Goal: Task Accomplishment & Management: Manage account settings

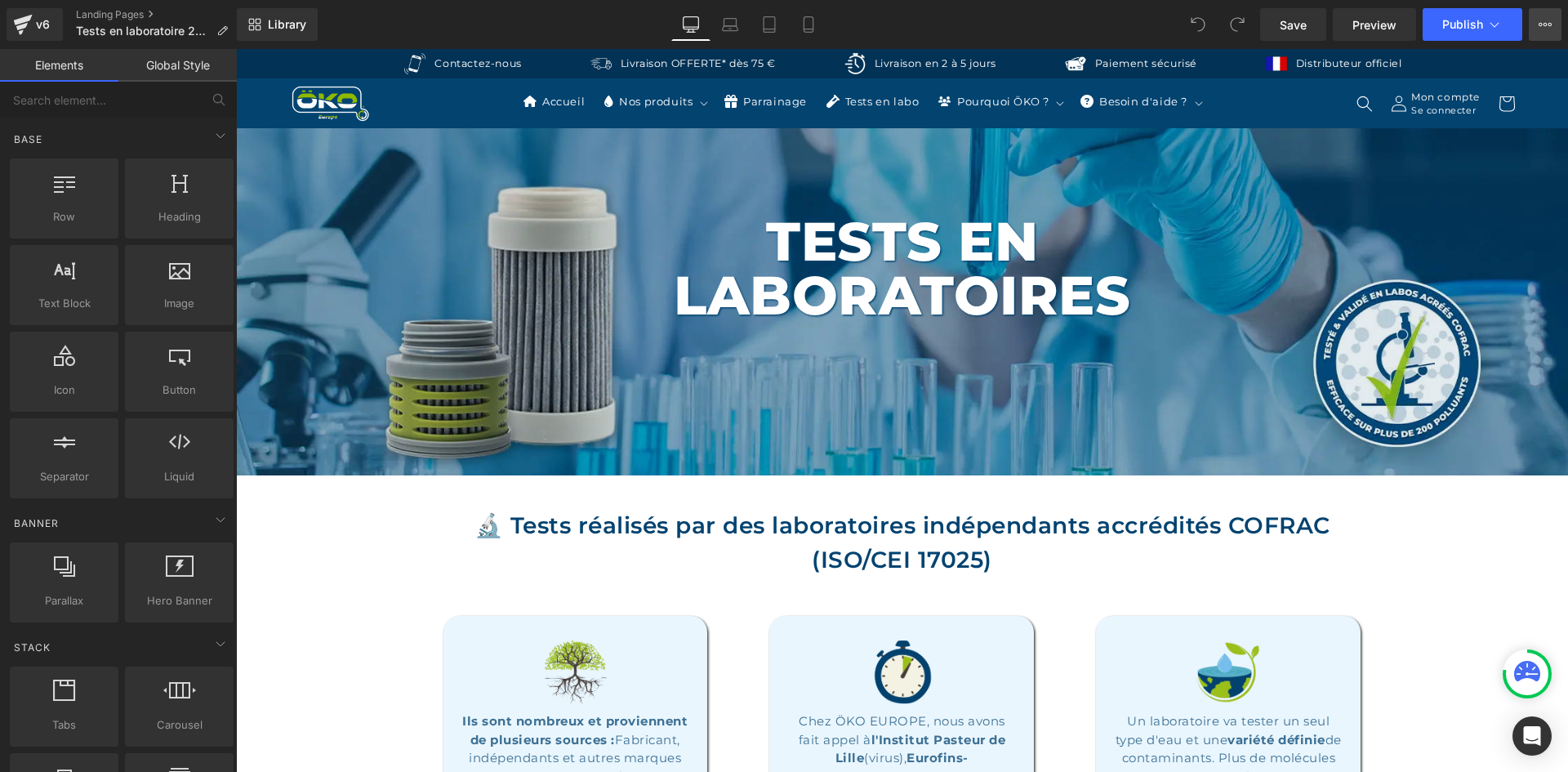
click at [1539, 20] on icon at bounding box center [1545, 25] width 13 height 13
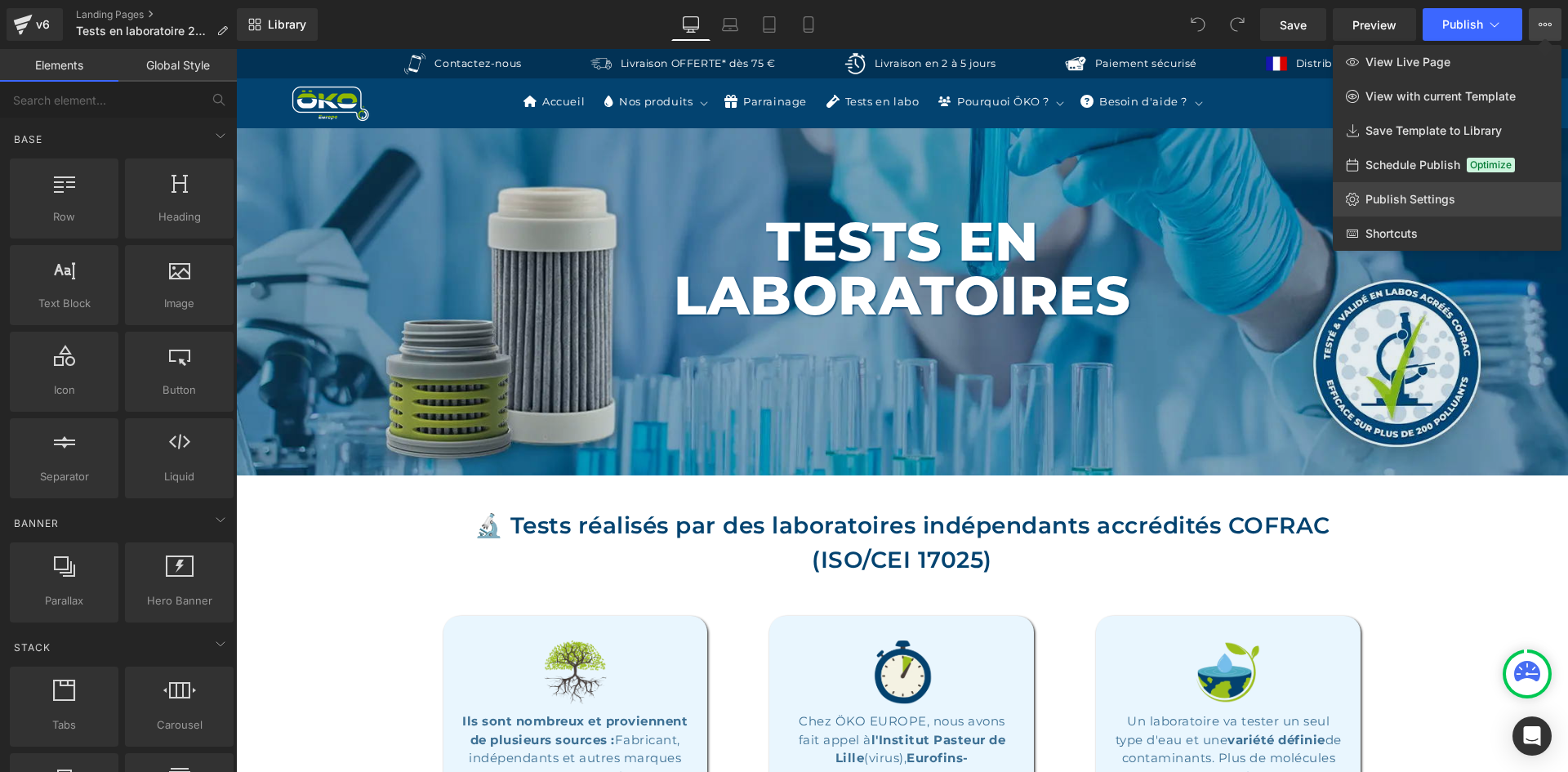
click at [1401, 197] on span "Publish Settings" at bounding box center [1411, 198] width 90 height 14
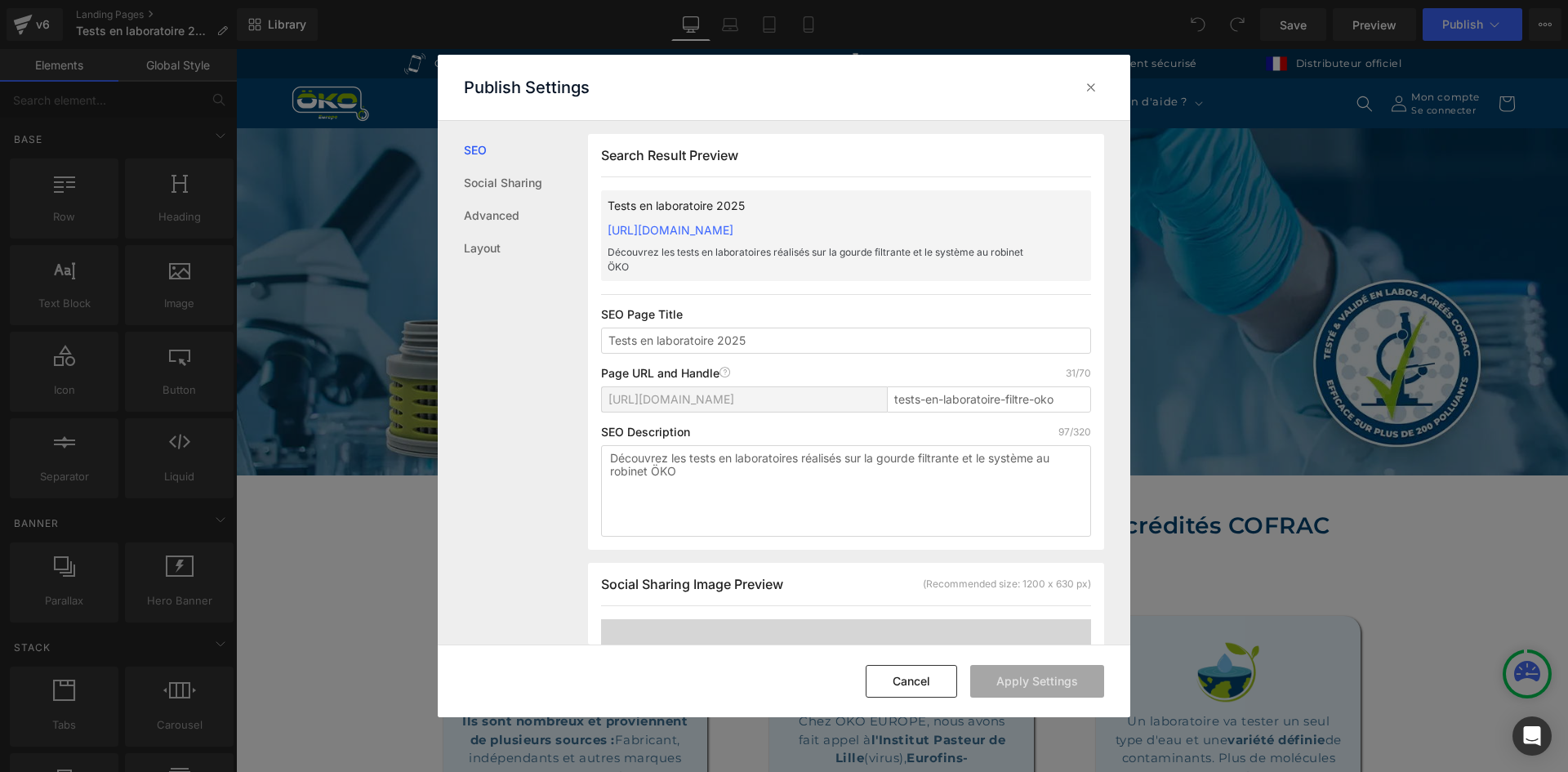
scroll to position [1, 0]
click at [786, 344] on input "Tests en laboratoire 2025" at bounding box center [846, 340] width 490 height 26
drag, startPoint x: 1059, startPoint y: 401, endPoint x: 876, endPoint y: 390, distance: 183.3
click at [876, 390] on div "https://oko-europe.myshopify.com/pages/ tests-en-laboratoire-filtre-oko" at bounding box center [846, 405] width 490 height 39
click at [804, 470] on textarea "Découvrez les tests en laboratoires réalisés sur la gourde filtrante et le syst…" at bounding box center [846, 490] width 490 height 92
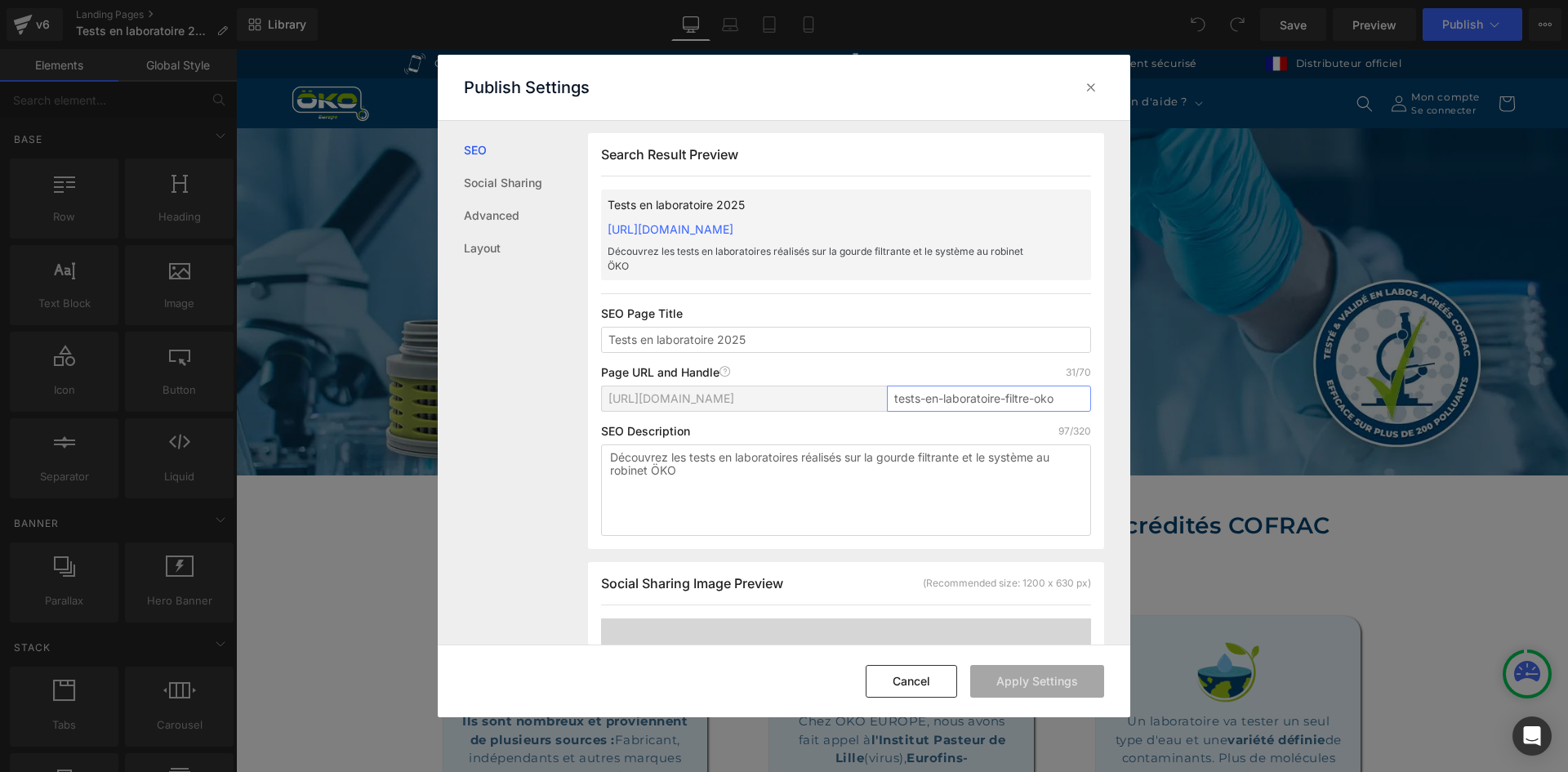
click at [1024, 408] on input "tests-en-laboratoire-filtre-oko" at bounding box center [989, 398] width 204 height 26
click at [1062, 406] on input "tests-en-laboratoire-filtre-oko" at bounding box center [989, 398] width 204 height 26
type input "tests-en-laboratoire-filtre-oko-2024"
click at [1033, 684] on button "Apply Settings" at bounding box center [1037, 681] width 134 height 32
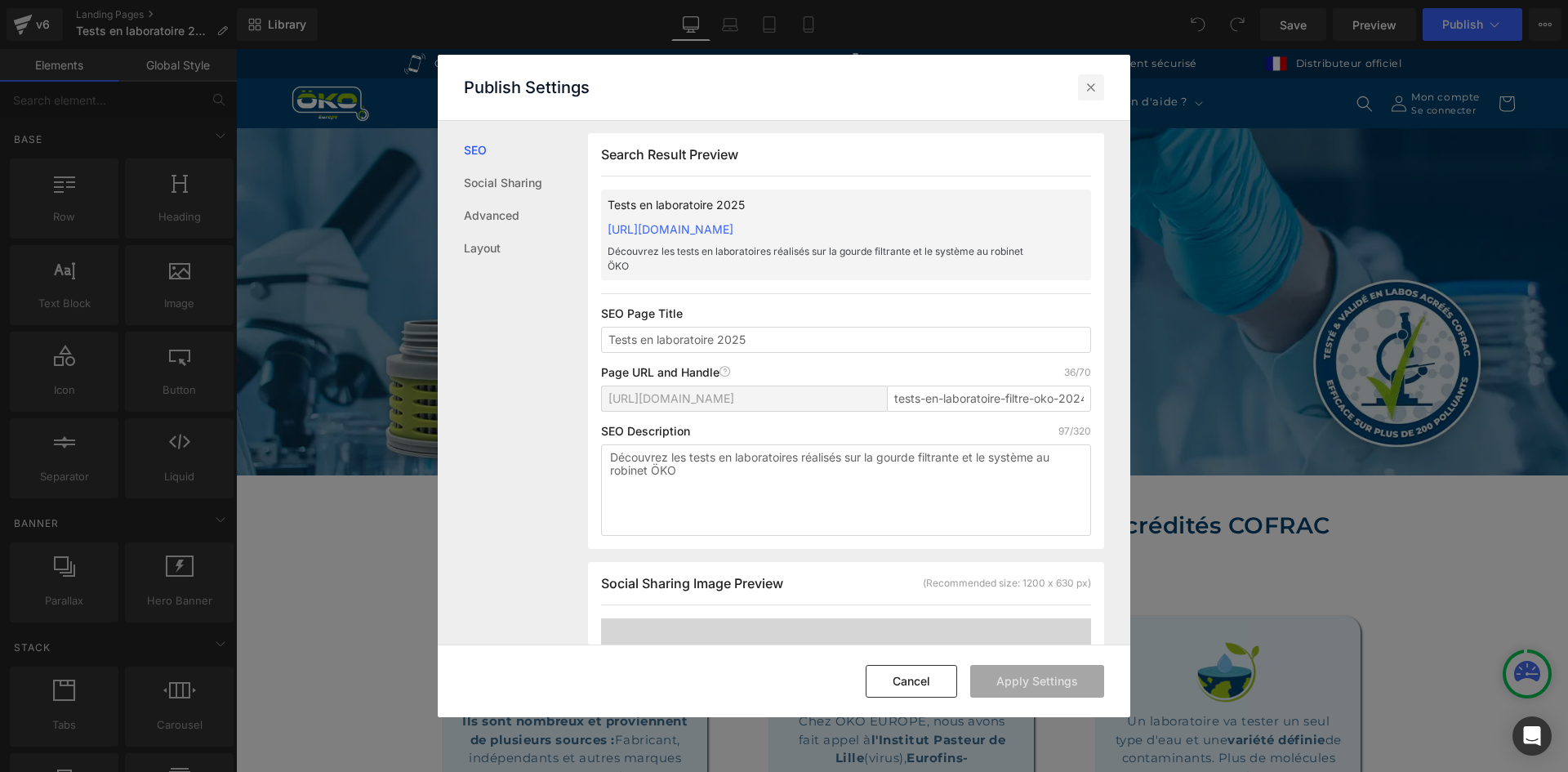
click at [1087, 79] on icon at bounding box center [1090, 87] width 16 height 16
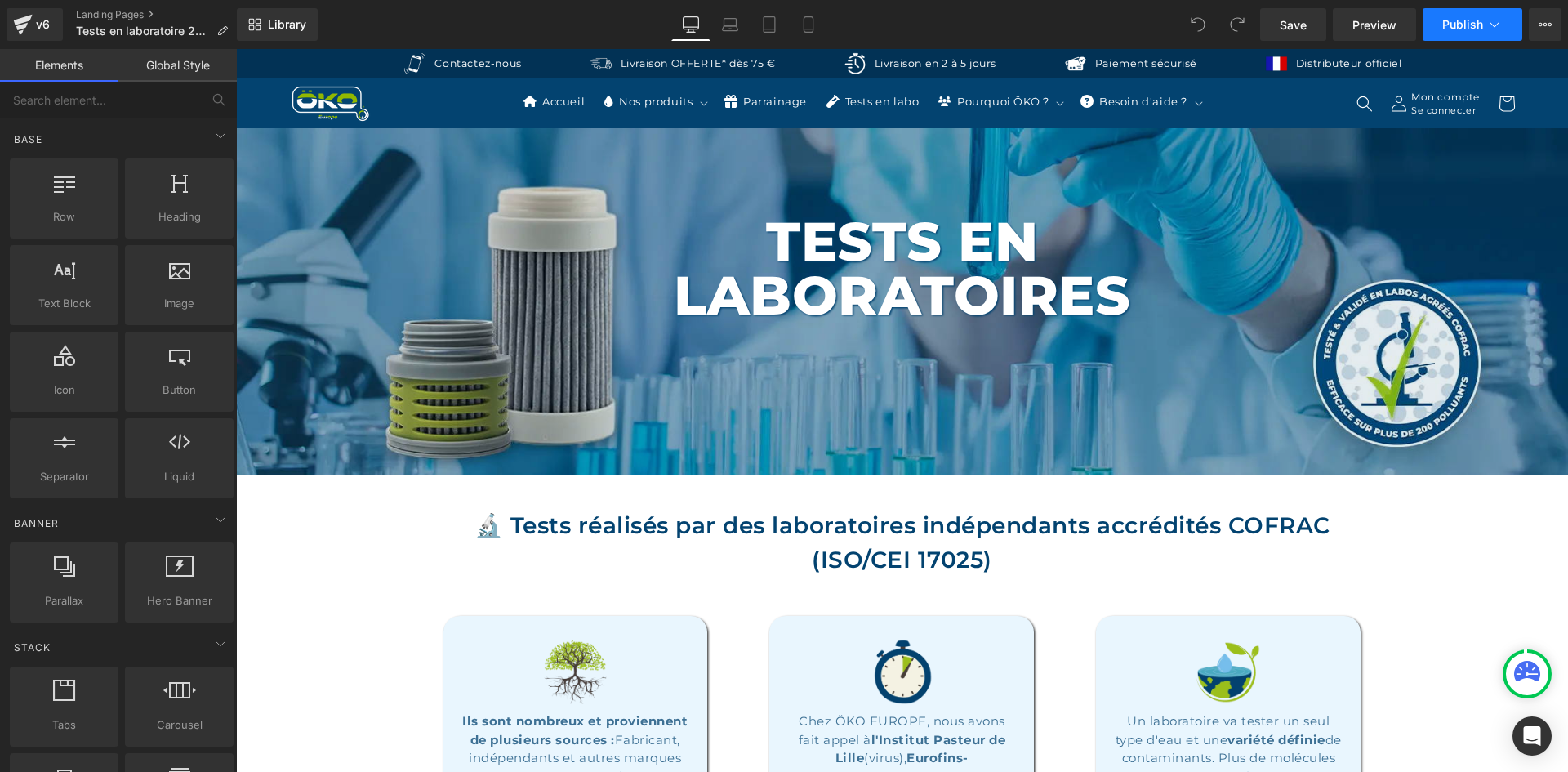
click at [1448, 26] on span "Publish" at bounding box center [1462, 25] width 41 height 13
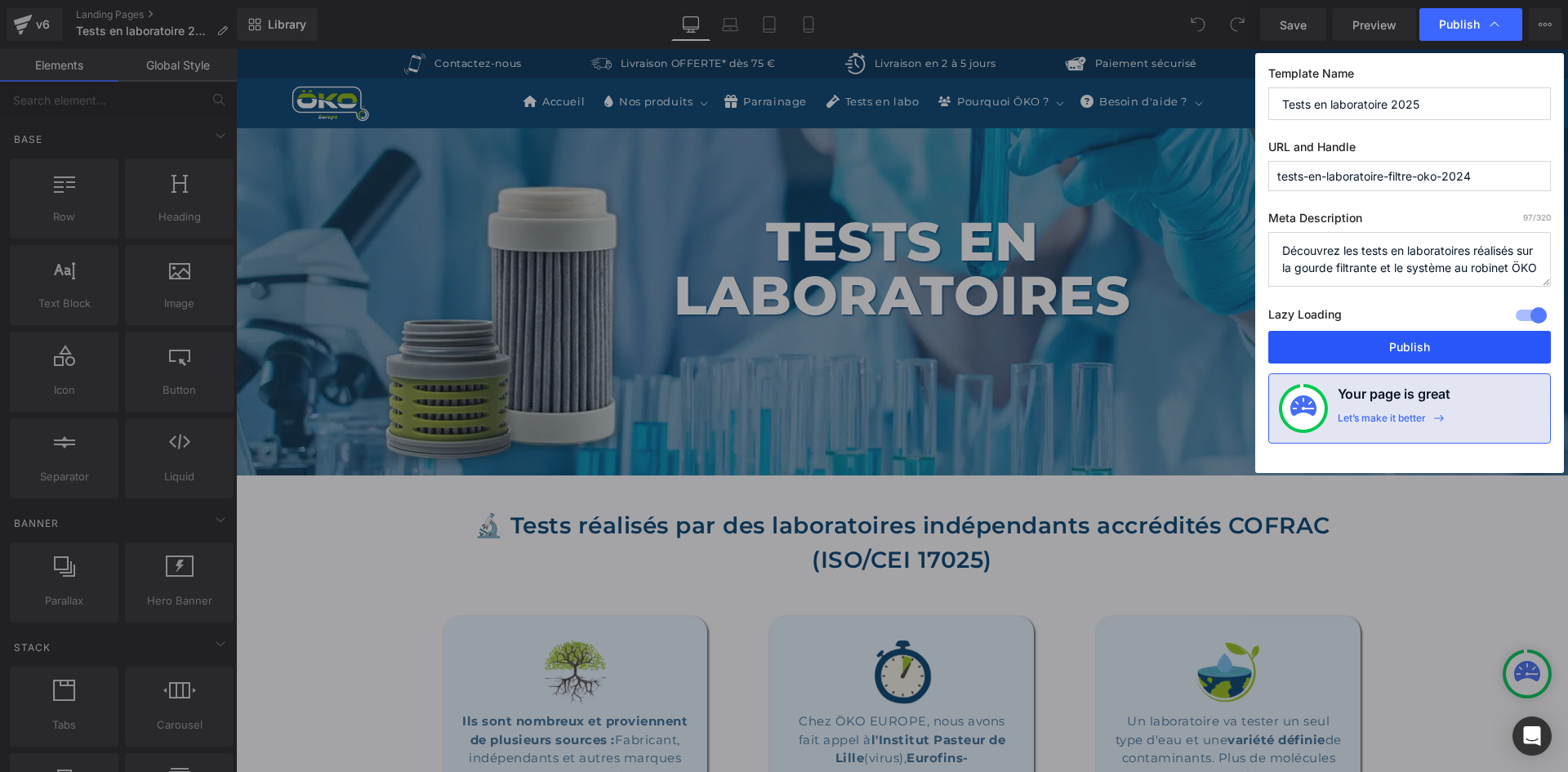
click at [1400, 348] on button "Publish" at bounding box center [1410, 347] width 282 height 32
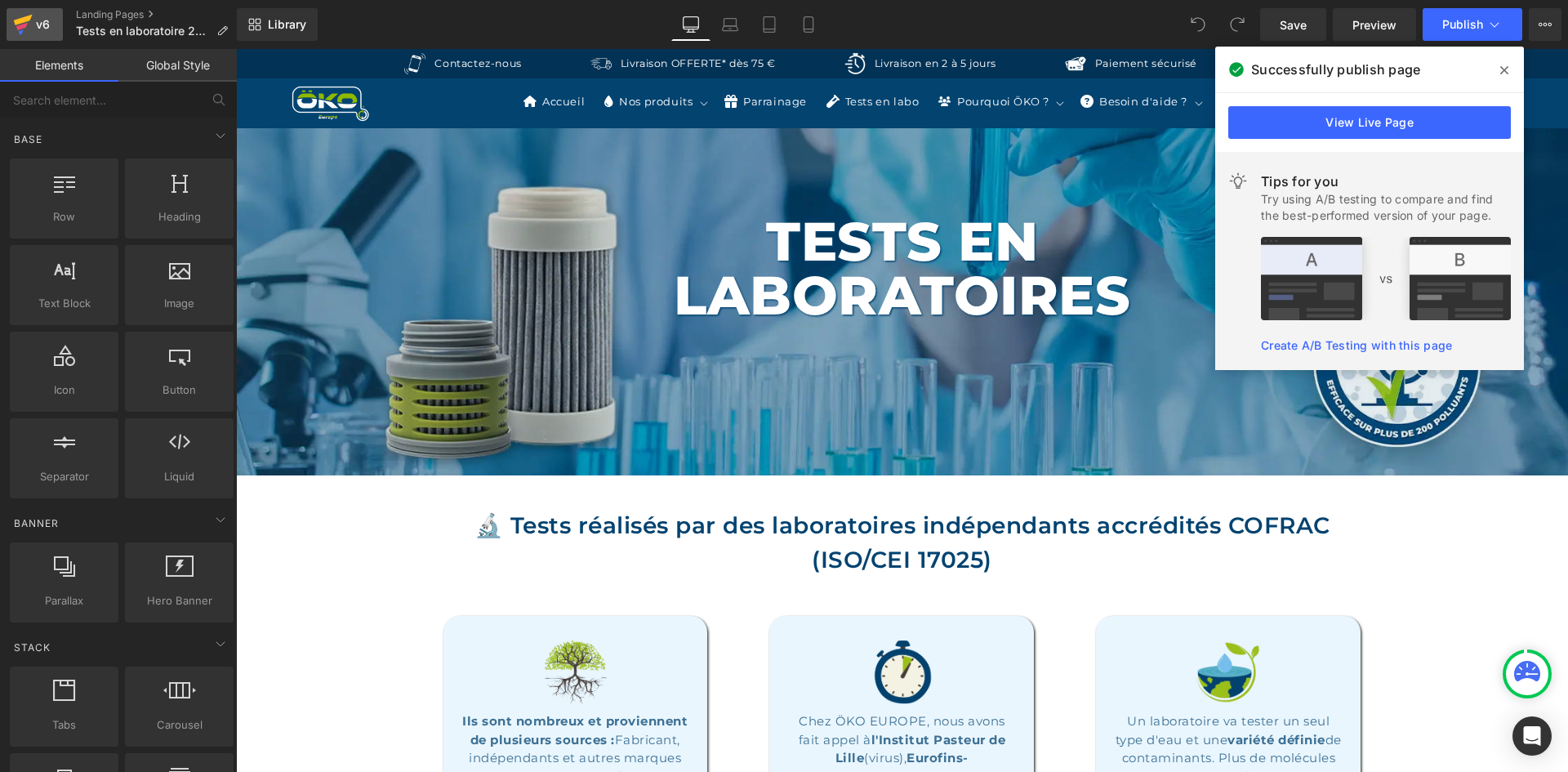
click at [39, 22] on div "v6" at bounding box center [42, 25] width 20 height 21
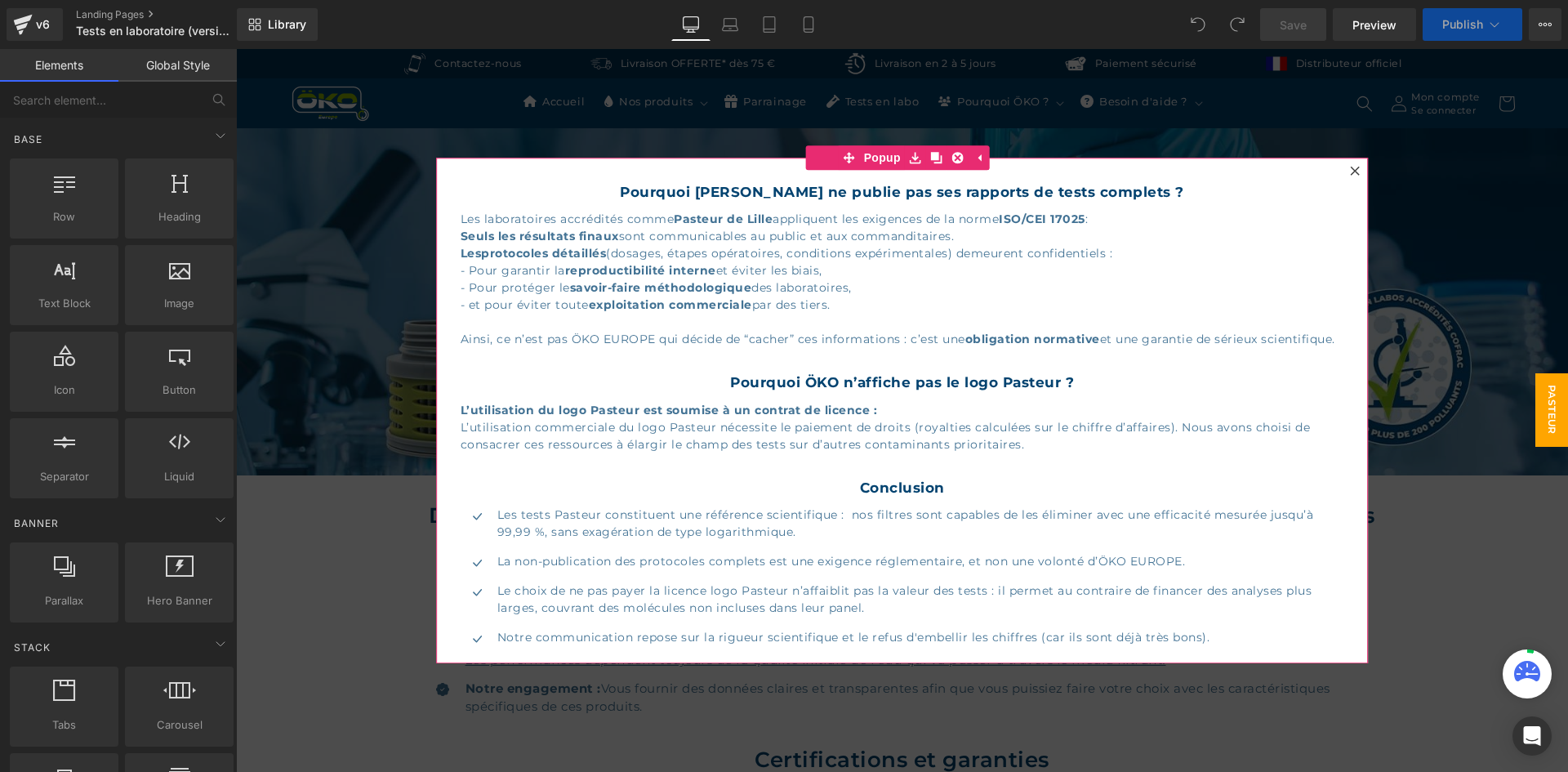
click at [1350, 169] on icon at bounding box center [1354, 171] width 10 height 10
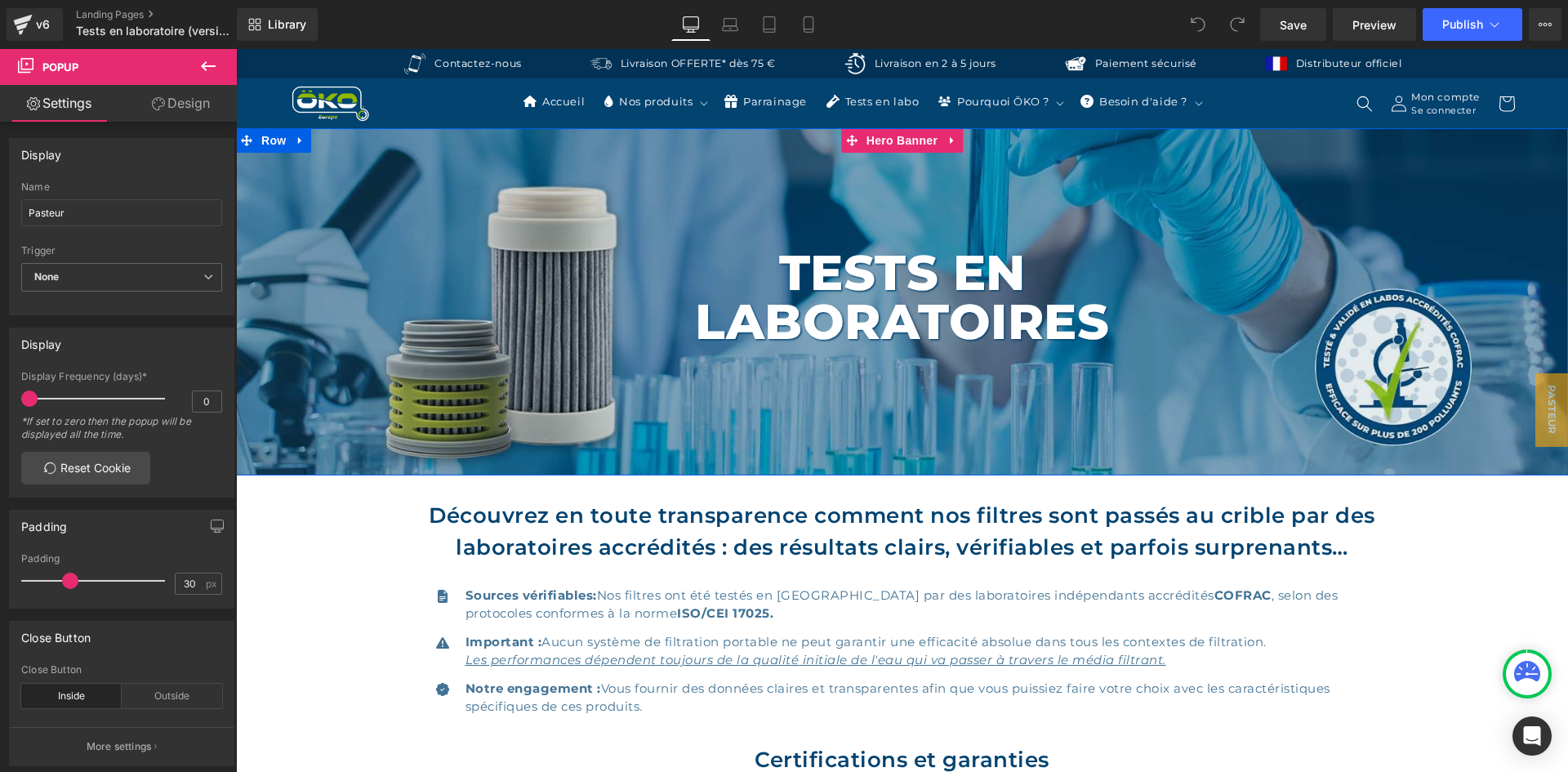
scroll to position [2564, 0]
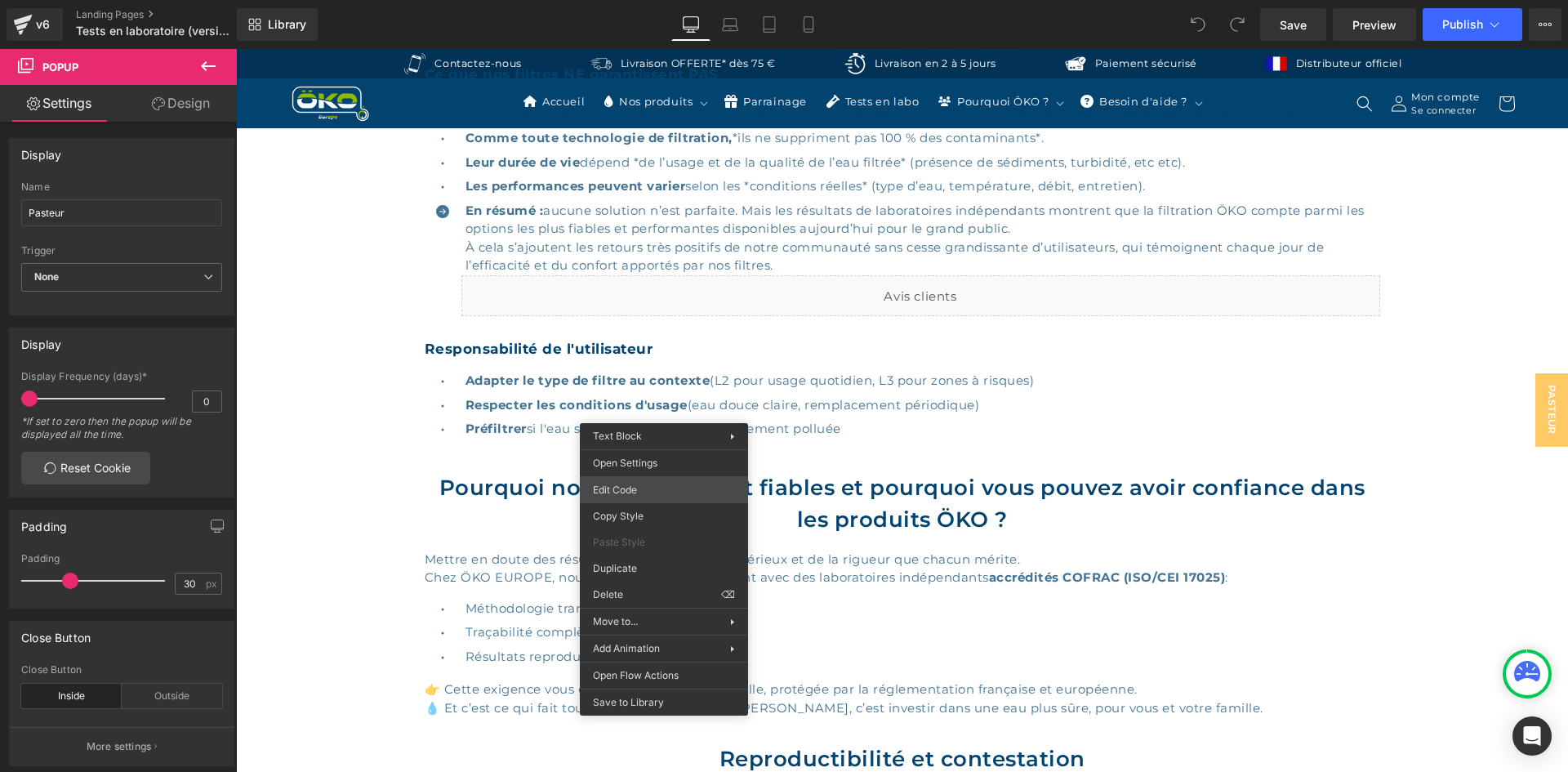
click at [642, 0] on div "You are previewing how the will restyle your page. You can not edit Elements in…" at bounding box center [784, 0] width 1568 height 0
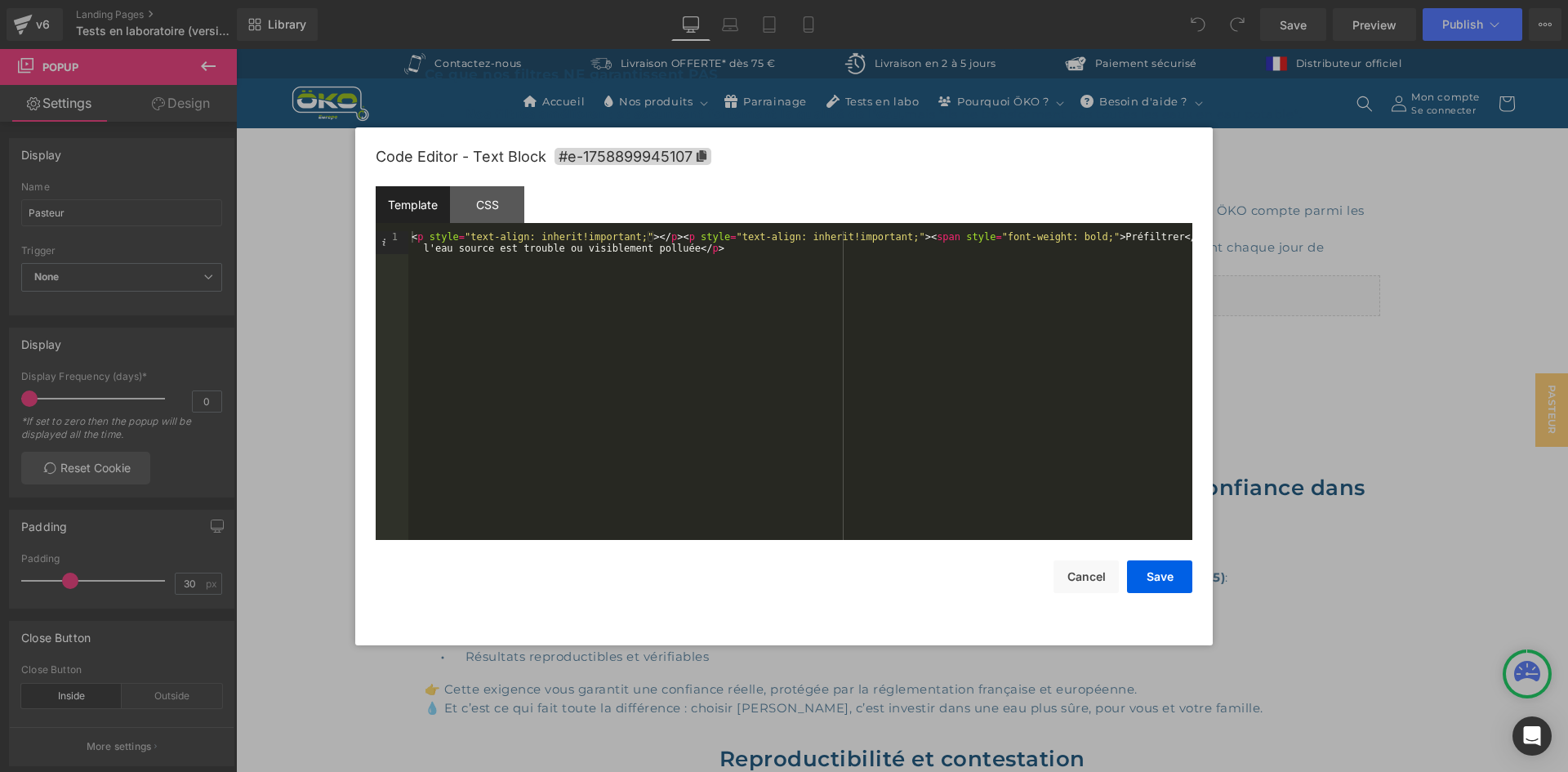
click at [1169, 238] on div "< p style = "text-align: inherit!important;" > </ p > < p style = "text-align: …" at bounding box center [800, 408] width 784 height 355
click at [497, 252] on div "< p style = "text-align: inherit!important;" > </ p > < p style = "text-align: …" at bounding box center [800, 408] width 784 height 355
click at [1152, 573] on button "Save" at bounding box center [1160, 576] width 66 height 32
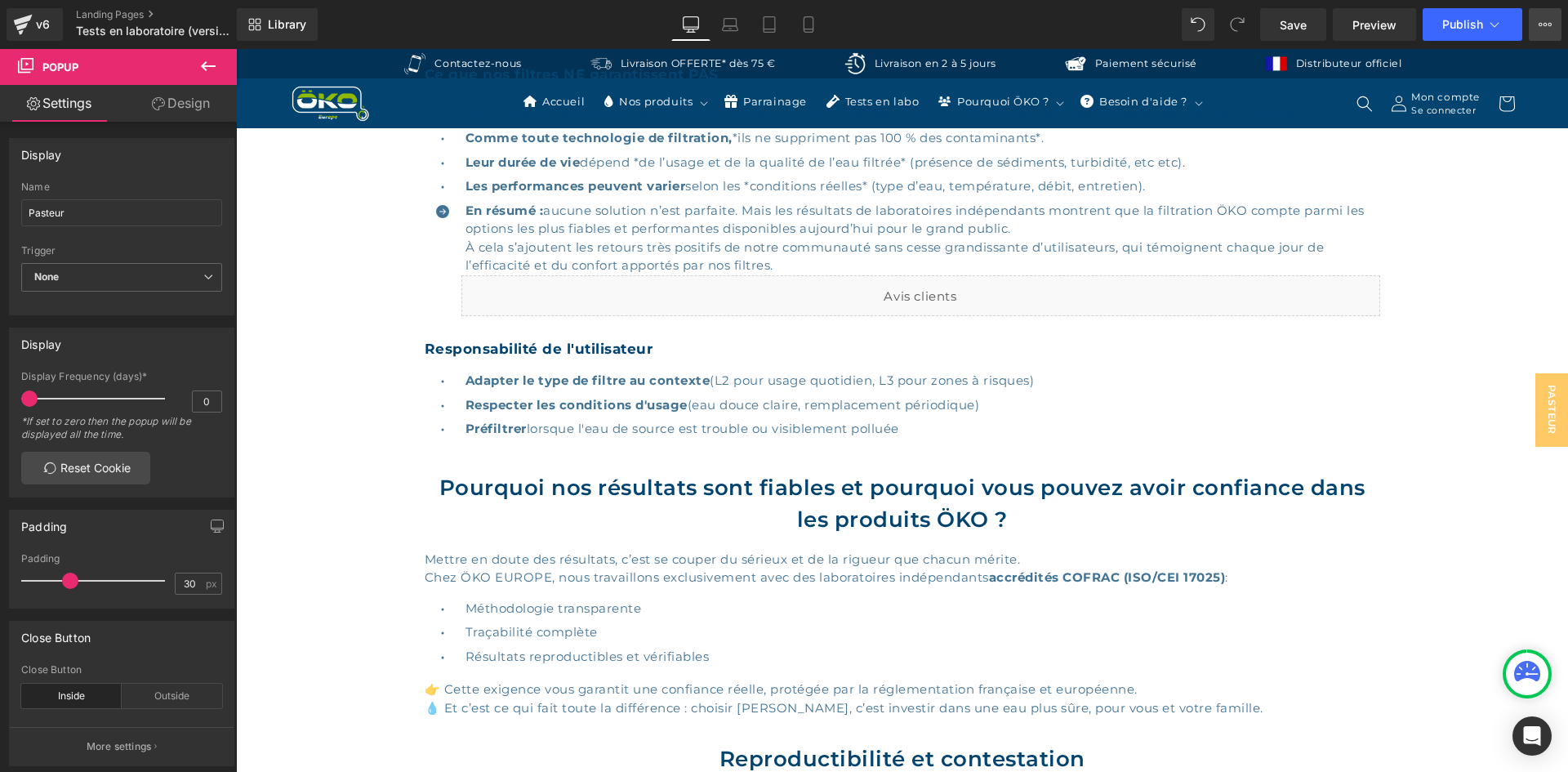
click at [1538, 29] on icon at bounding box center [1545, 25] width 13 height 13
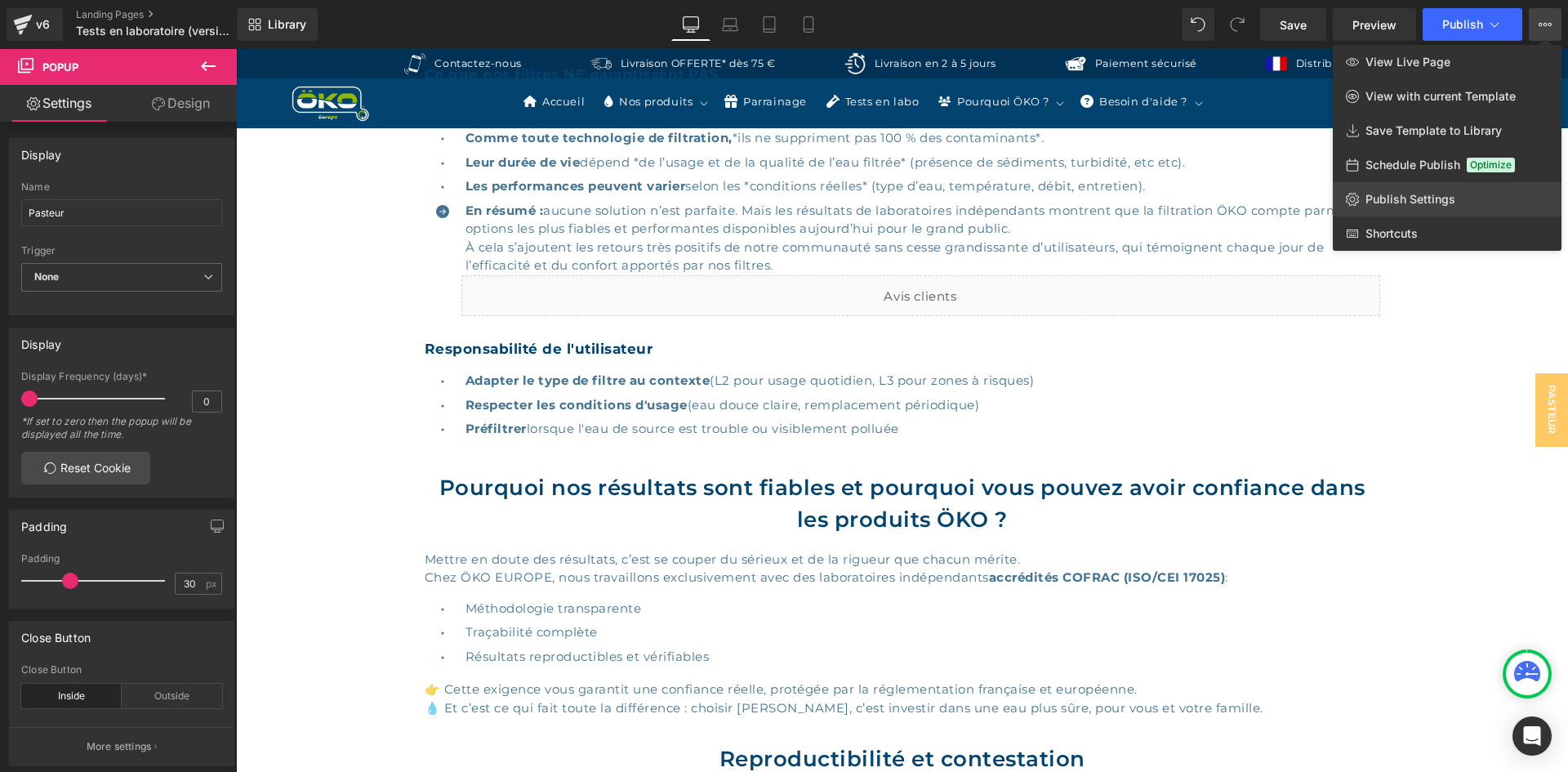
click at [1430, 194] on span "Publish Settings" at bounding box center [1411, 198] width 90 height 14
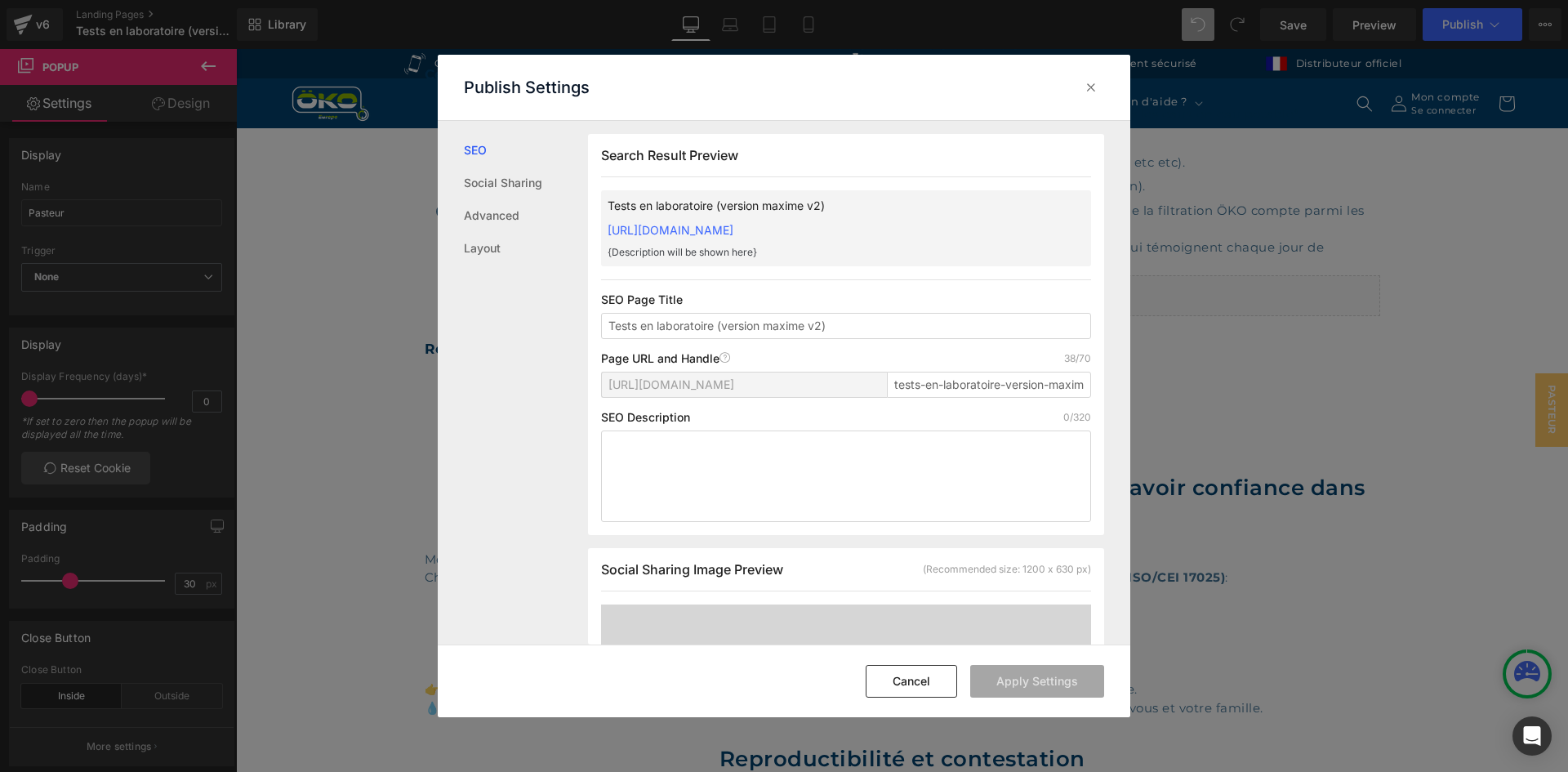
scroll to position [1, 0]
drag, startPoint x: 715, startPoint y: 322, endPoint x: 967, endPoint y: 316, distance: 252.1
click at [967, 316] on input "Tests en laboratoire (version maxime v2)" at bounding box center [846, 324] width 490 height 26
type input "Tests en laboratoire du filtre ÖKO"
click at [1045, 377] on input "tests-en-laboratoire-version-maxime-v2" at bounding box center [989, 384] width 204 height 26
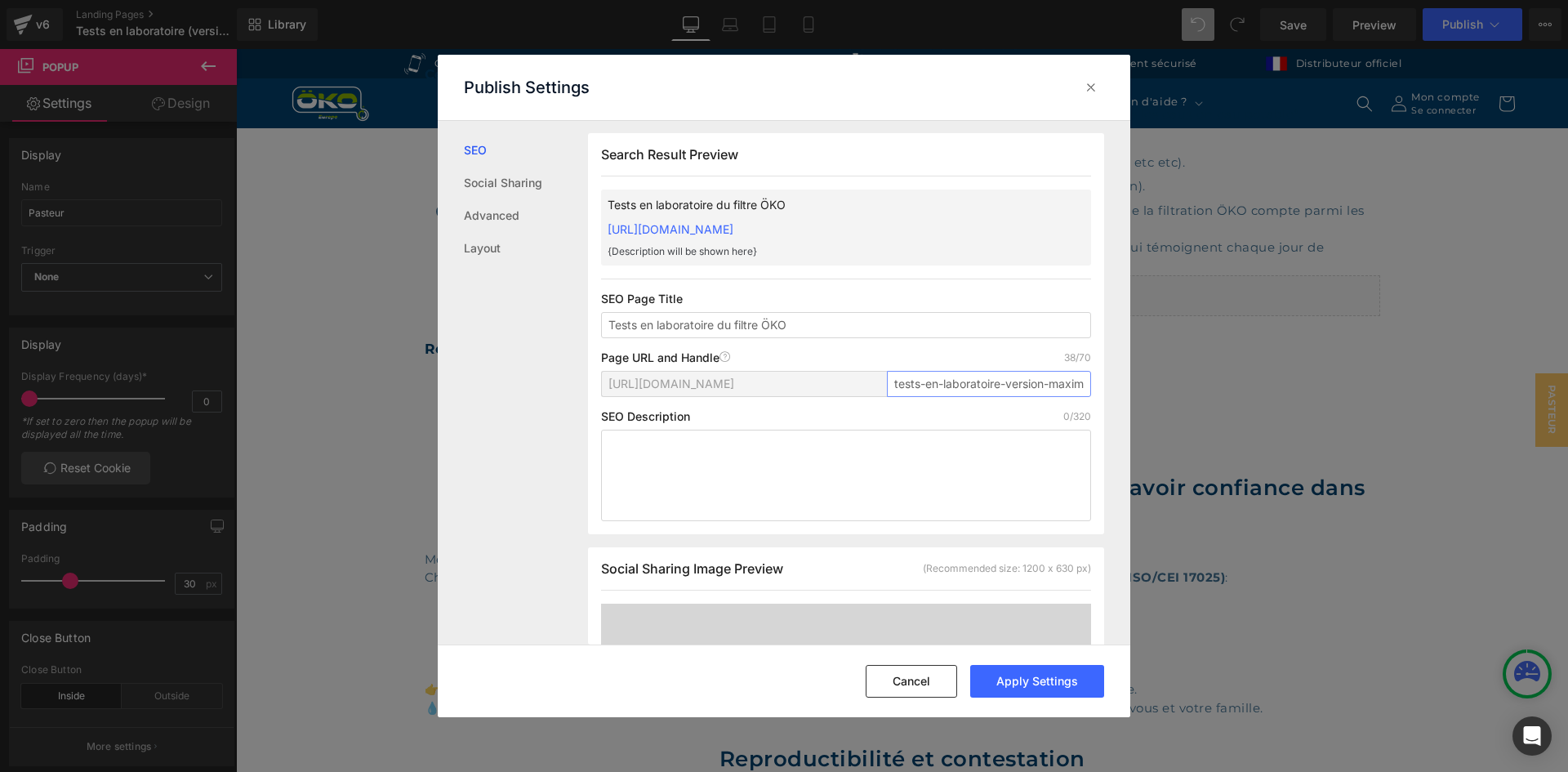
paste input "filtre-oko"
type input "tests-en-laboratoire-filtre-oko"
click at [803, 460] on textarea at bounding box center [846, 475] width 490 height 92
paste textarea "Découvrez les tests en laboratoires réalisés sur la gourde filtrante et le syst…"
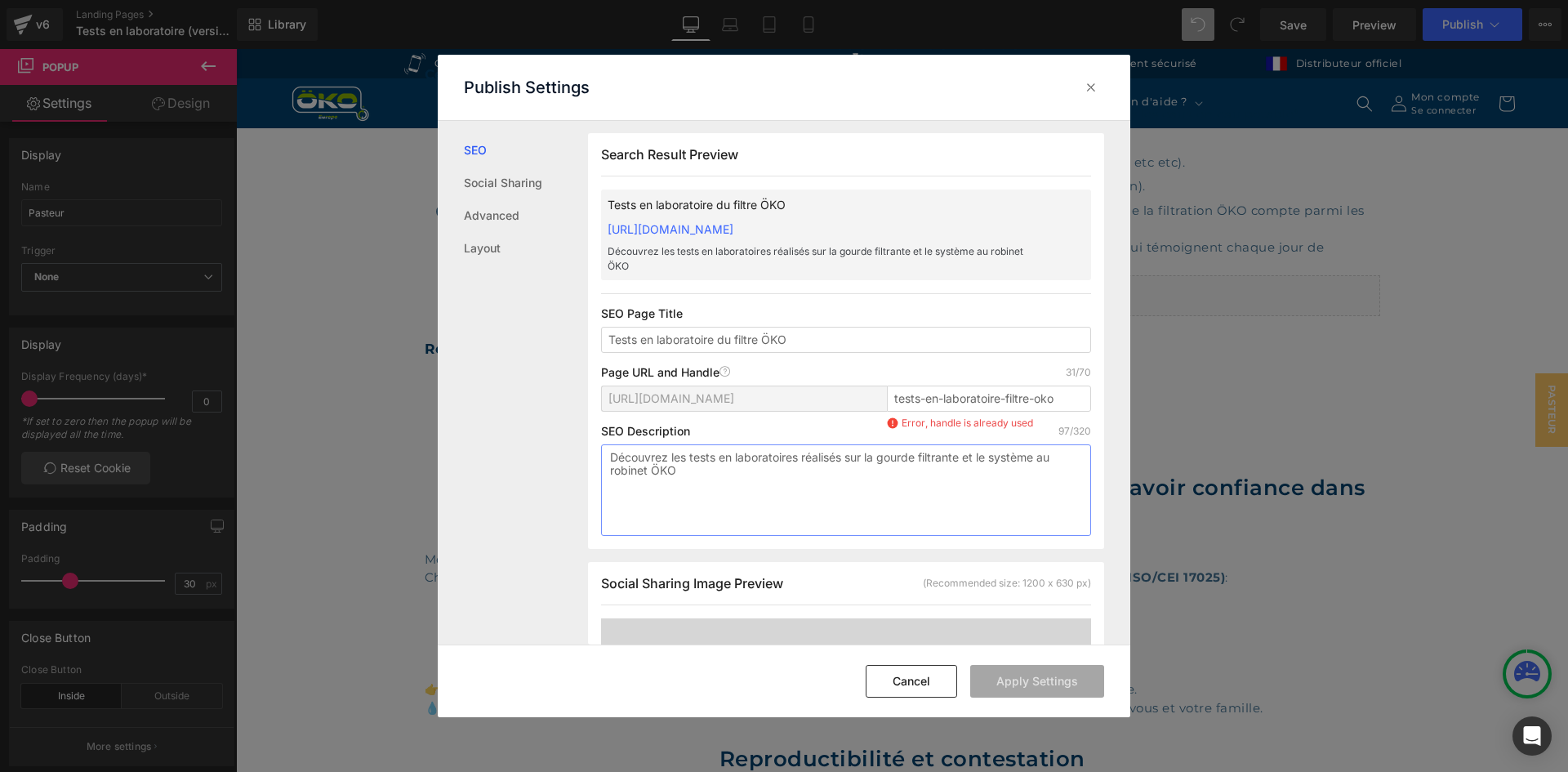
type textarea "Découvrez les tests en laboratoires réalisés sur la gourde filtrante et le syst…"
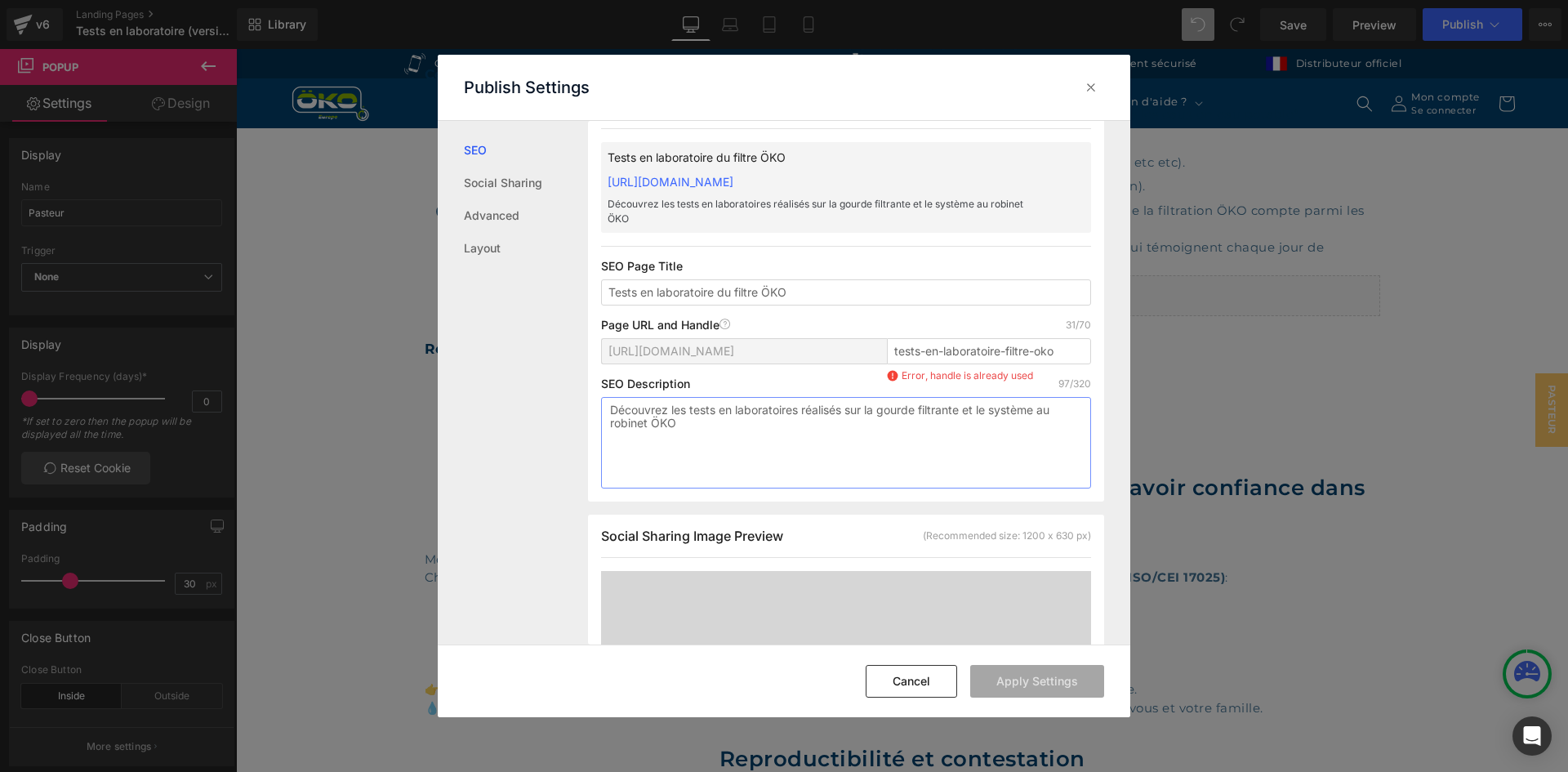
scroll to position [0, 0]
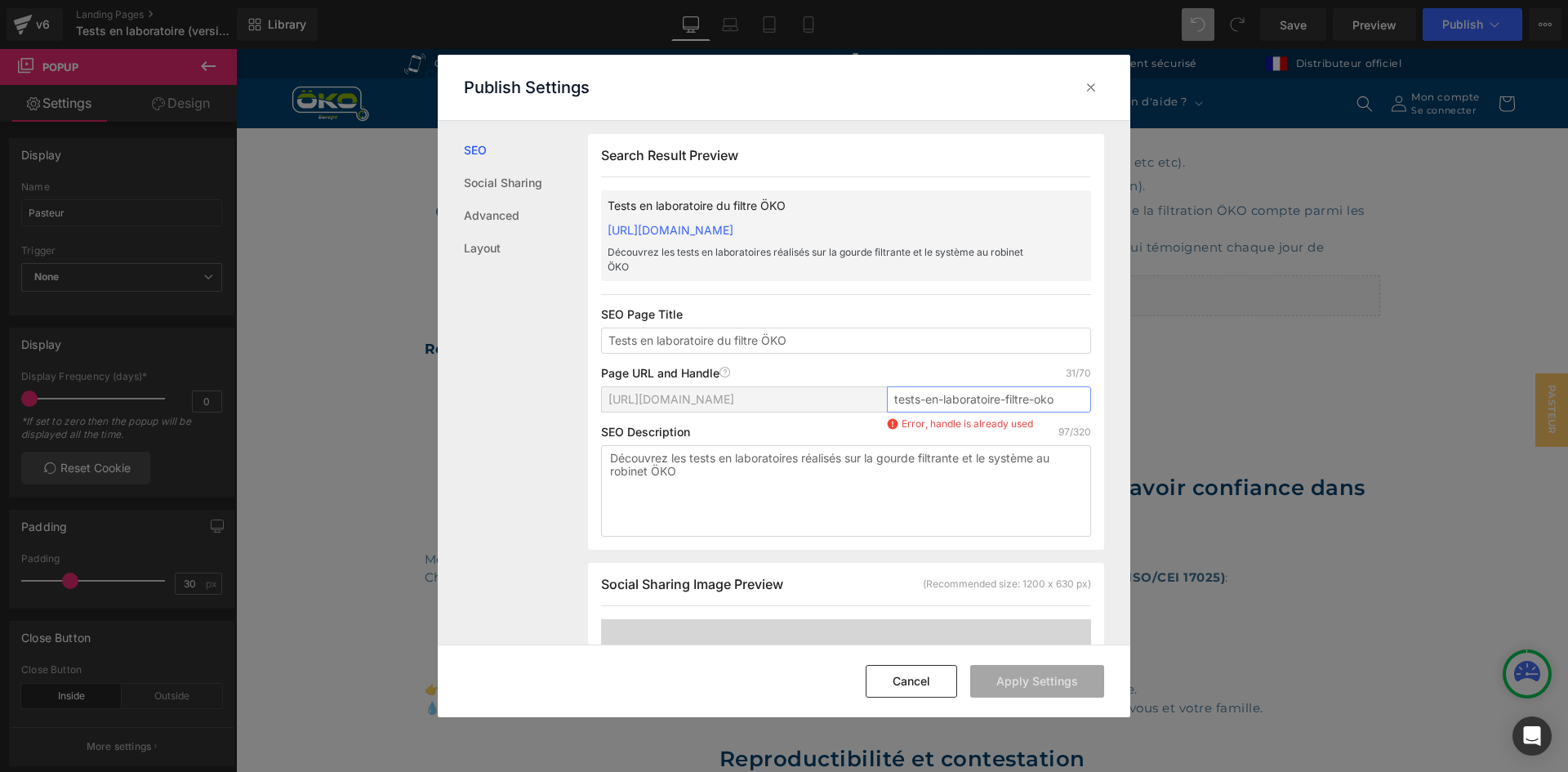
click at [1043, 396] on input "tests-en-laboratoire-filtre-oko" at bounding box center [989, 399] width 204 height 26
type input "tests-en-laboratoire-filtre-oko"
click at [1073, 678] on button "Apply Settings" at bounding box center [1037, 681] width 134 height 32
click at [1085, 90] on icon at bounding box center [1090, 87] width 16 height 16
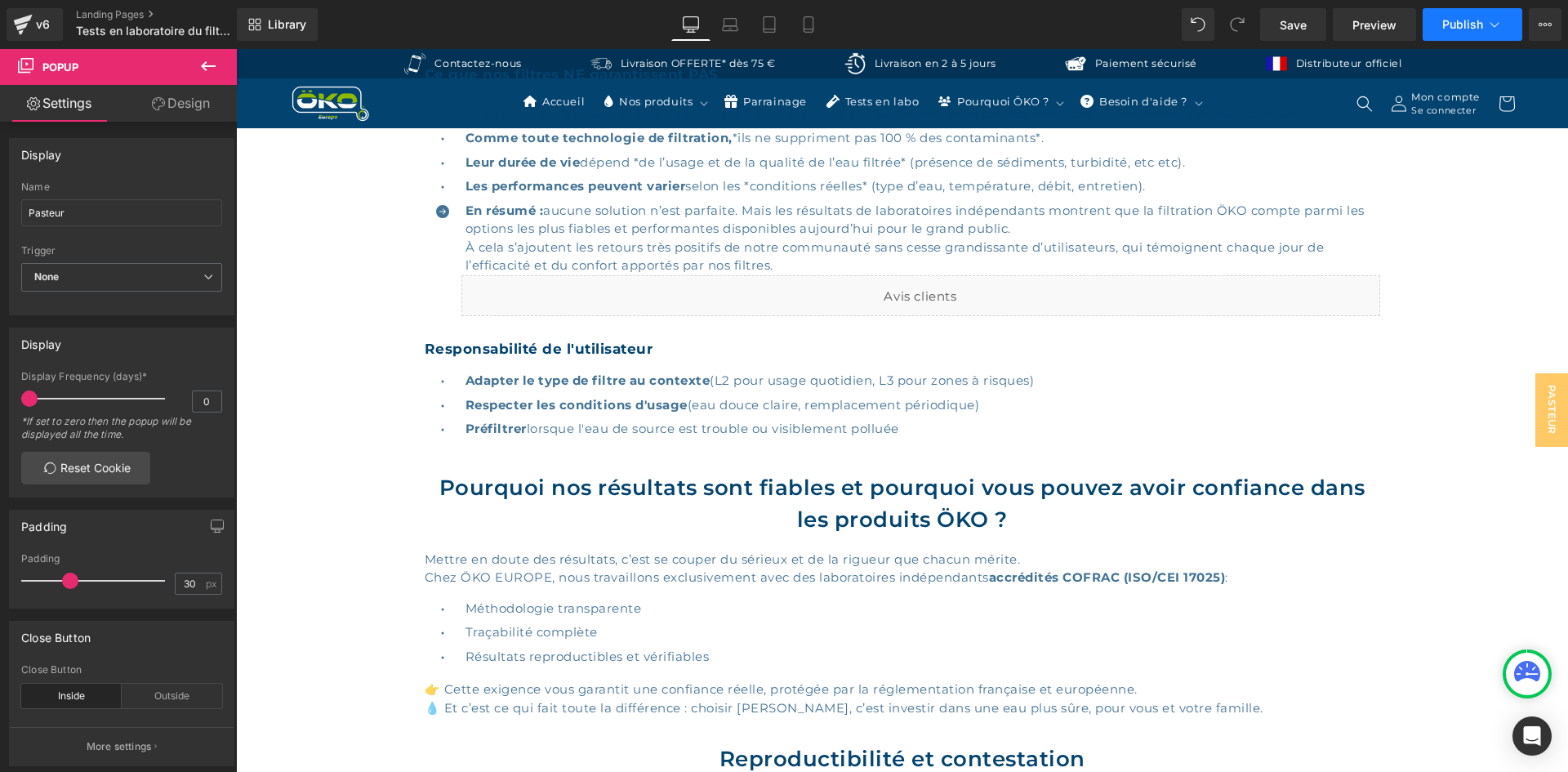
click at [1462, 26] on span "Publish" at bounding box center [1462, 25] width 41 height 13
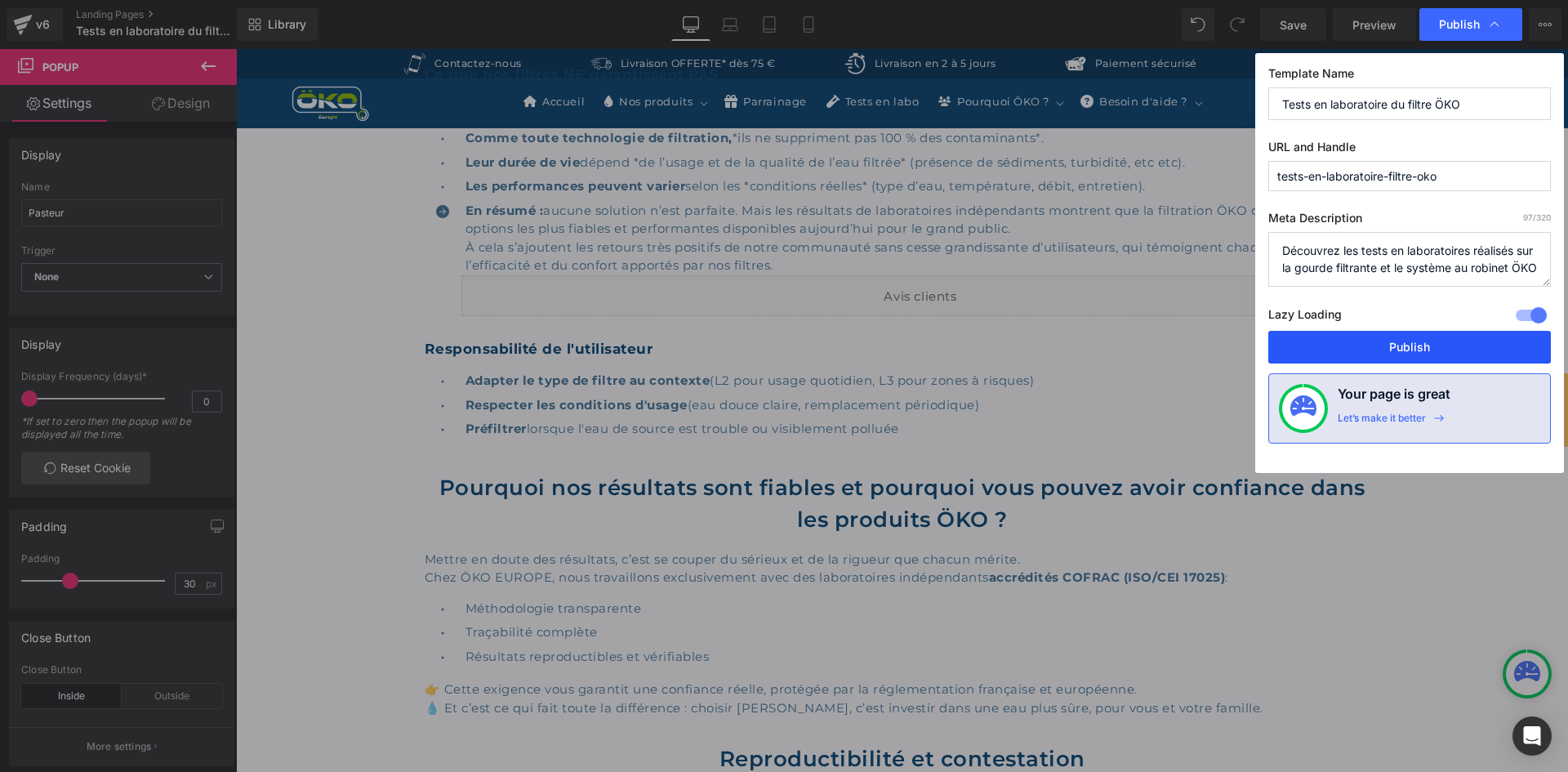
click at [1373, 345] on button "Publish" at bounding box center [1410, 347] width 282 height 32
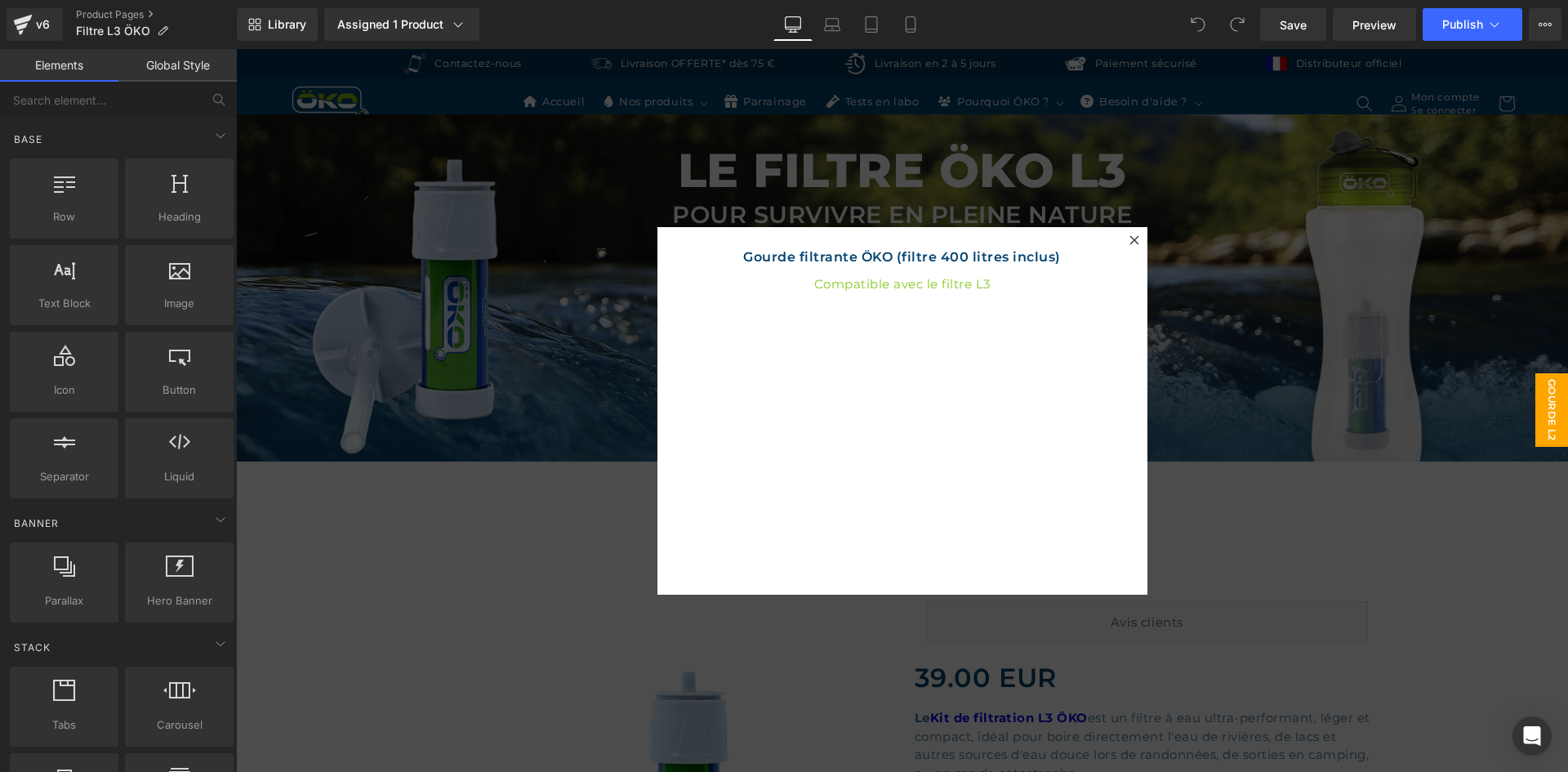
select select "1L"
select select "Vert"
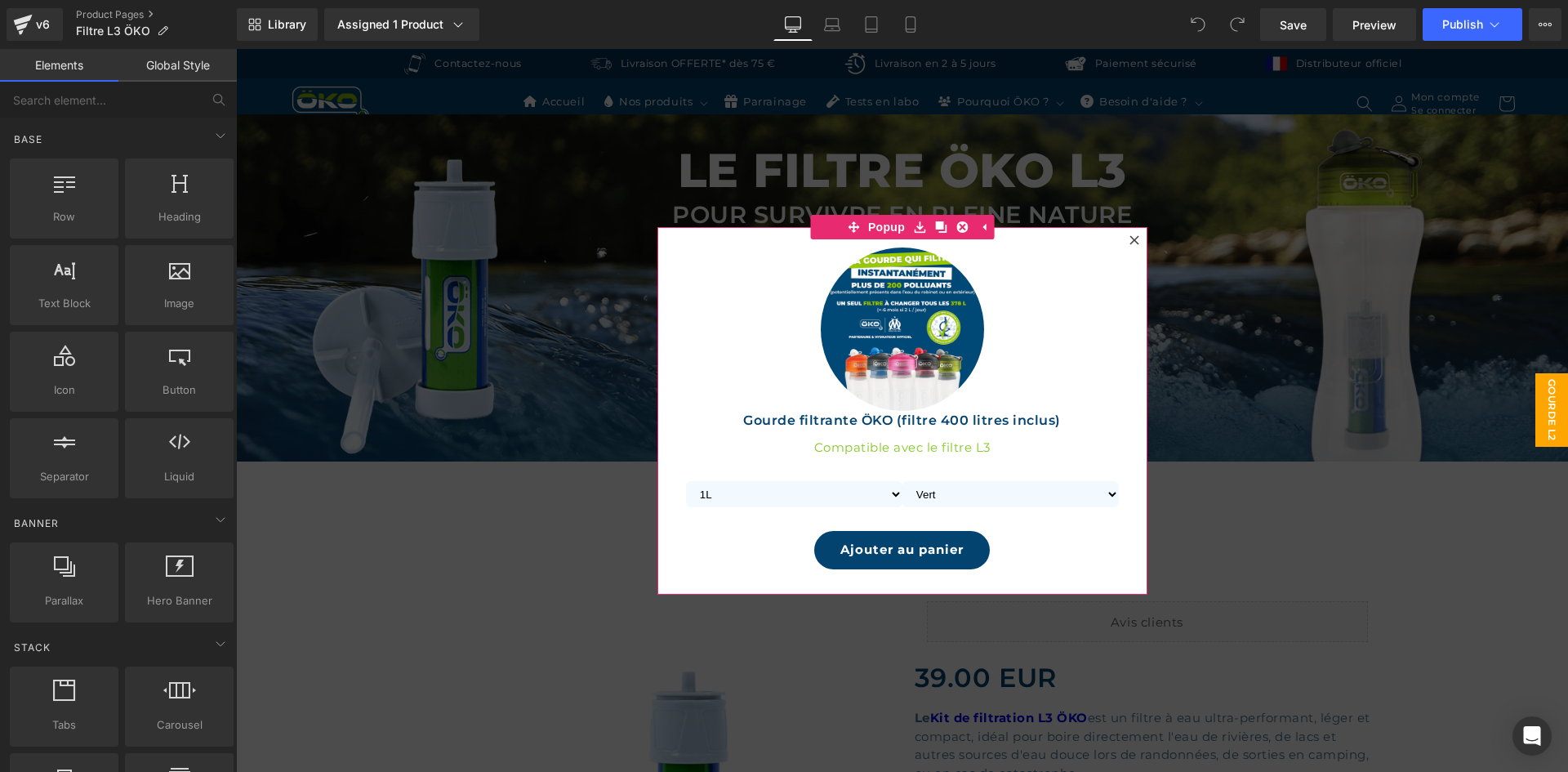
click at [1130, 239] on icon at bounding box center [1134, 240] width 10 height 10
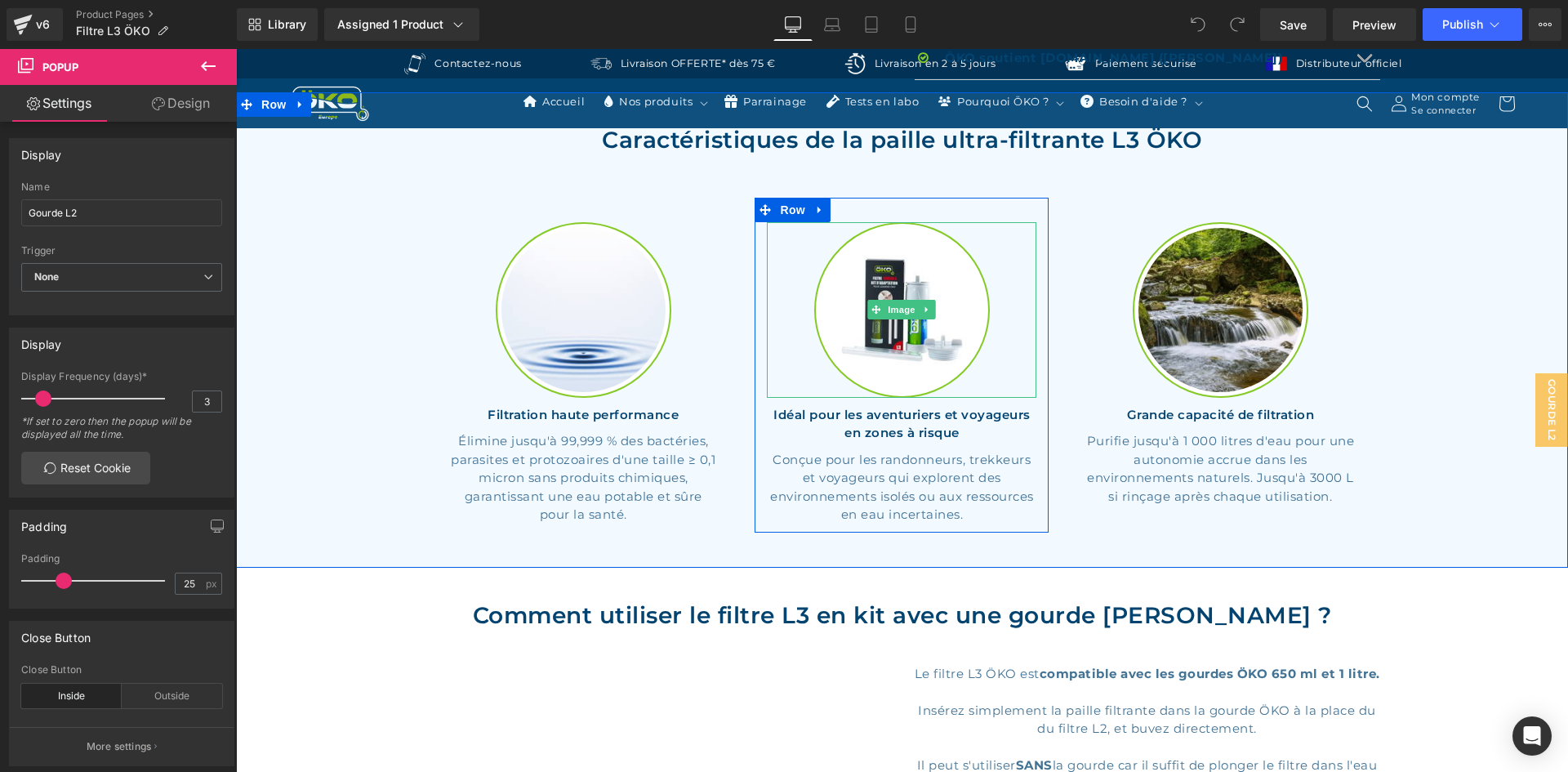
scroll to position [1553, 0]
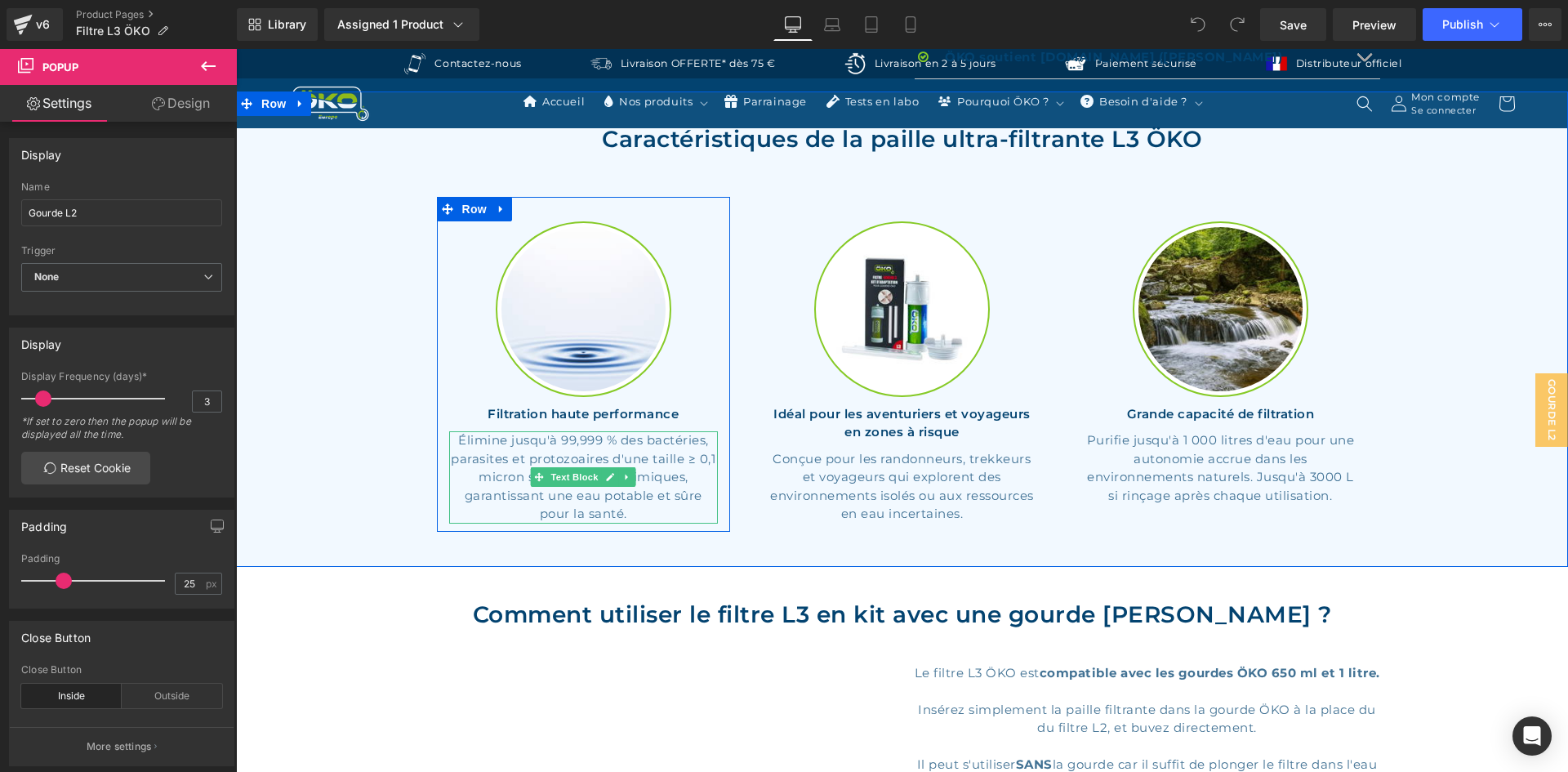
click at [583, 431] on p "Élimine jusqu'à 99,999 % des bactéries, parasites et protozoaires d'une taille …" at bounding box center [584, 477] width 270 height 93
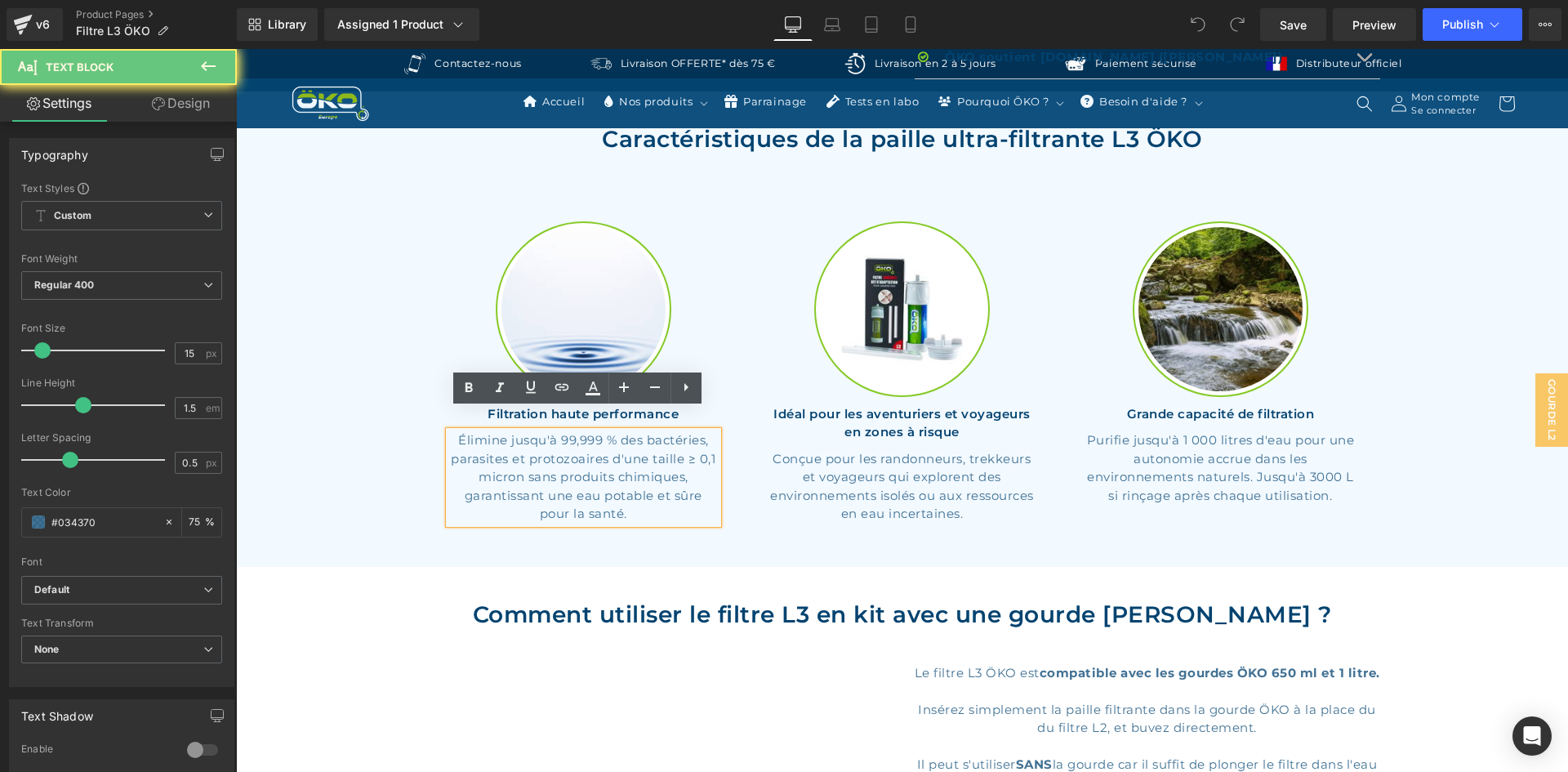
click at [591, 431] on p "Élimine jusqu'à 99,999 % des bactéries, parasites et protozoaires d'une taille …" at bounding box center [584, 477] width 270 height 93
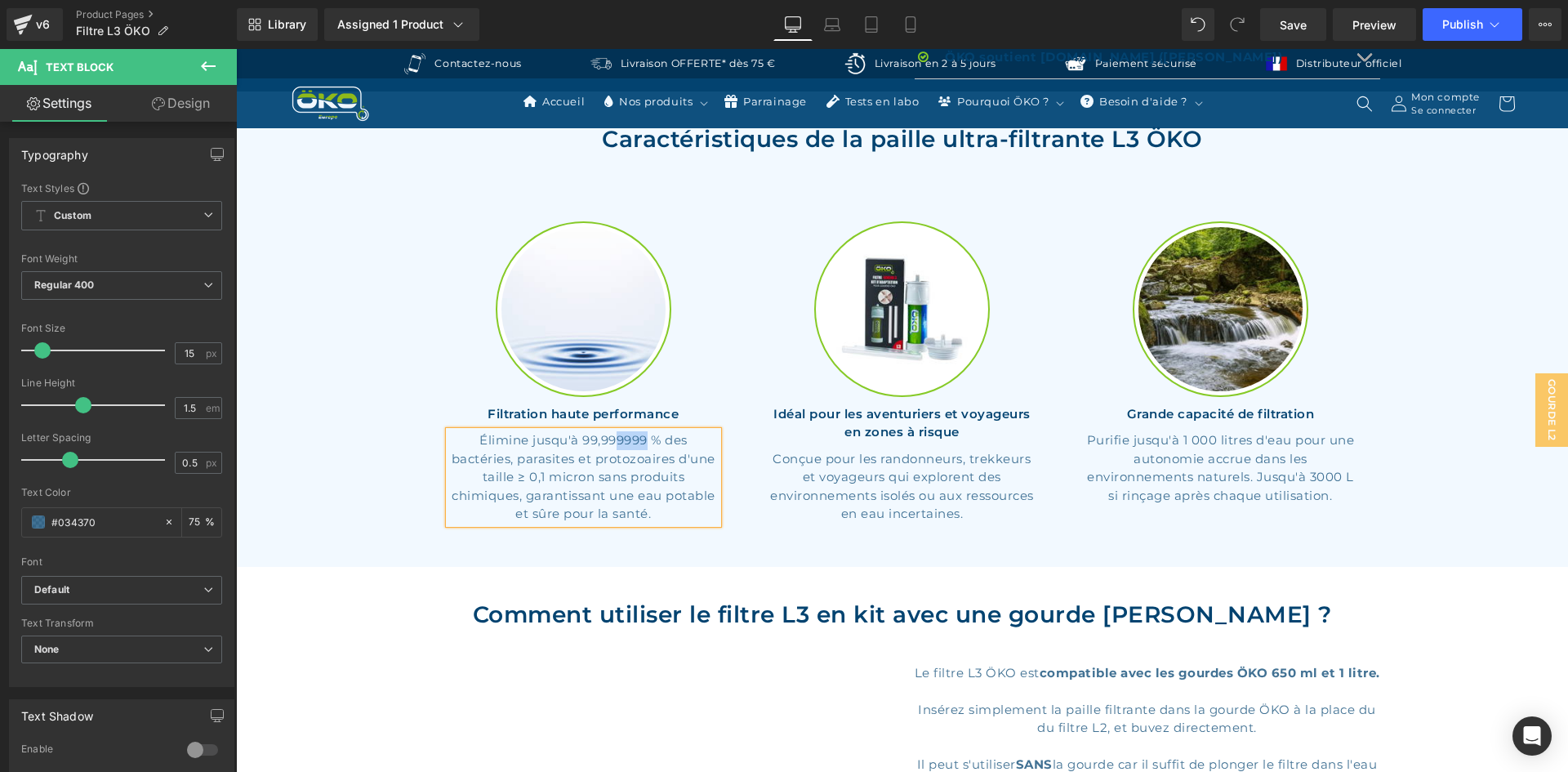
drag, startPoint x: 609, startPoint y: 420, endPoint x: 640, endPoint y: 418, distance: 31.1
click at [640, 431] on p "Élimine jusqu'à 99,999999 % des bactéries, parasites et protozoaires d'une tail…" at bounding box center [584, 477] width 270 height 93
drag, startPoint x: 599, startPoint y: 476, endPoint x: 696, endPoint y: 487, distance: 97.6
click at [696, 487] on p "Élimine jusqu'à 99,997 % des bactéries, parasites et protozoaires d'une taille …" at bounding box center [584, 477] width 270 height 93
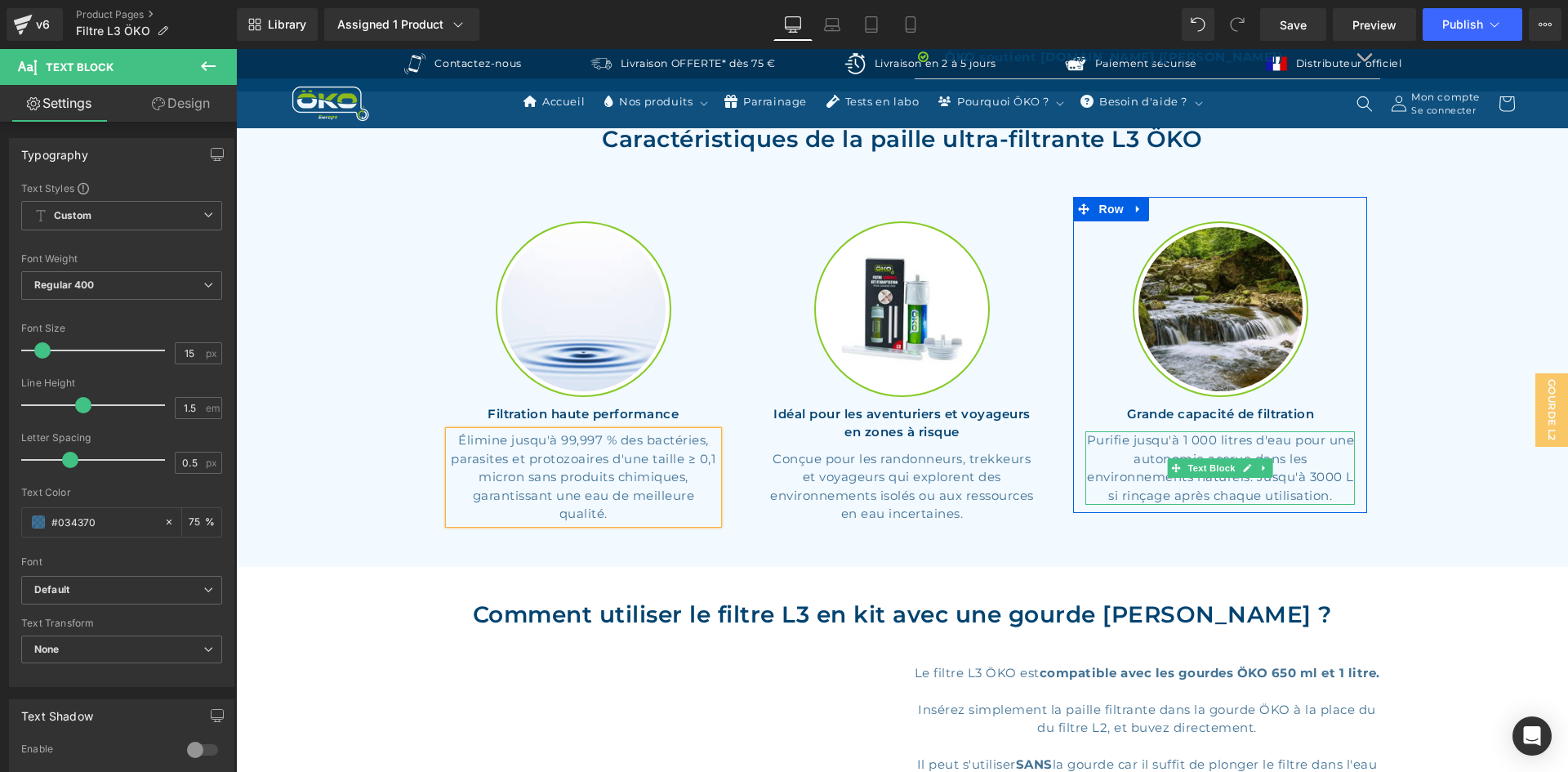
click at [1300, 438] on p "Purifie jusqu'à 1 000 litres d'eau pour une autonomie accrue dans les environne…" at bounding box center [1220, 468] width 270 height 73
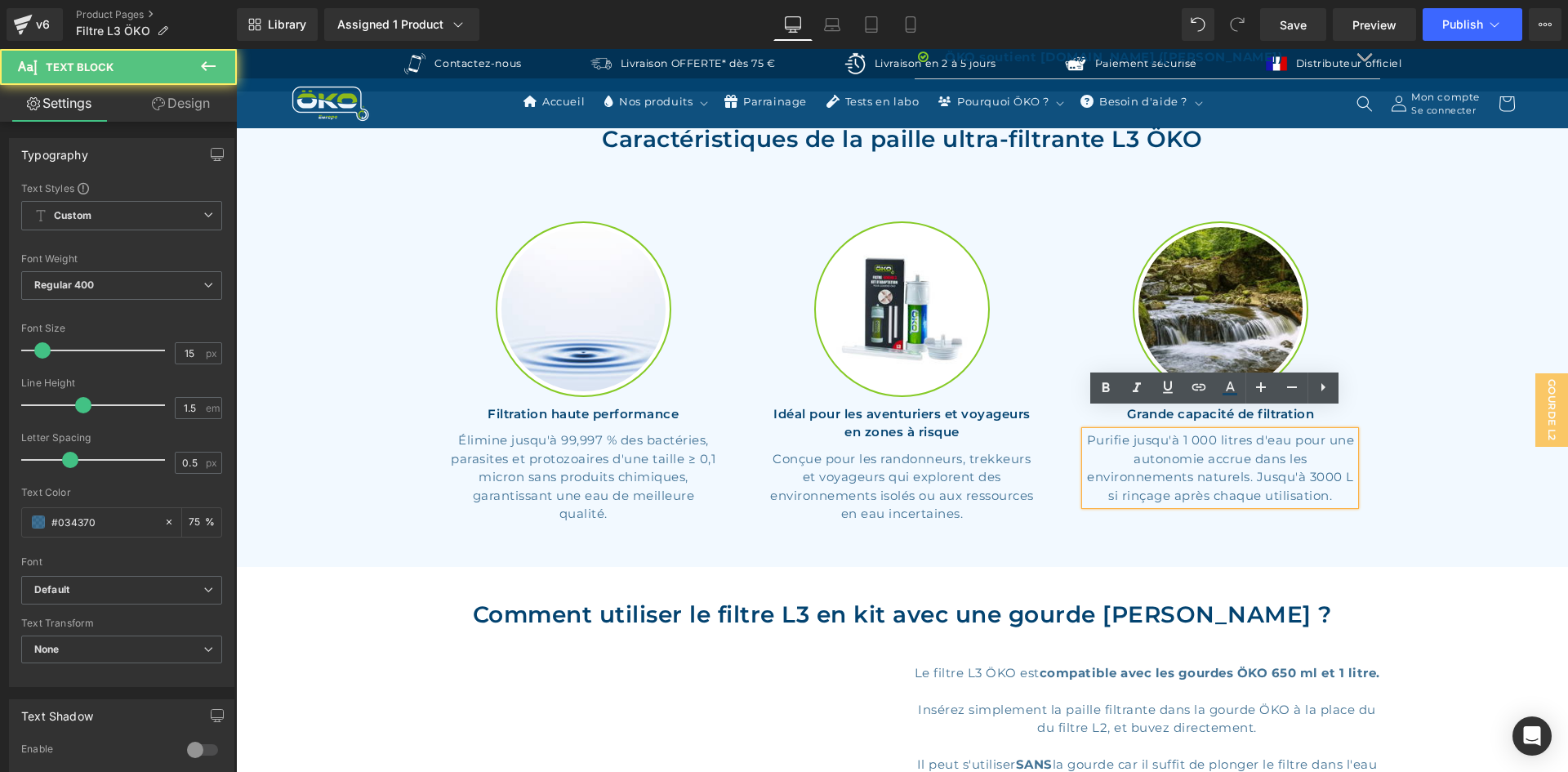
click at [1302, 438] on p "Purifie jusqu'à 1 000 litres d'eau pour une autonomie accrue dans les environne…" at bounding box center [1220, 468] width 270 height 73
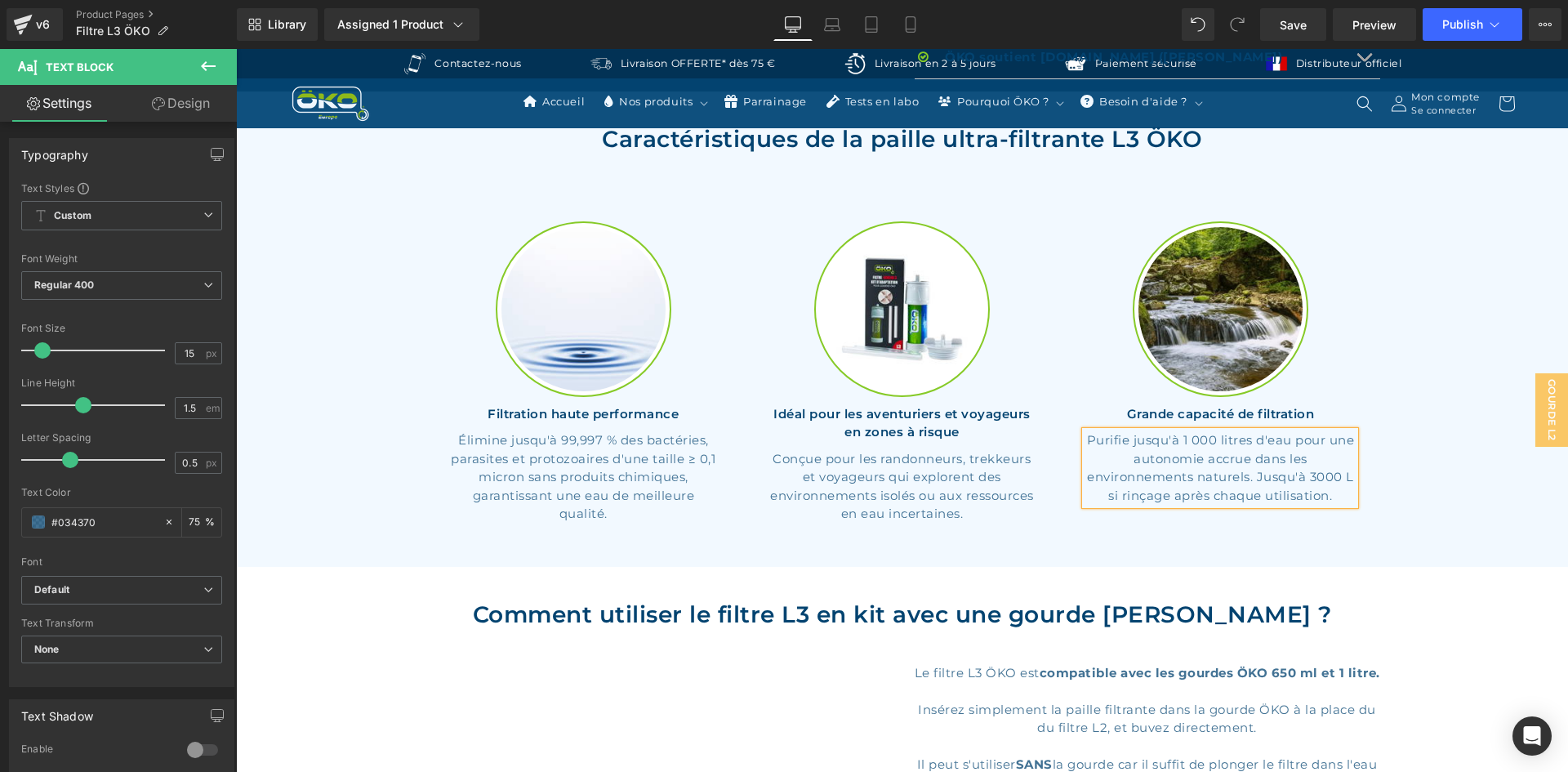
click at [1096, 431] on p "Purifie jusqu'à 1 000 litres d'eau pour une autonomie accrue dans les environne…" at bounding box center [1220, 468] width 270 height 73
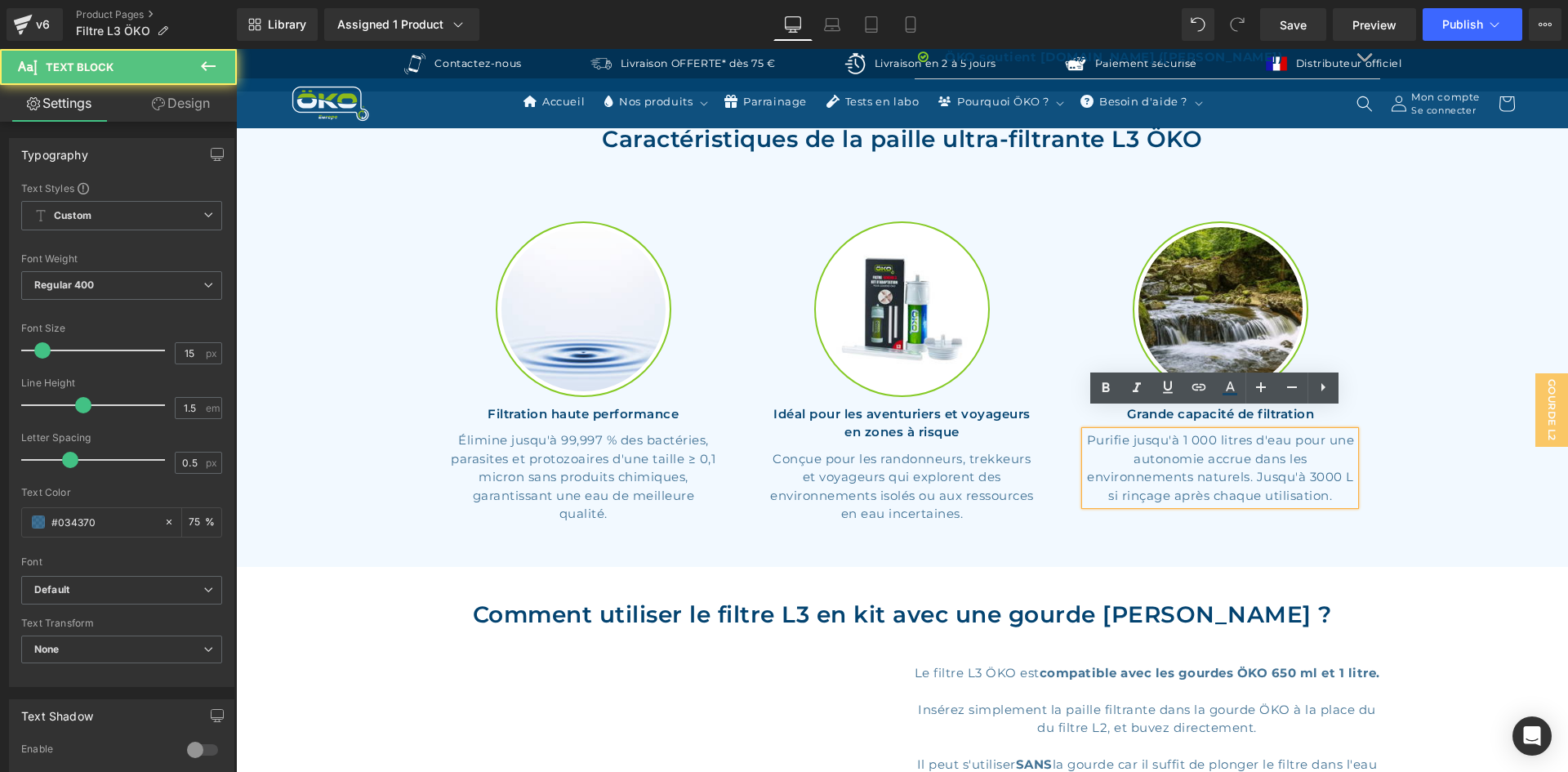
click at [1123, 431] on p "Purifie jusqu'à 1 000 litres d'eau pour une autonomie accrue dans les environne…" at bounding box center [1220, 468] width 270 height 73
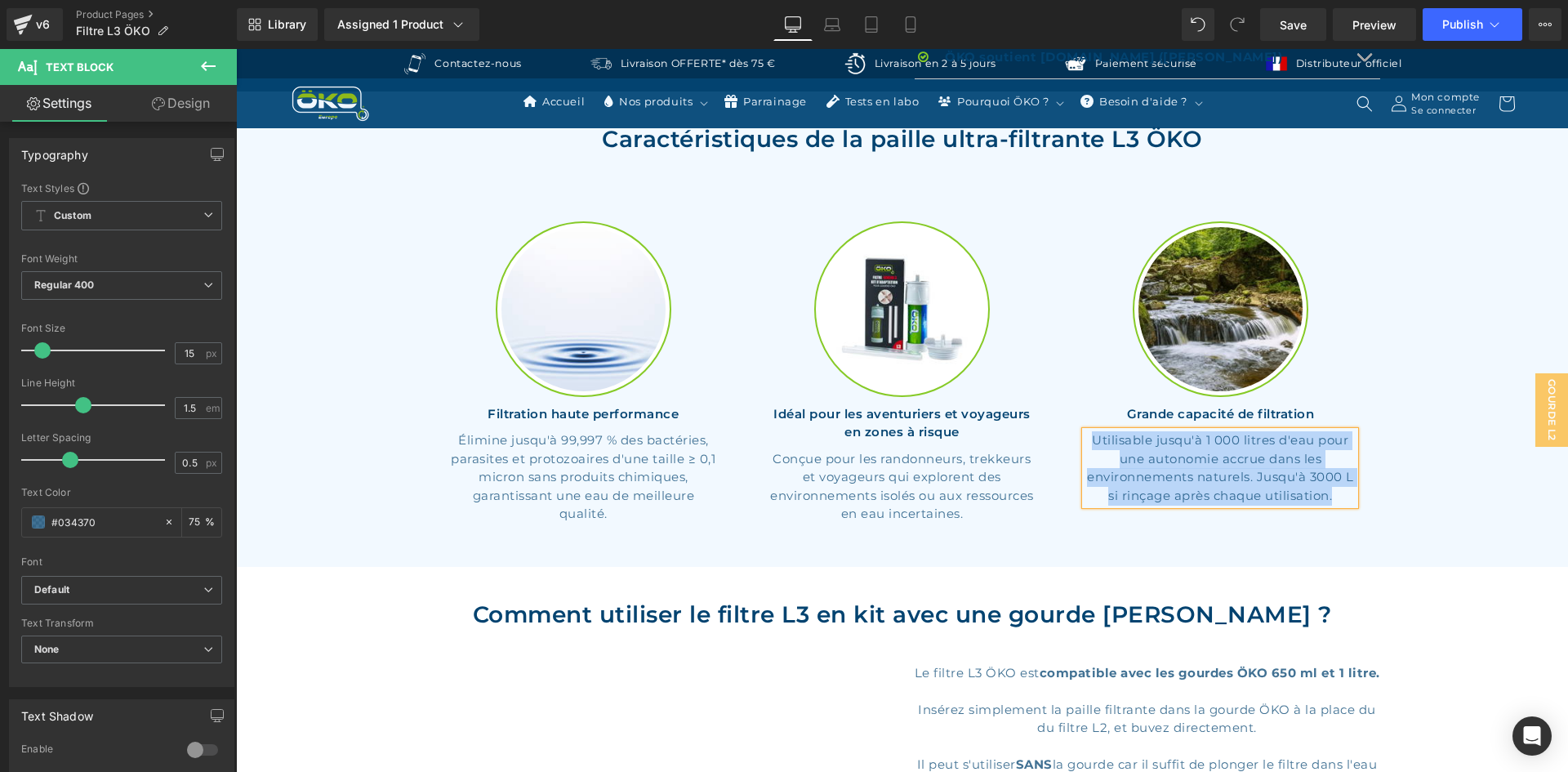
copy p "Utilisable jusqu'à 1 000 litres d'eau pour une autonomie accrue dans les enviro…"
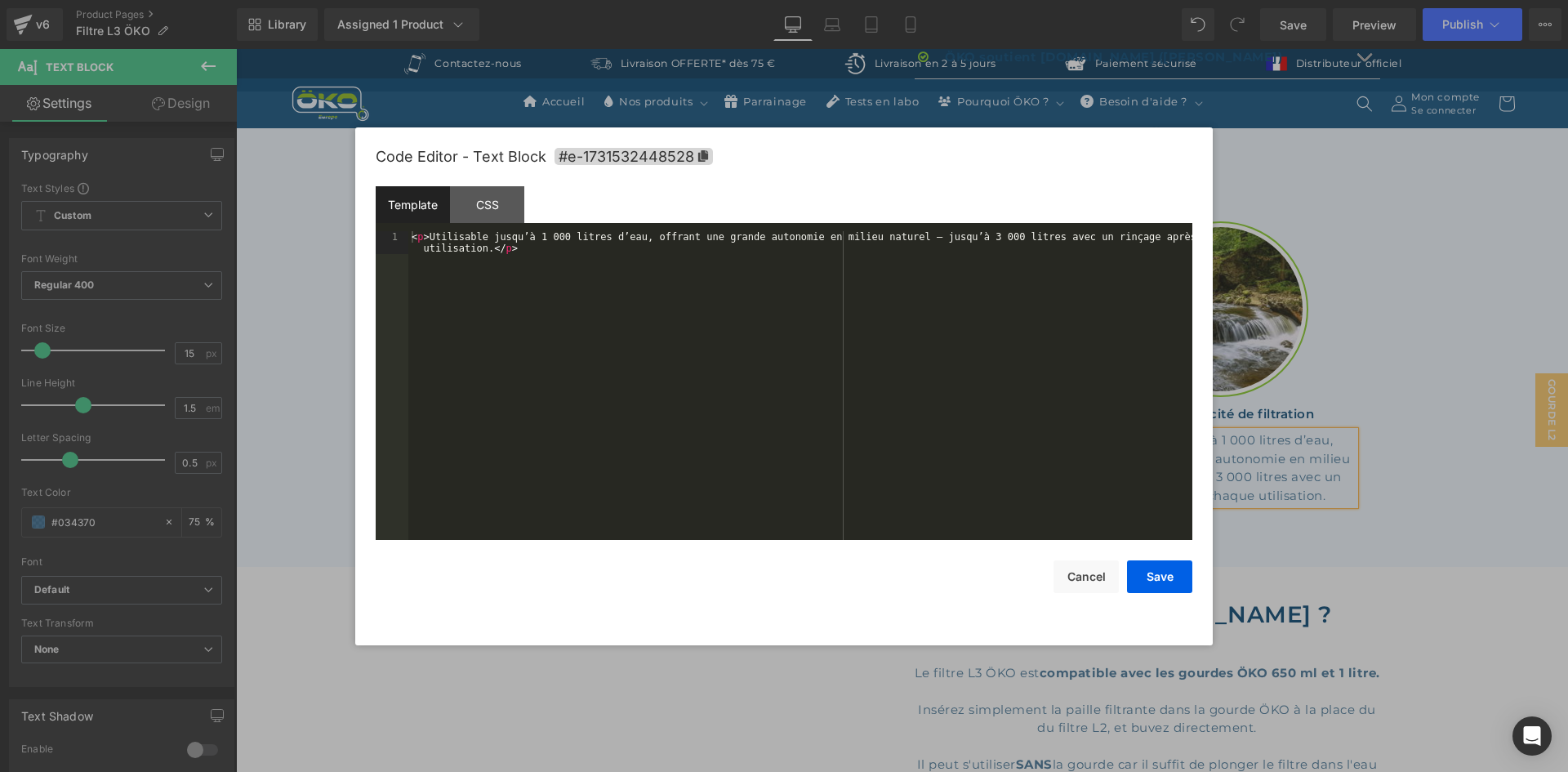
click at [1242, 538] on body "You are previewing how the will restyle your page. You can not edit Elements in…" at bounding box center [784, 386] width 1568 height 772
click at [1168, 566] on button "Save" at bounding box center [1160, 576] width 66 height 32
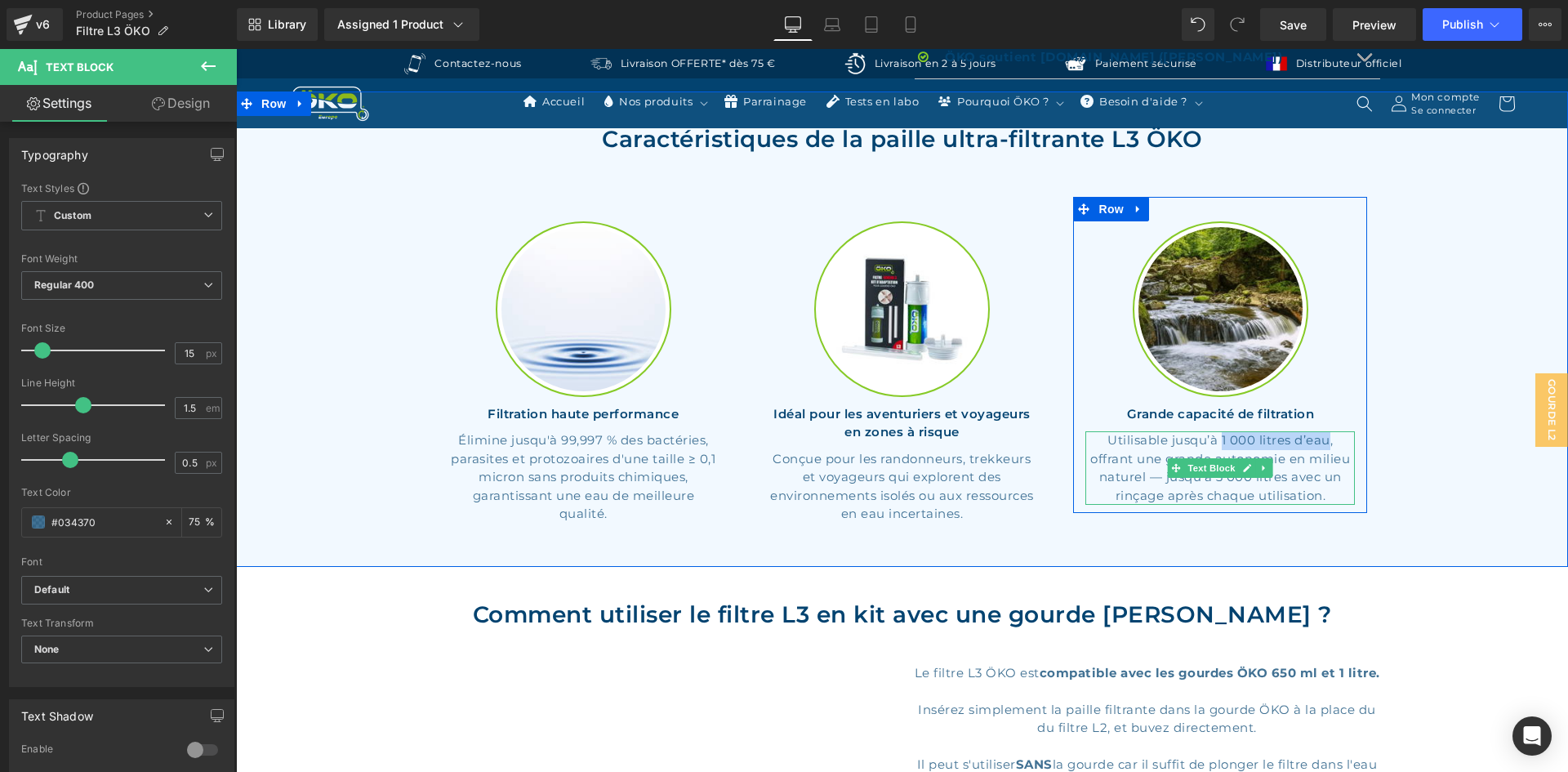
drag, startPoint x: 1324, startPoint y: 423, endPoint x: 1216, endPoint y: 419, distance: 108.1
click at [1216, 431] on p "Utilisable jusqu’à 1 000 litres d’eau, offrant une grande autonomie en milieu n…" at bounding box center [1220, 468] width 270 height 73
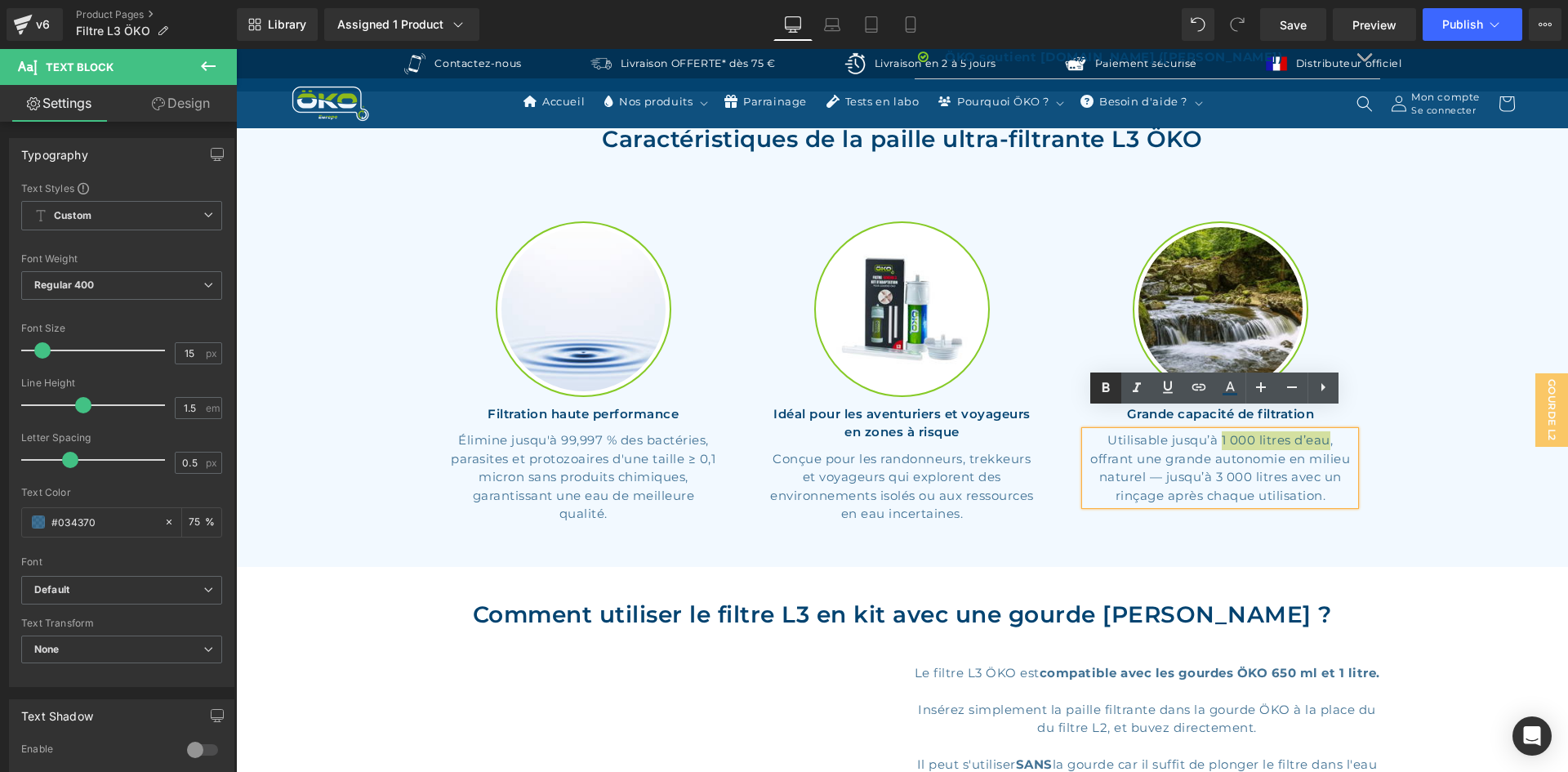
click at [1114, 387] on icon at bounding box center [1105, 387] width 20 height 20
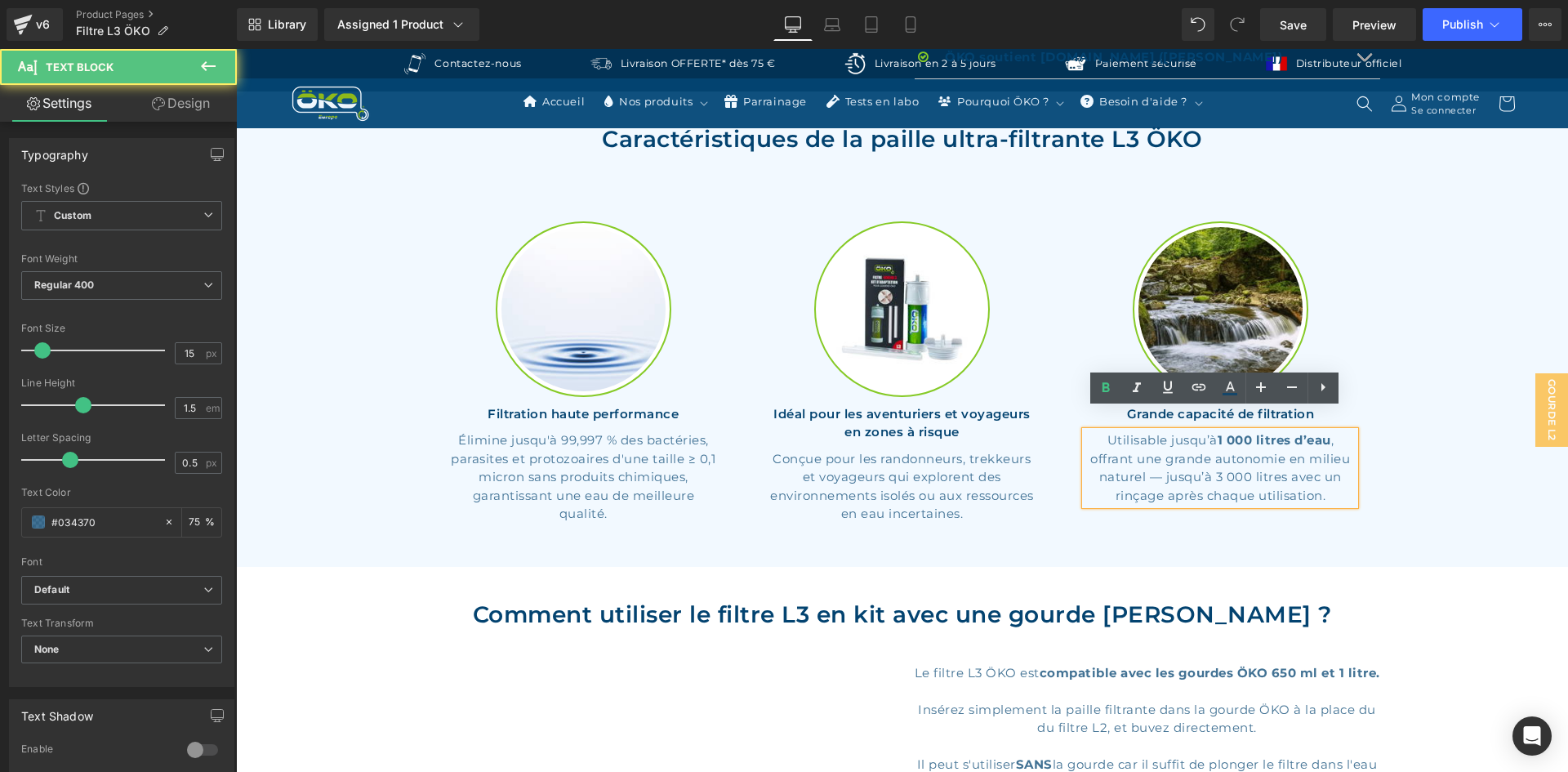
click at [1154, 457] on p "Utilisable jusqu’à 1 000 litres d’eau , offrant une grande autonomie en milieu …" at bounding box center [1220, 468] width 270 height 73
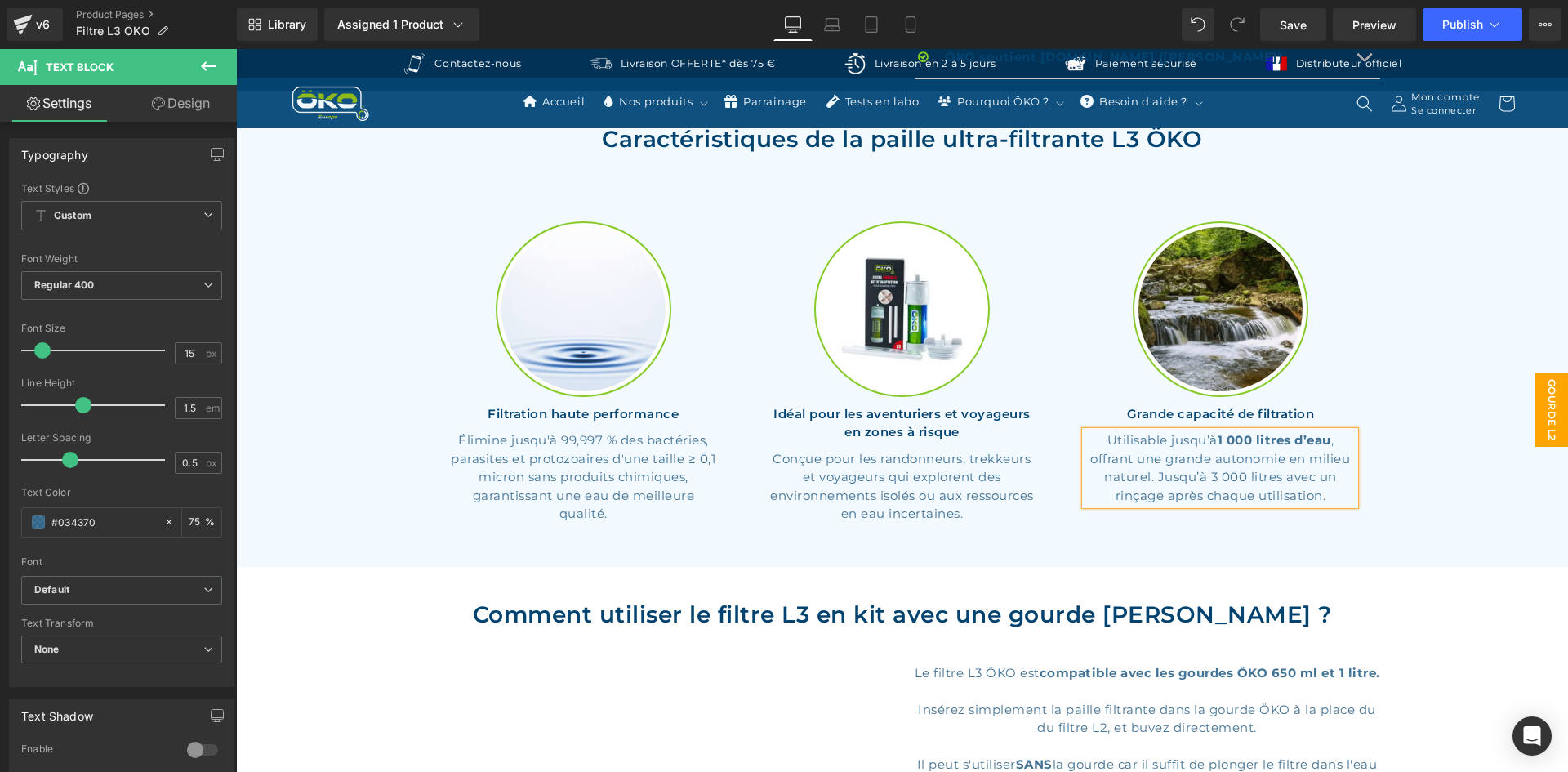
click at [1536, 435] on span "Gourde L2" at bounding box center [1552, 409] width 32 height 73
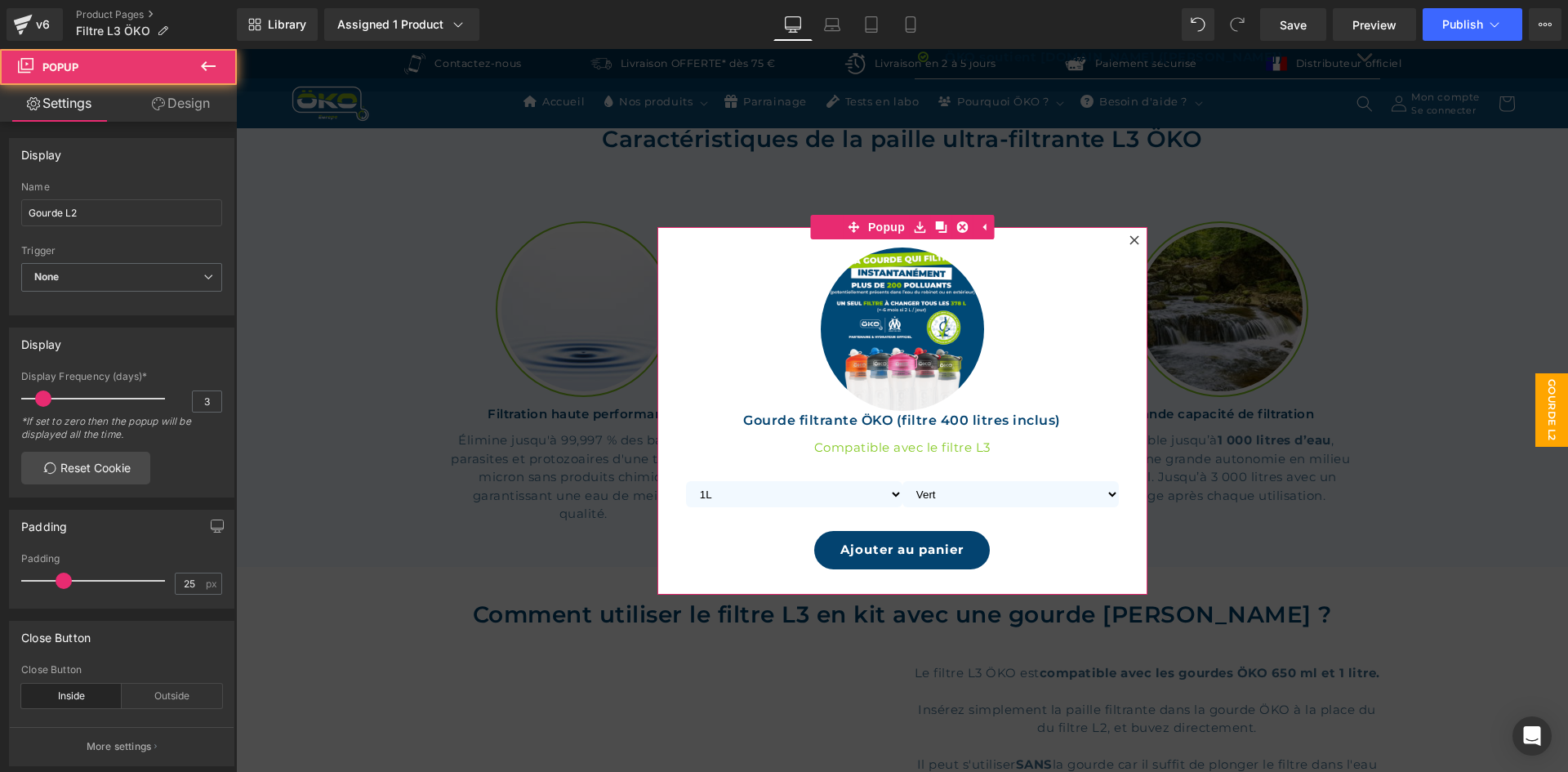
click at [1129, 240] on icon at bounding box center [1134, 240] width 10 height 10
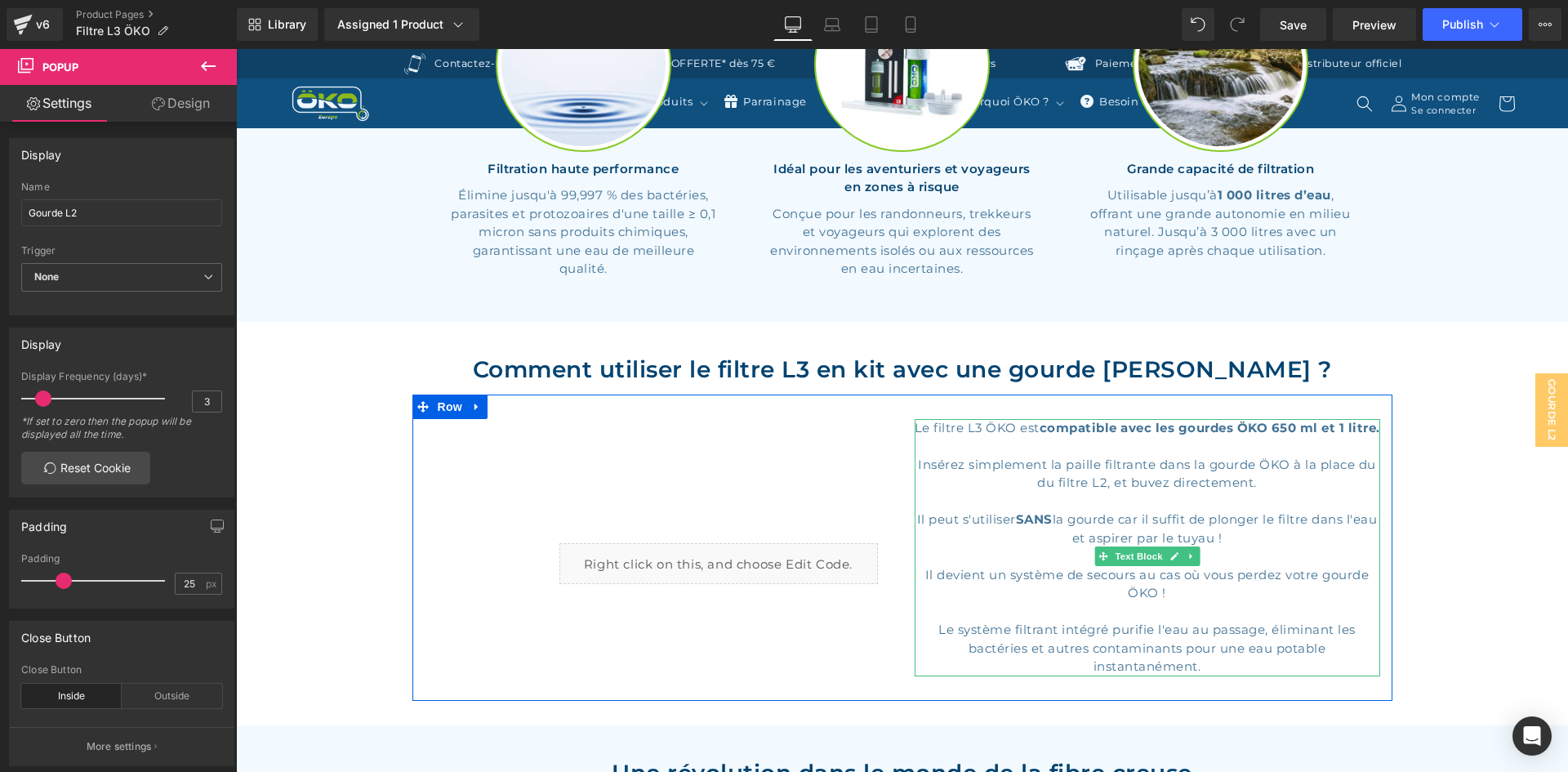
scroll to position [1880, 0]
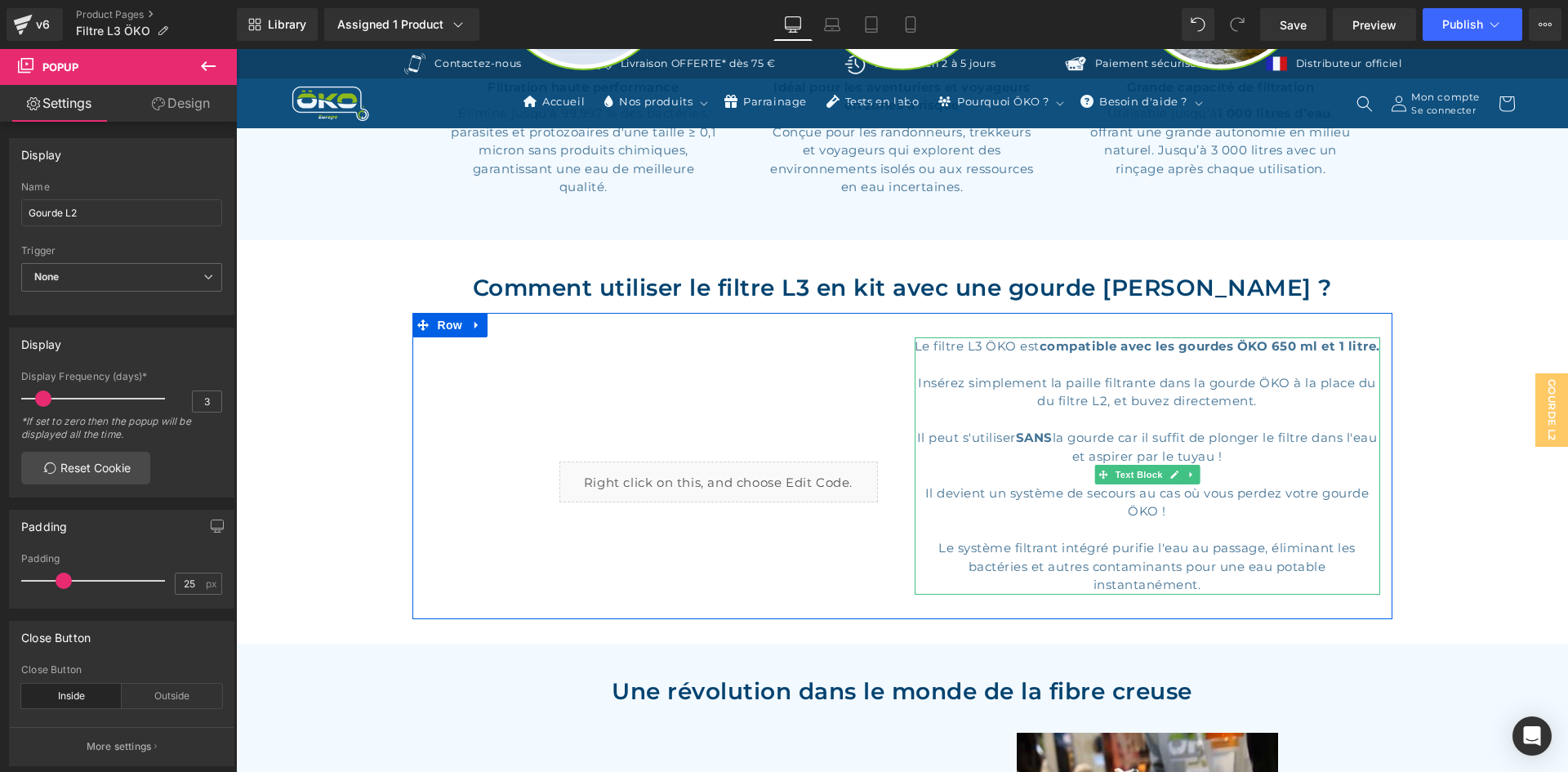
click at [1100, 546] on p "Le système filtrant intégré purifie l'eau au passage, éliminant les bactéries e…" at bounding box center [1147, 567] width 465 height 55
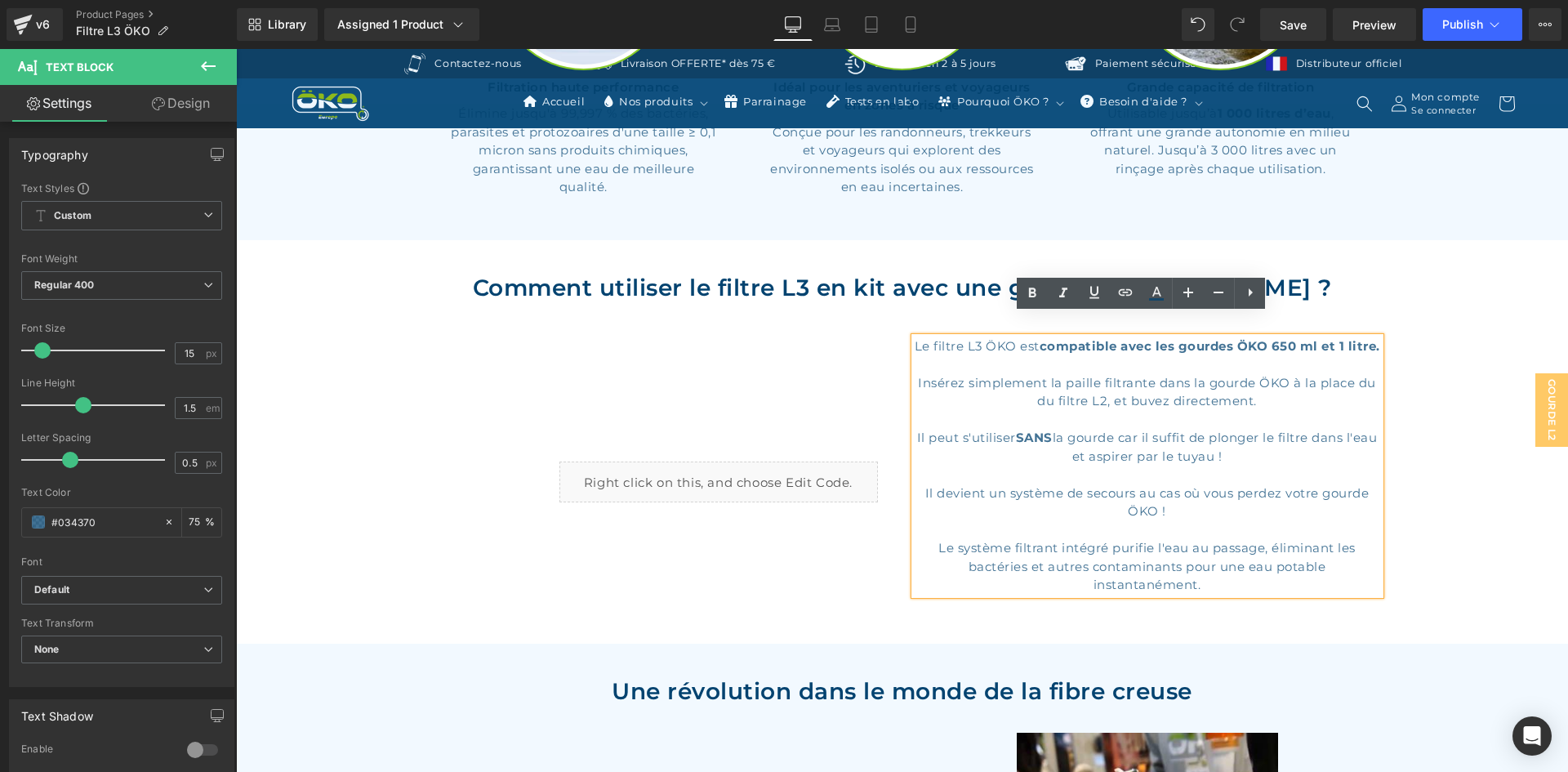
click at [1107, 545] on p "Le système filtrant intégré purifie l'eau au passage, éliminant les bactéries e…" at bounding box center [1147, 567] width 465 height 55
paste div
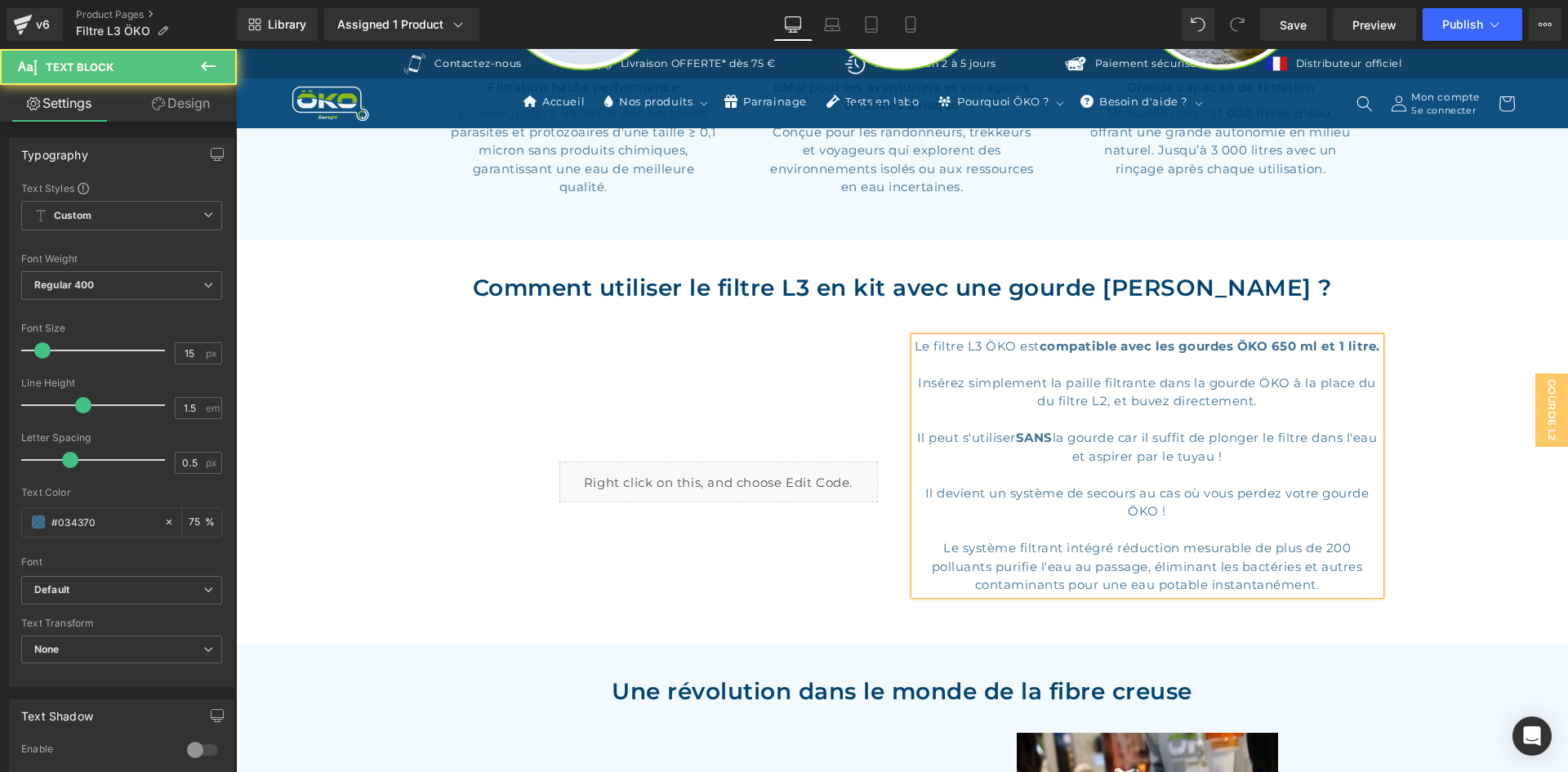
click at [1131, 539] on p "Le système filtrant intégré réduction mesurable de plus de 200 polluants purifi…" at bounding box center [1147, 567] width 465 height 55
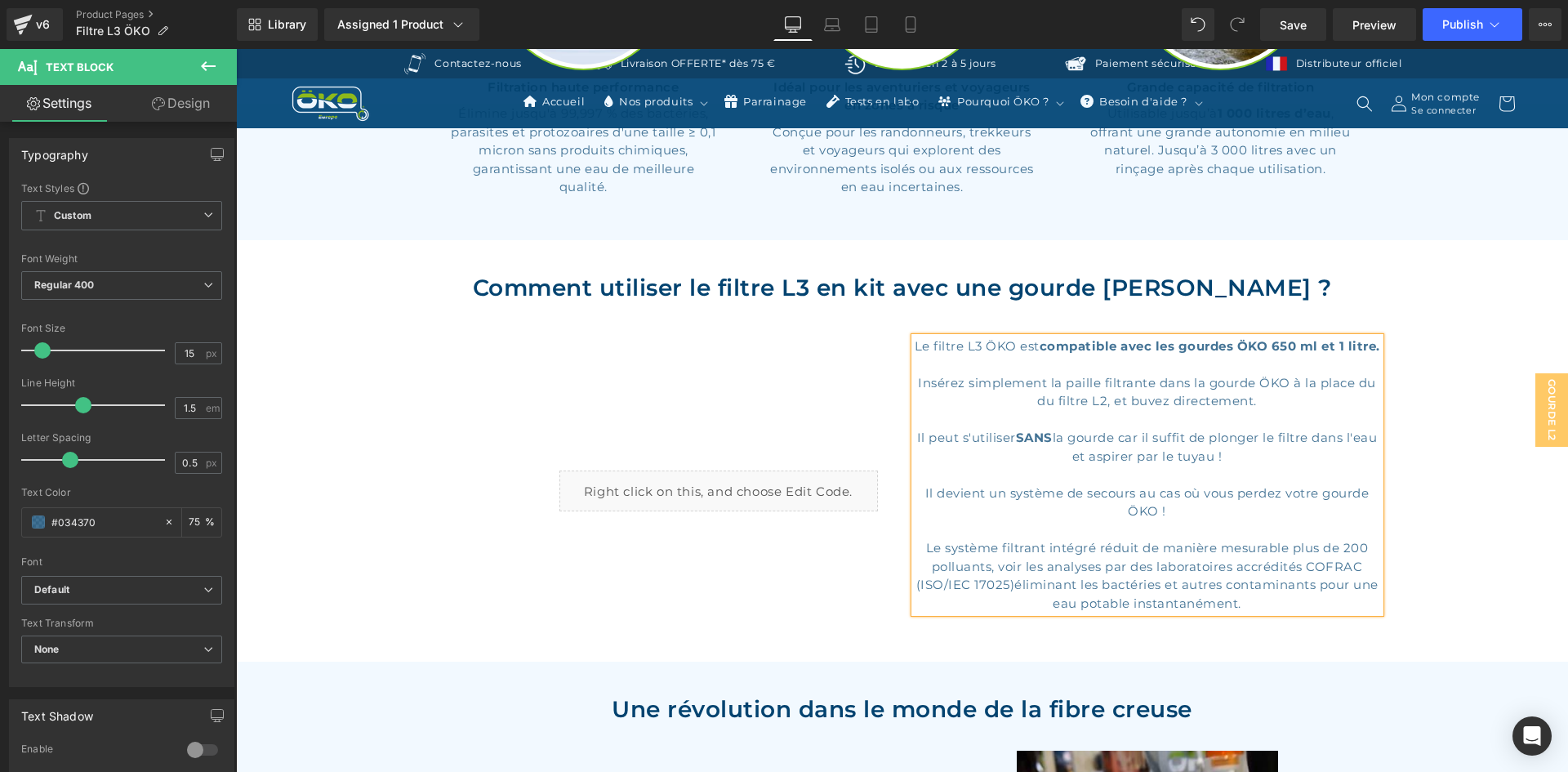
click at [1114, 561] on p "Le système filtrant intégré réduit de manière mesurable plus de 200 polluants, …" at bounding box center [1147, 575] width 465 height 73
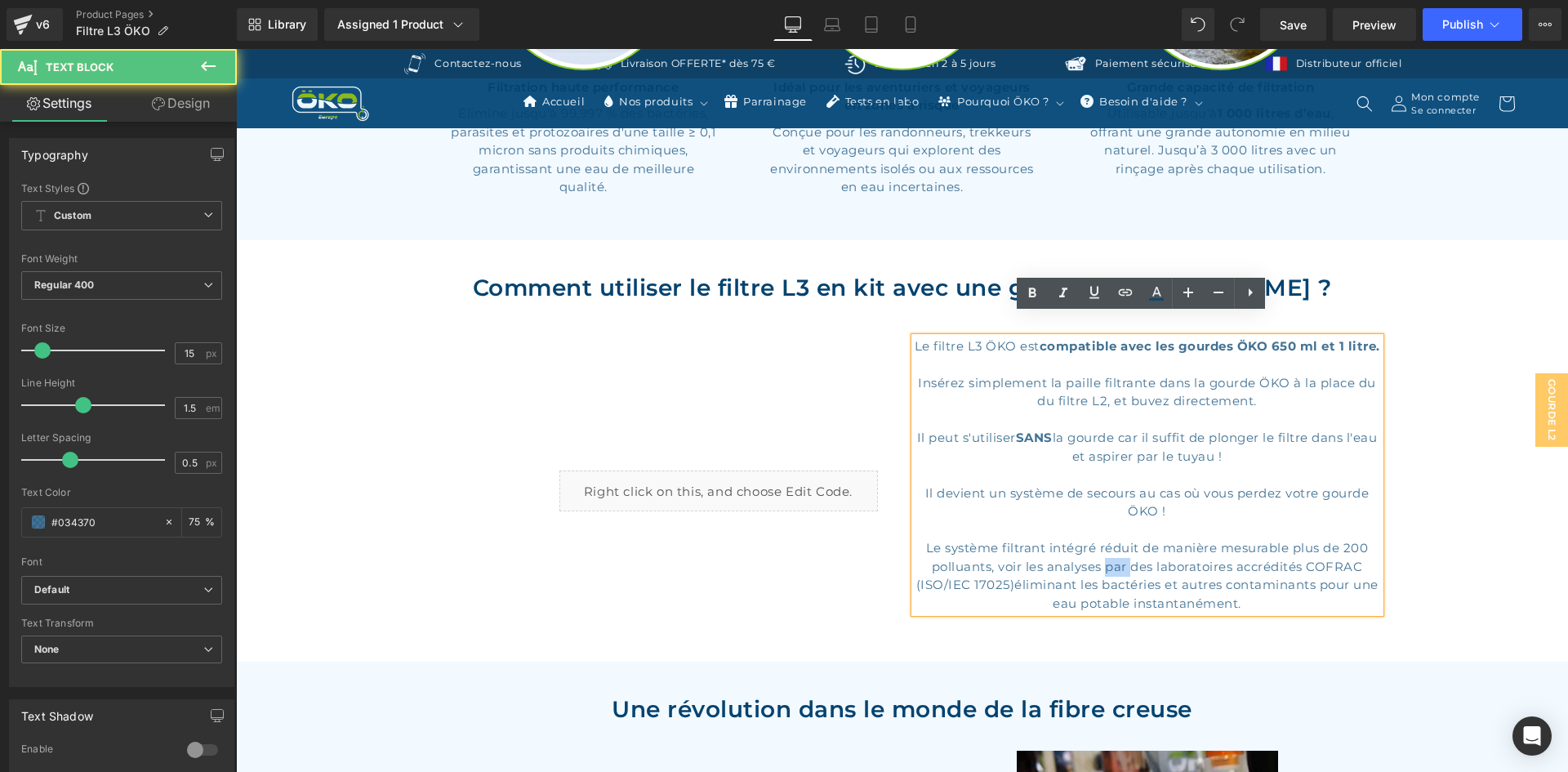
click at [1114, 561] on p "Le système filtrant intégré réduit de manière mesurable plus de 200 polluants, …" at bounding box center [1147, 575] width 465 height 73
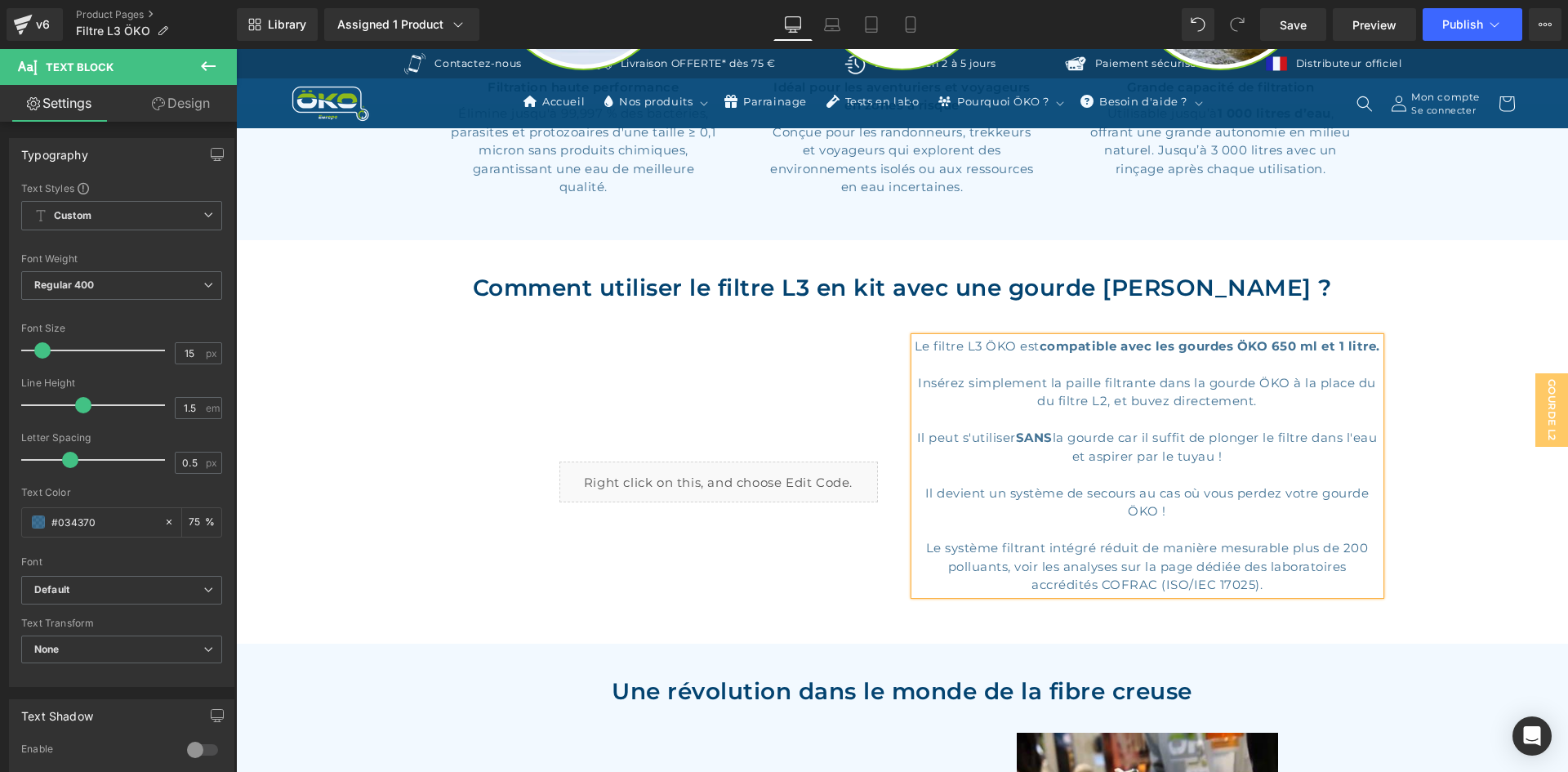
click at [1116, 561] on p "Le système filtrant intégré réduit de manière mesurable plus de 200 polluants, …" at bounding box center [1147, 567] width 465 height 55
click at [1232, 566] on p "Le système filtrant intégré réduit de manière mesurable plus de 200 polluants, …" at bounding box center [1147, 567] width 465 height 55
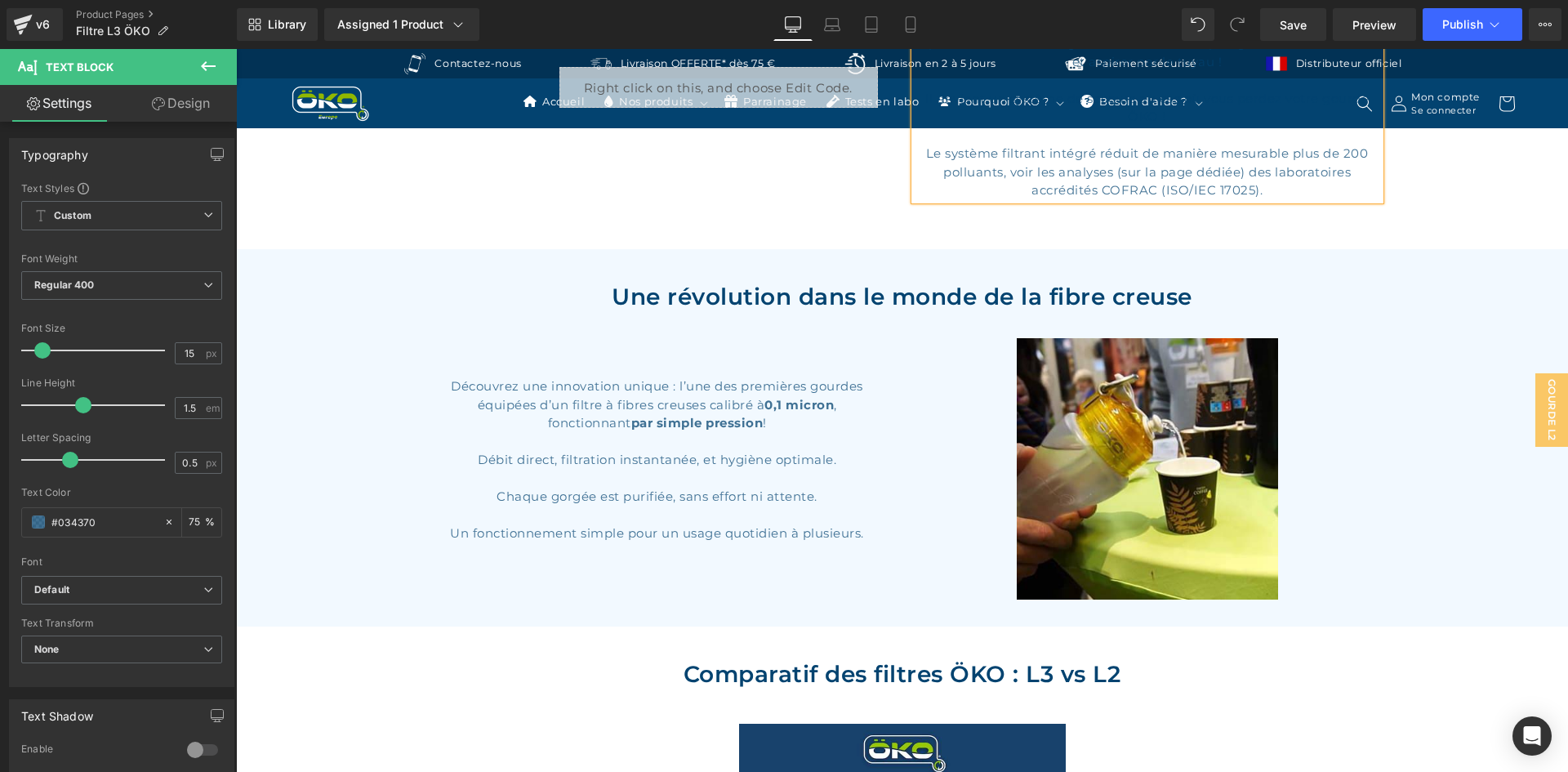
scroll to position [2288, 0]
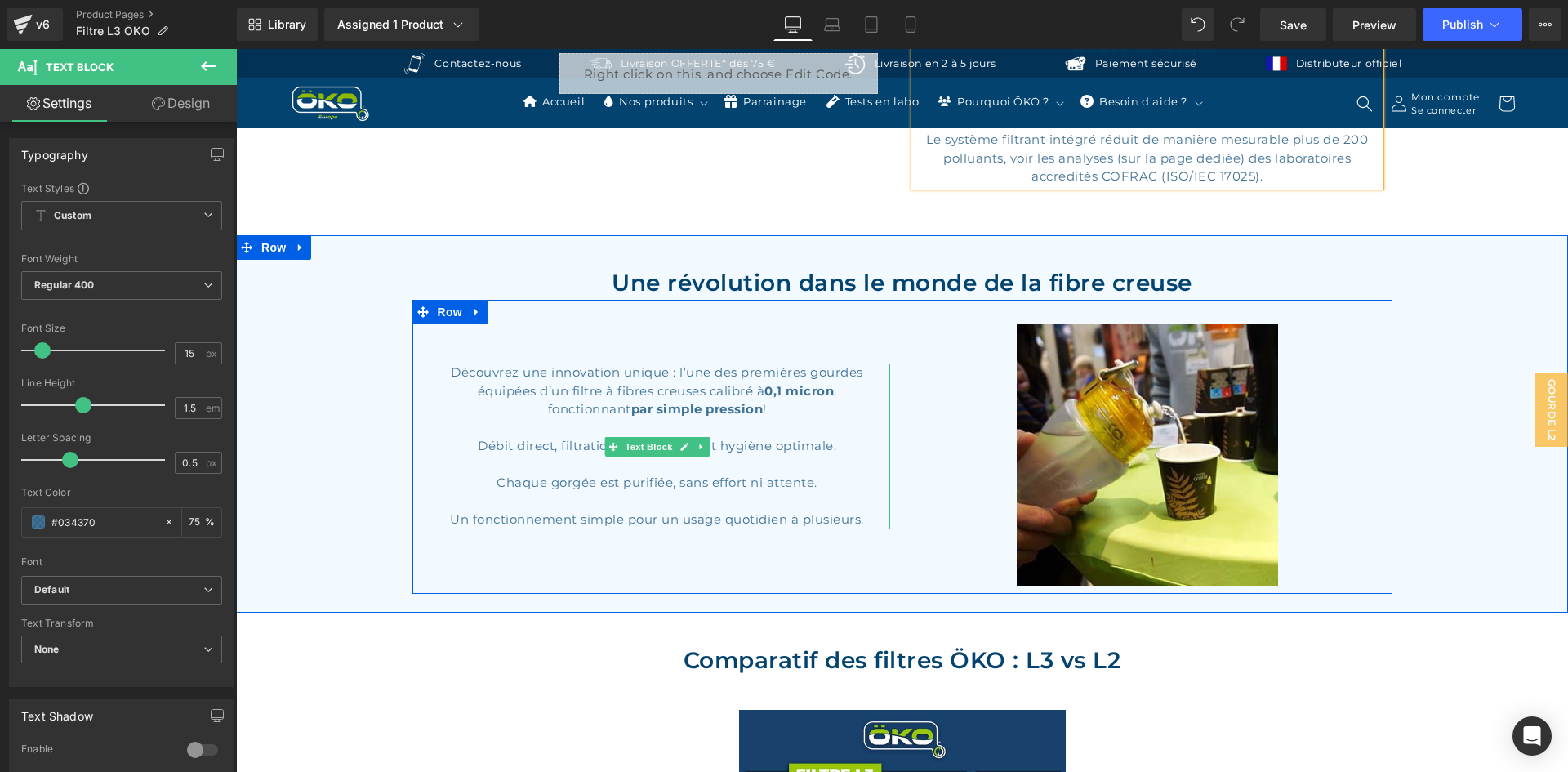
click at [544, 458] on p at bounding box center [657, 466] width 465 height 19
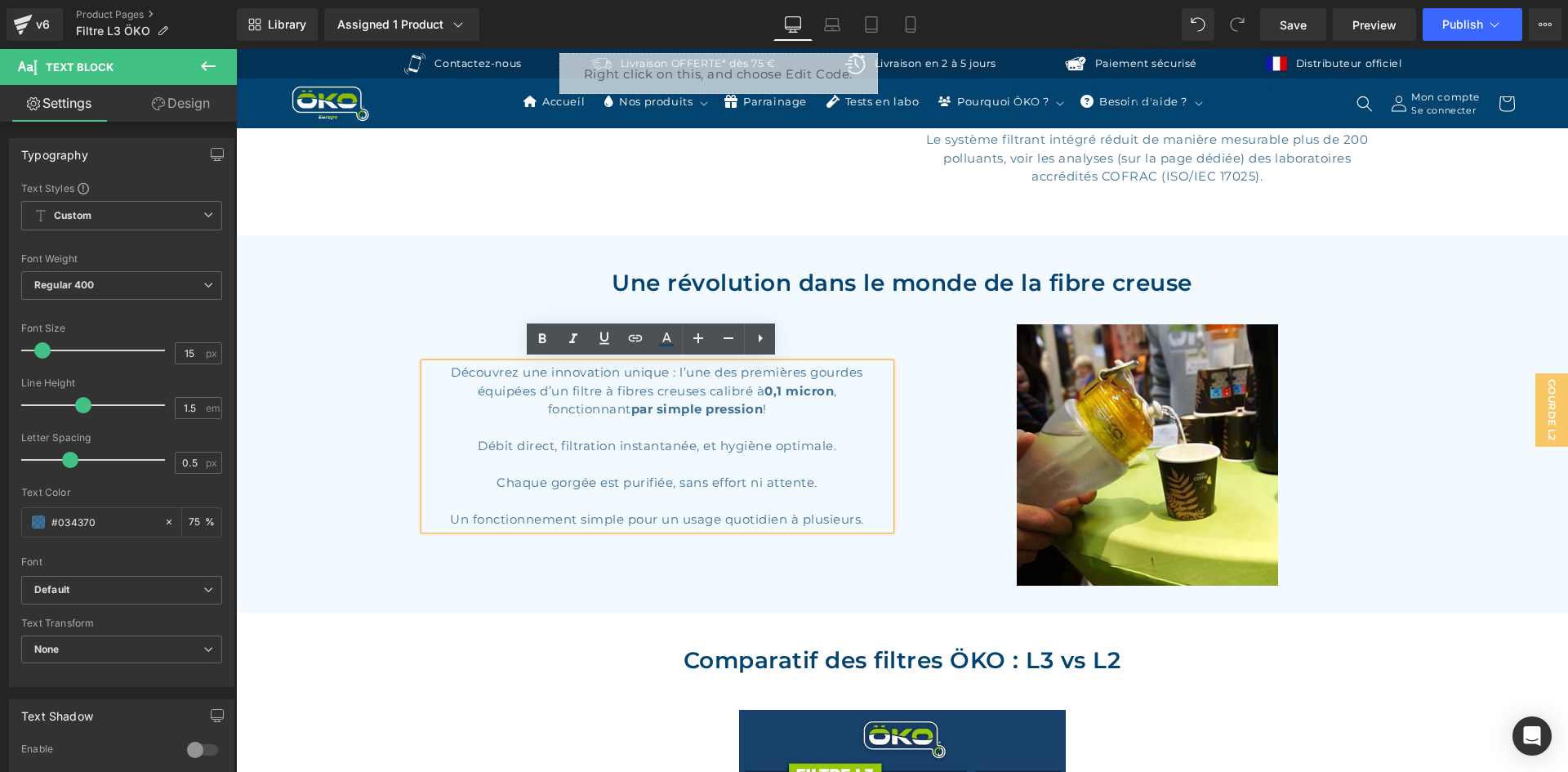
click at [643, 479] on p "Chaque gorgée est purifiée, sans effort ni attente." at bounding box center [657, 484] width 465 height 19
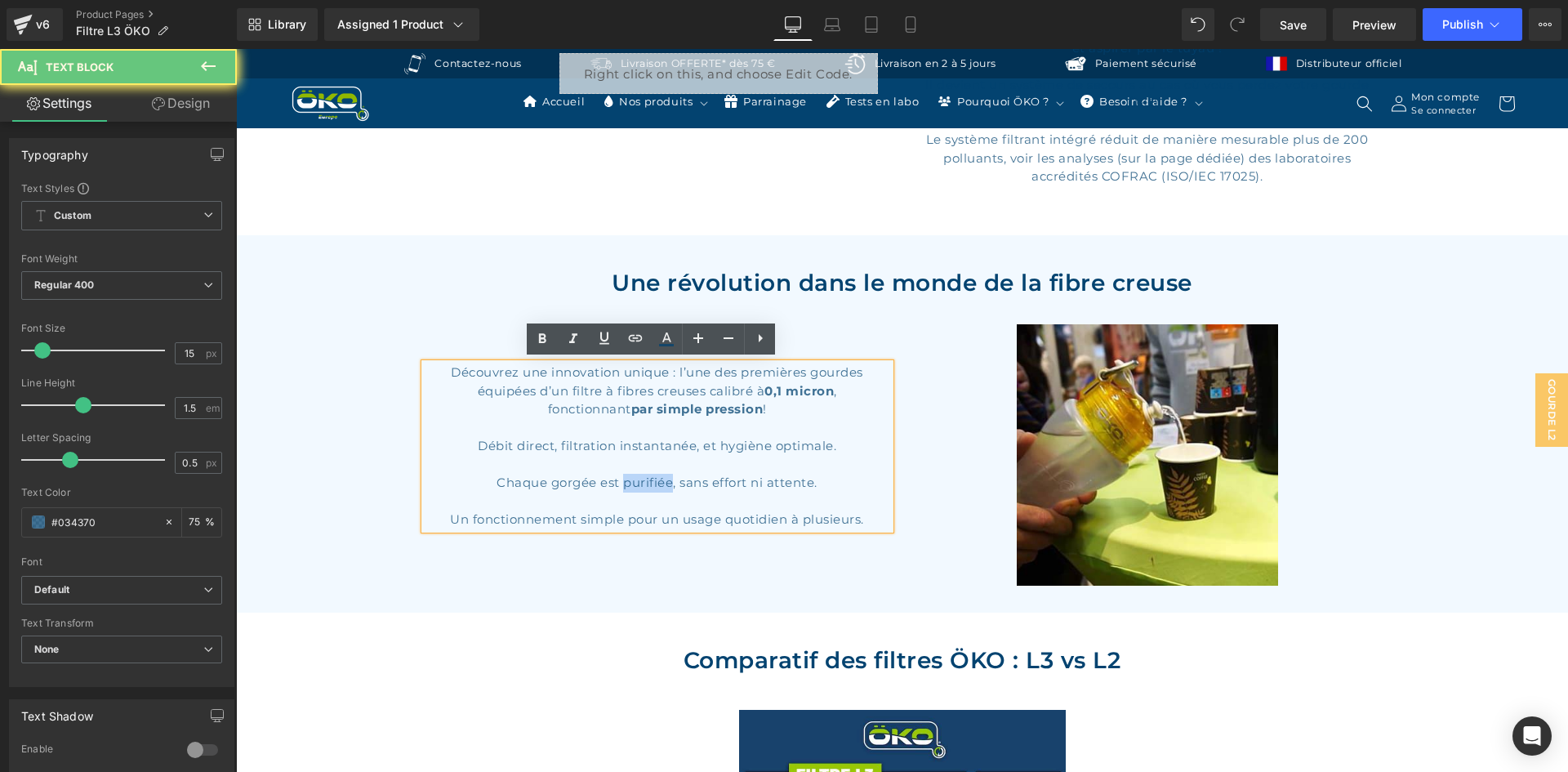
click at [643, 479] on p "Chaque gorgée est purifiée, sans effort ni attente." at bounding box center [657, 484] width 465 height 19
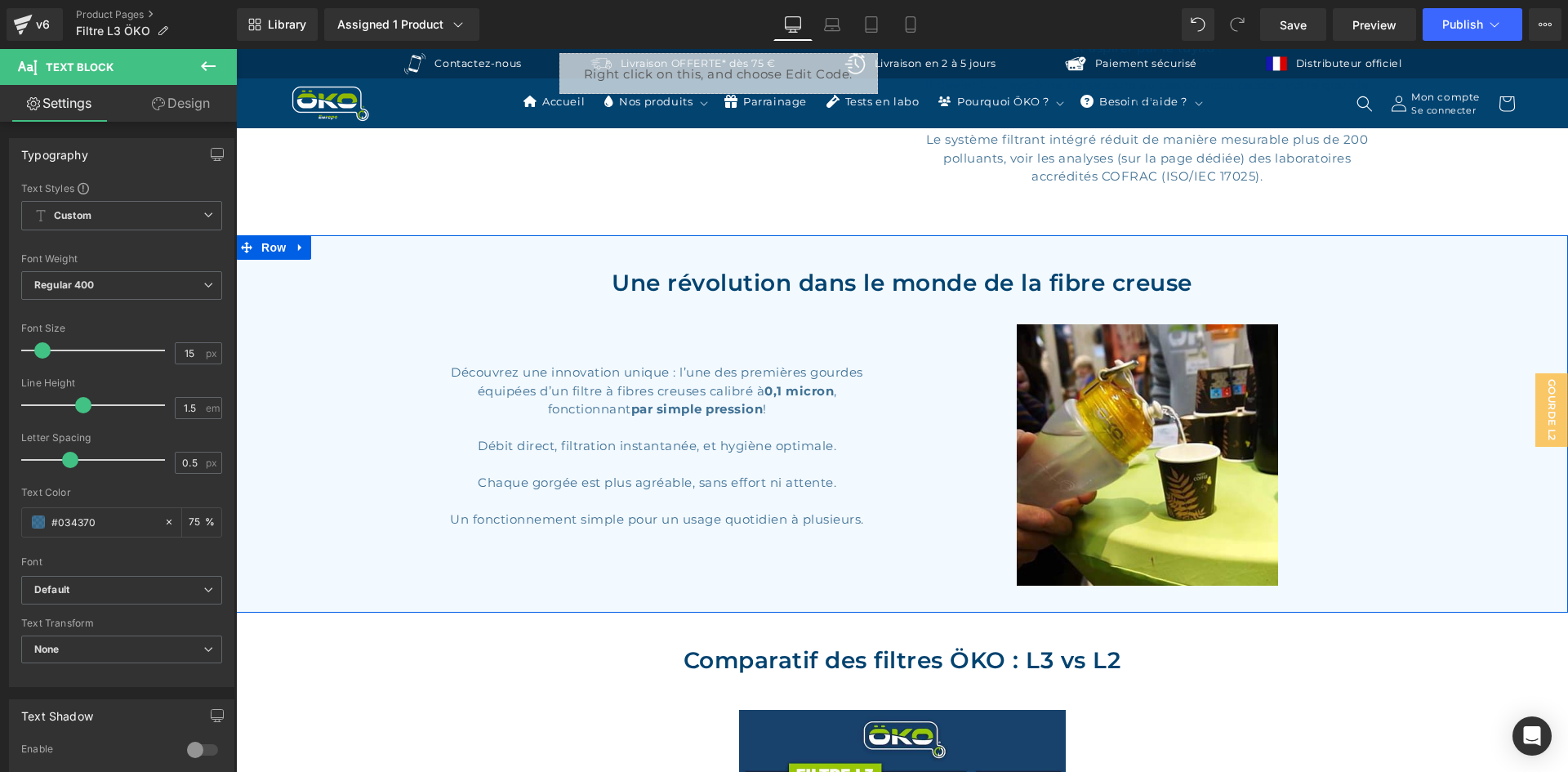
click at [359, 504] on div "Une révolution dans le monde de la fibre creuse Heading Découvrez une innovatio…" at bounding box center [901, 429] width 1332 height 328
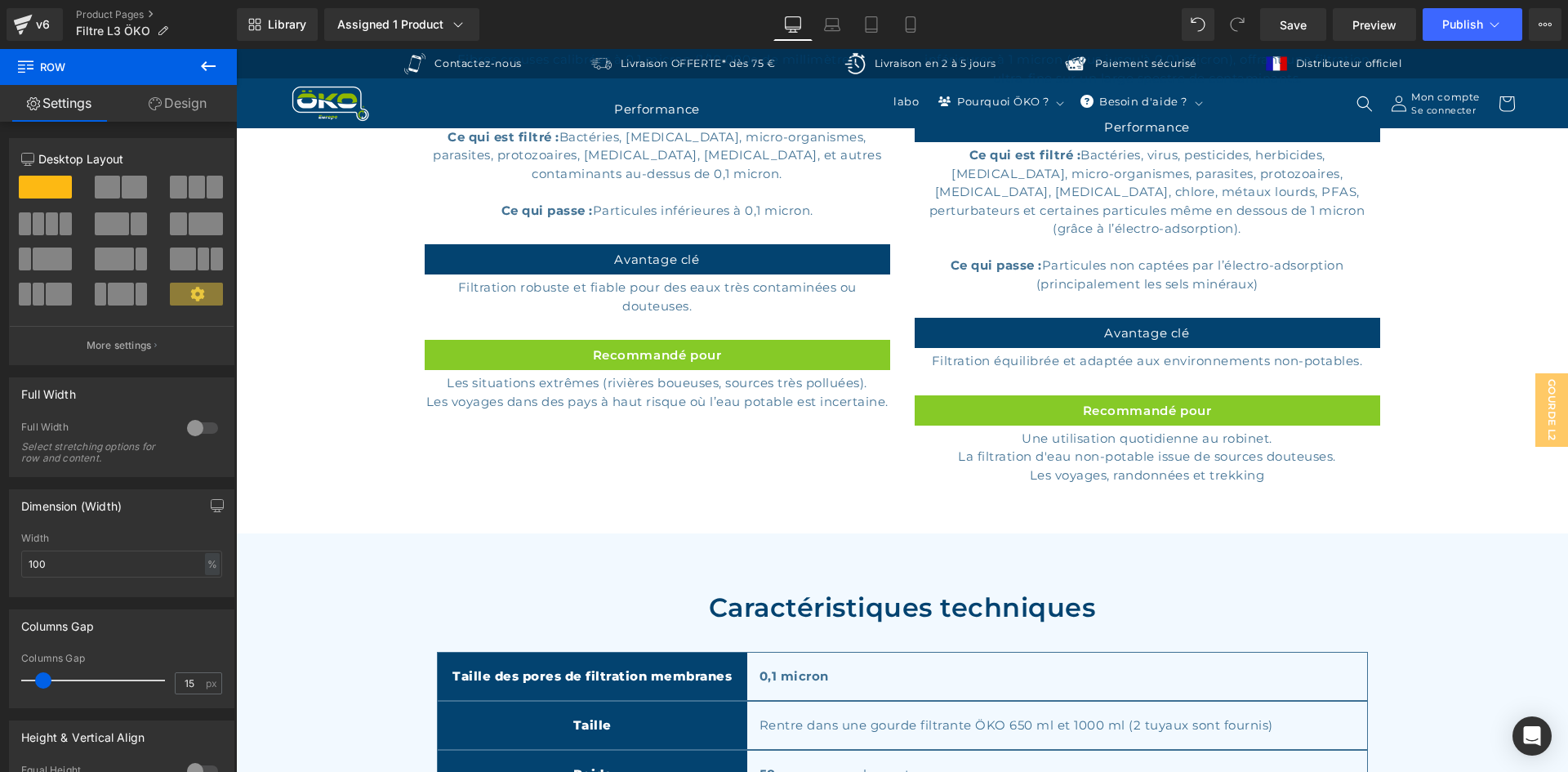
scroll to position [3432, 0]
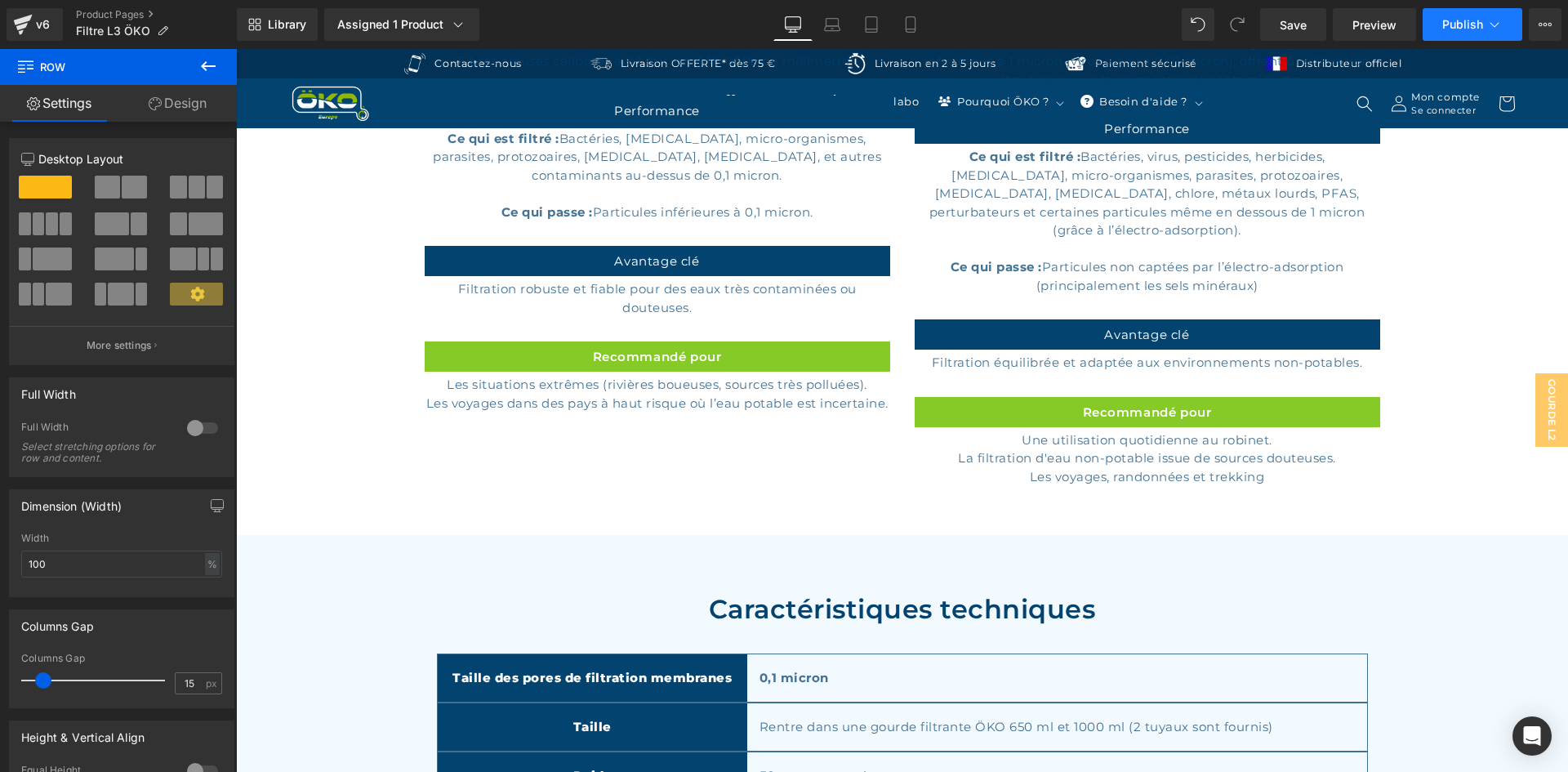
click at [1447, 25] on span "Publish" at bounding box center [1462, 25] width 41 height 13
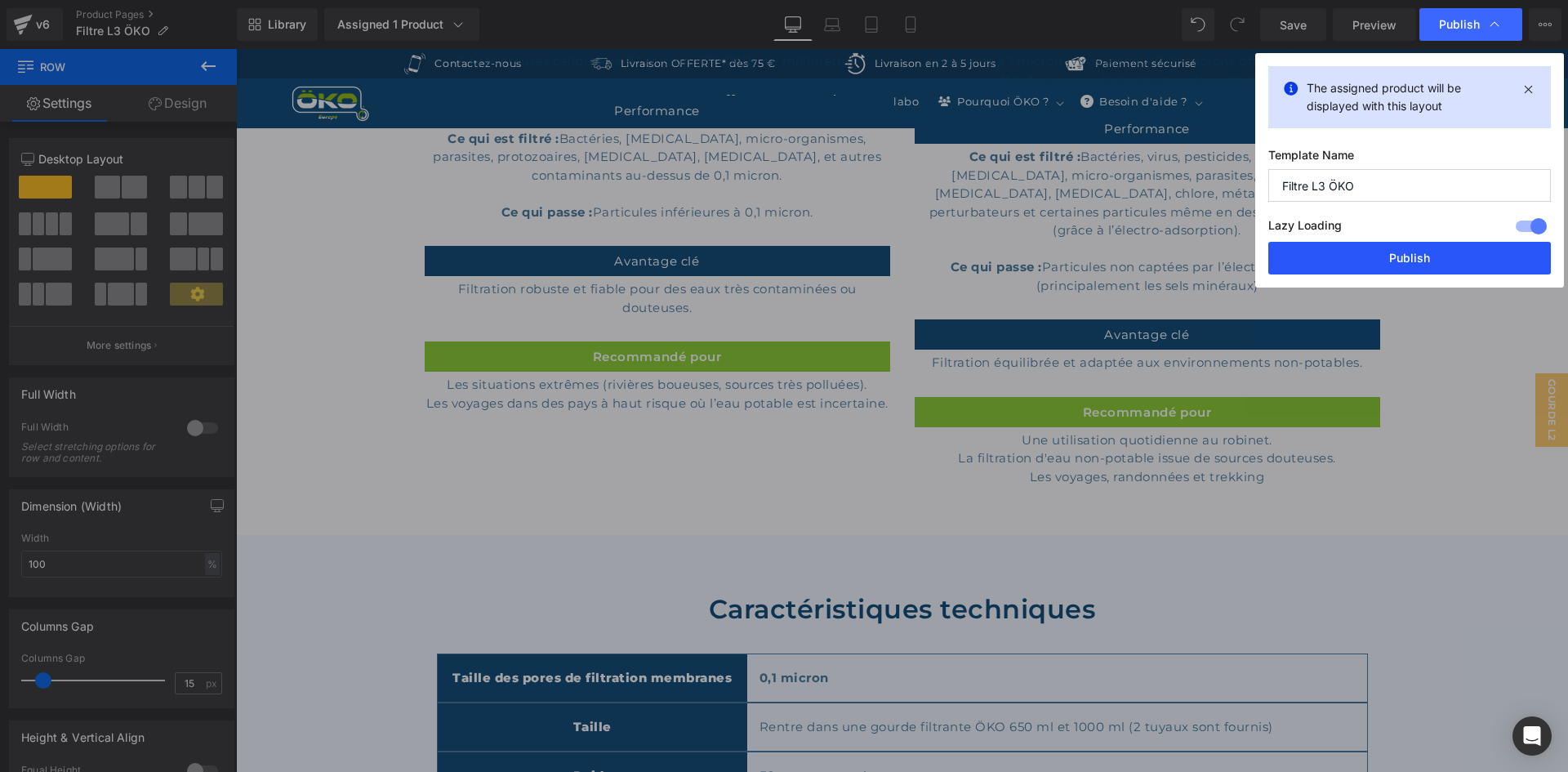
click at [1378, 274] on button "Publish" at bounding box center [1410, 258] width 282 height 32
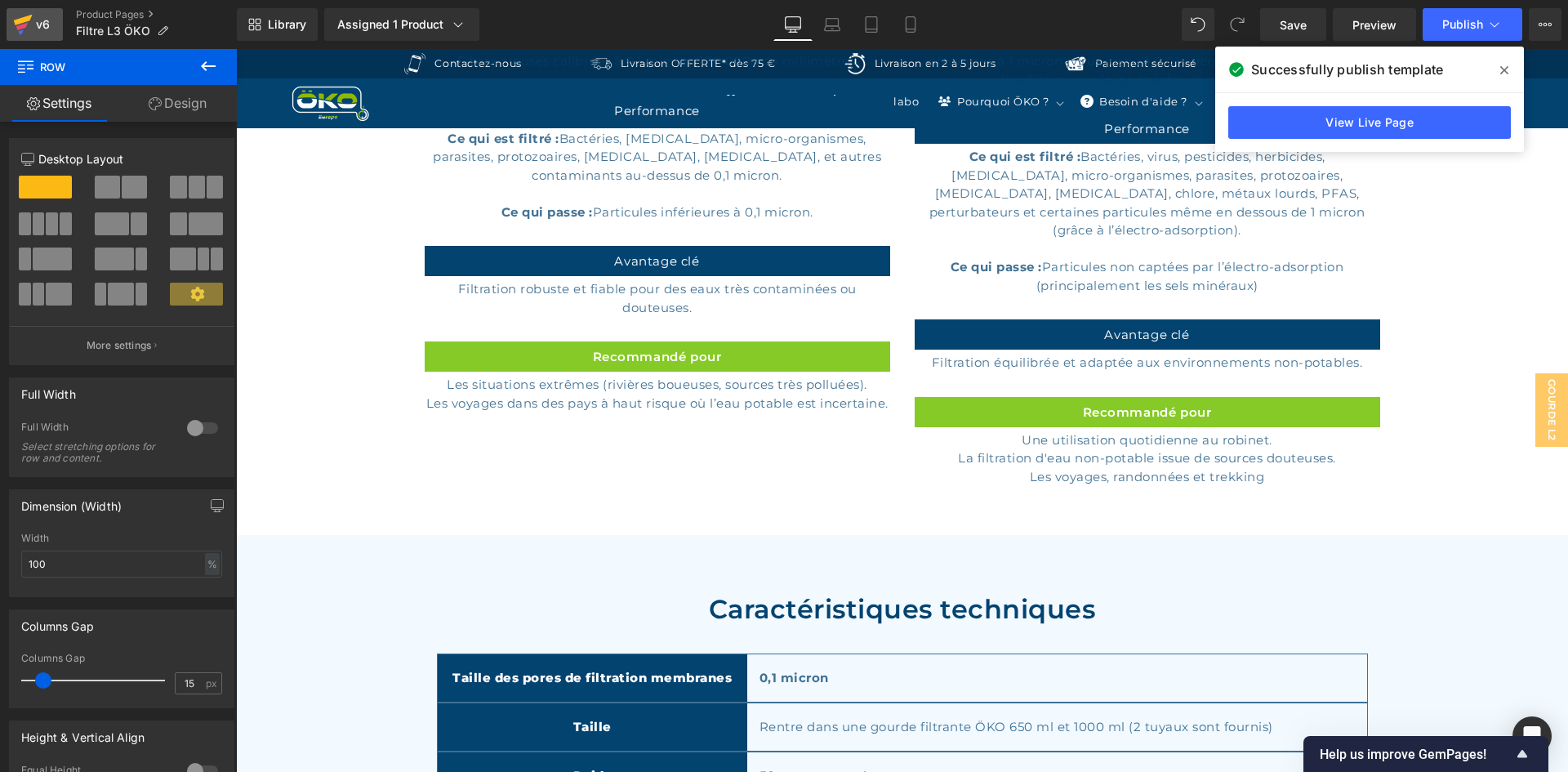
click at [44, 14] on div "v6" at bounding box center [42, 25] width 20 height 21
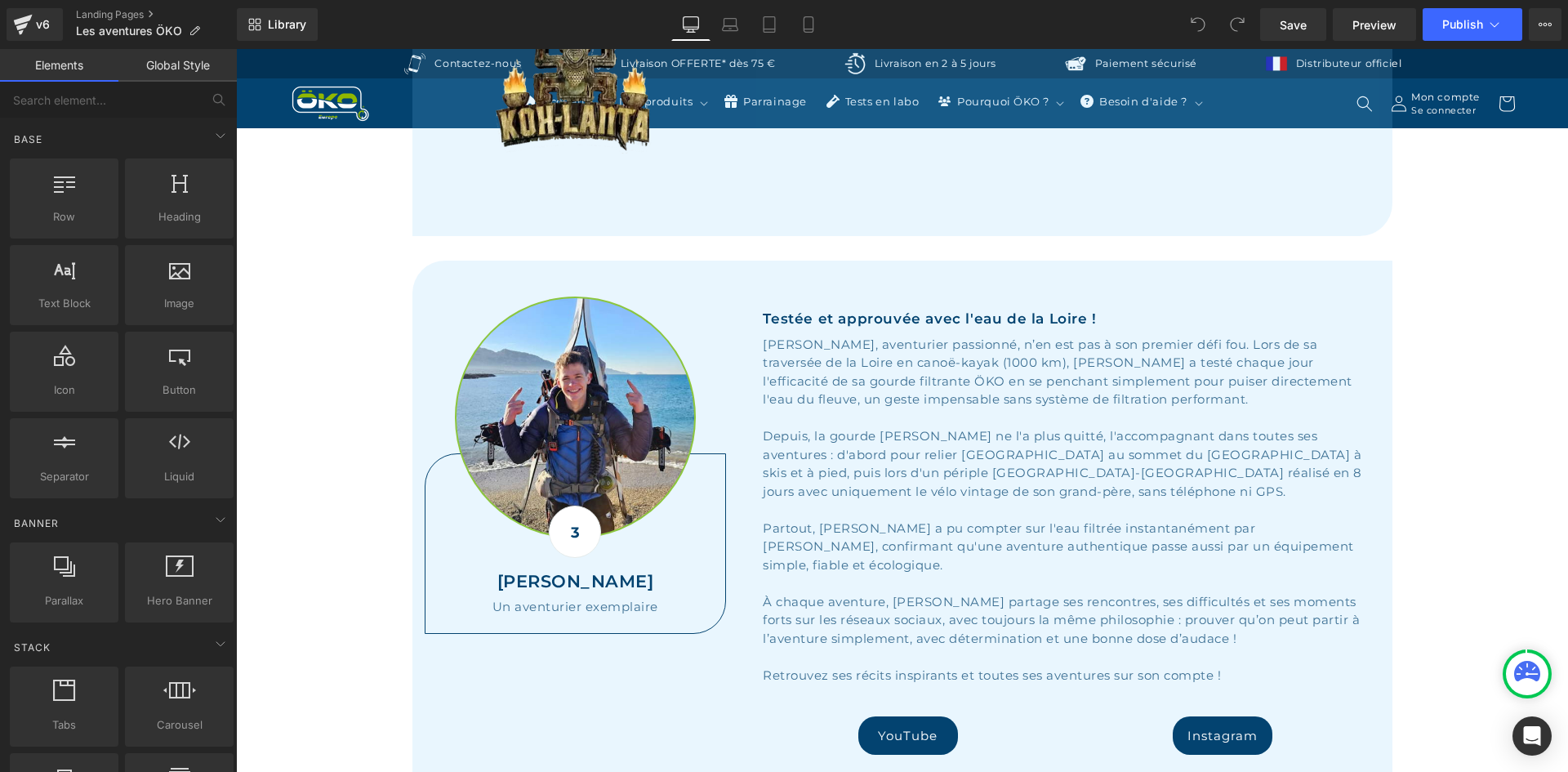
scroll to position [1798, 0]
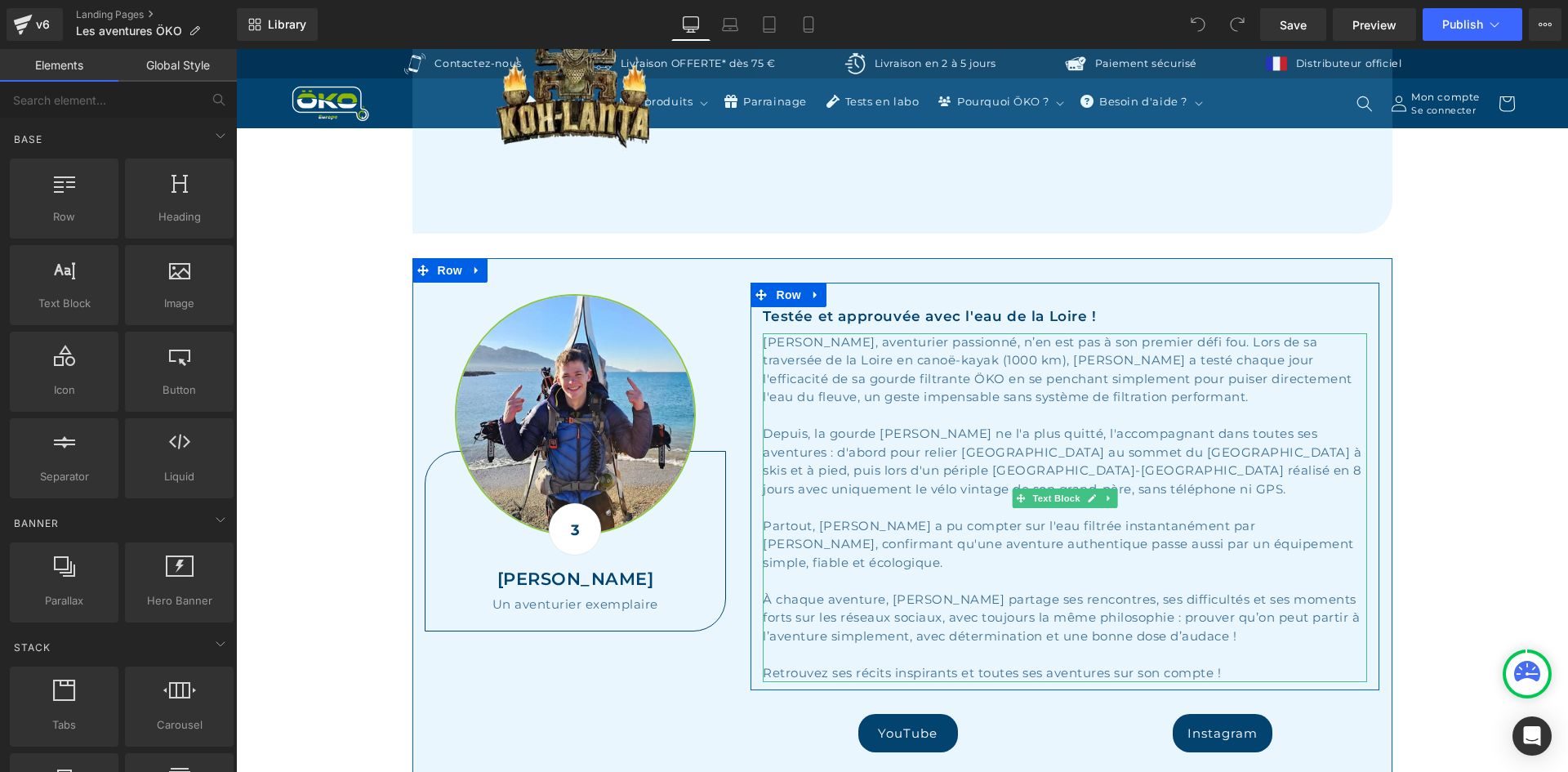
click at [1190, 599] on div "À chaque aventure, Alexis partage ses rencontres, ses difficultés et ses moment…" at bounding box center [1065, 618] width 605 height 55
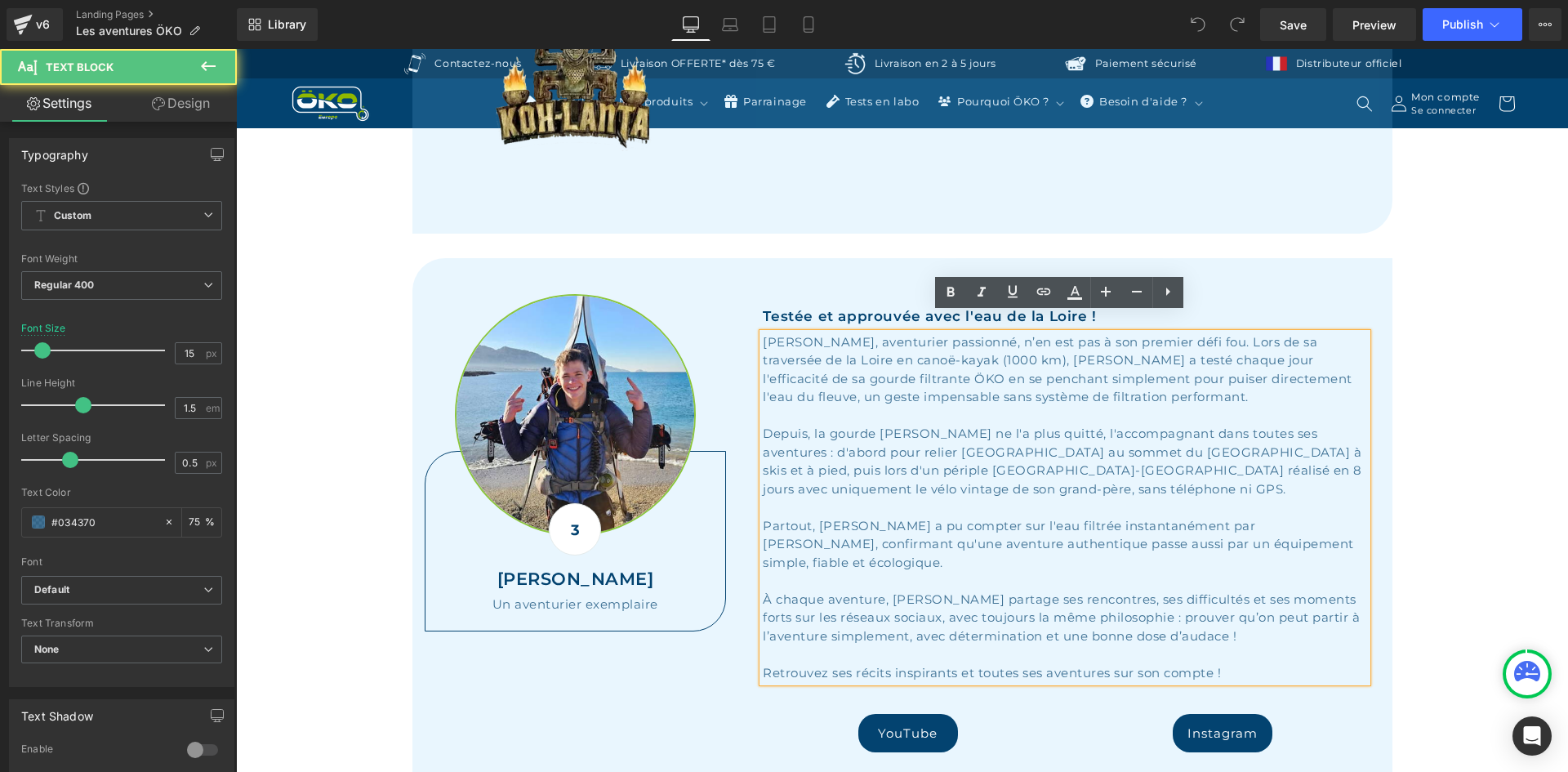
click at [1190, 591] on div "À chaque aventure, Alexis partage ses rencontres, ses difficultés et ses moment…" at bounding box center [1065, 618] width 605 height 55
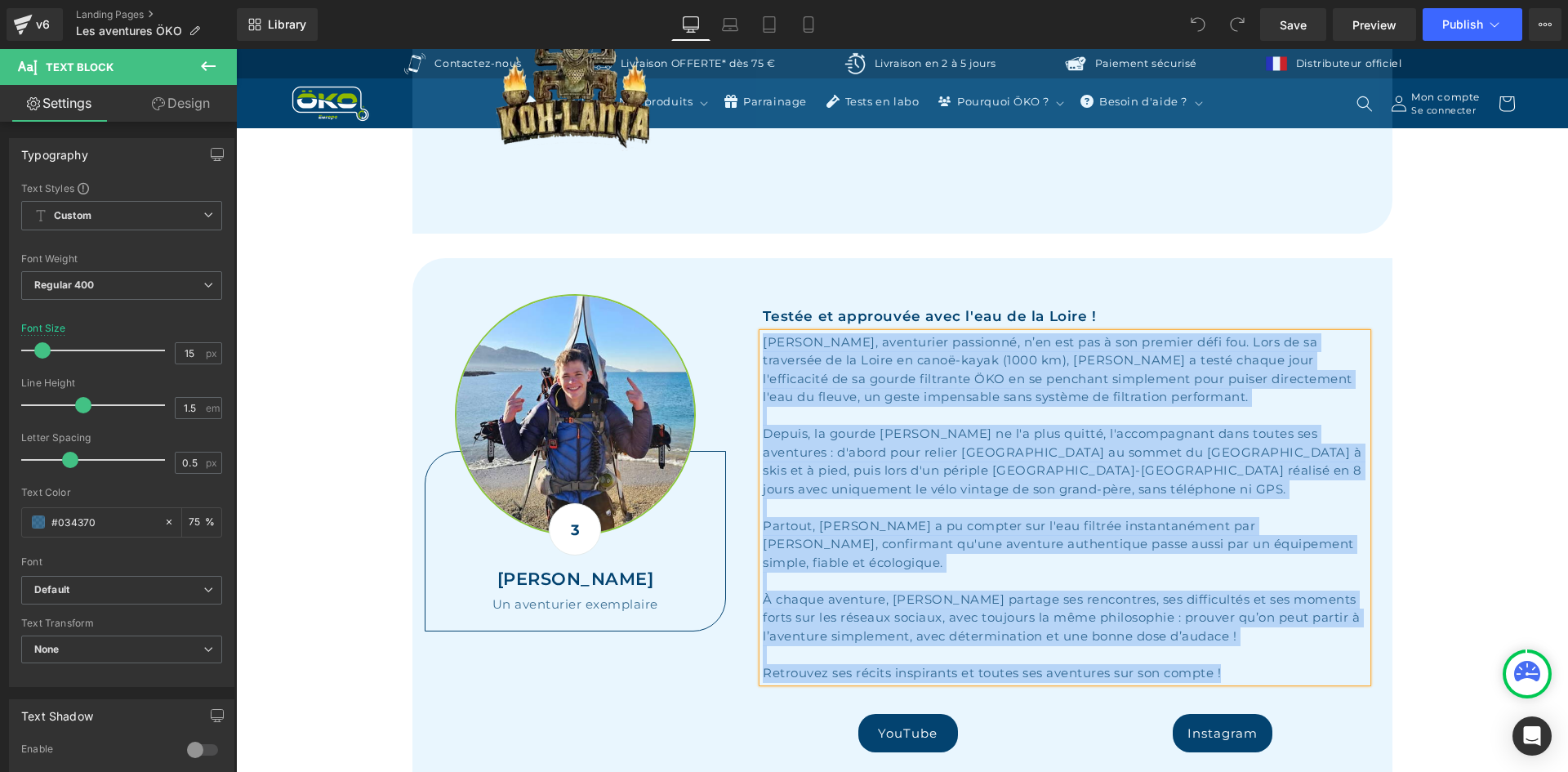
copy div "Alexis PESCHARD, aventurier passionné, n’en est pas à son premier défi fou. Lor…"
click at [873, 365] on div "Alexis PESCHARD, aventurier passionné, n’en est pas à son premier défi fou. Lor…" at bounding box center [1065, 369] width 605 height 73
copy div "Alexis PESCHARD, aventurier passionné, n’en est pas à son premier défi fou. Lor…"
paste div
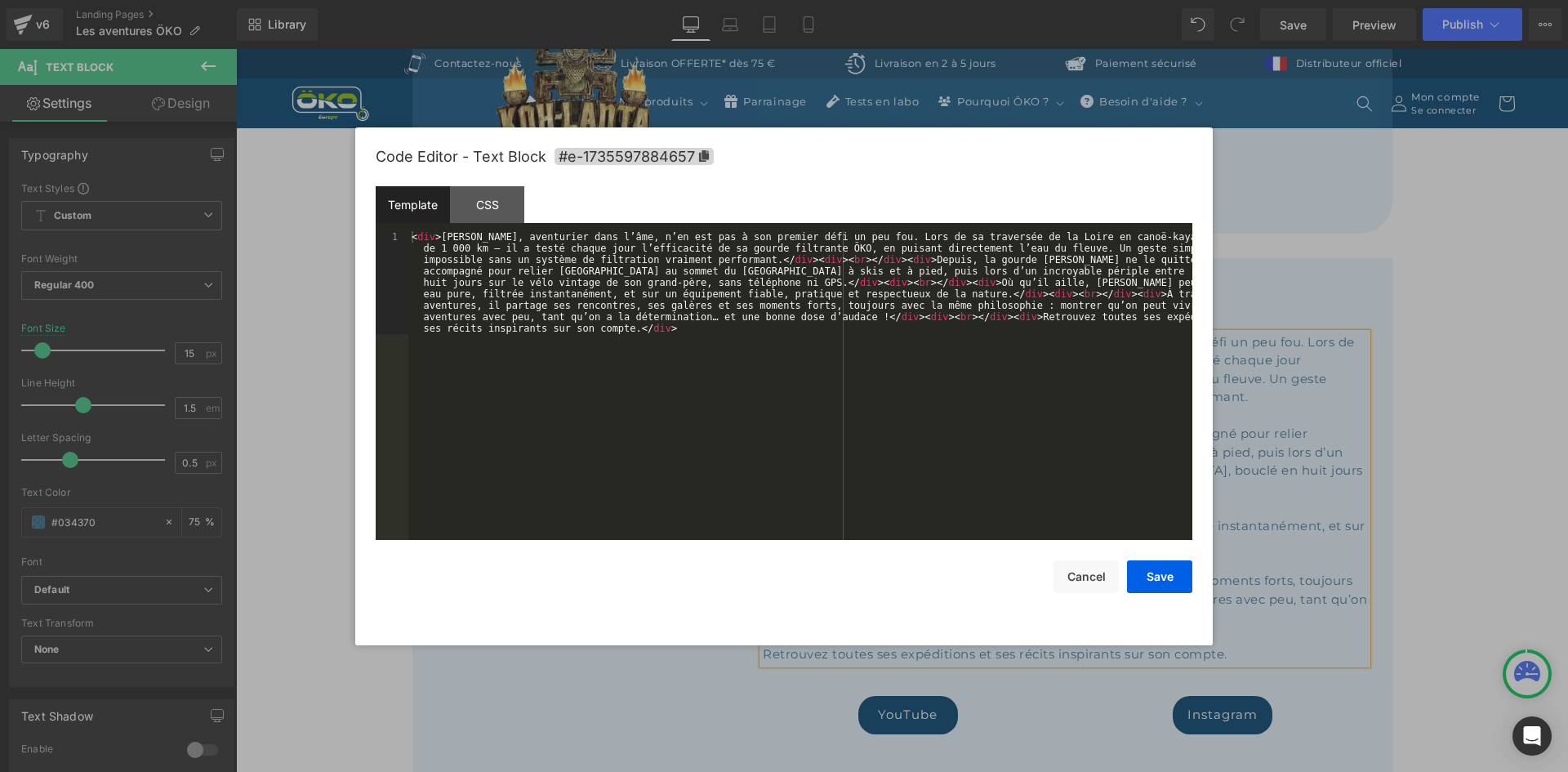
click at [867, 0] on div "You are previewing how the will restyle your page. You can not edit Elements in…" at bounding box center [784, 0] width 1568 height 0
click at [1157, 582] on button "Save" at bounding box center [1160, 576] width 66 height 32
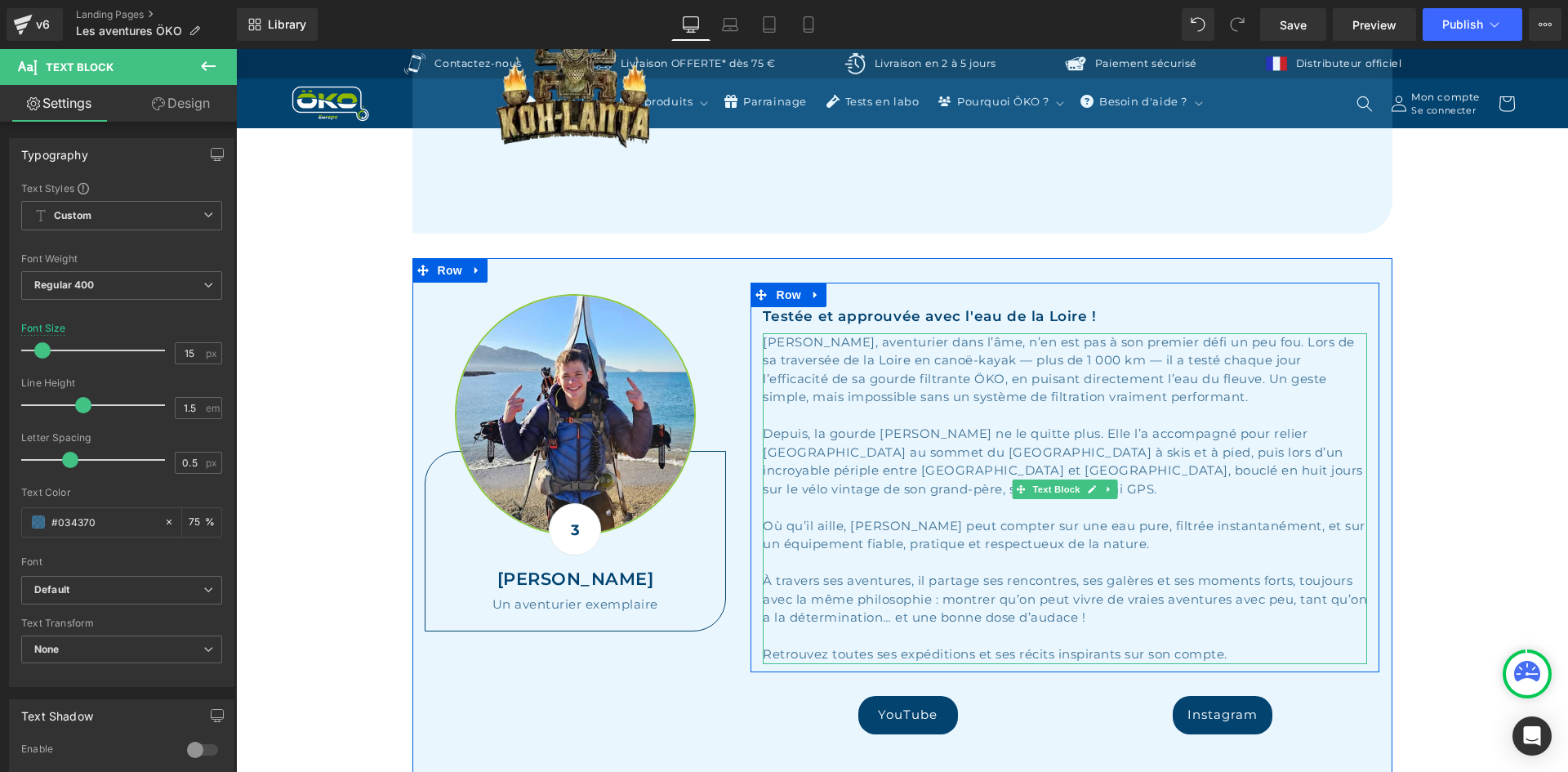
click at [1063, 517] on div "Où qu’il aille, Alexis peut compter sur une eau pure, filtrée instantanément, e…" at bounding box center [1065, 535] width 605 height 37
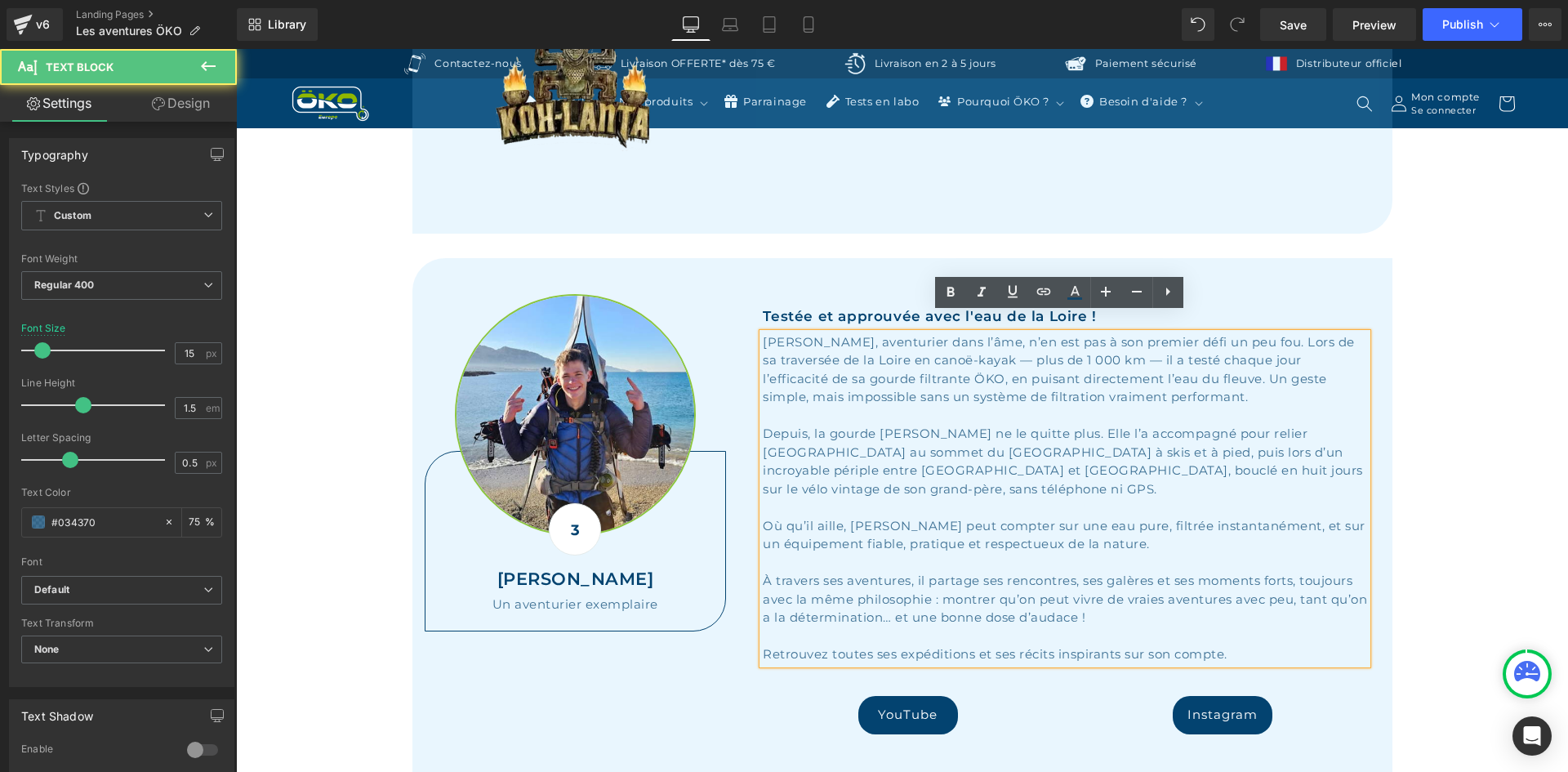
click at [1061, 517] on div "Où qu’il aille, Alexis peut compter sur une eau pure, filtrée instantanément, e…" at bounding box center [1065, 535] width 605 height 37
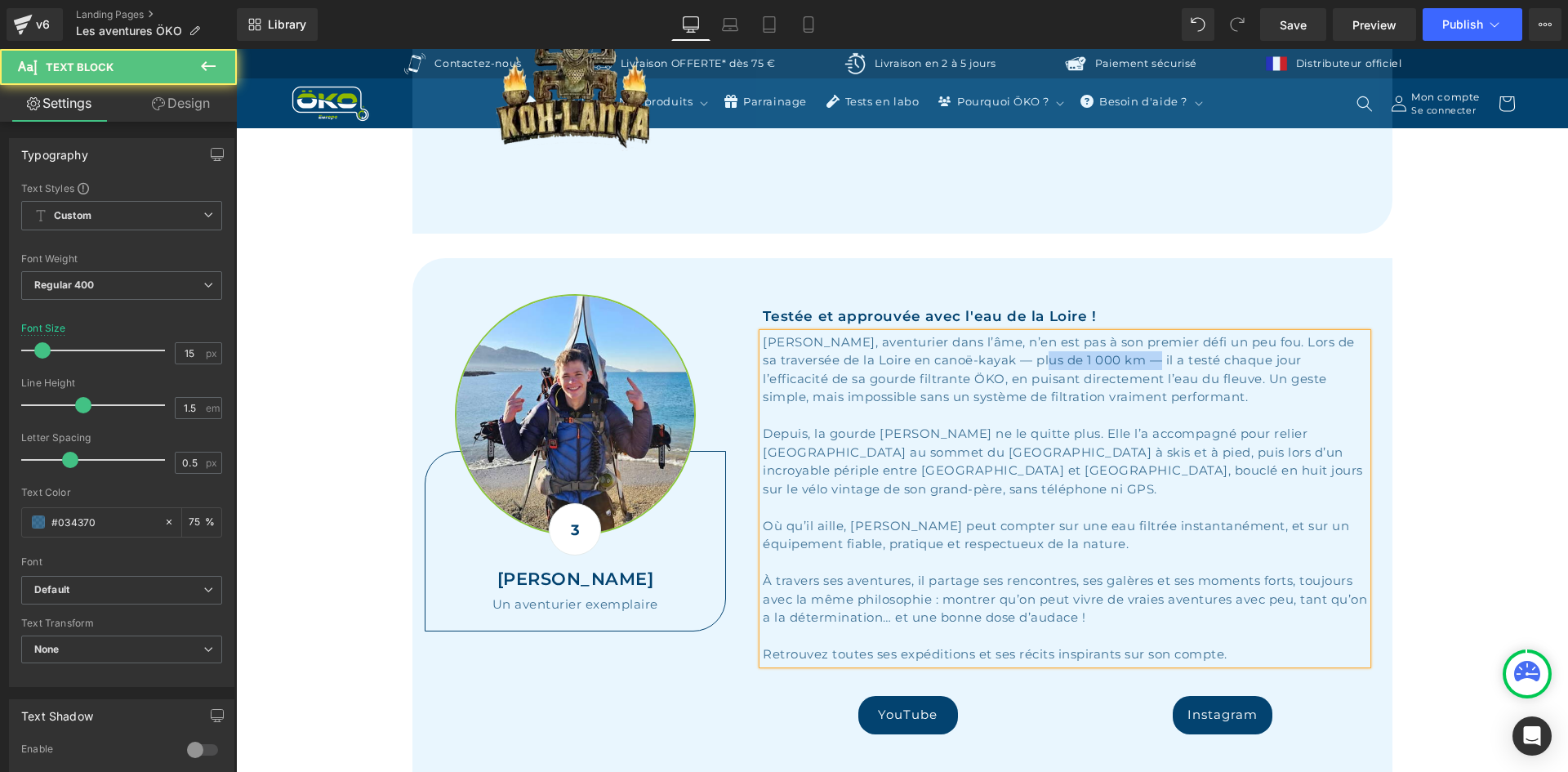
drag, startPoint x: 1015, startPoint y: 342, endPoint x: 1123, endPoint y: 342, distance: 108.0
click at [1123, 342] on div "Alexis Peschard, aventurier dans l’âme, n’en est pas à son premier défi un peu …" at bounding box center [1065, 369] width 605 height 73
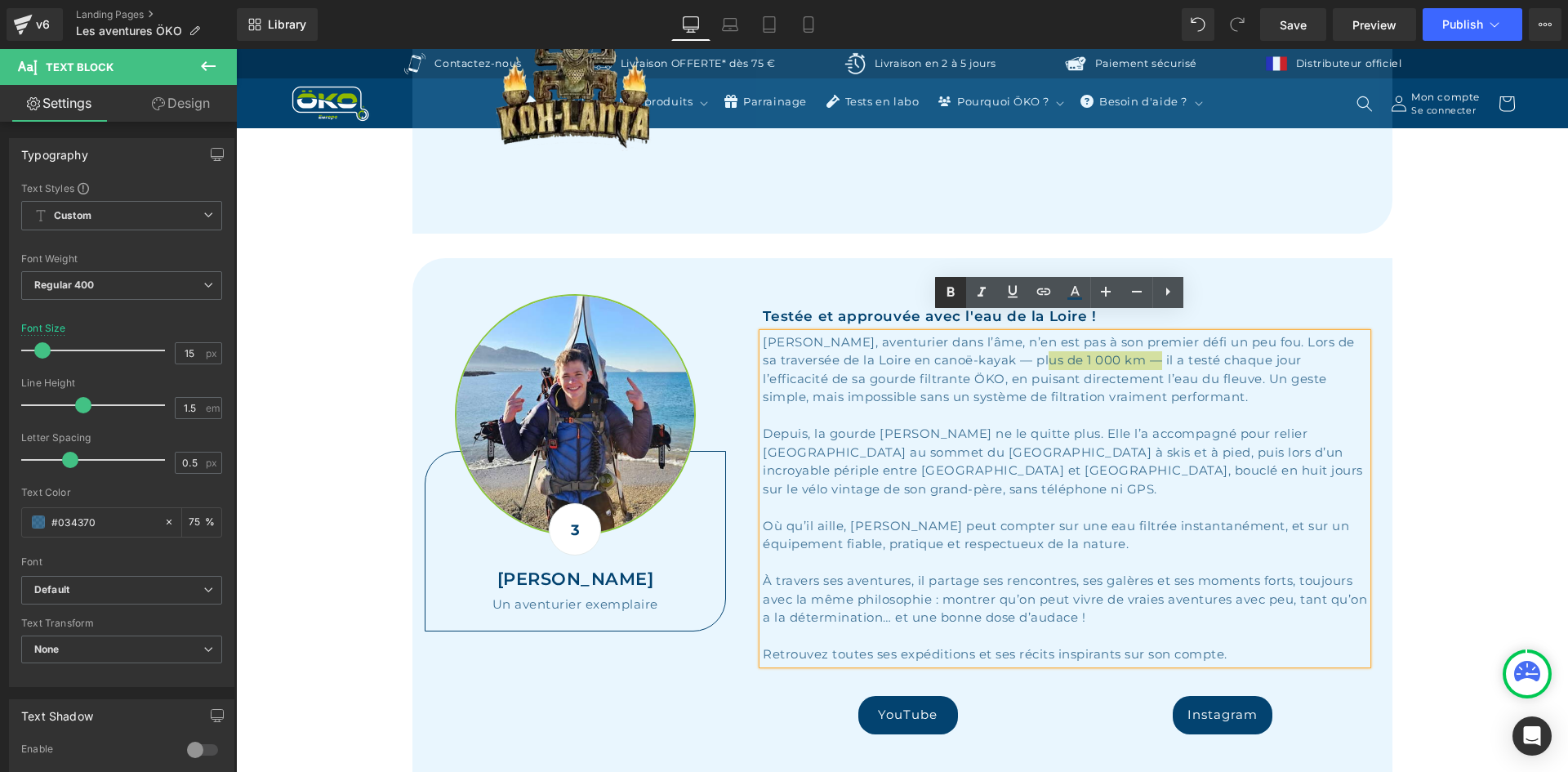
click at [952, 299] on icon at bounding box center [950, 292] width 20 height 20
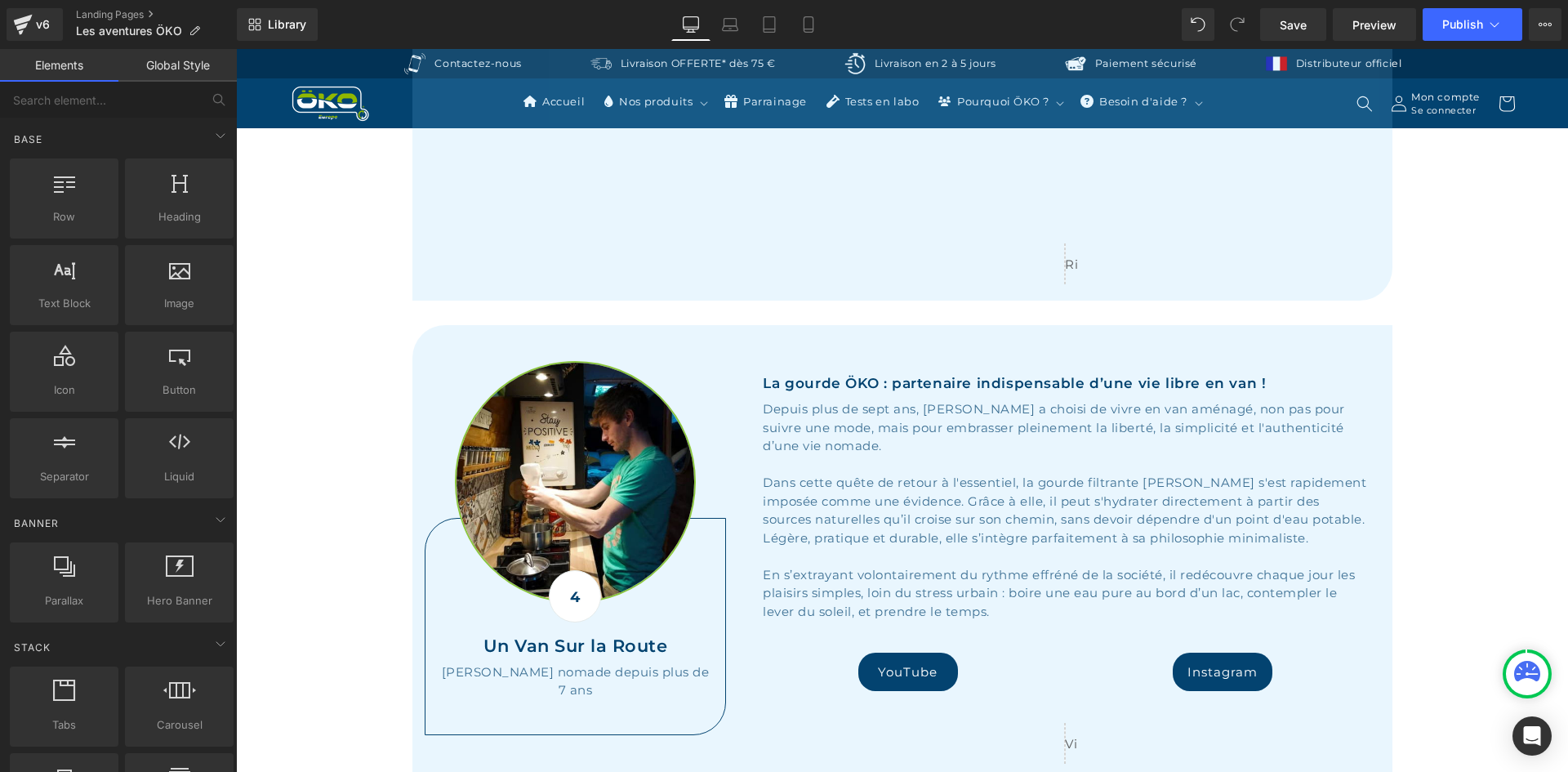
scroll to position [2697, 0]
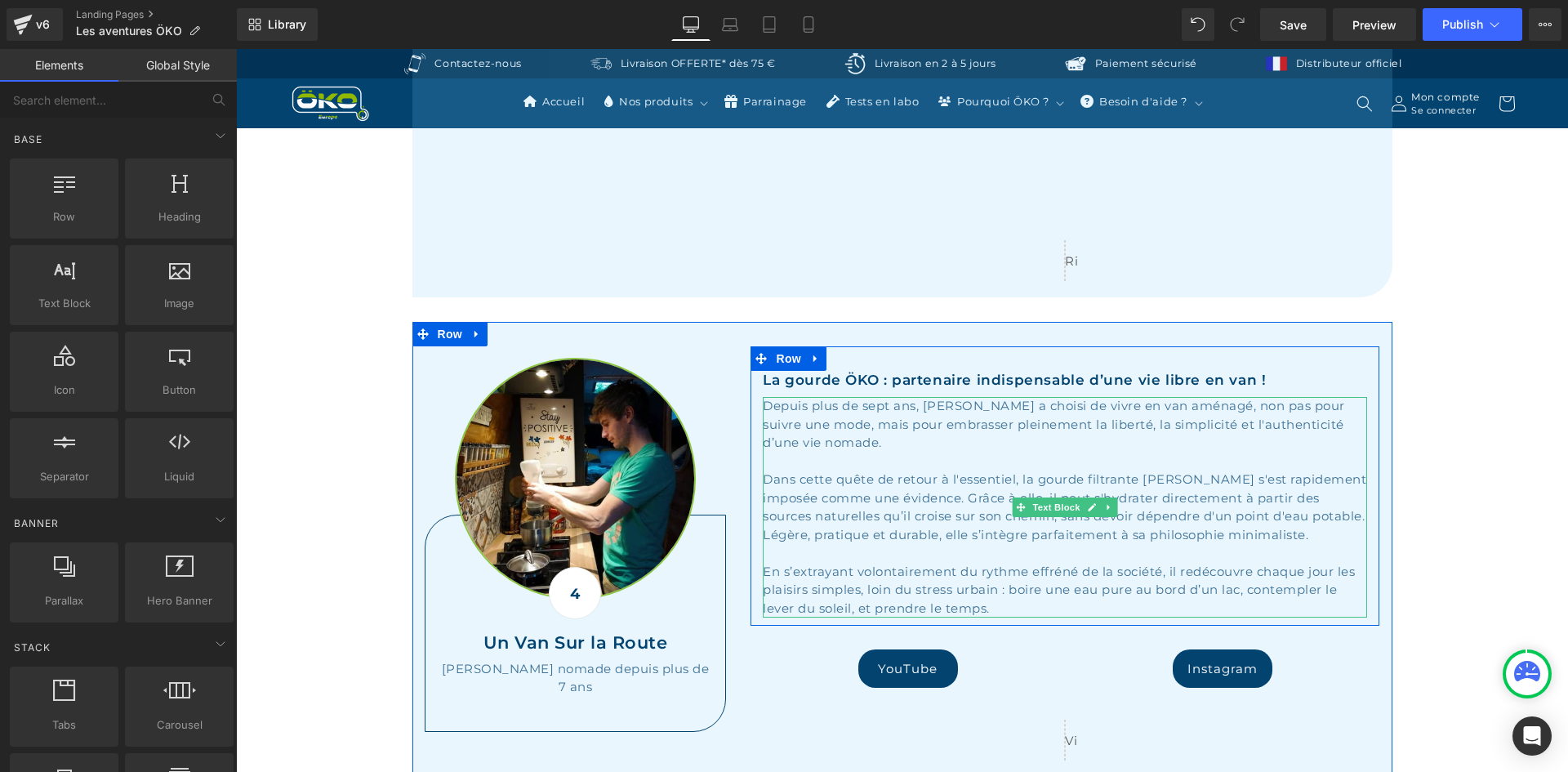
click at [961, 490] on div "Dans cette quête de retour à l'essentiel, la gourde filtrante ÖKO s'est rapidem…" at bounding box center [1065, 507] width 605 height 73
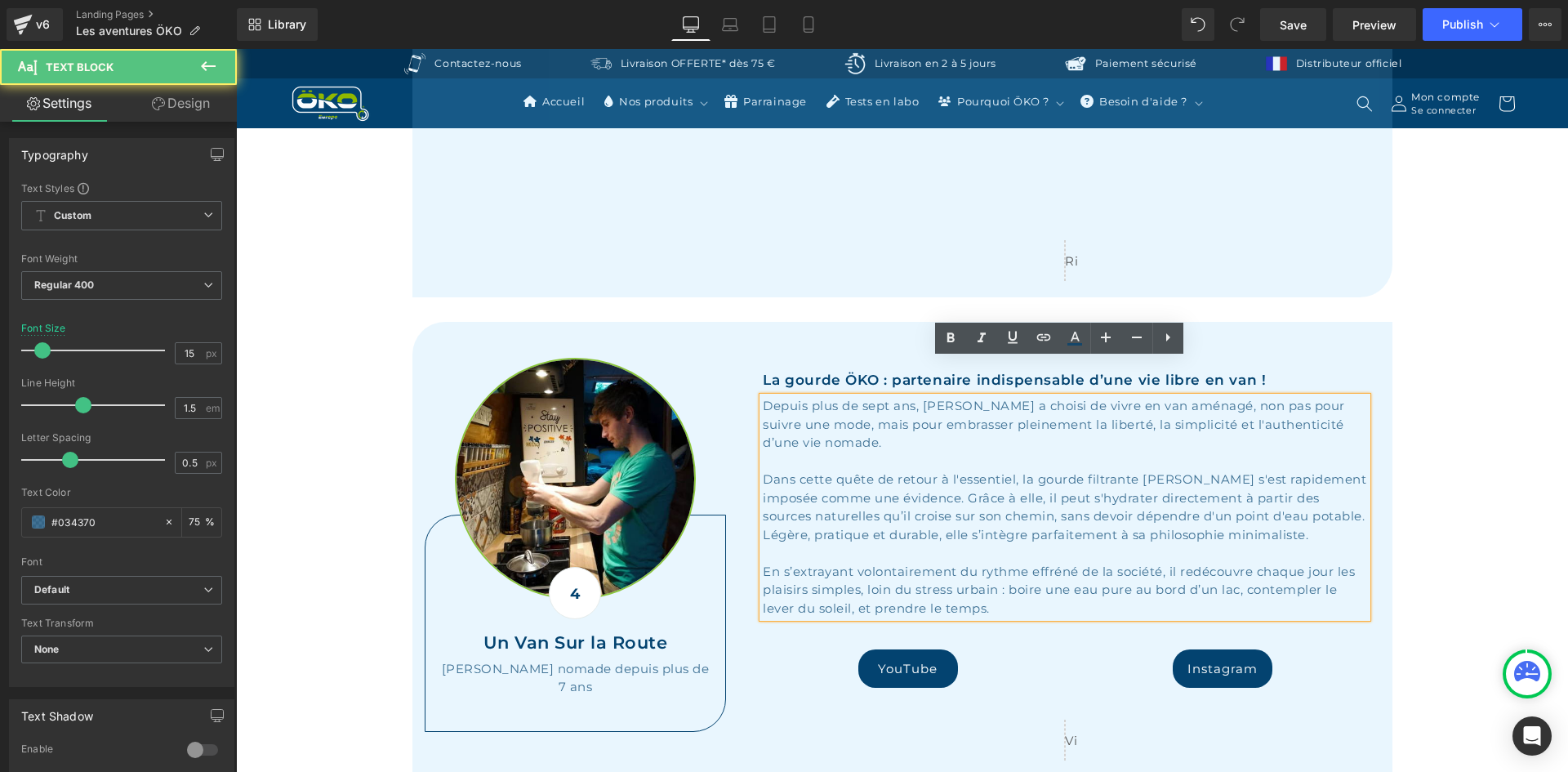
click at [955, 498] on div "Dans cette quête de retour à l'essentiel, la gourde filtrante ÖKO s'est rapidem…" at bounding box center [1065, 507] width 605 height 73
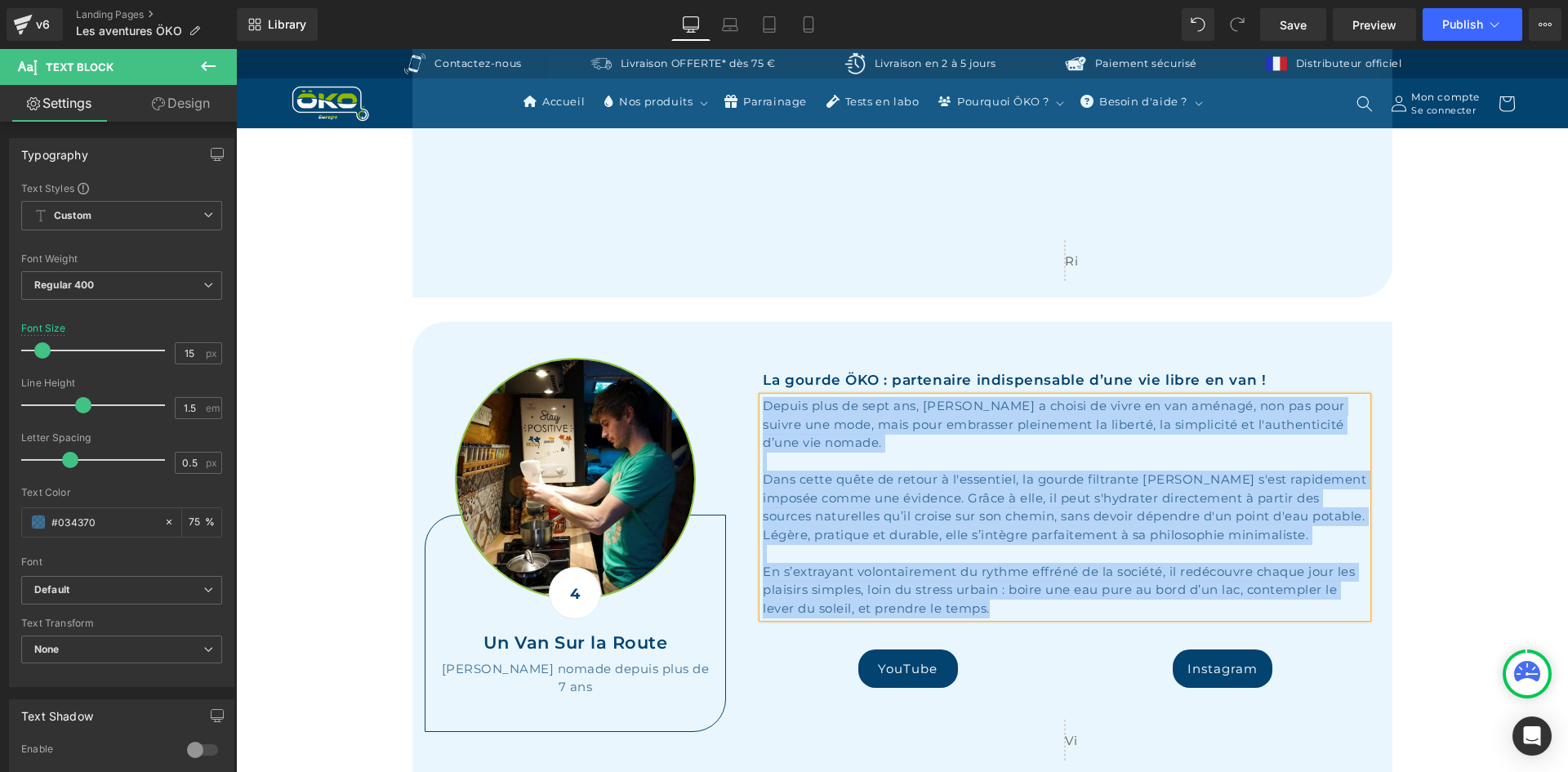
copy div "Depuis plus de sept ans, Raphaël a choisi de vivre en van aménagé, non pas pour…"
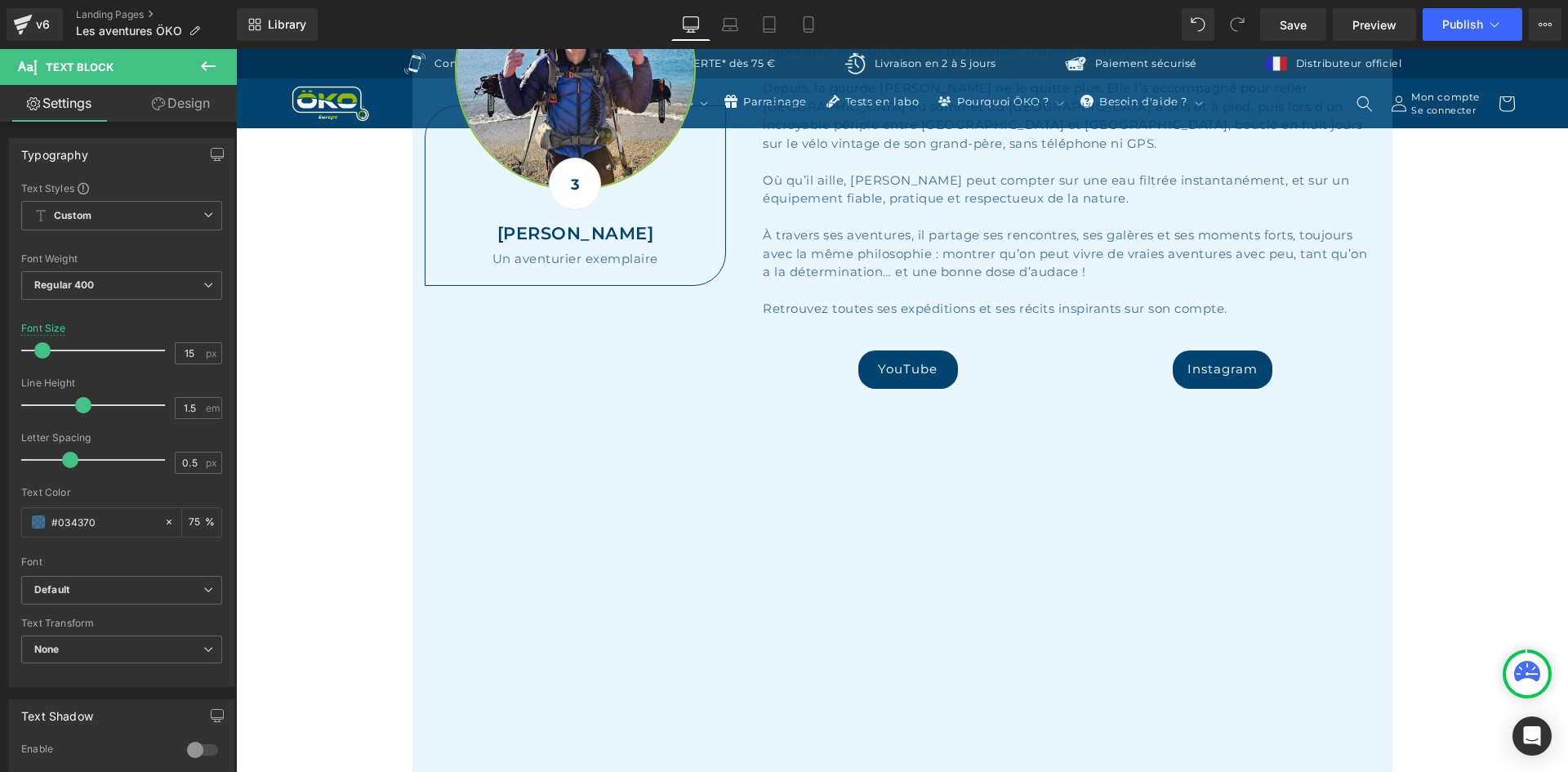
scroll to position [1880, 0]
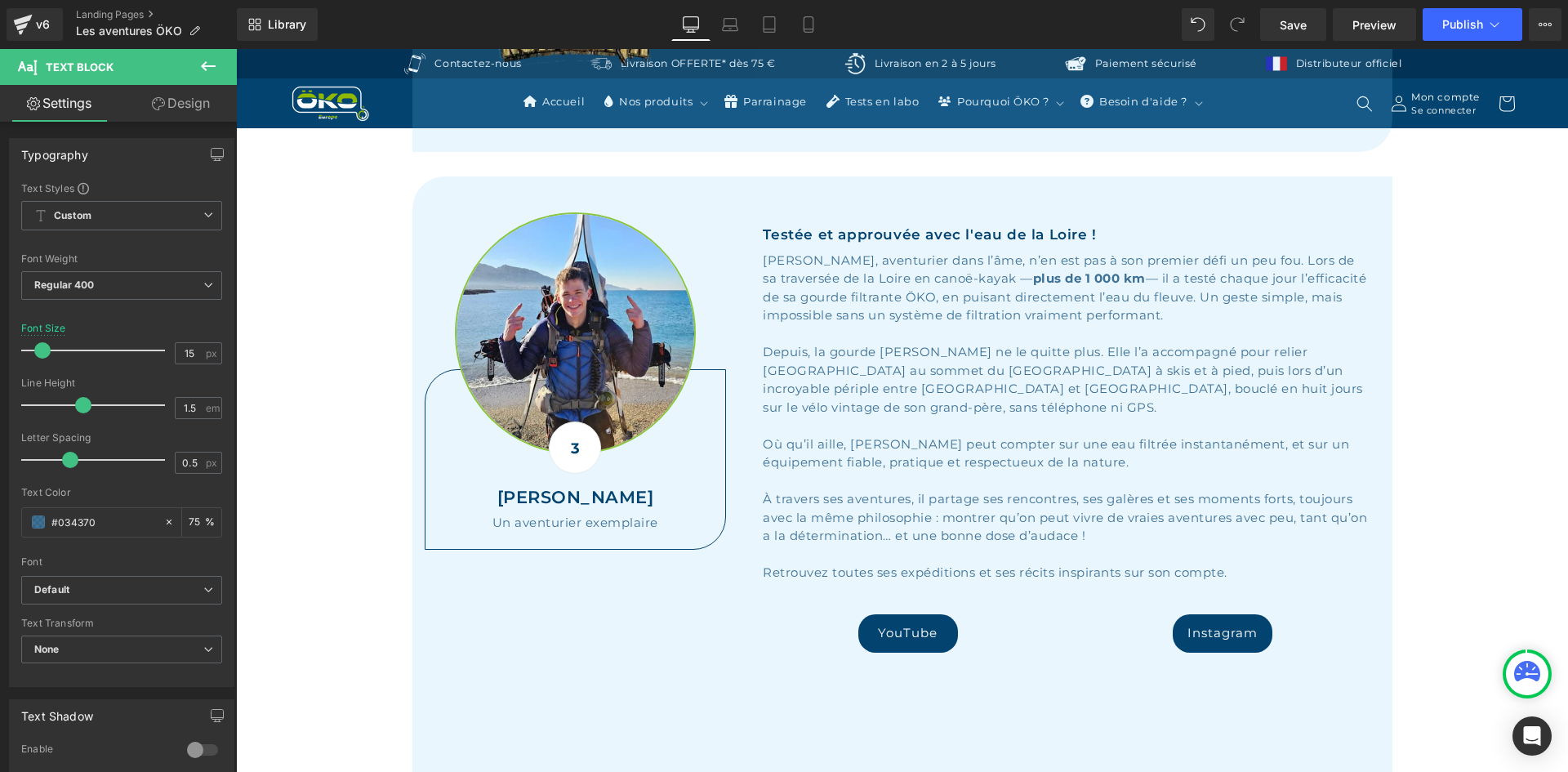
click at [918, 255] on div "Alexis Peschard, aventurier dans l’âme, n’en est pas à son premier défi un peu …" at bounding box center [1065, 288] width 605 height 73
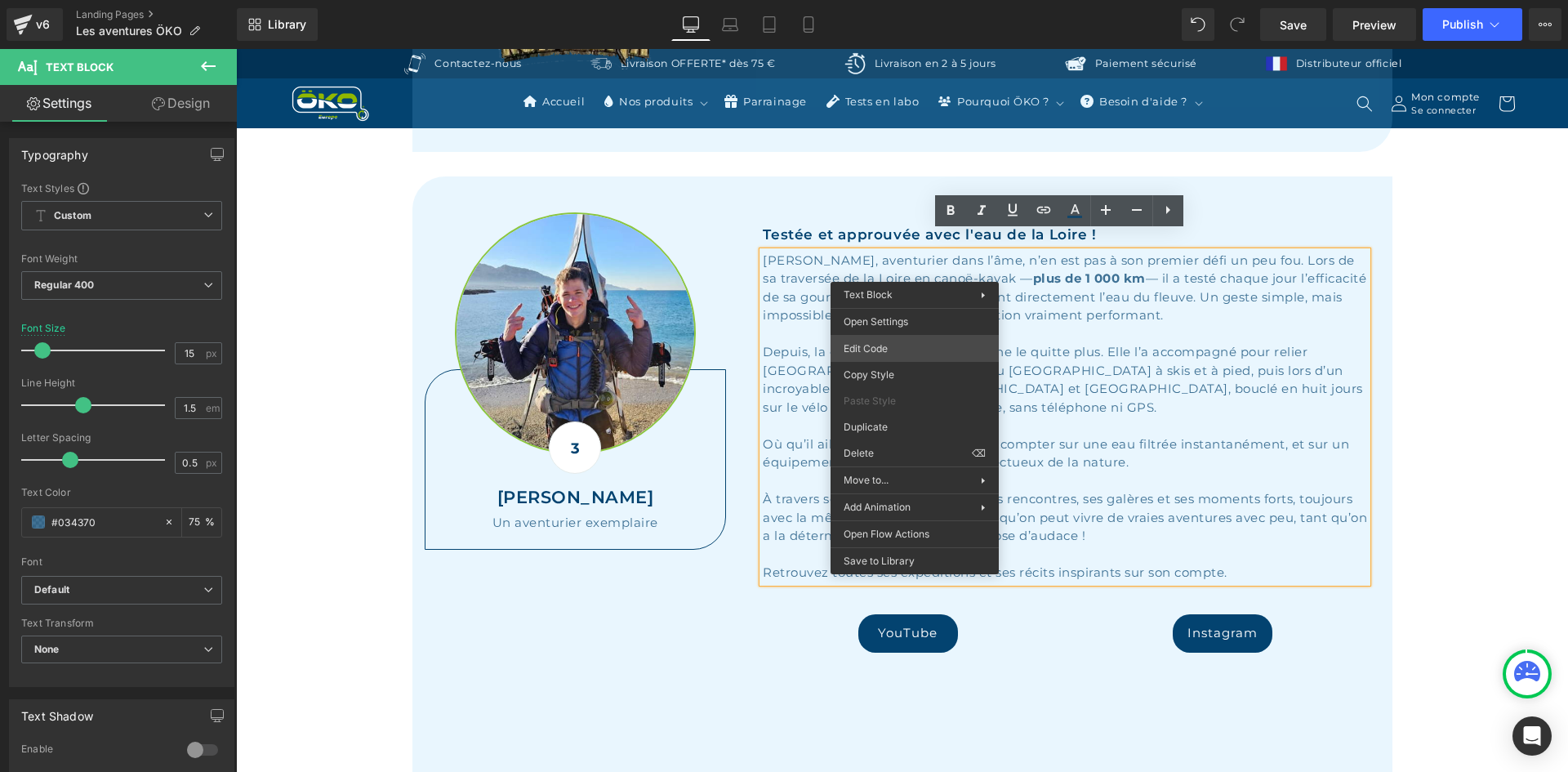
click at [896, 0] on div "You are previewing how the will restyle your page. You can not edit Elements in…" at bounding box center [784, 0] width 1568 height 0
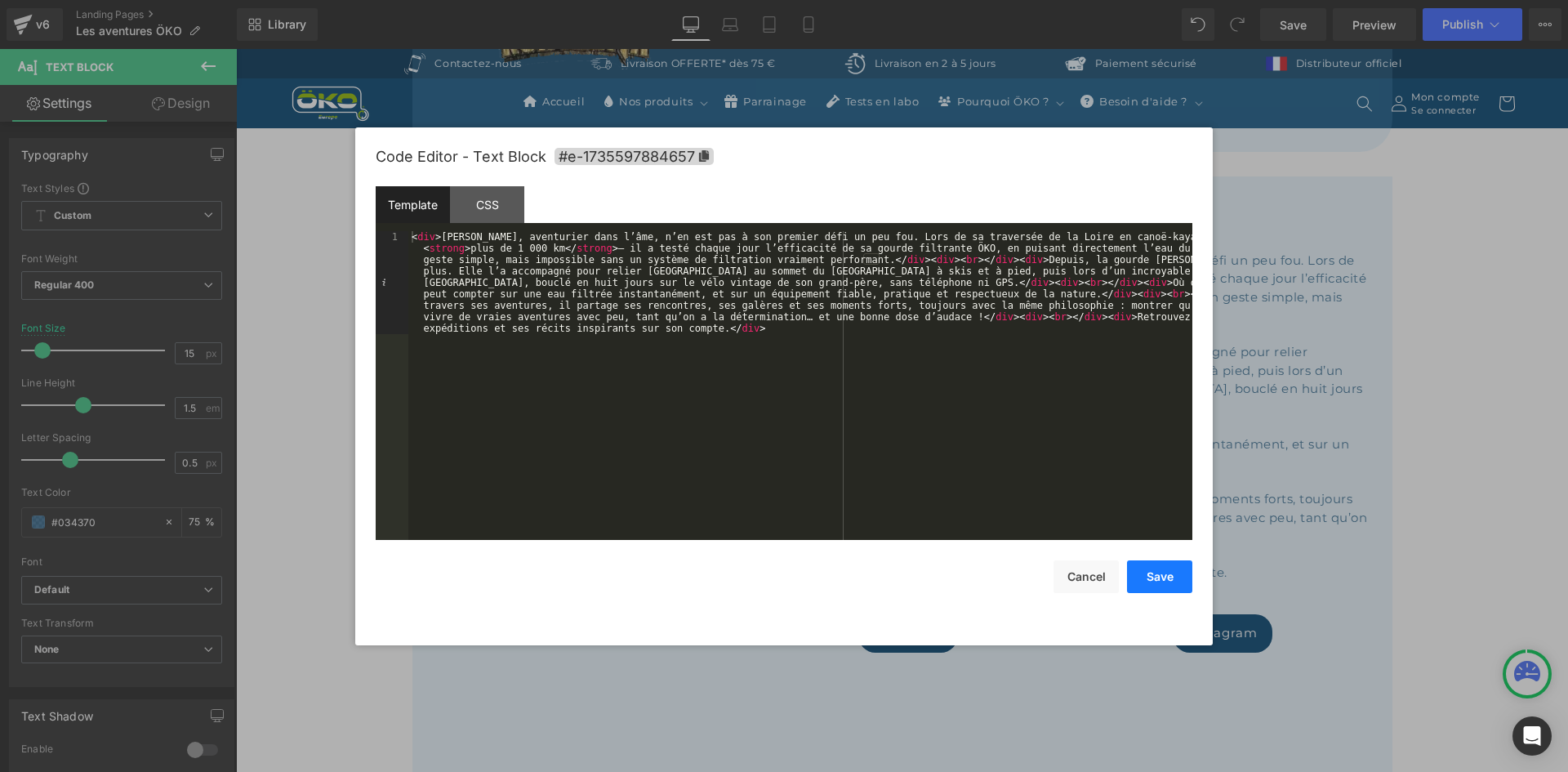
click at [1157, 568] on button "Save" at bounding box center [1160, 576] width 66 height 32
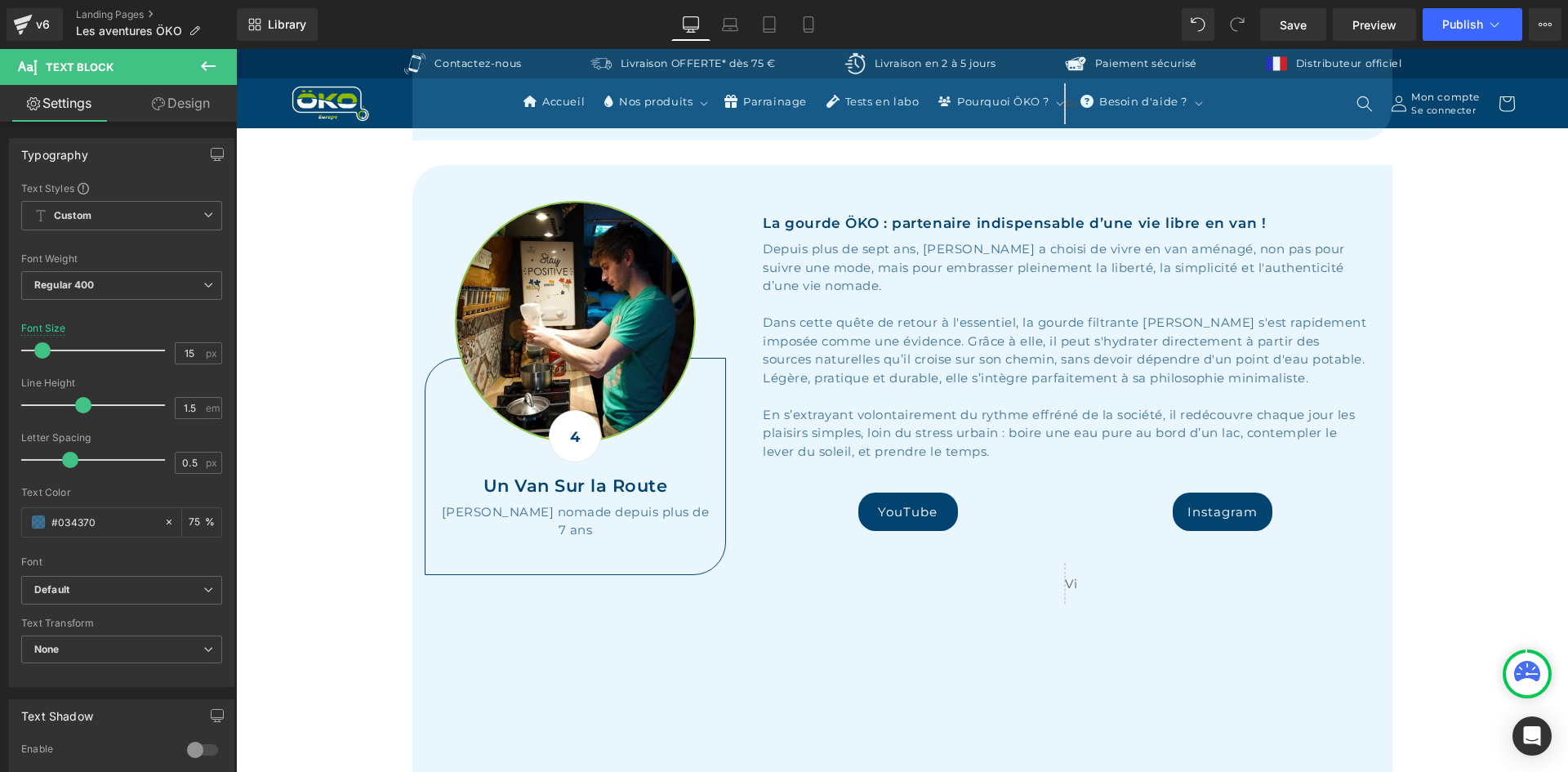
scroll to position [2860, 0]
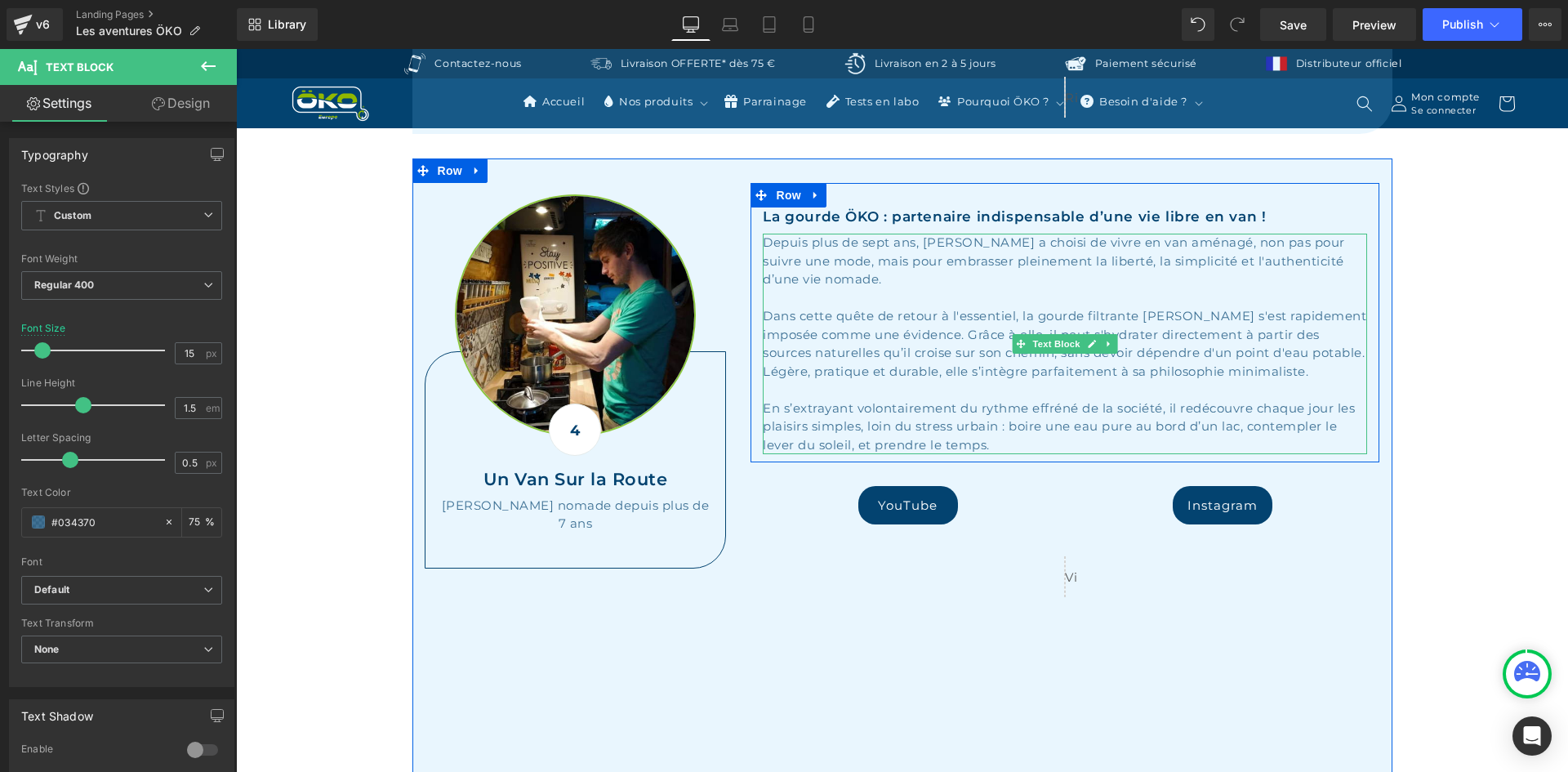
click at [884, 307] on div "Dans cette quête de retour à l'essentiel, la gourde filtrante ÖKO s'est rapidem…" at bounding box center [1065, 344] width 605 height 73
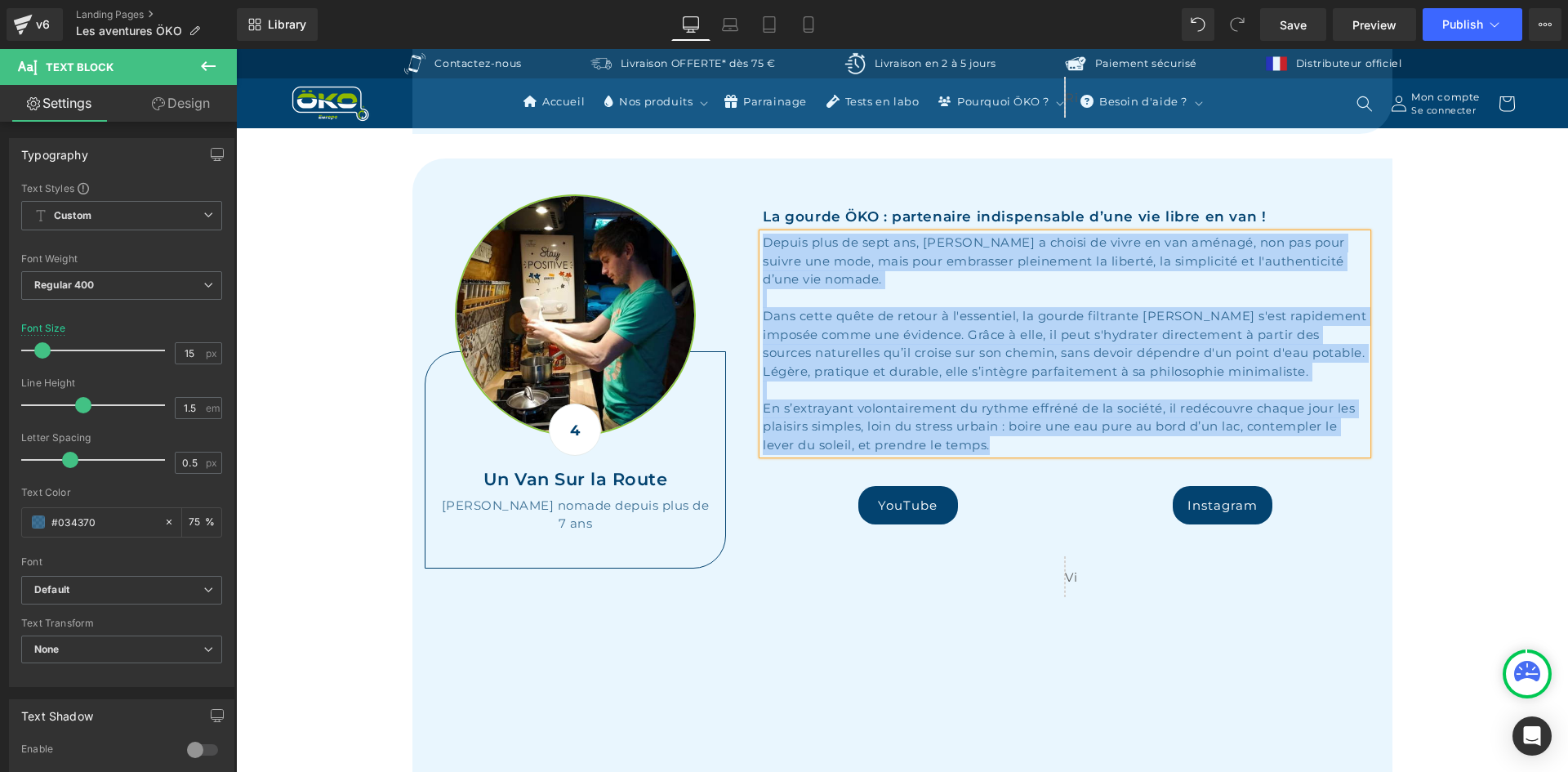
paste div
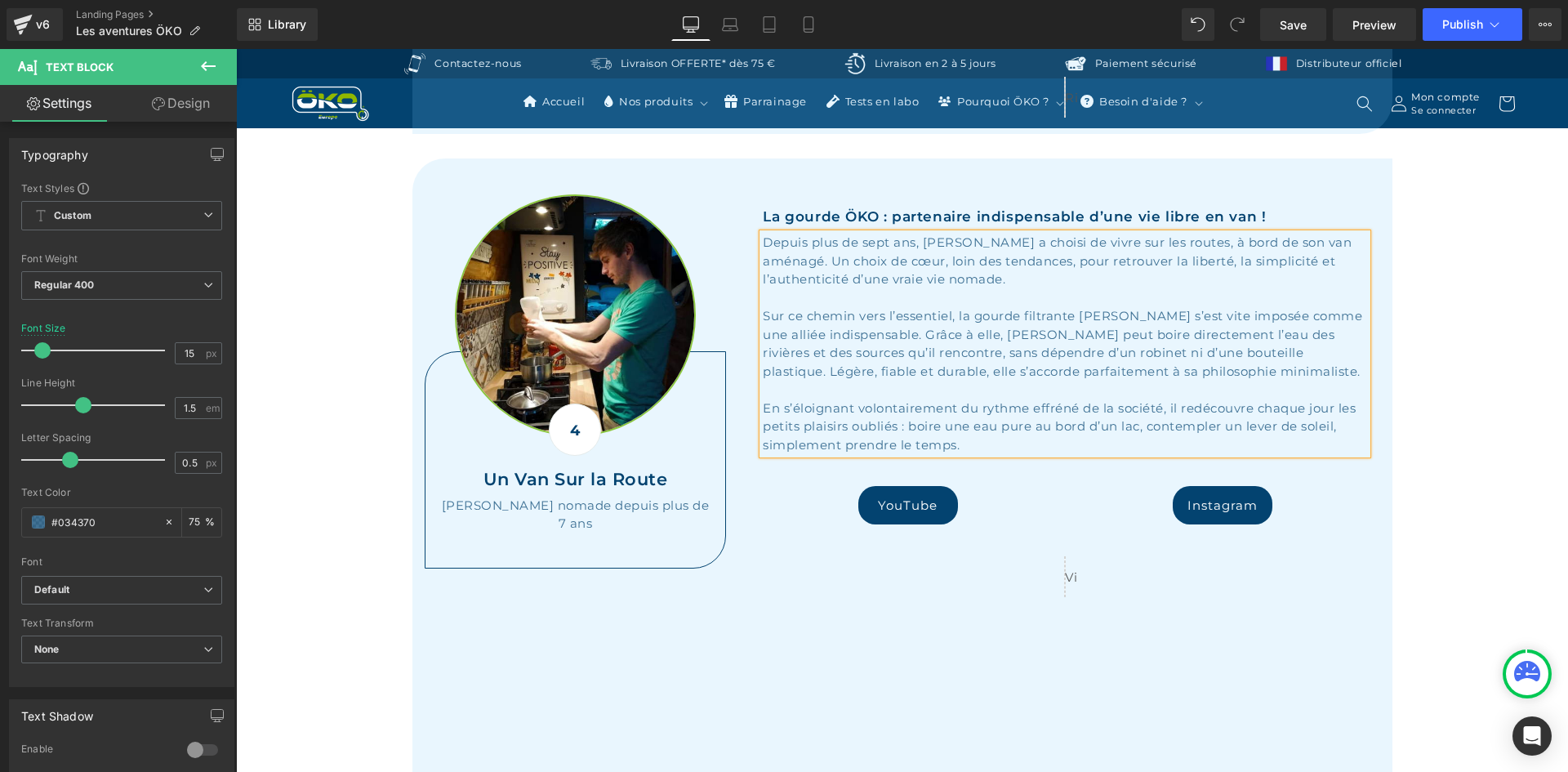
click at [1003, 400] on div "En s’éloignant volontairement du rythme effréné de la société, il redécouvre ch…" at bounding box center [1065, 428] width 605 height 55
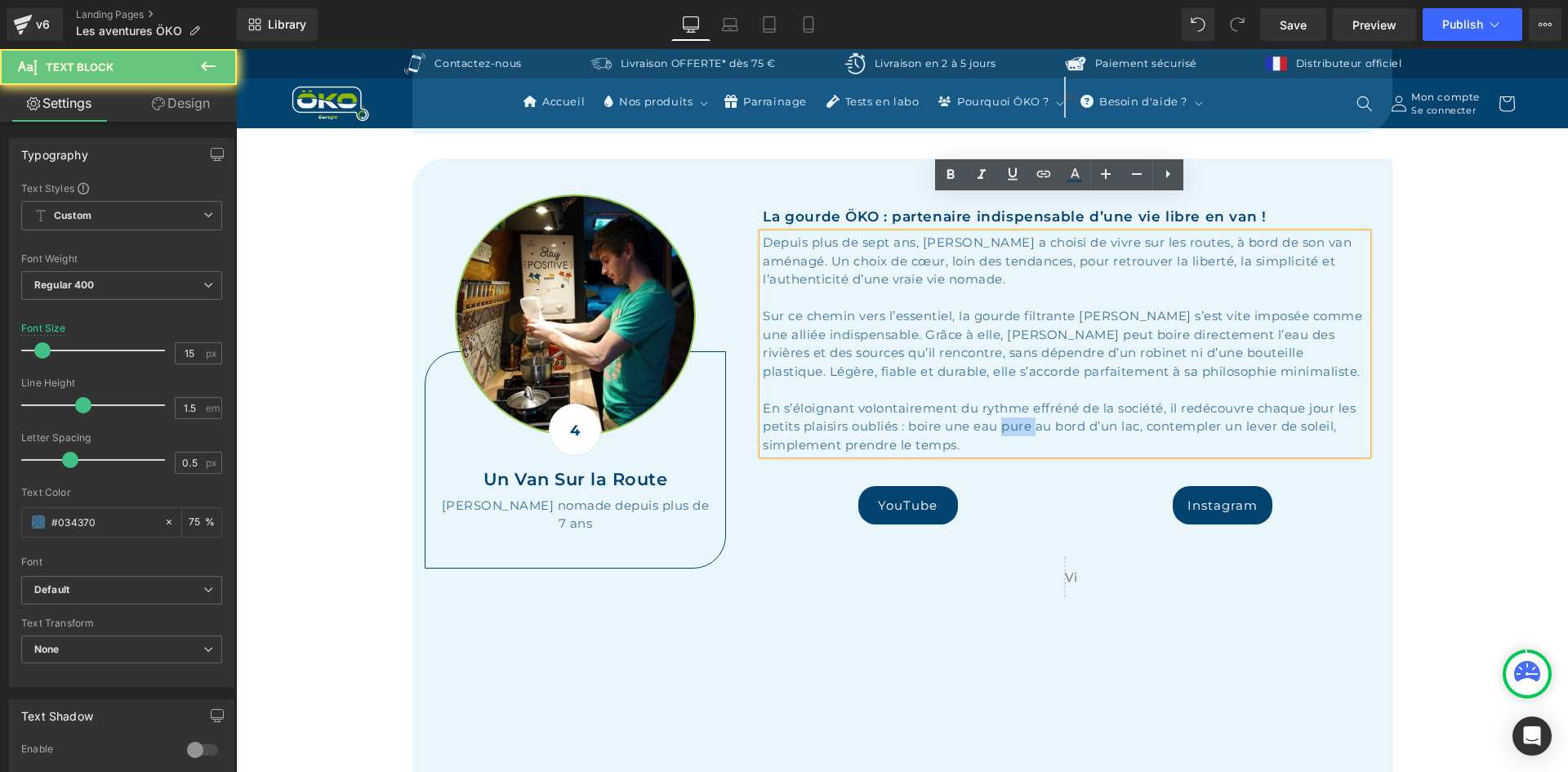
click at [1003, 400] on div "En s’éloignant volontairement du rythme effréné de la société, il redécouvre ch…" at bounding box center [1065, 428] width 605 height 55
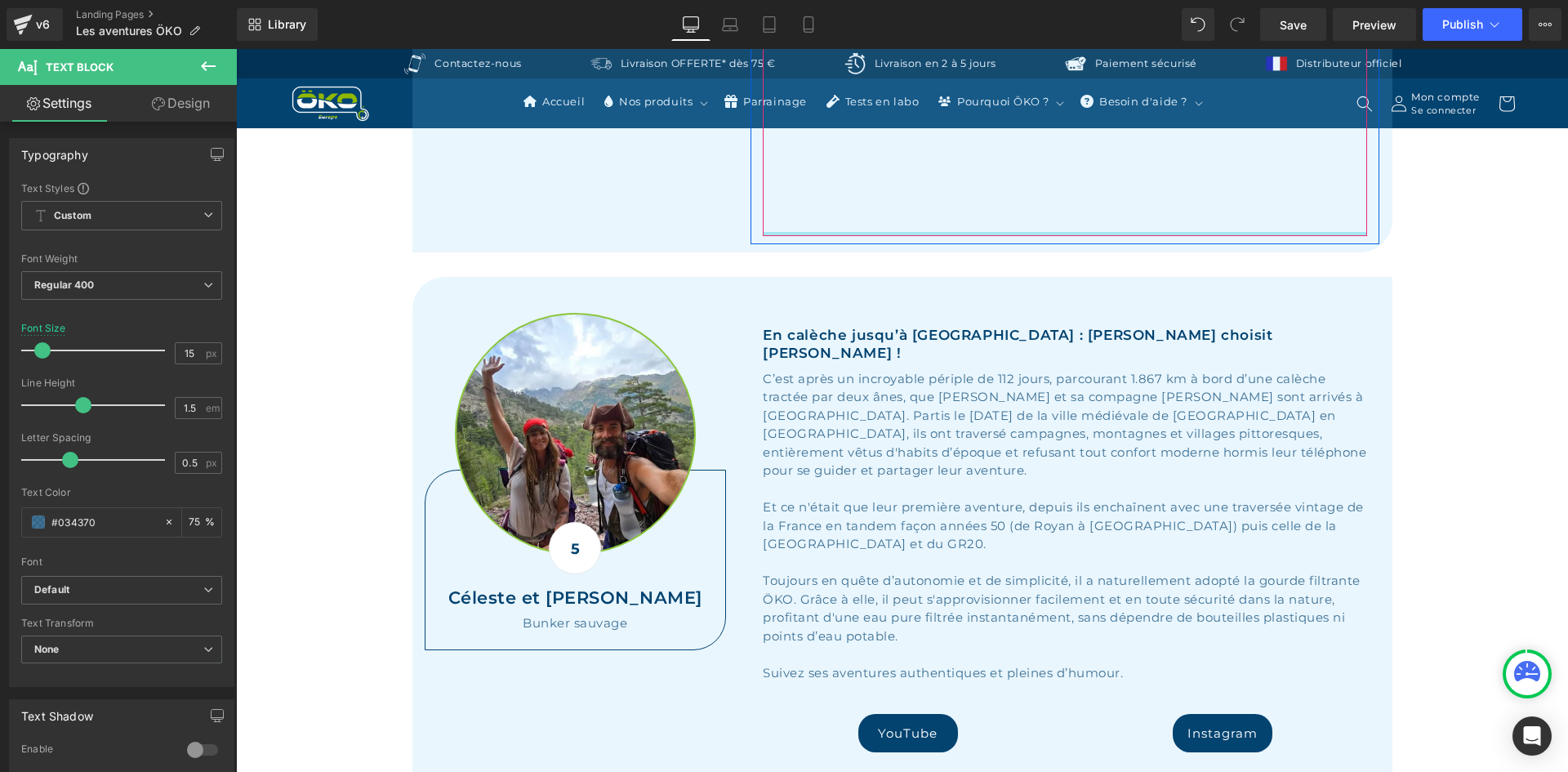
scroll to position [3596, 0]
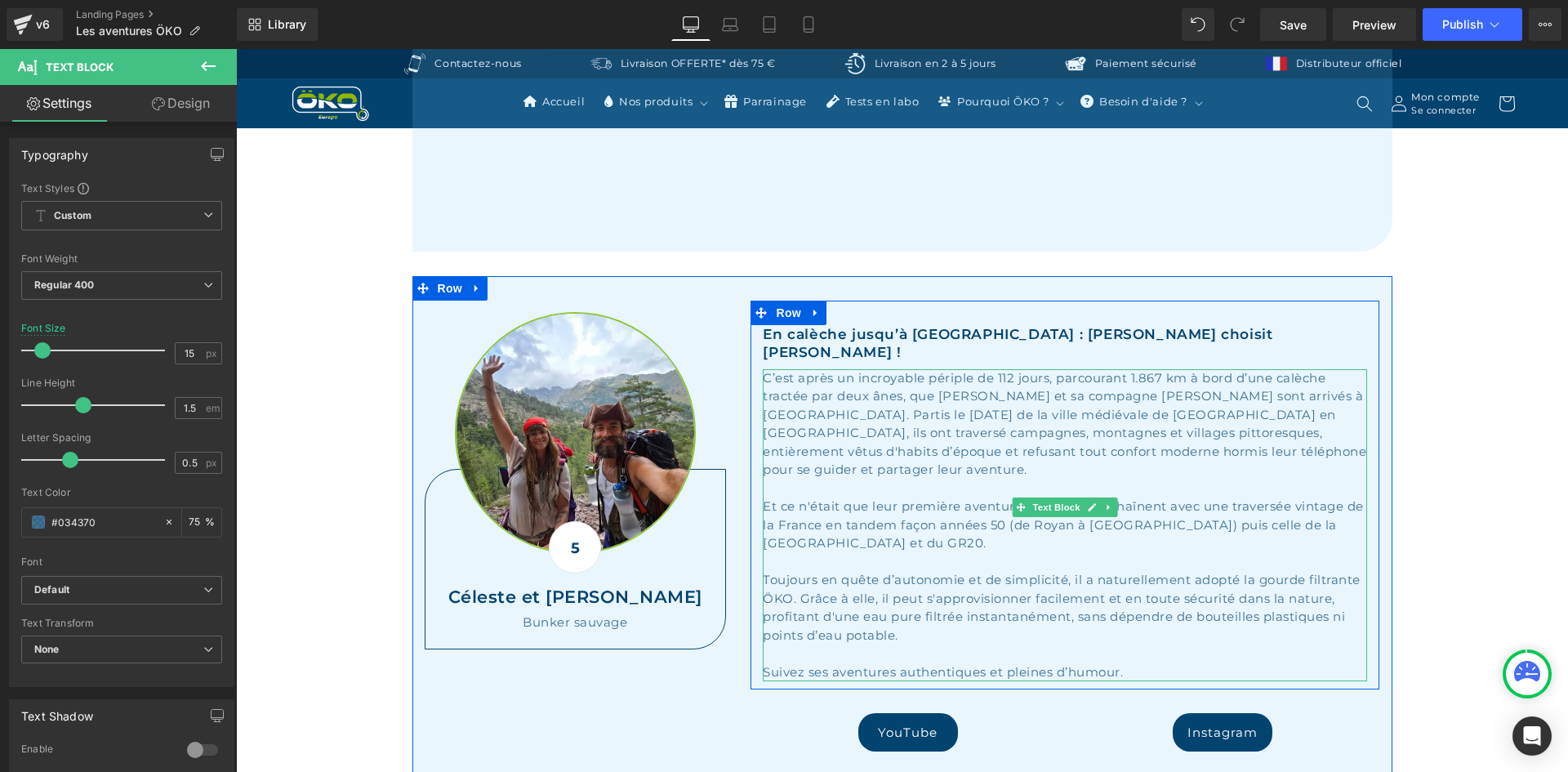
click at [1239, 572] on div "Toujours en quête d’autonomie et de simplicité, il a naturellement adopté la go…" at bounding box center [1065, 608] width 605 height 73
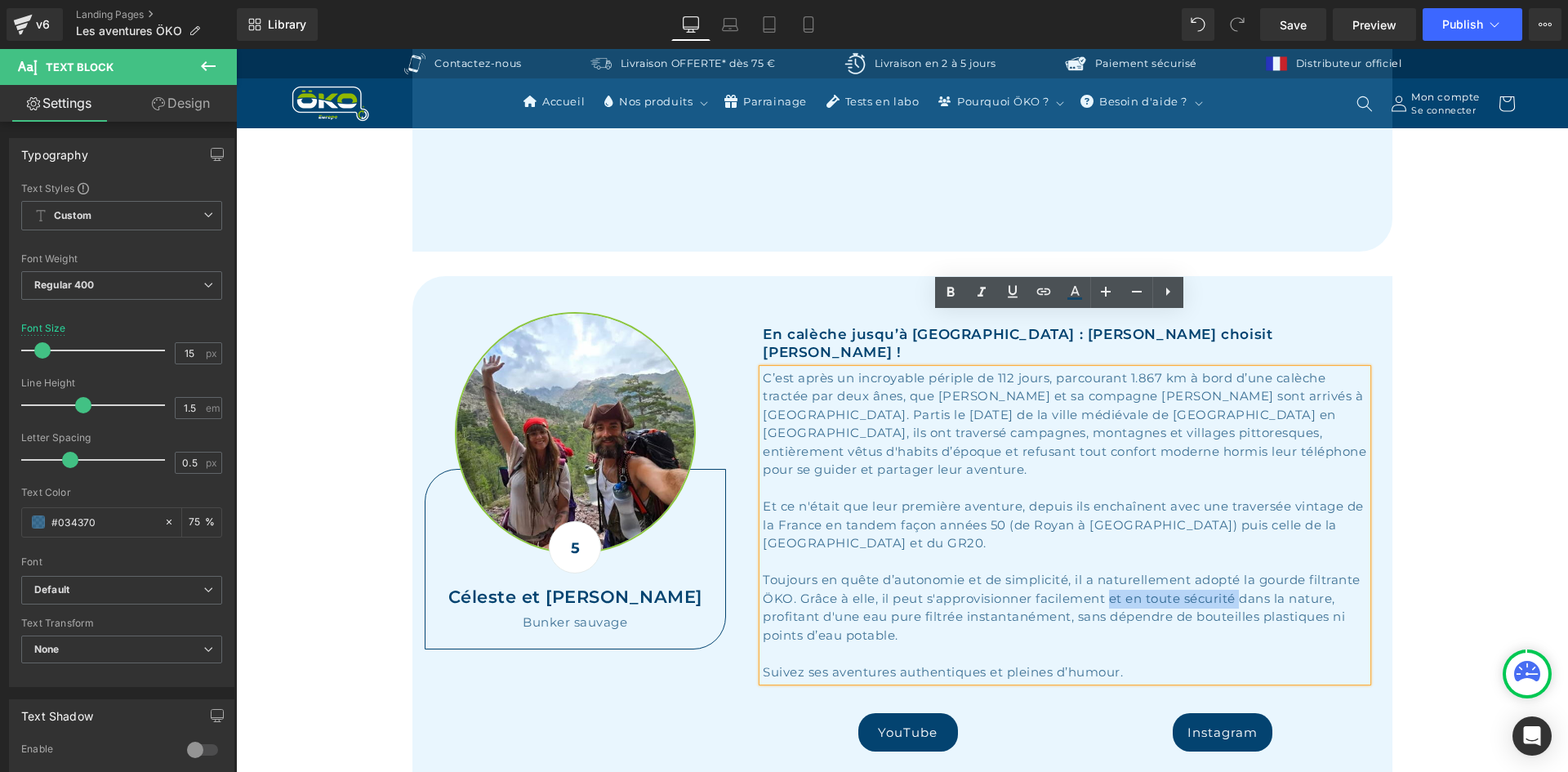
drag, startPoint x: 1235, startPoint y: 510, endPoint x: 1107, endPoint y: 509, distance: 128.0
click at [1107, 572] on div "Toujours en quête d’autonomie et de simplicité, il a naturellement adopté la go…" at bounding box center [1065, 608] width 605 height 73
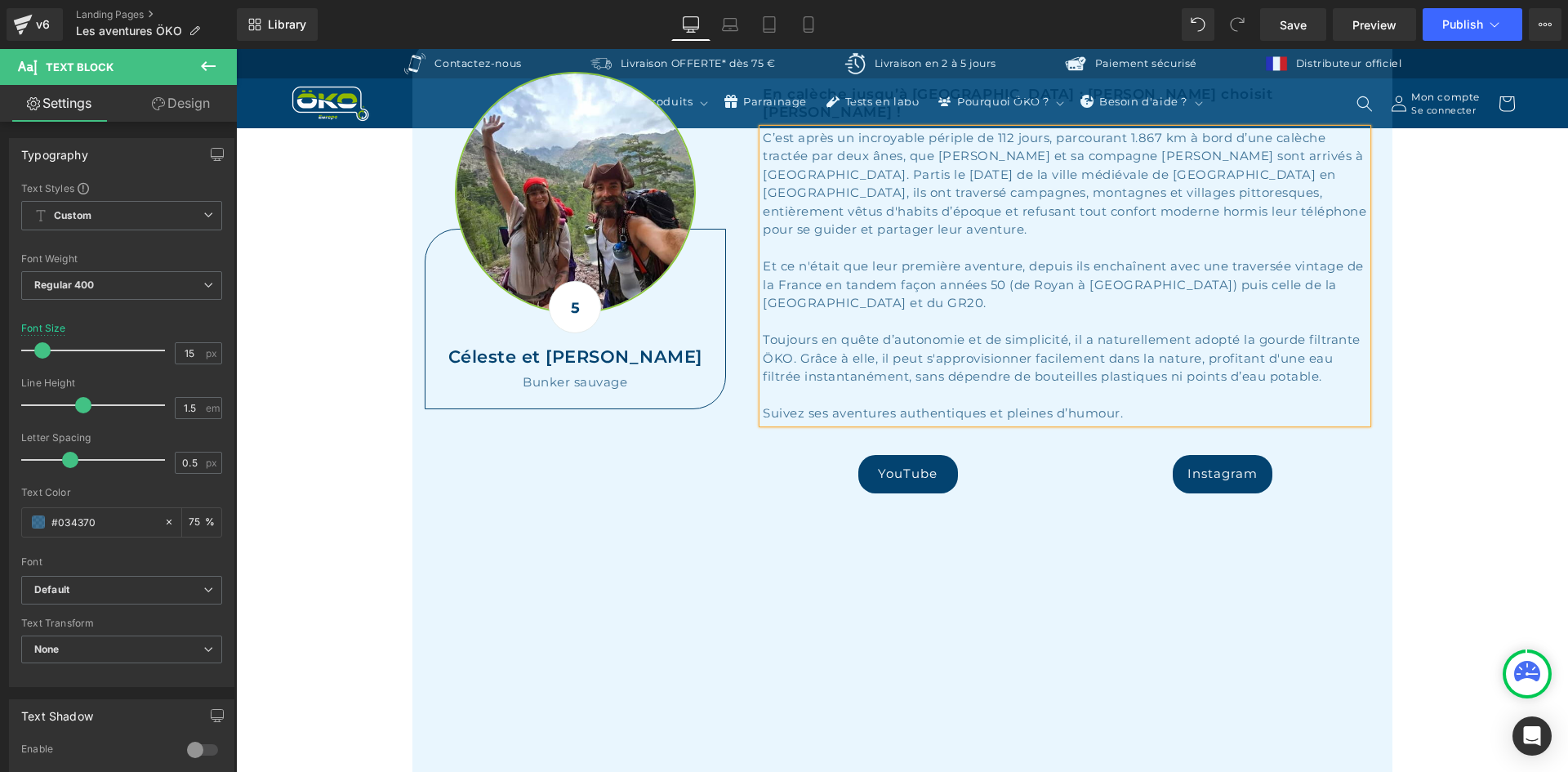
scroll to position [3841, 0]
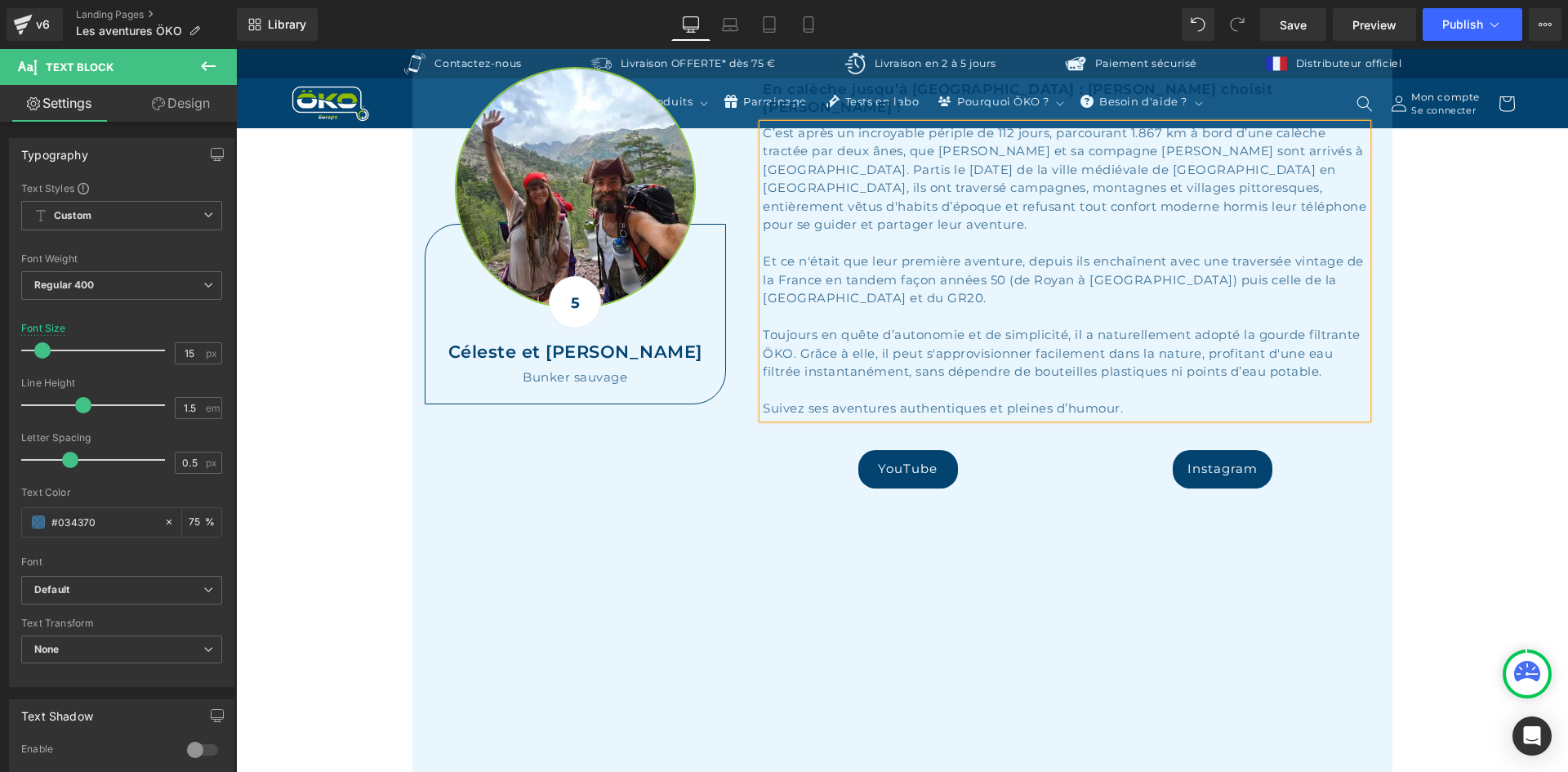
click at [1481, 291] on div "Hero Banner Row Découvrez les plus belles aventures de la gourde filtrante ÖKO …" at bounding box center [901, 282] width 1332 height 8019
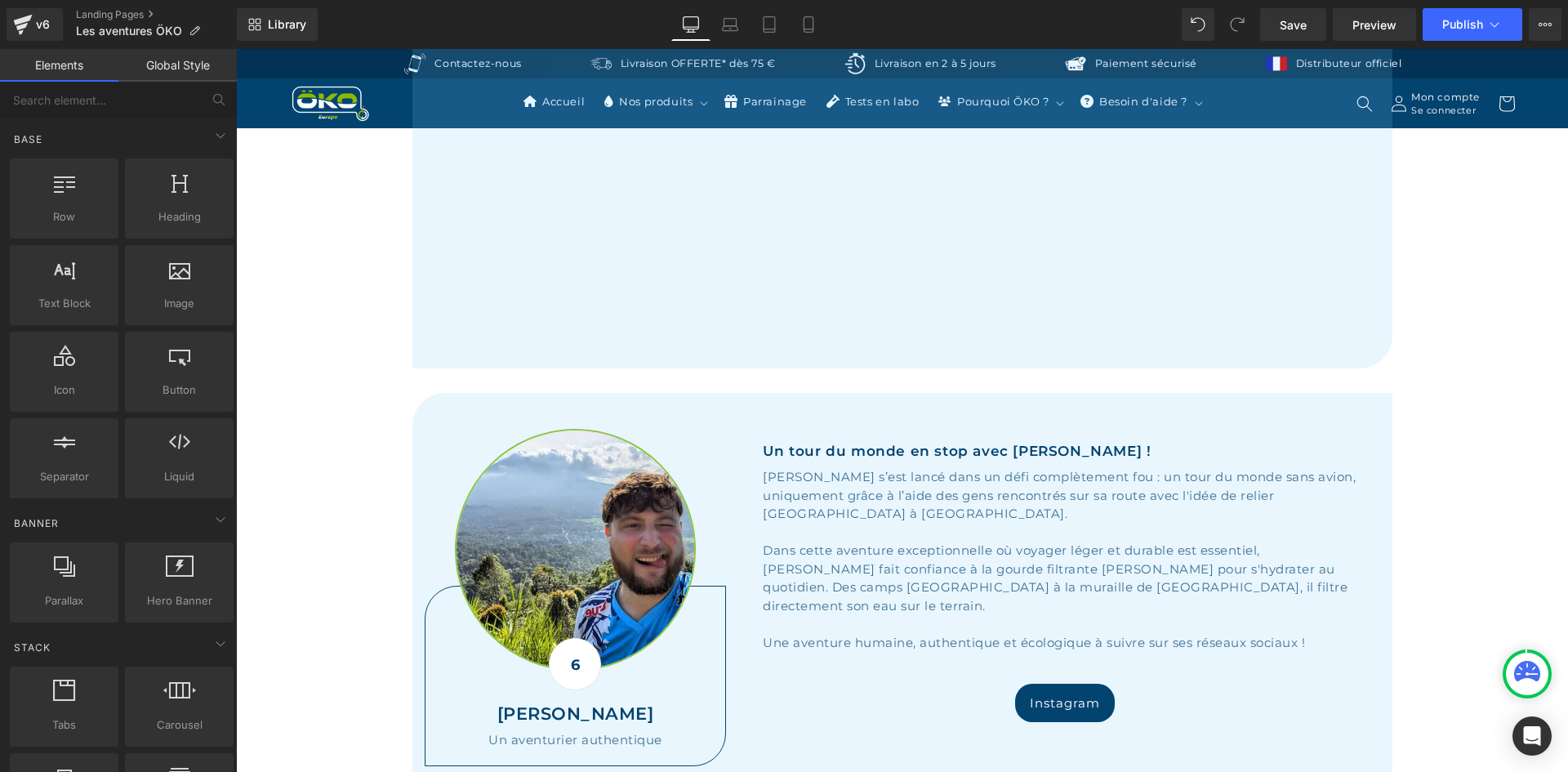
scroll to position [4413, 0]
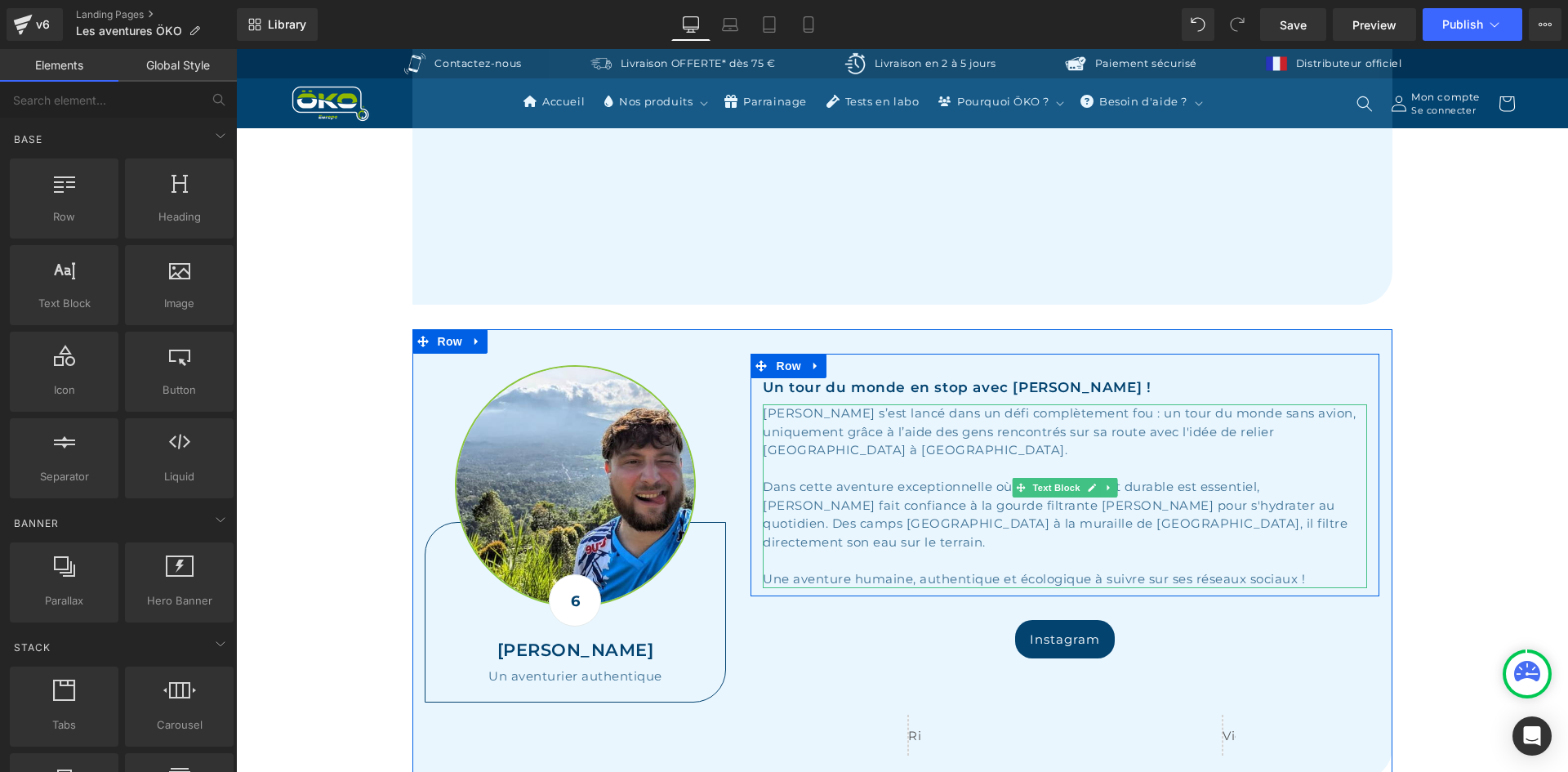
click at [1104, 405] on div "Enzo TERRANOVA s’est lancé dans un défi complètement fou : un tour du monde san…" at bounding box center [1065, 432] width 605 height 55
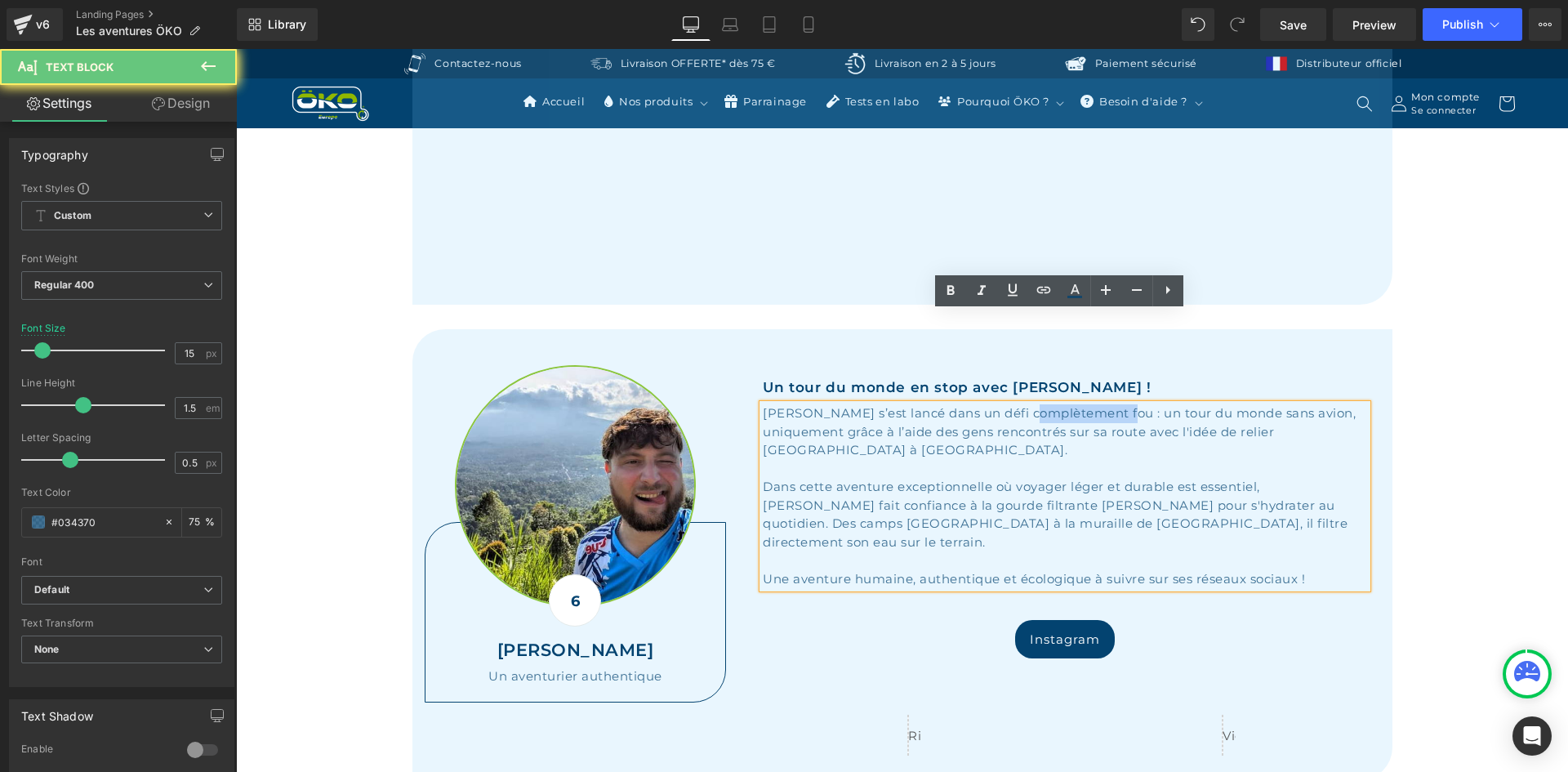
click at [1104, 405] on div "Enzo TERRANOVA s’est lancé dans un défi complètement fou : un tour du monde san…" at bounding box center [1065, 432] width 605 height 55
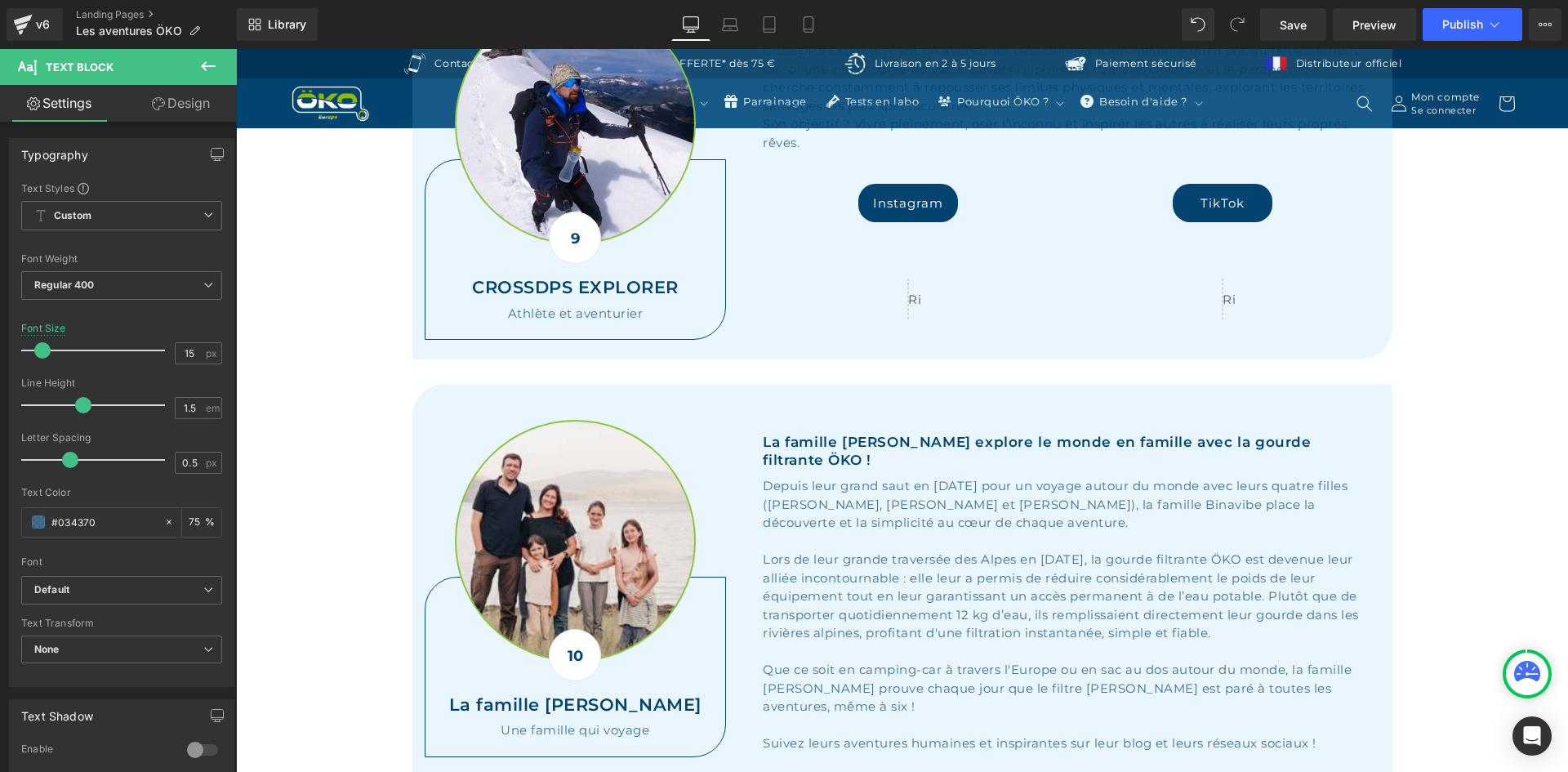
scroll to position [6538, 0]
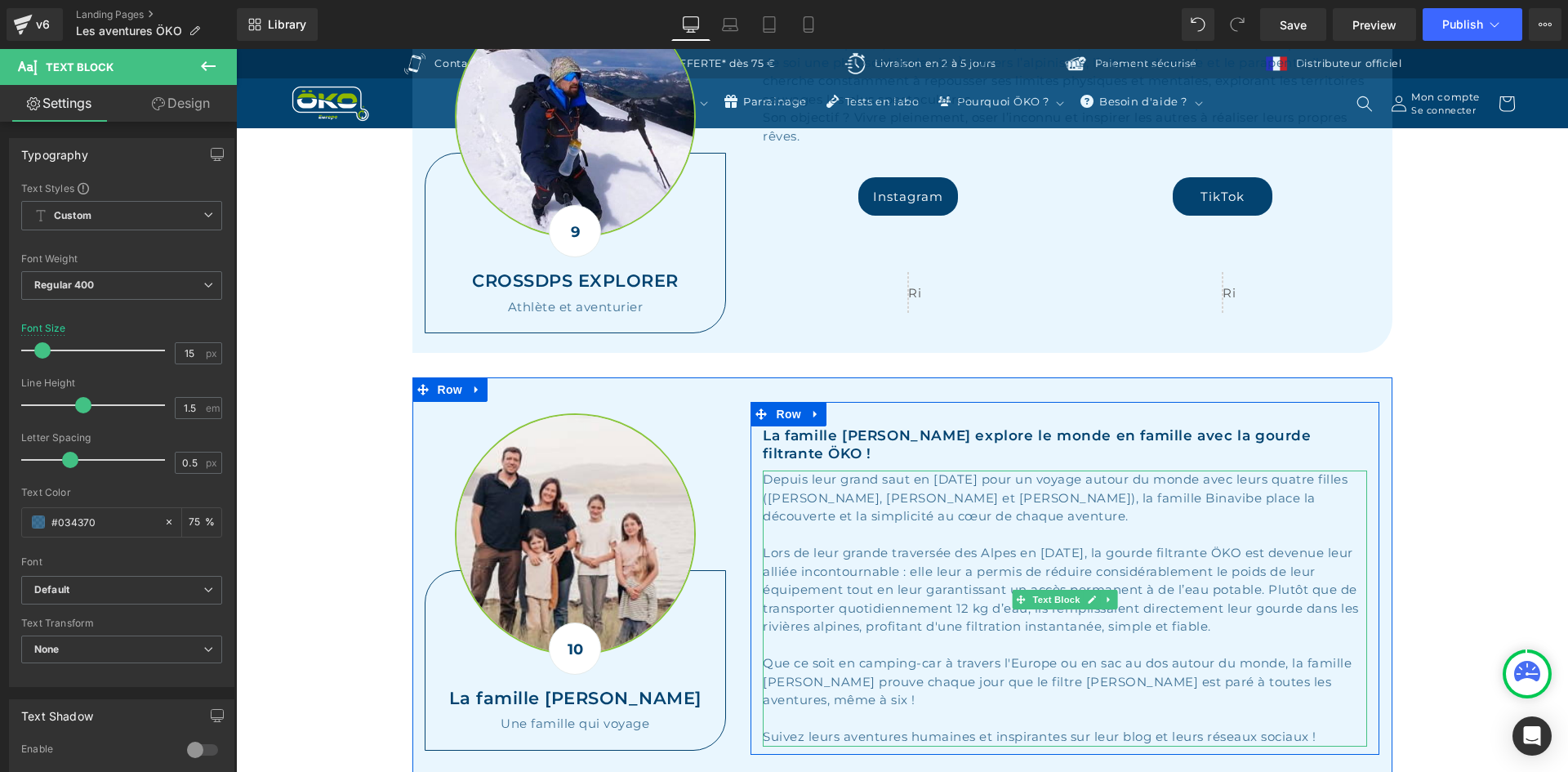
click at [1099, 544] on div "Lors de leur grande traversée des Alpes en mai 2024, la gourde filtrante ÖKO es…" at bounding box center [1065, 590] width 605 height 93
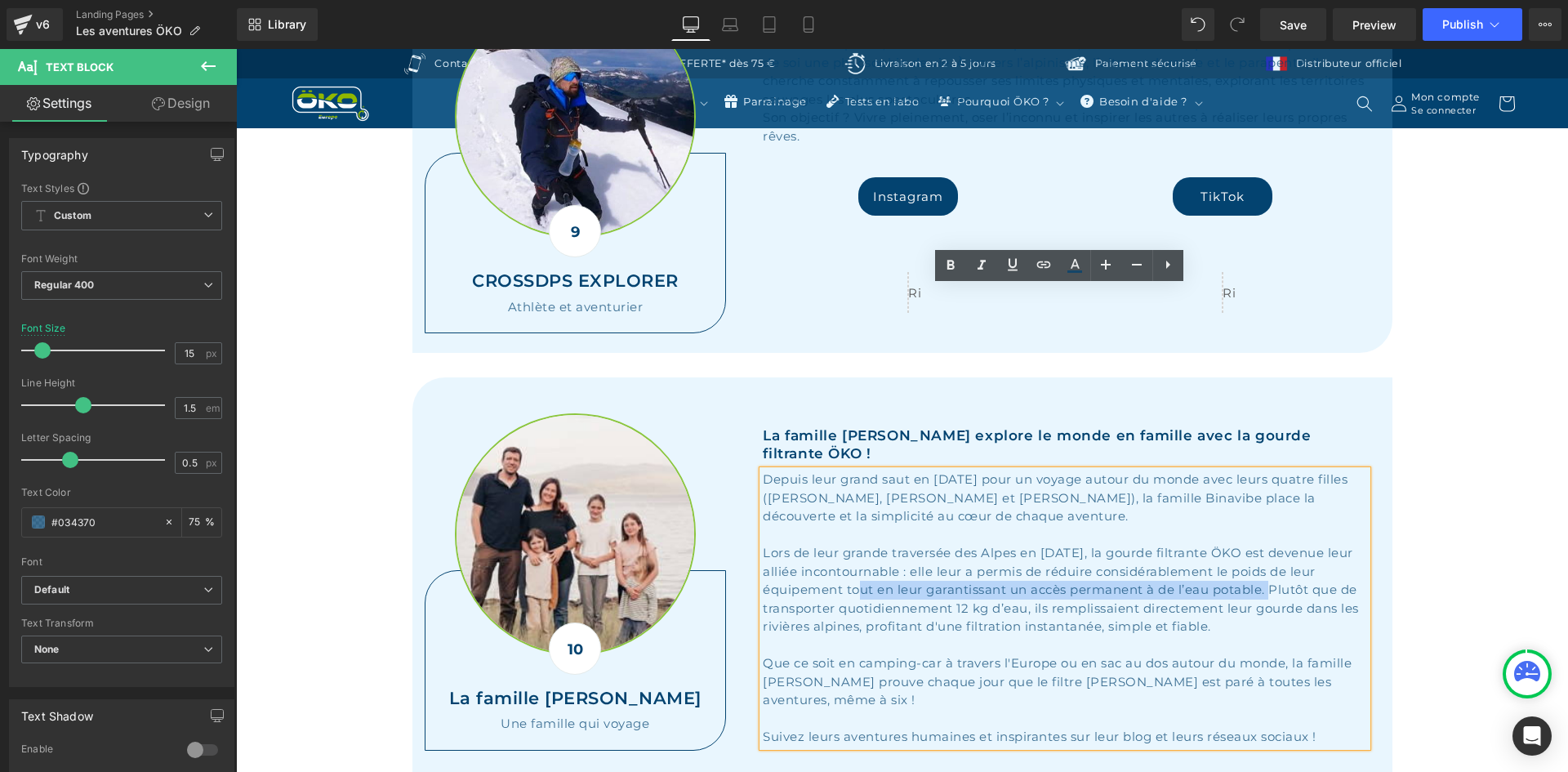
drag, startPoint x: 1256, startPoint y: 407, endPoint x: 841, endPoint y: 408, distance: 415.0
click at [841, 544] on div "Lors de leur grande traversée des Alpes en mai 2024, la gourde filtrante ÖKO es…" at bounding box center [1065, 590] width 605 height 93
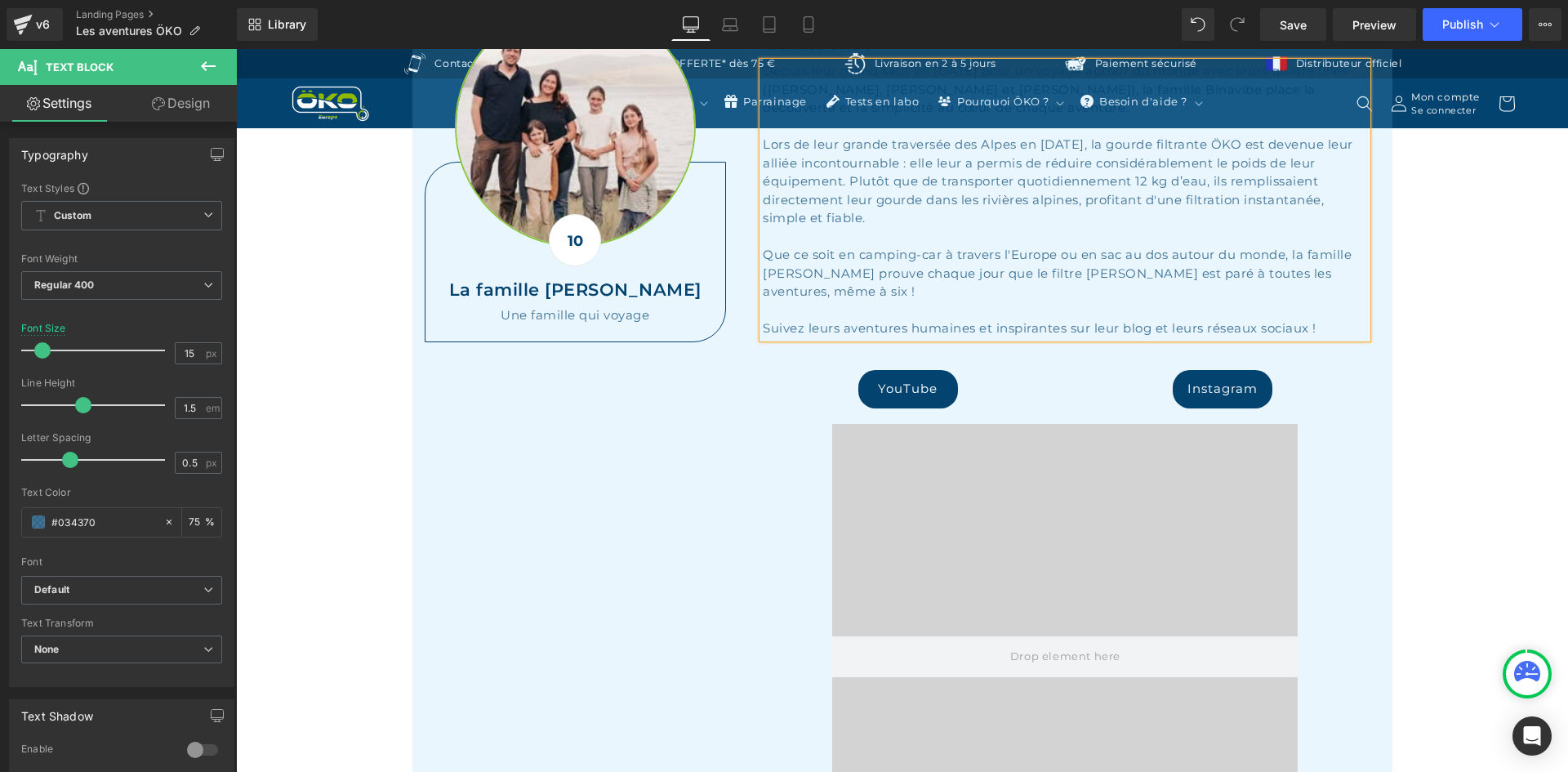
scroll to position [6701, 0]
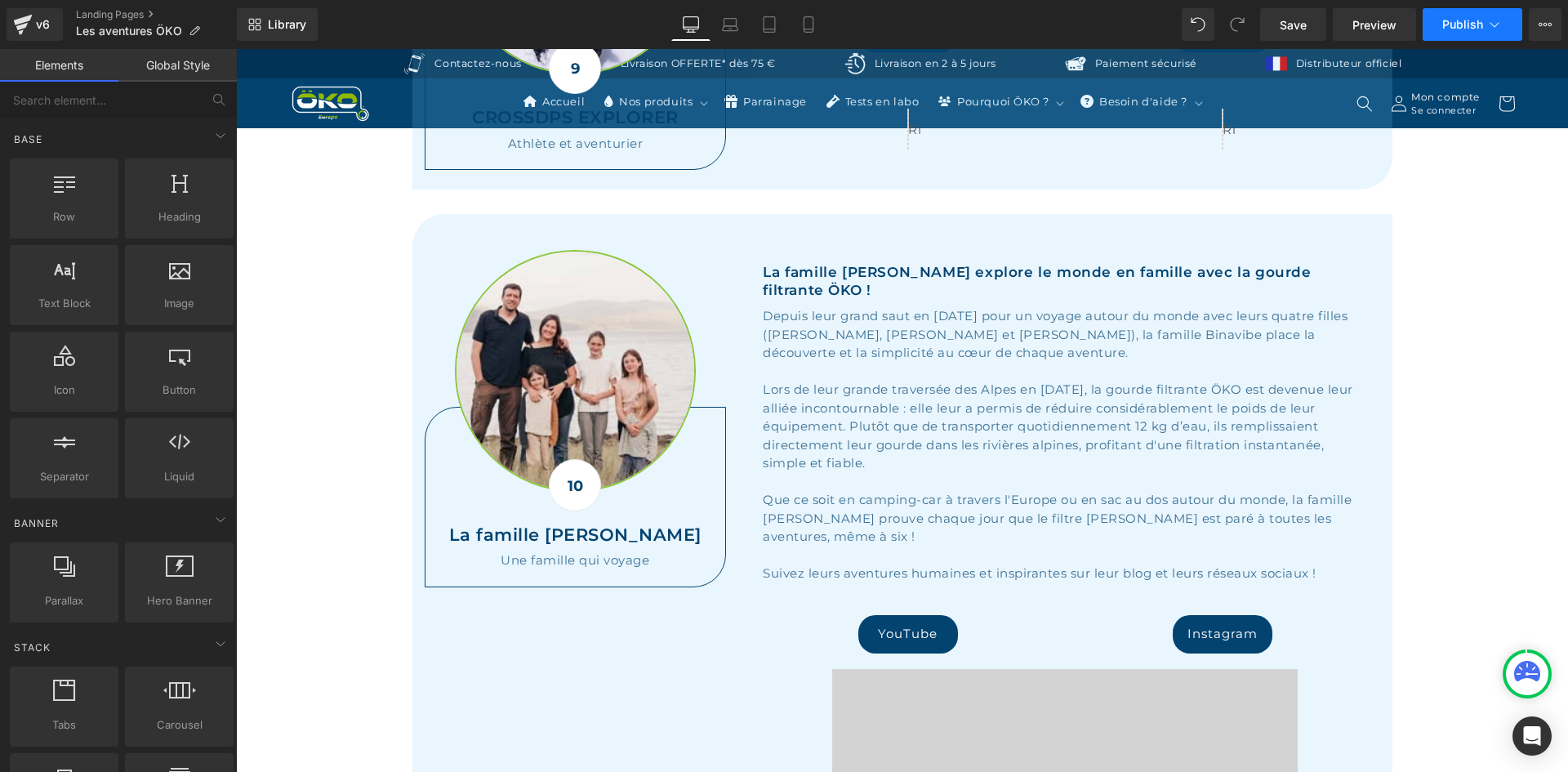
click at [1458, 20] on span "Publish" at bounding box center [1462, 25] width 41 height 13
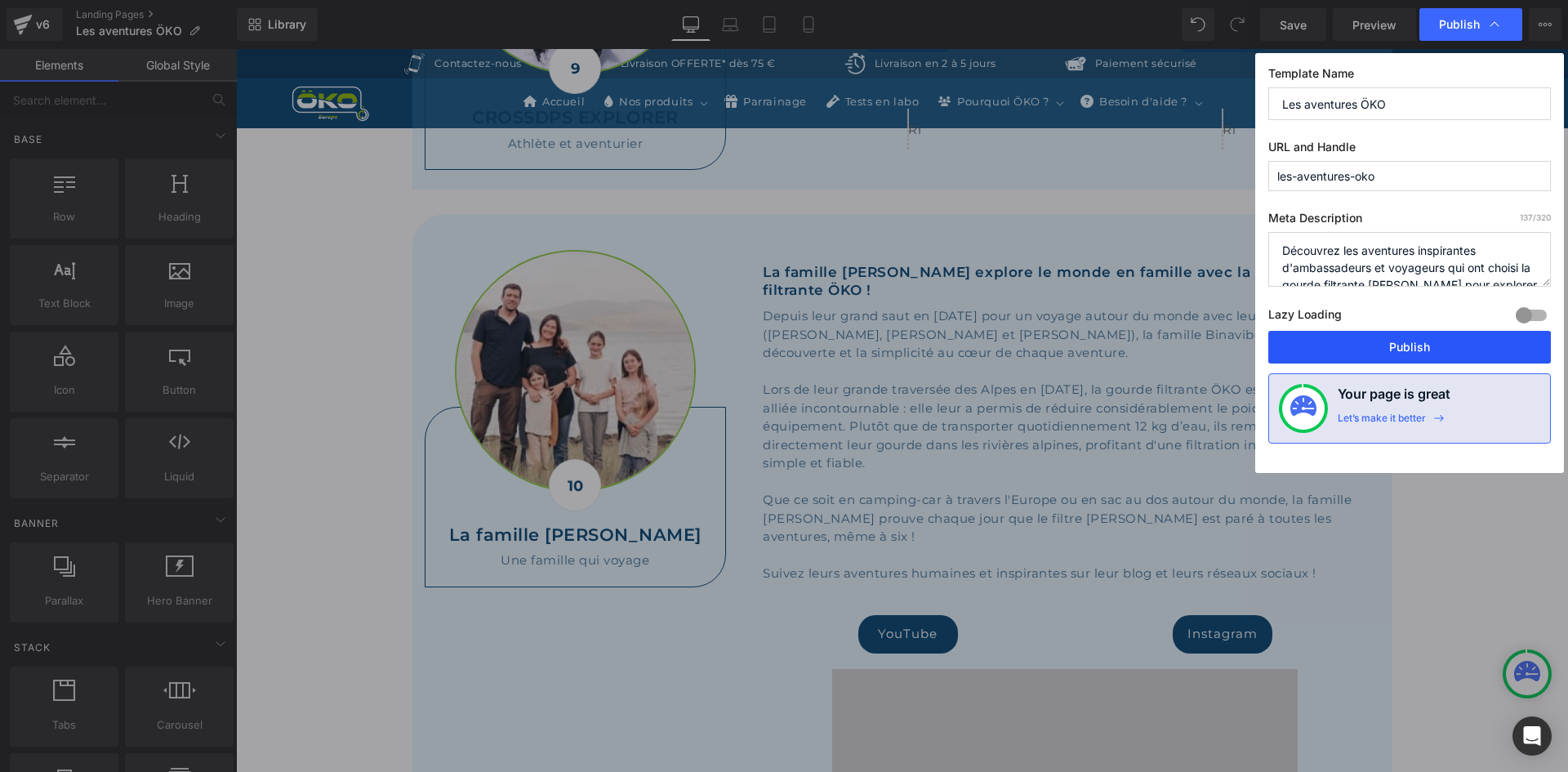
click at [1406, 347] on button "Publish" at bounding box center [1410, 347] width 282 height 32
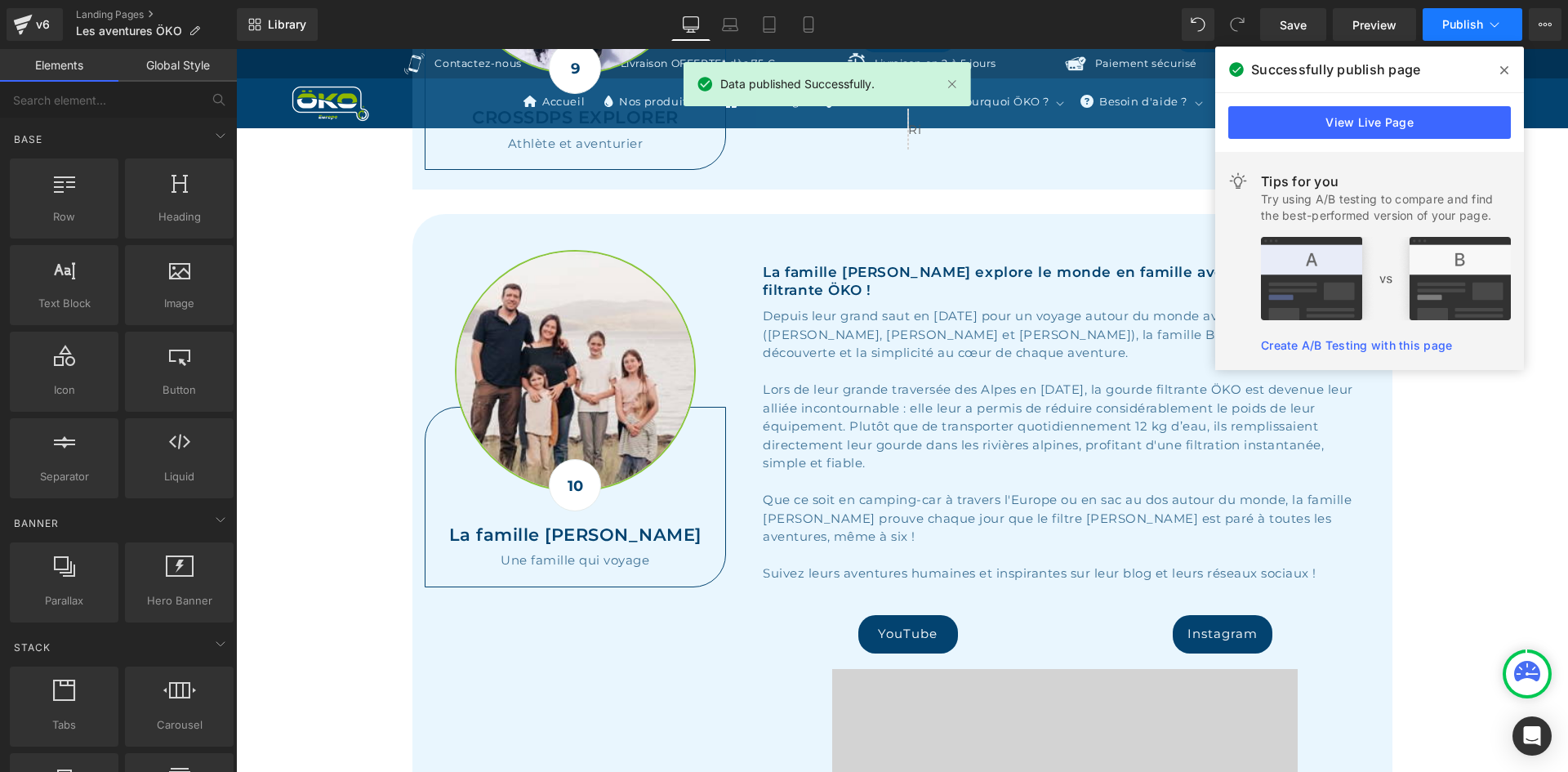
click at [1512, 18] on button "Publish" at bounding box center [1473, 25] width 99 height 32
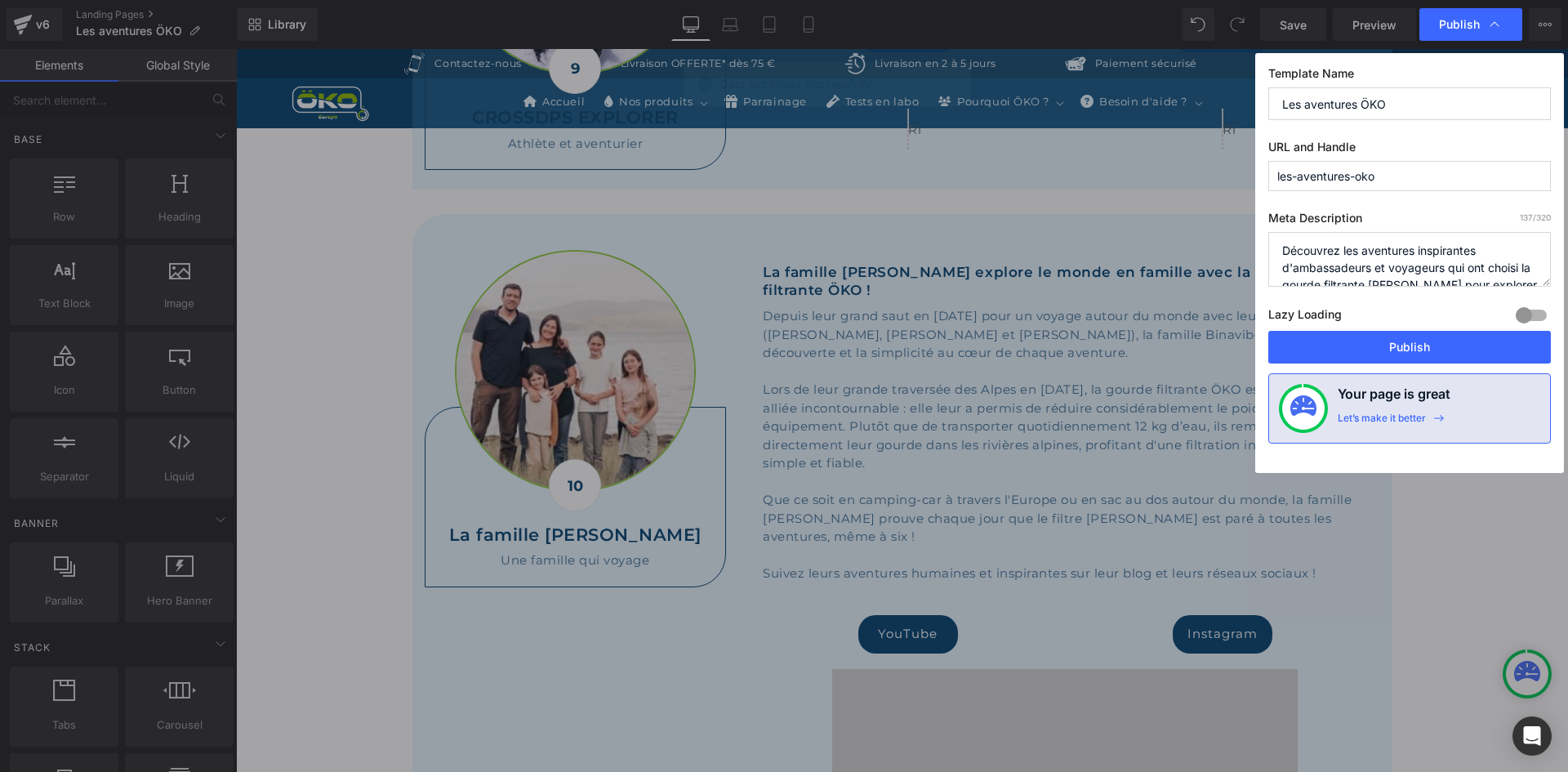
scroll to position [34, 0]
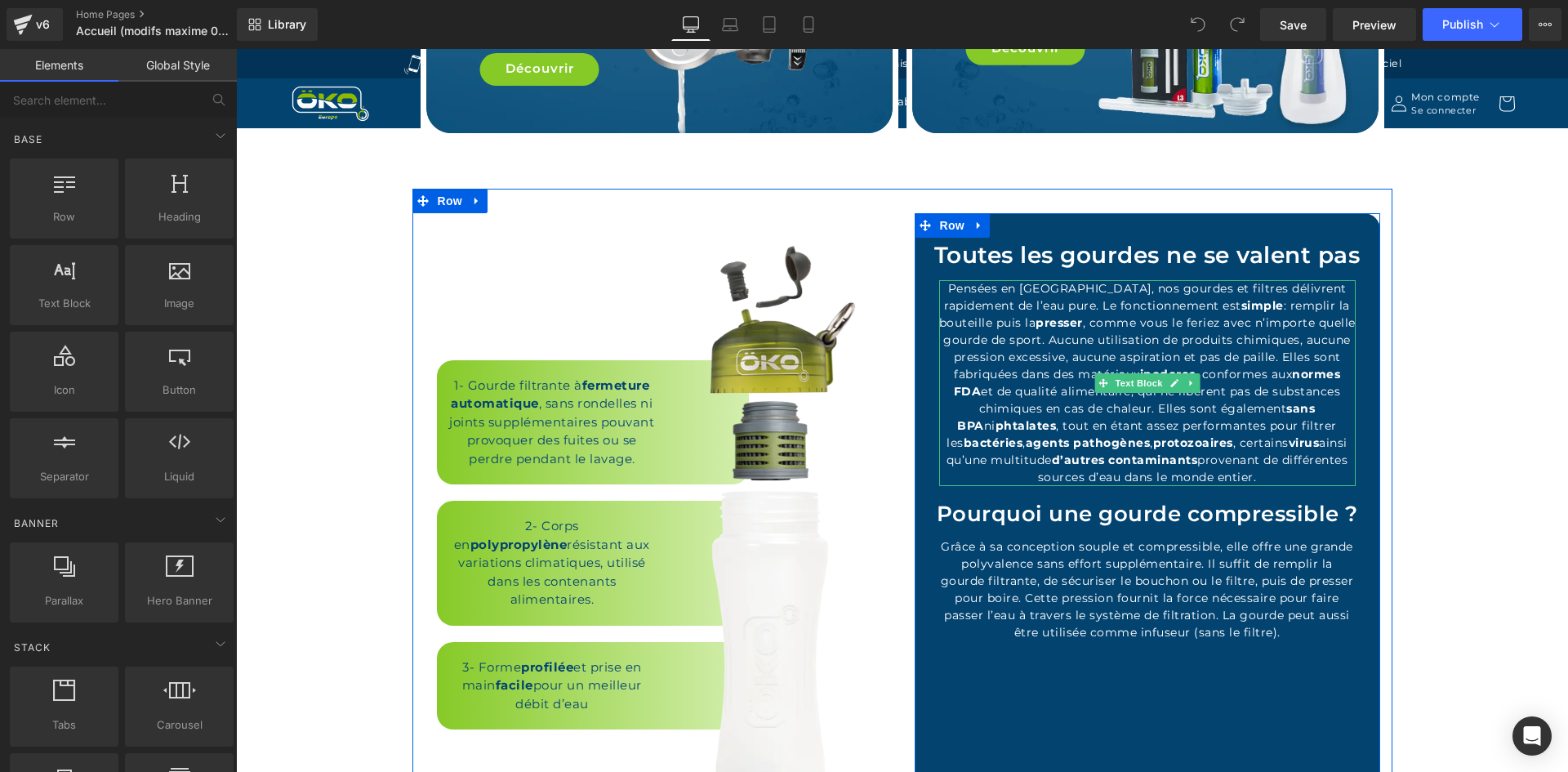
scroll to position [3514, 0]
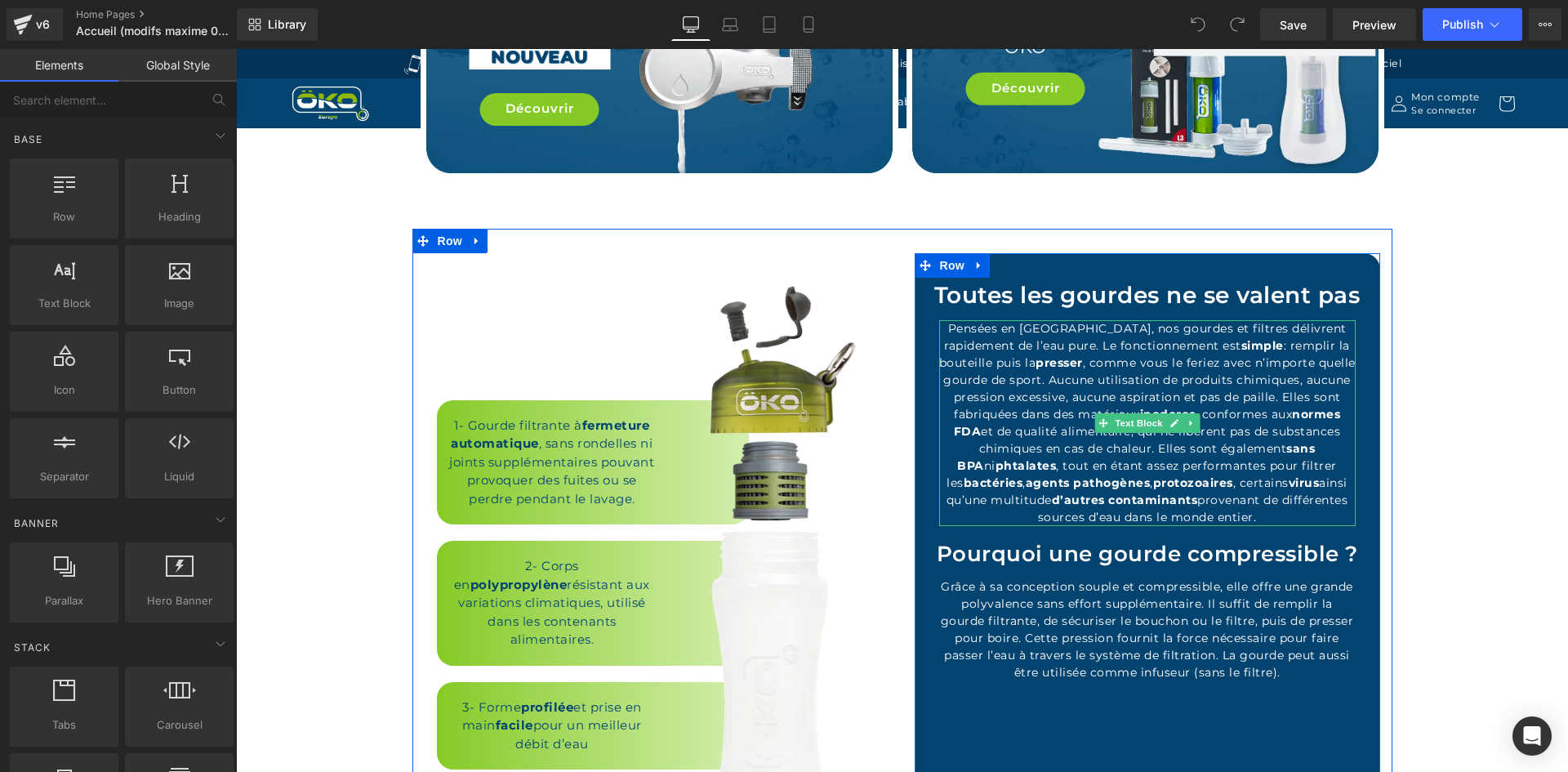
click at [974, 327] on p "Pensées en Suisse, nos gourdes et filtres délivrent rapidement de l’eau pure. L…" at bounding box center [1147, 424] width 417 height 206
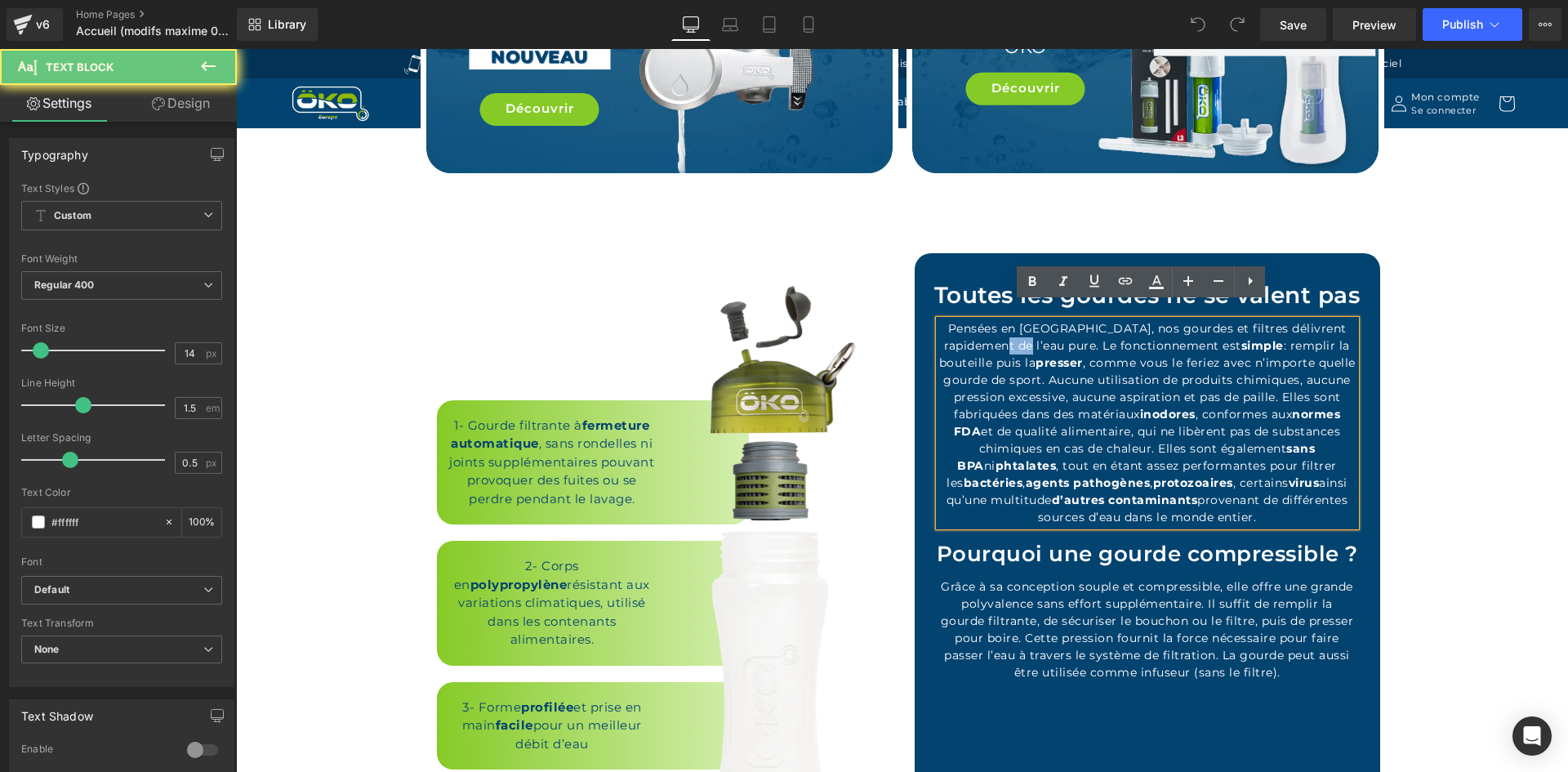
click at [974, 327] on p "Pensées en Suisse, nos gourdes et filtres délivrent rapidement de l’eau pure. L…" at bounding box center [1147, 424] width 417 height 206
paste div
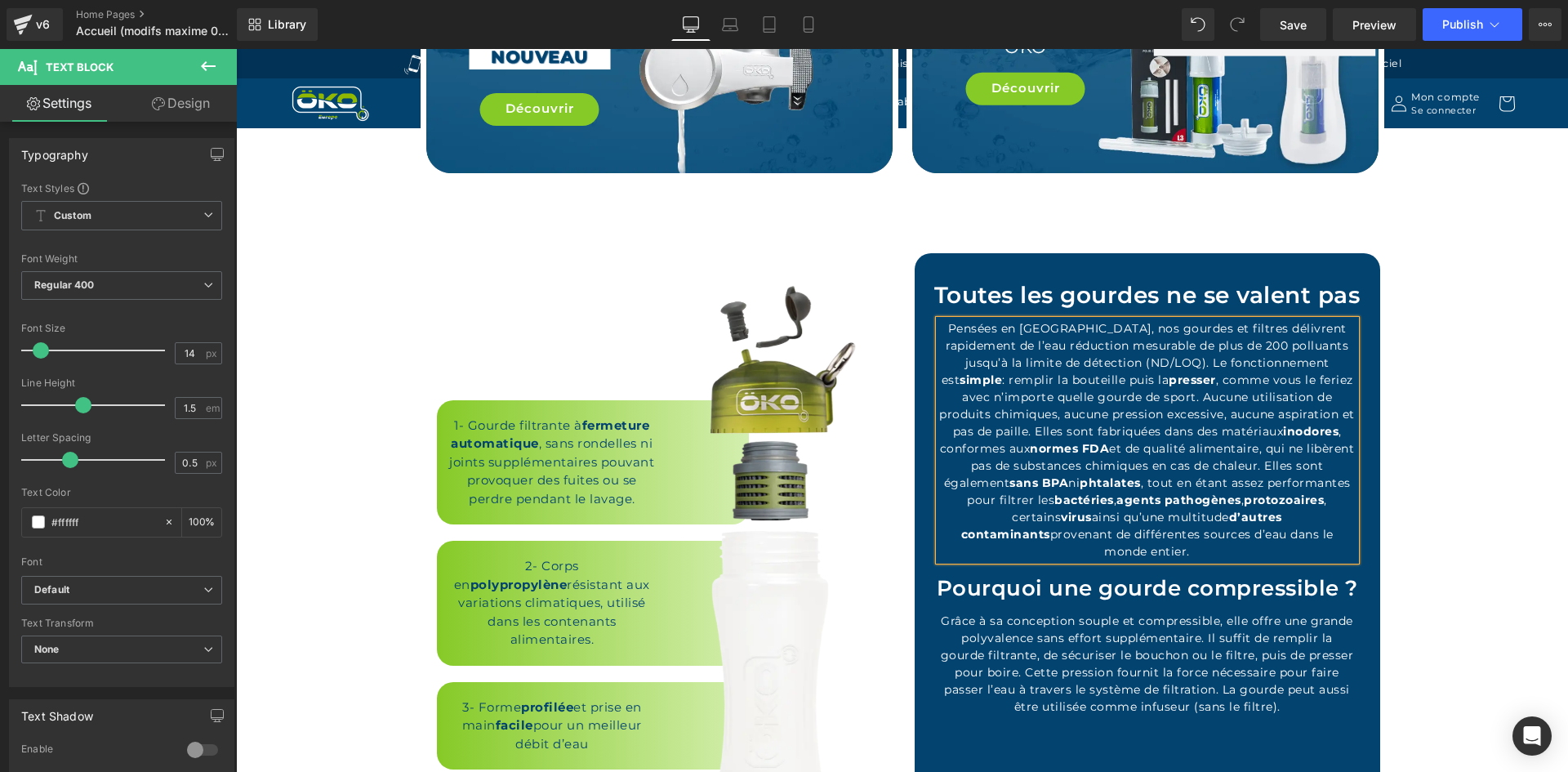
click at [969, 329] on p "Pensées en Suisse, nos gourdes et filtres délivrent rapidement de l’eau réducti…" at bounding box center [1147, 441] width 417 height 240
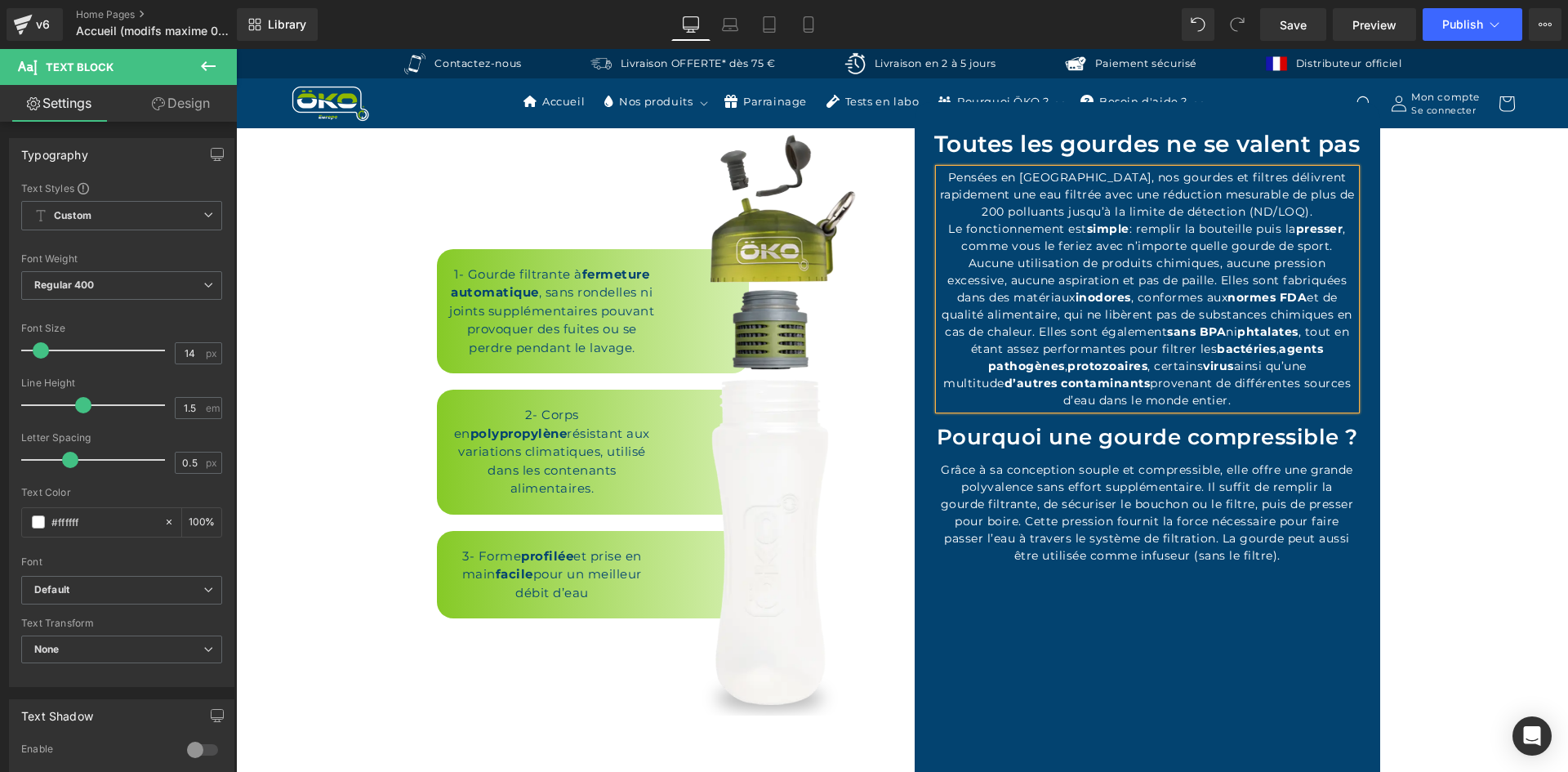
scroll to position [3677, 0]
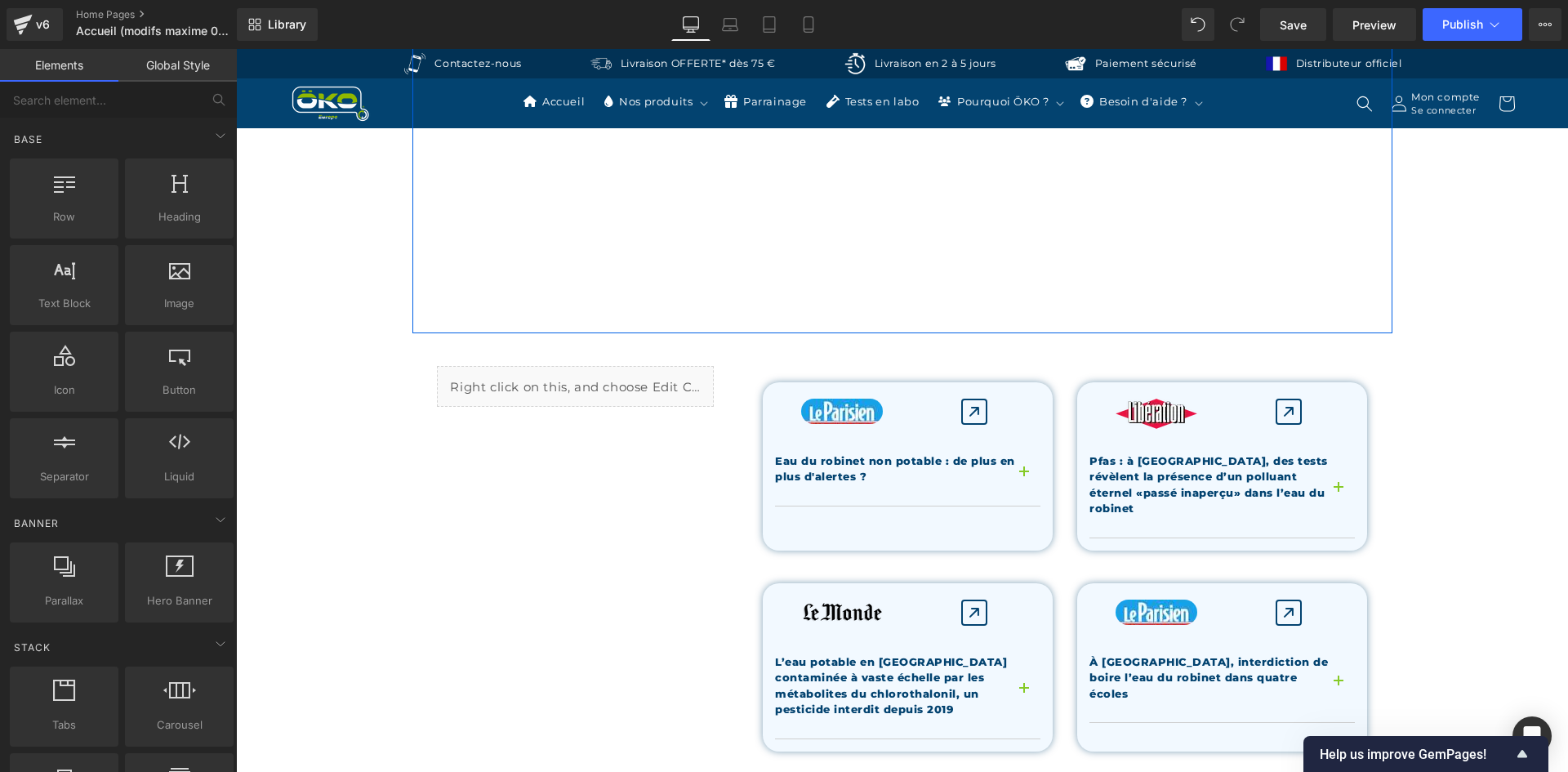
scroll to position [3442, 0]
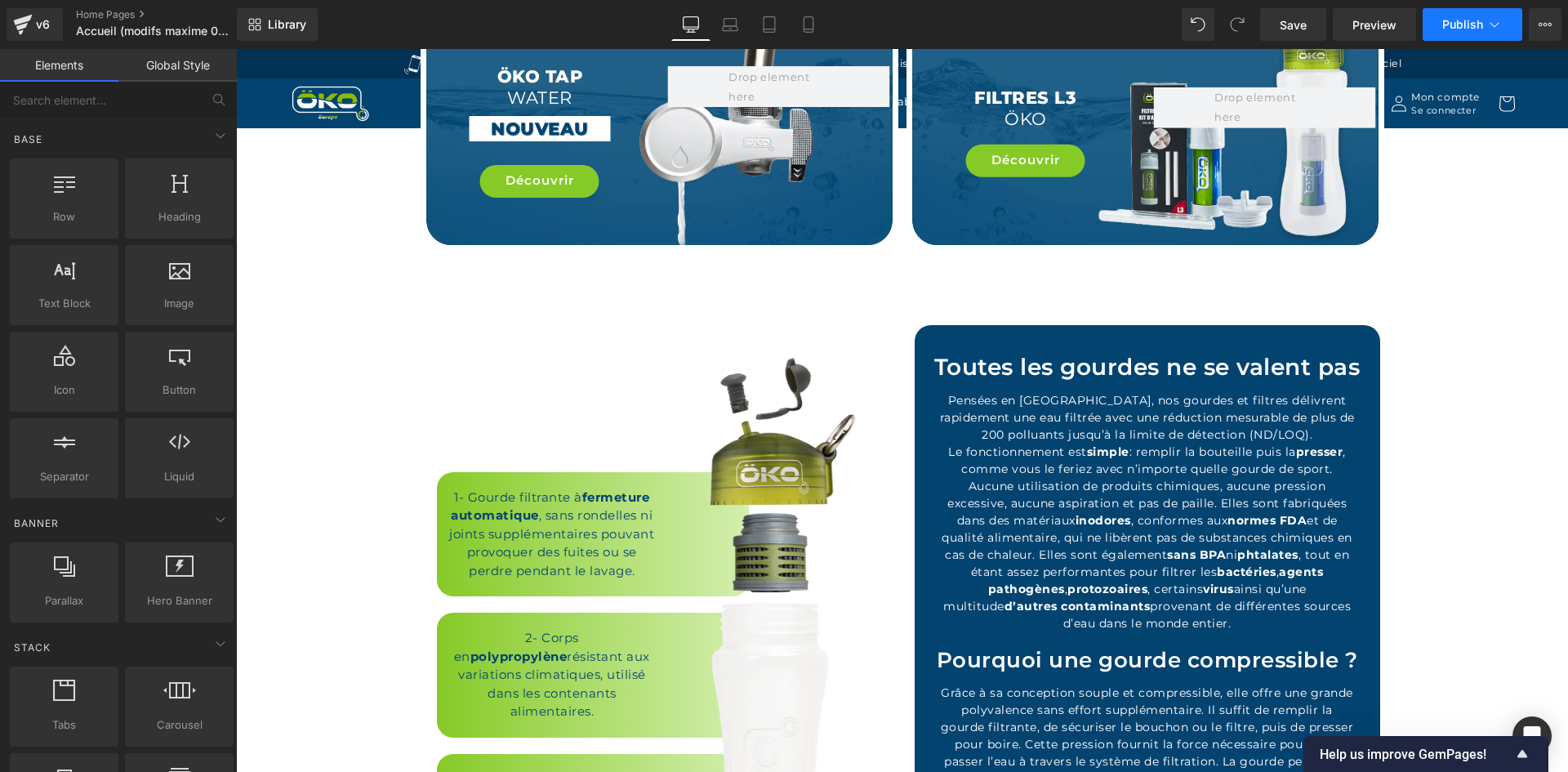
click at [1443, 21] on span "Publish" at bounding box center [1462, 25] width 41 height 13
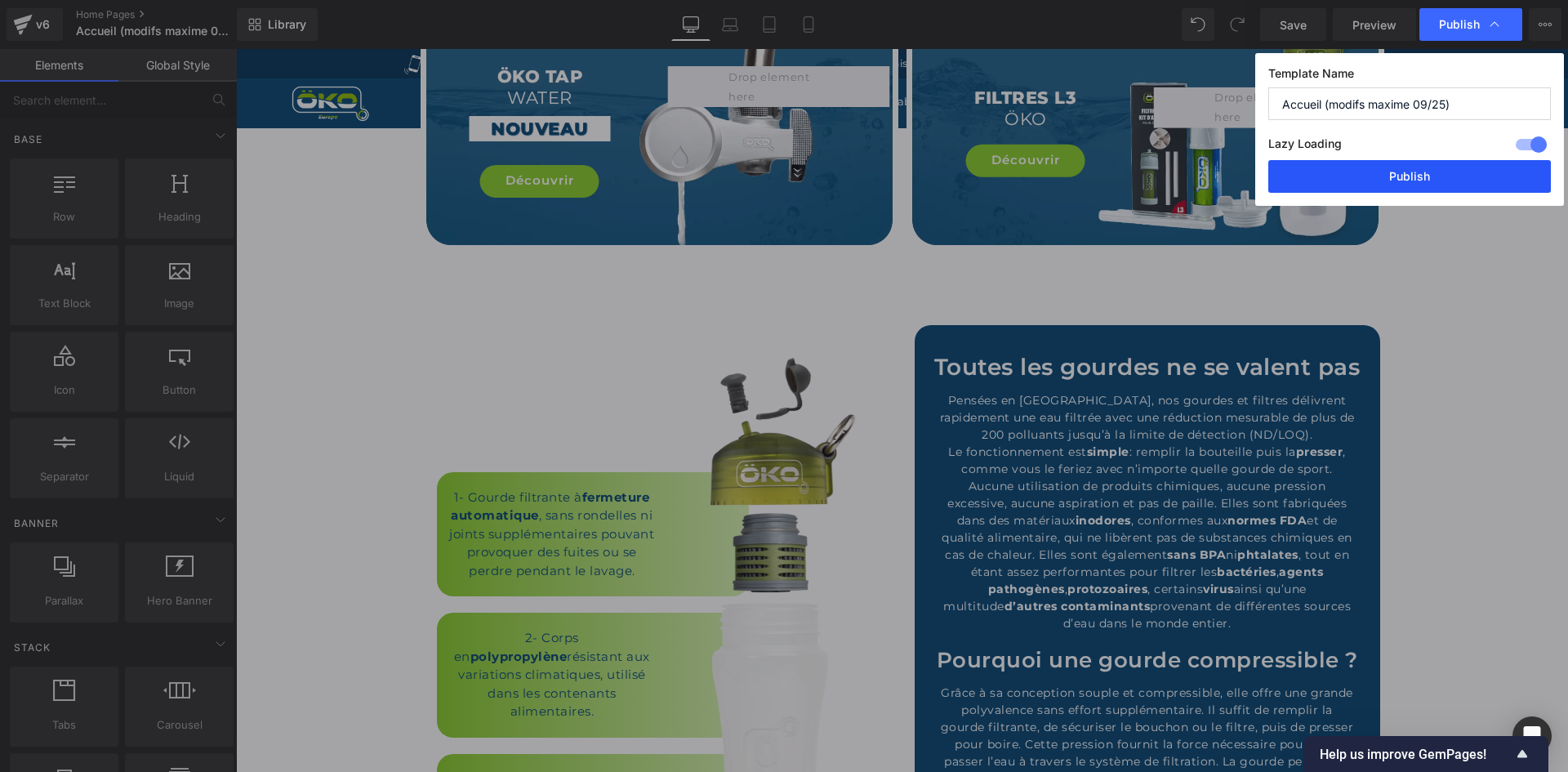
click at [1372, 183] on button "Publish" at bounding box center [1410, 177] width 282 height 32
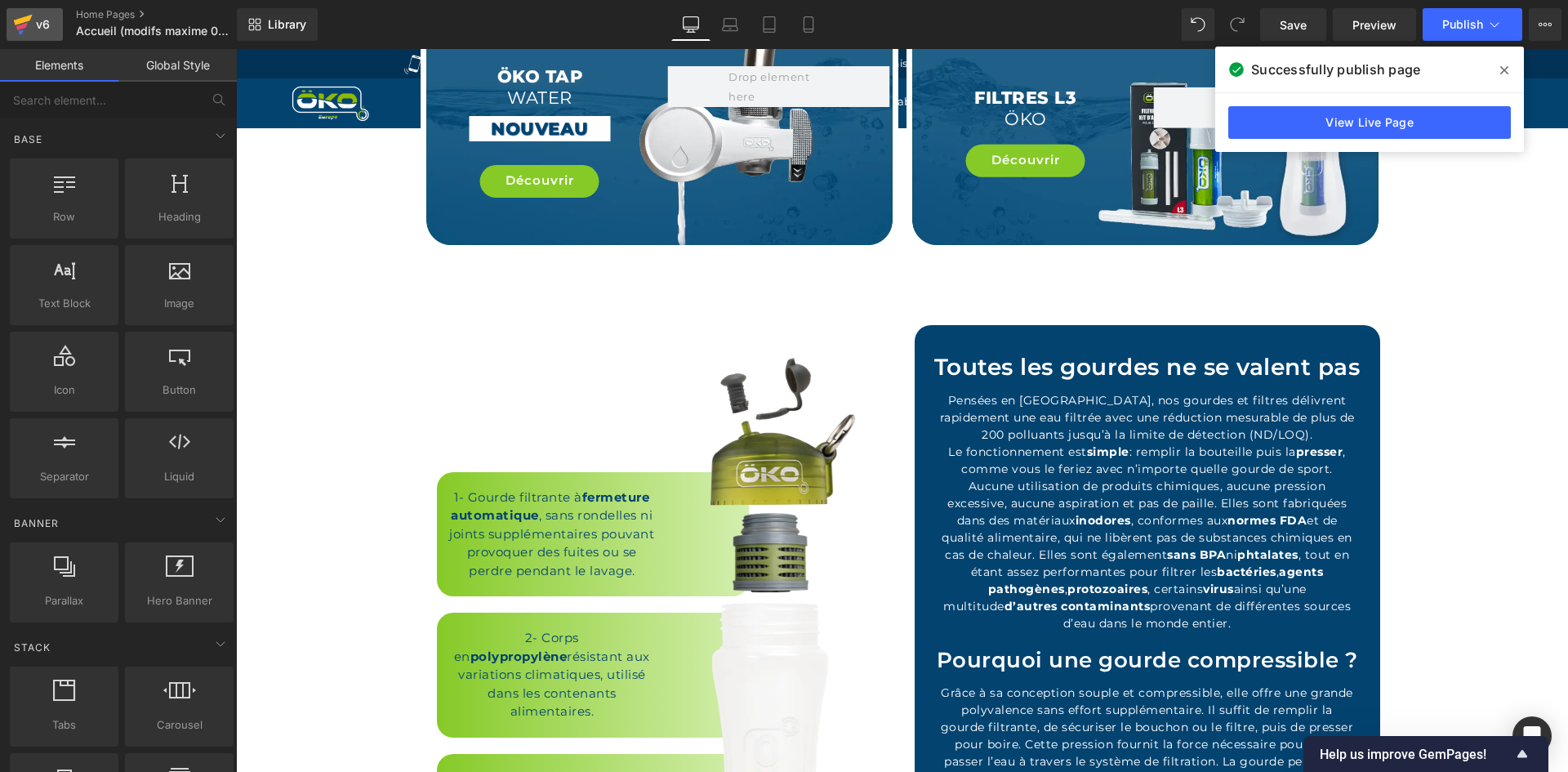
click at [31, 12] on icon at bounding box center [23, 24] width 20 height 41
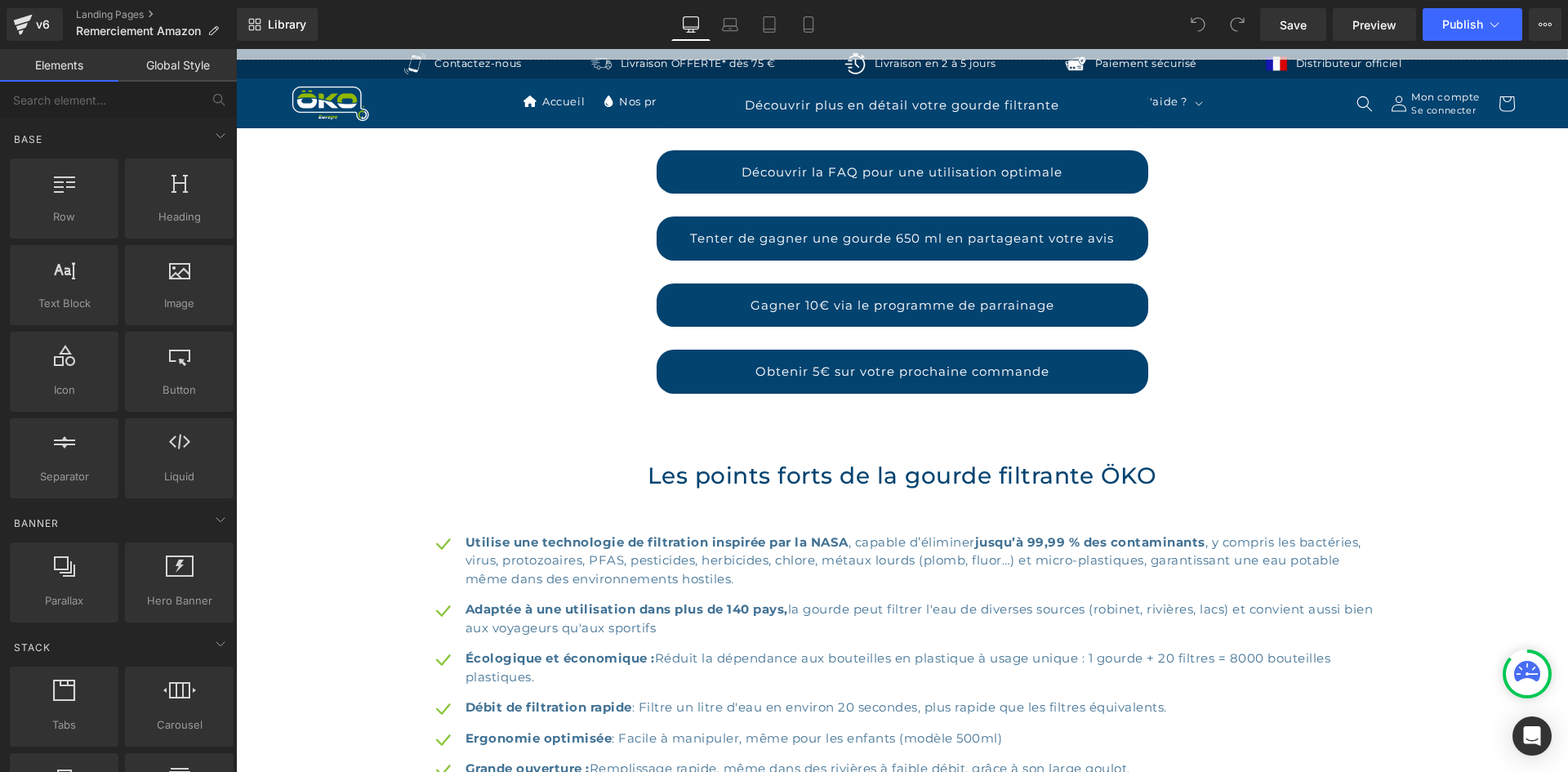
scroll to position [2465, 0]
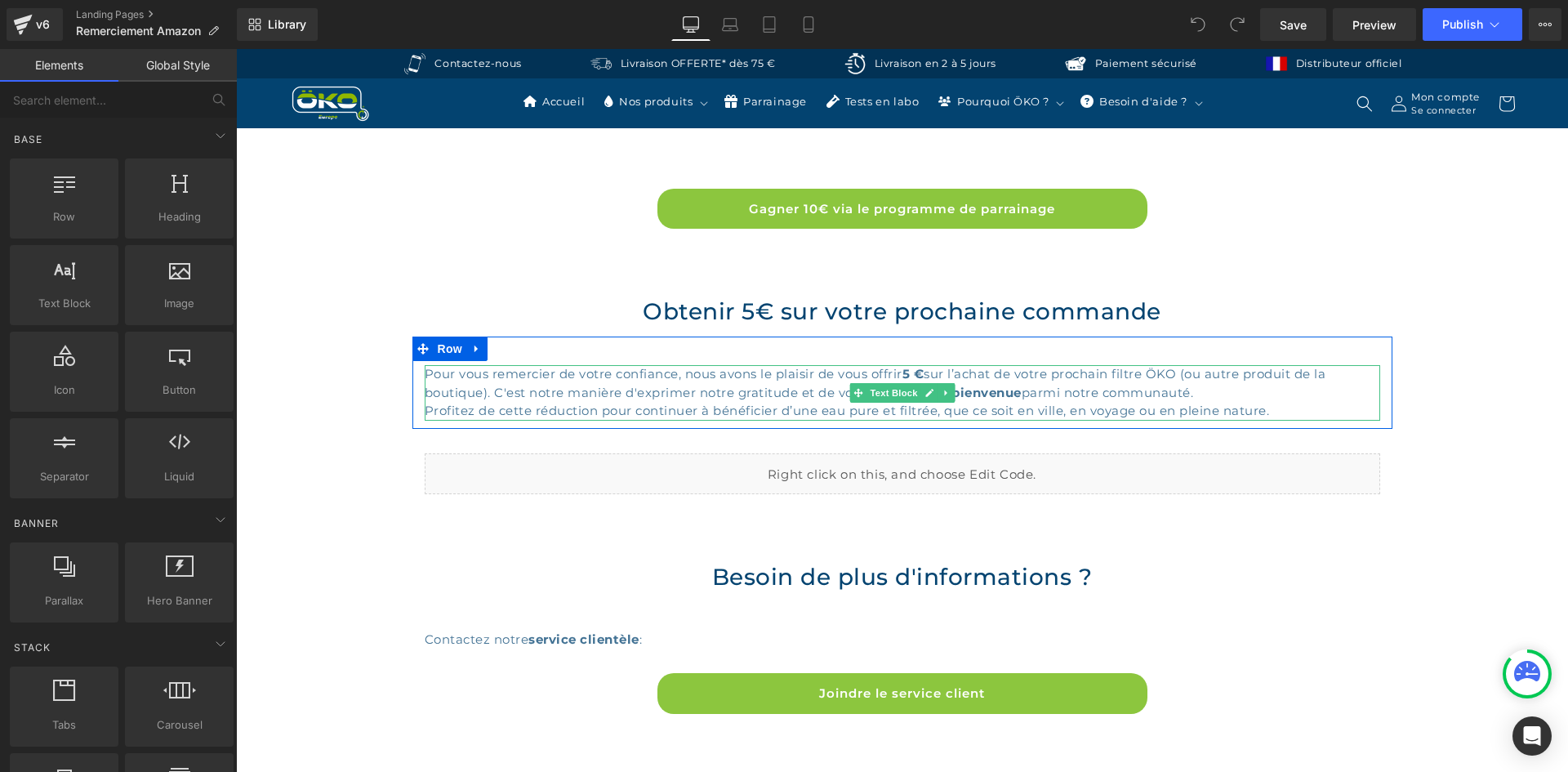
click at [787, 404] on div "Profitez de cette réduction pour continuer à bénéficier d’une eau pure et filtr…" at bounding box center [902, 411] width 956 height 19
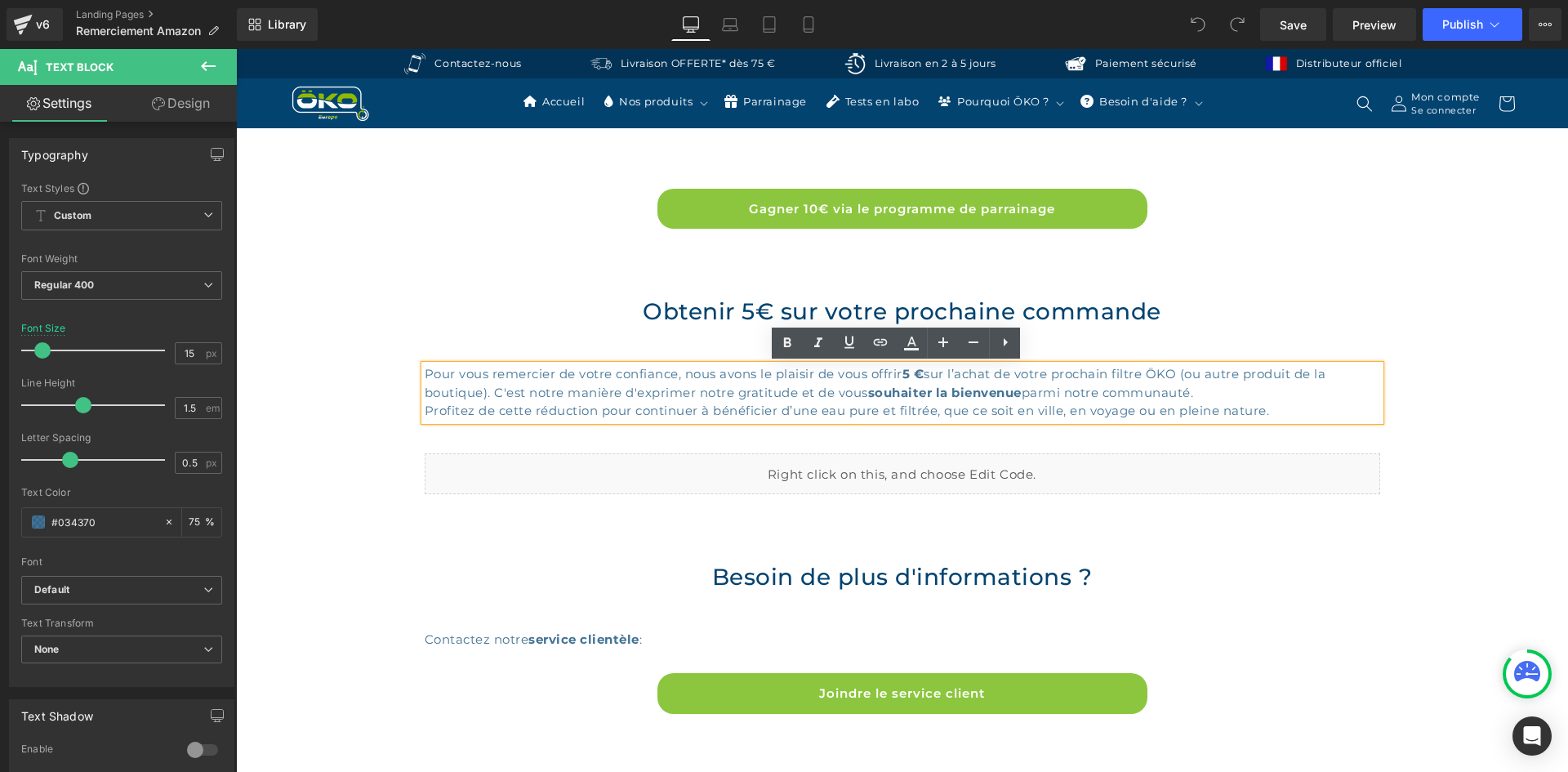
click at [875, 413] on div "Profitez de cette réduction pour continuer à bénéficier d’une eau pure et filtr…" at bounding box center [902, 411] width 956 height 19
drag, startPoint x: 889, startPoint y: 412, endPoint x: 845, endPoint y: 409, distance: 44.1
click at [845, 409] on div "Profitez de cette réduction pour continuer à bénéficier d’une eau pure et filtr…" at bounding box center [902, 411] width 956 height 19
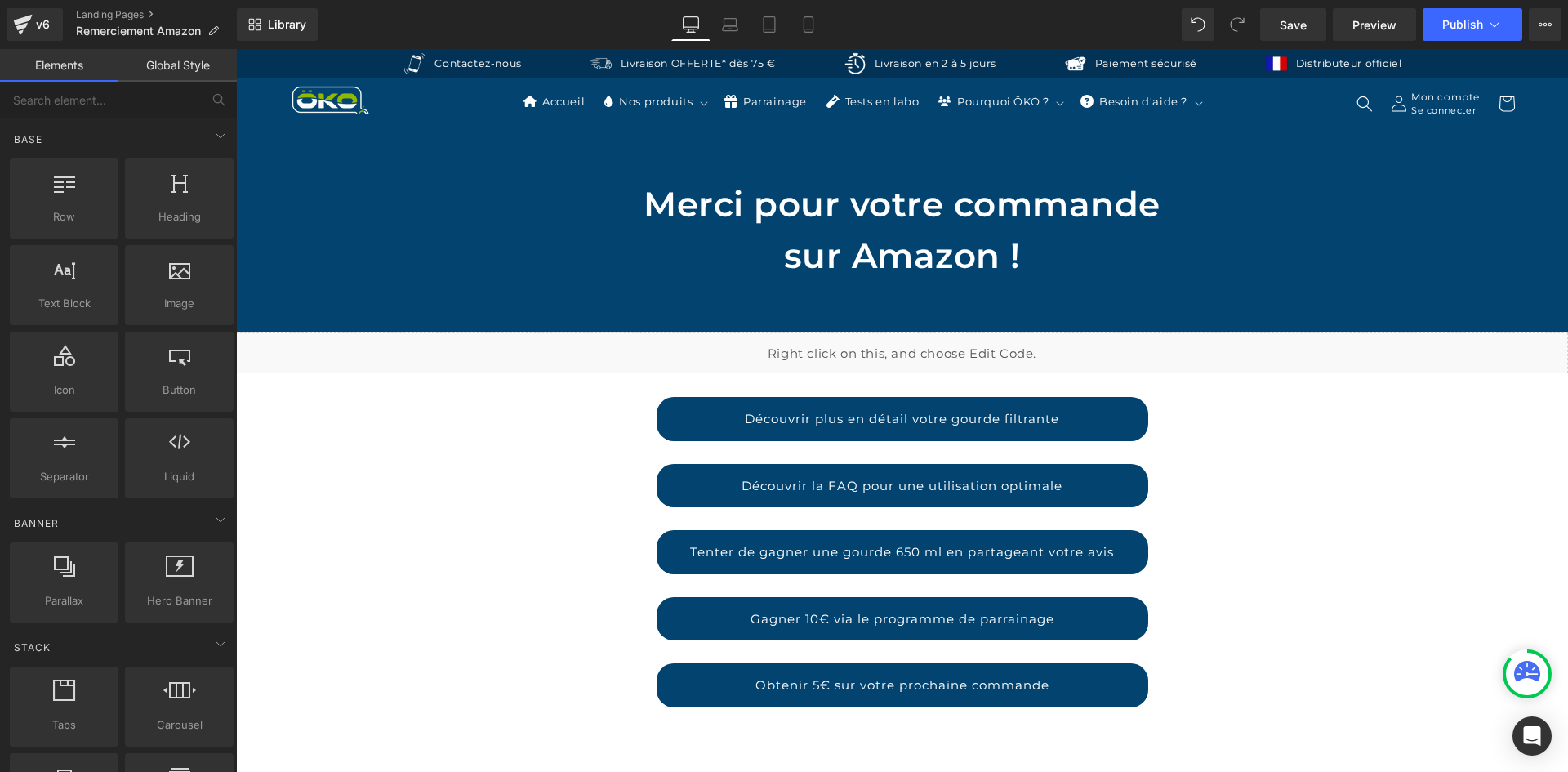
scroll to position [0, 0]
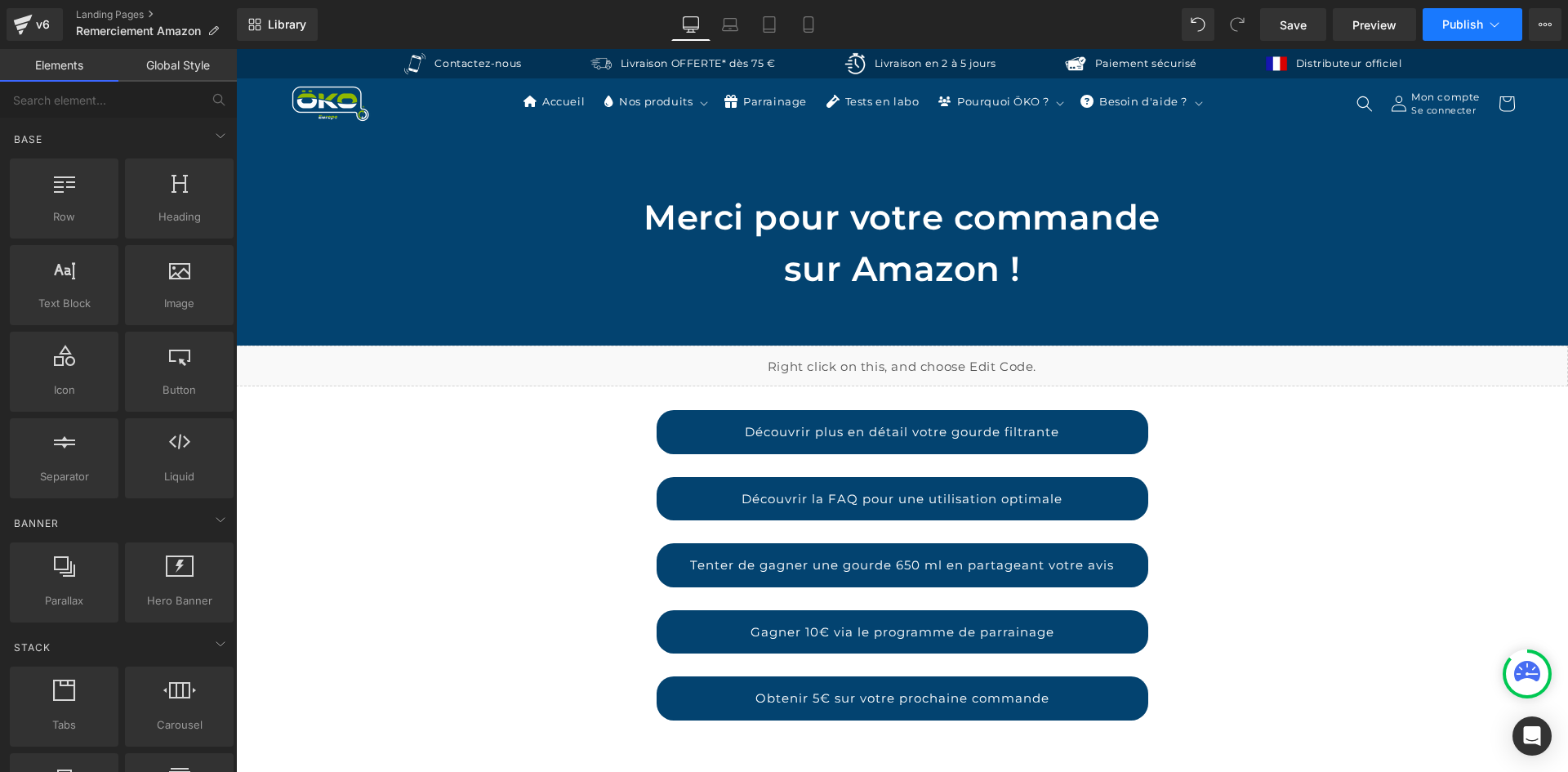
click at [1453, 28] on span "Publish" at bounding box center [1462, 25] width 41 height 13
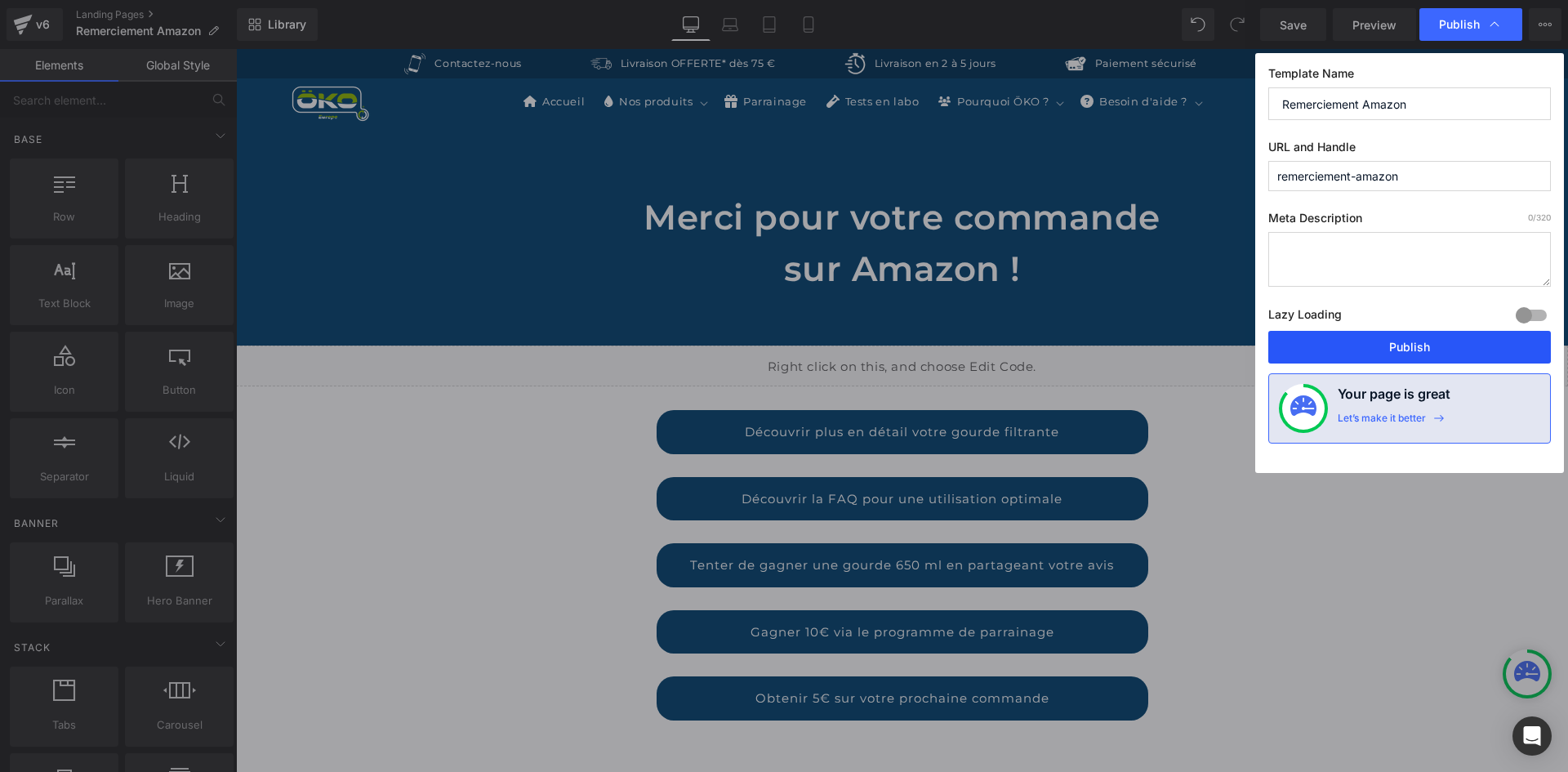
click at [1345, 343] on button "Publish" at bounding box center [1410, 347] width 282 height 32
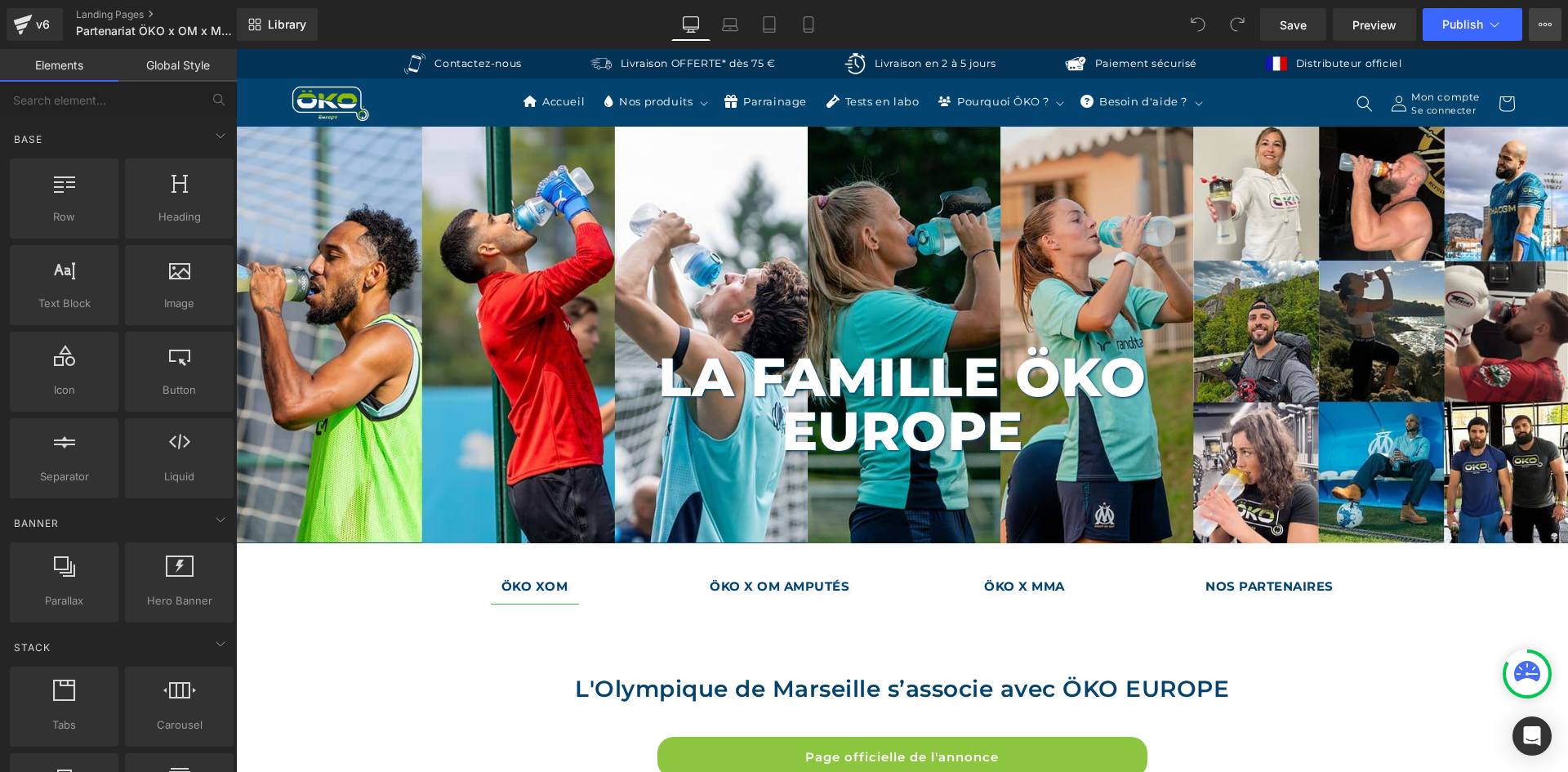
click at [1530, 18] on button "View Live Page View with current Template Save Template to Library Schedule Pub…" at bounding box center [1545, 25] width 32 height 32
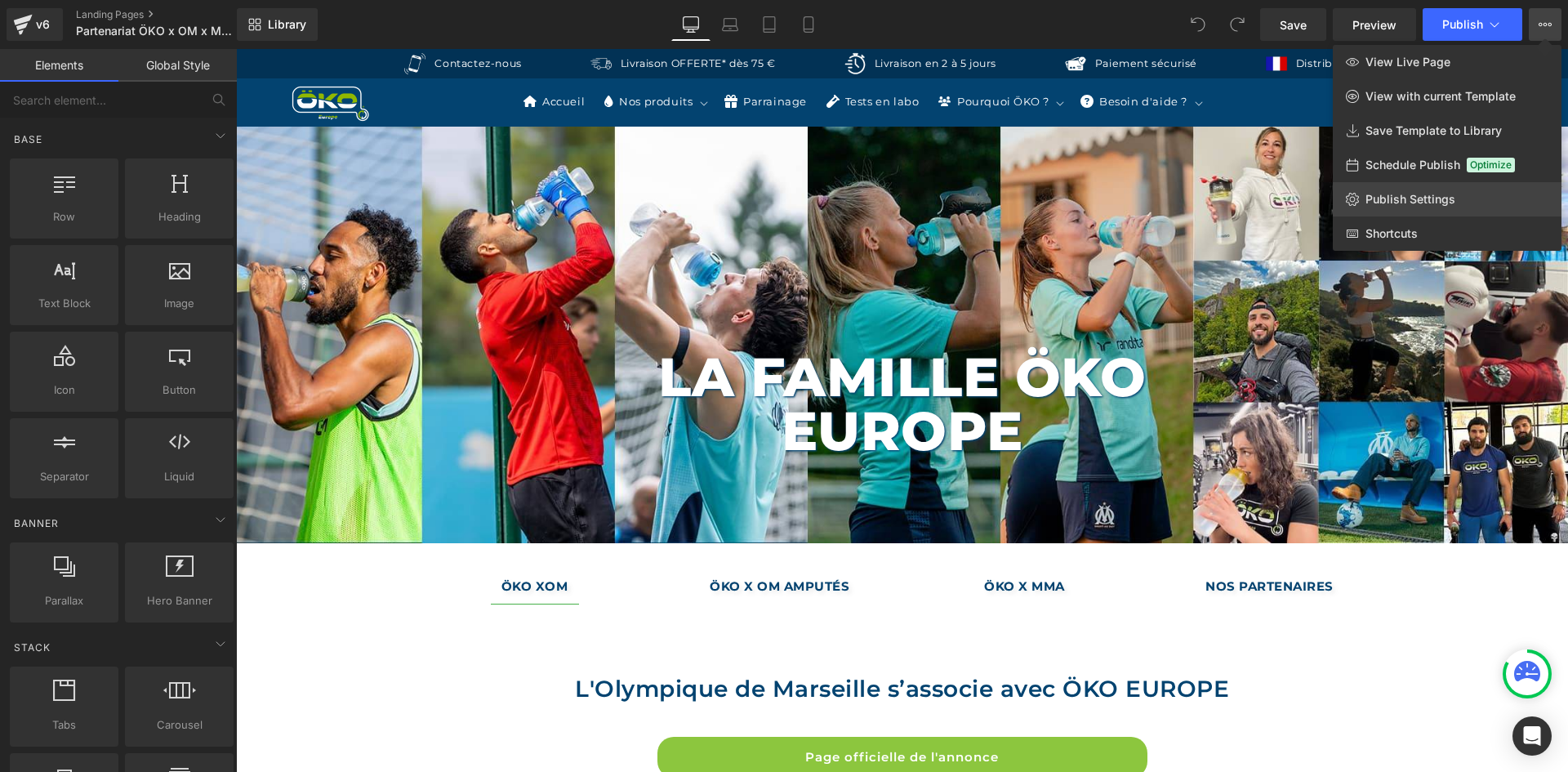
click at [1453, 197] on span "Publish Settings" at bounding box center [1411, 198] width 90 height 14
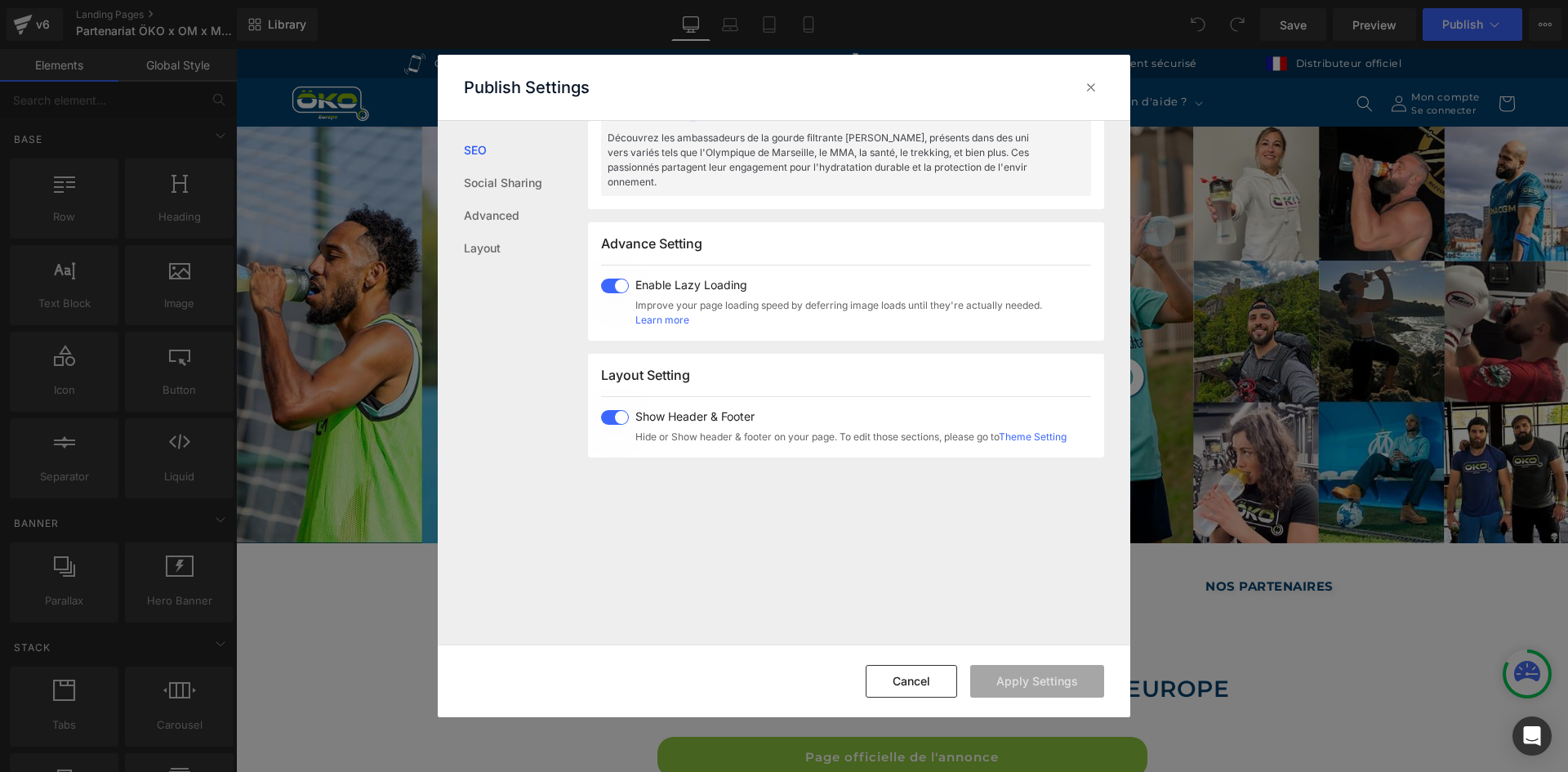
scroll to position [900, 0]
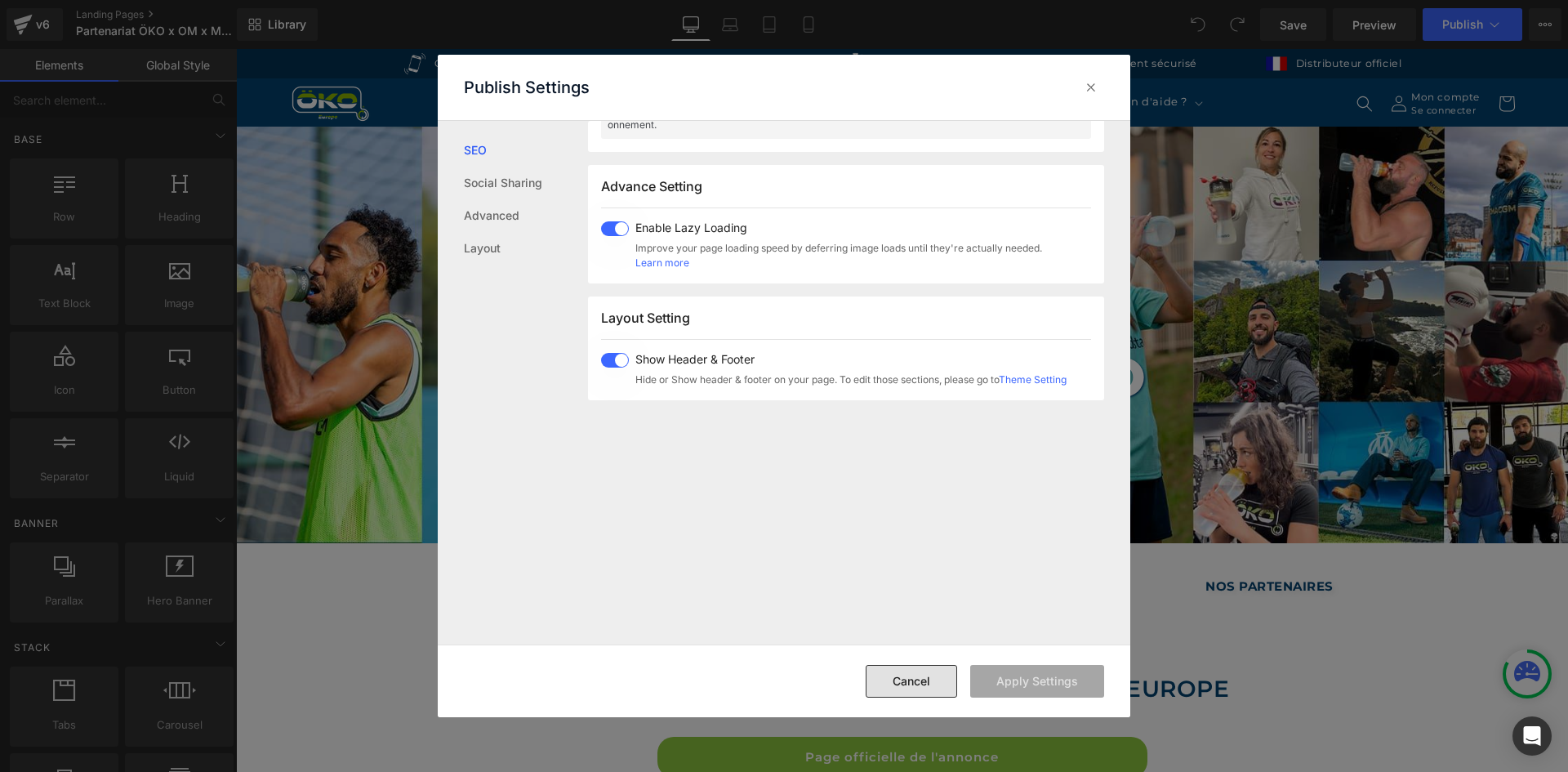
click at [930, 672] on button "Cancel" at bounding box center [912, 681] width 92 height 32
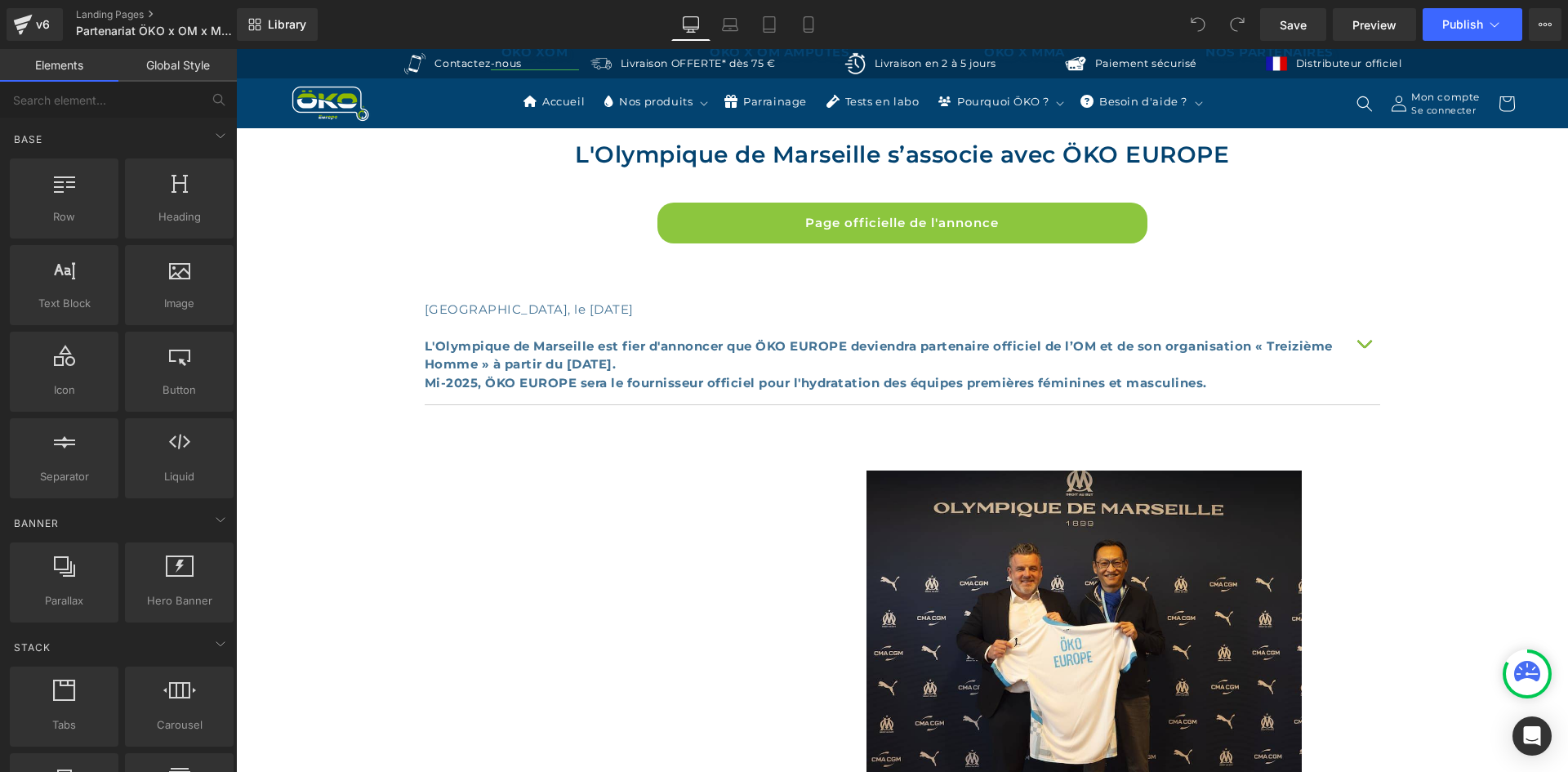
scroll to position [572, 0]
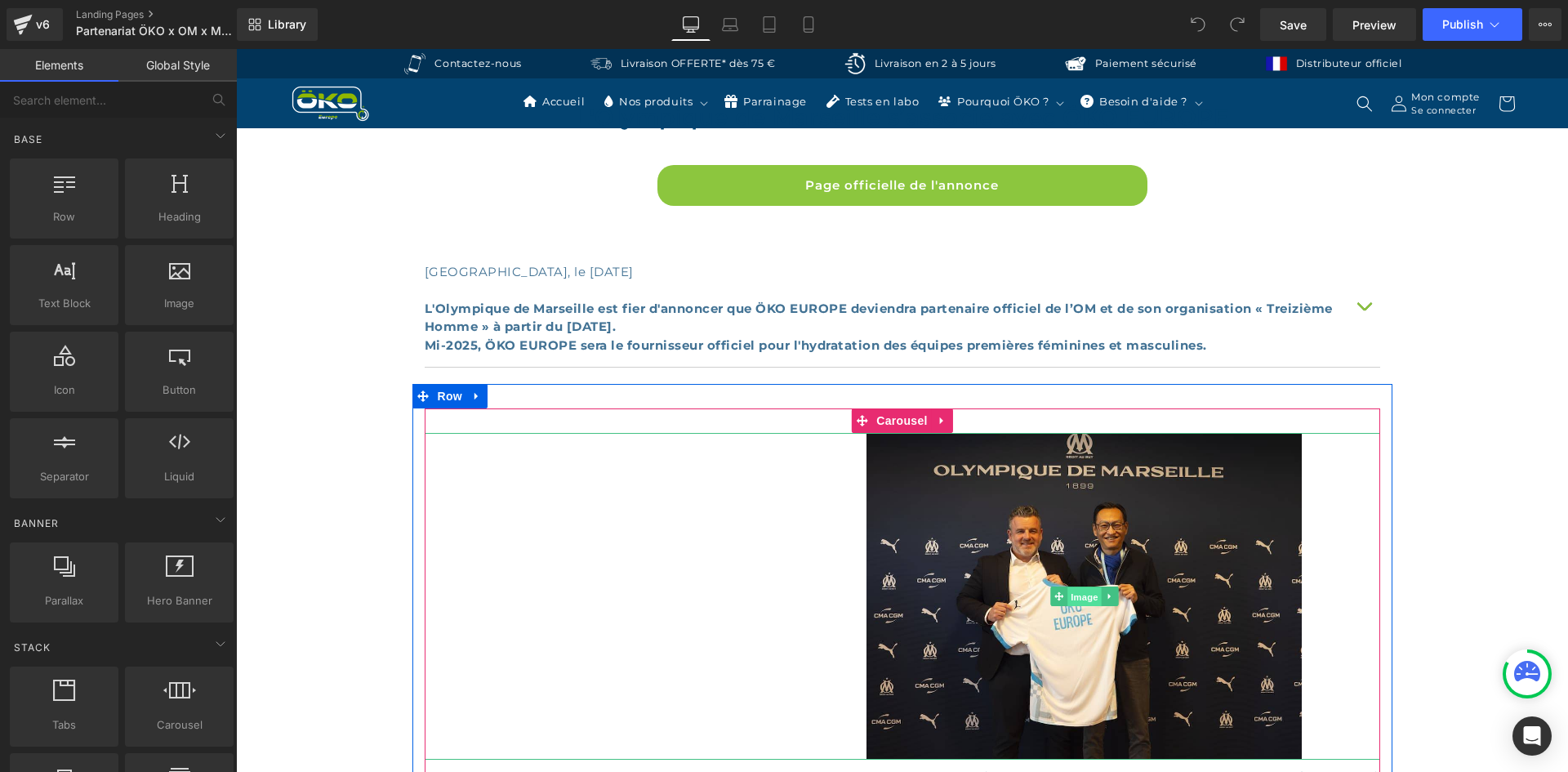
click at [1075, 593] on span "Image" at bounding box center [1084, 597] width 34 height 20
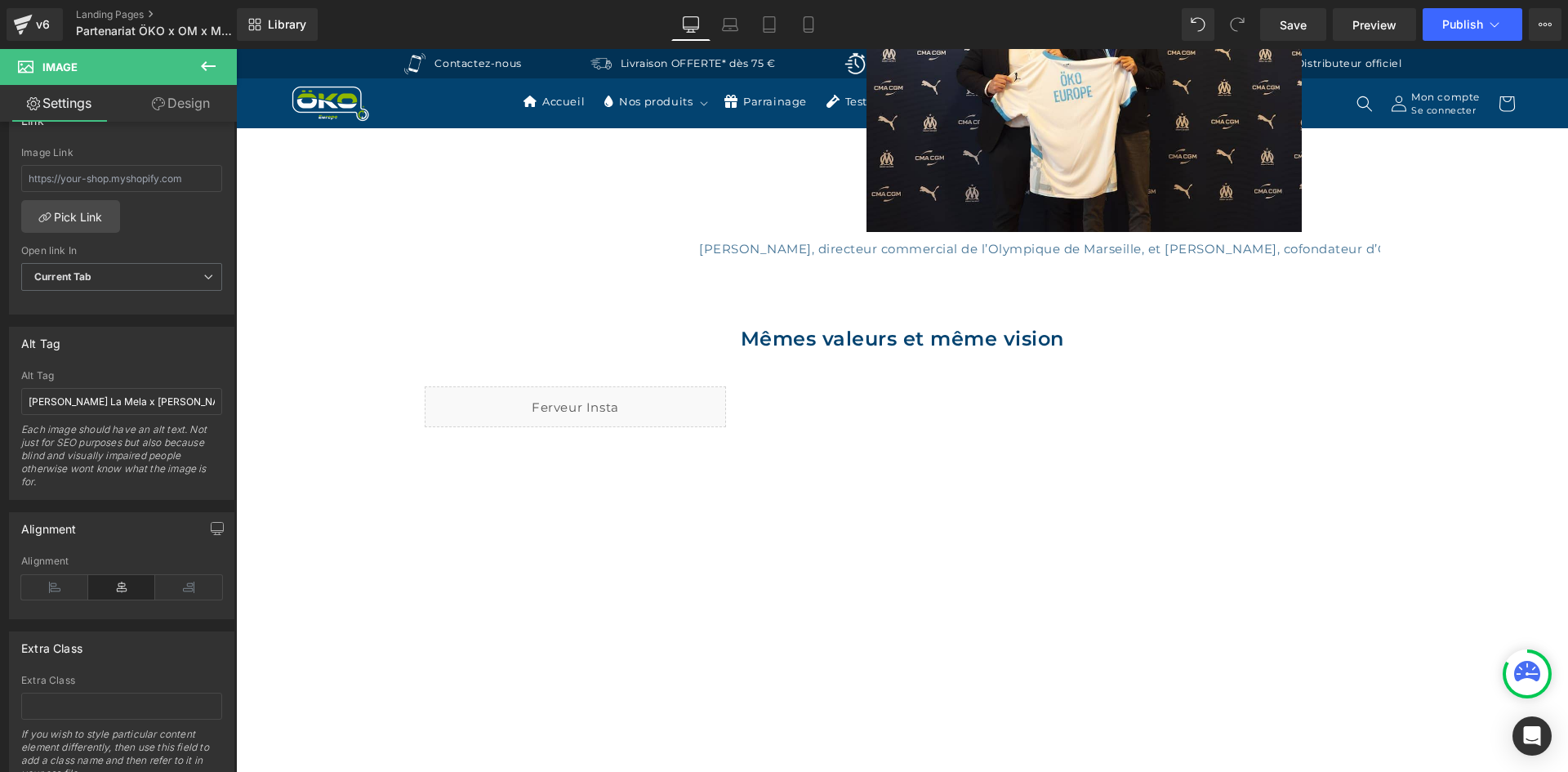
scroll to position [1144, 0]
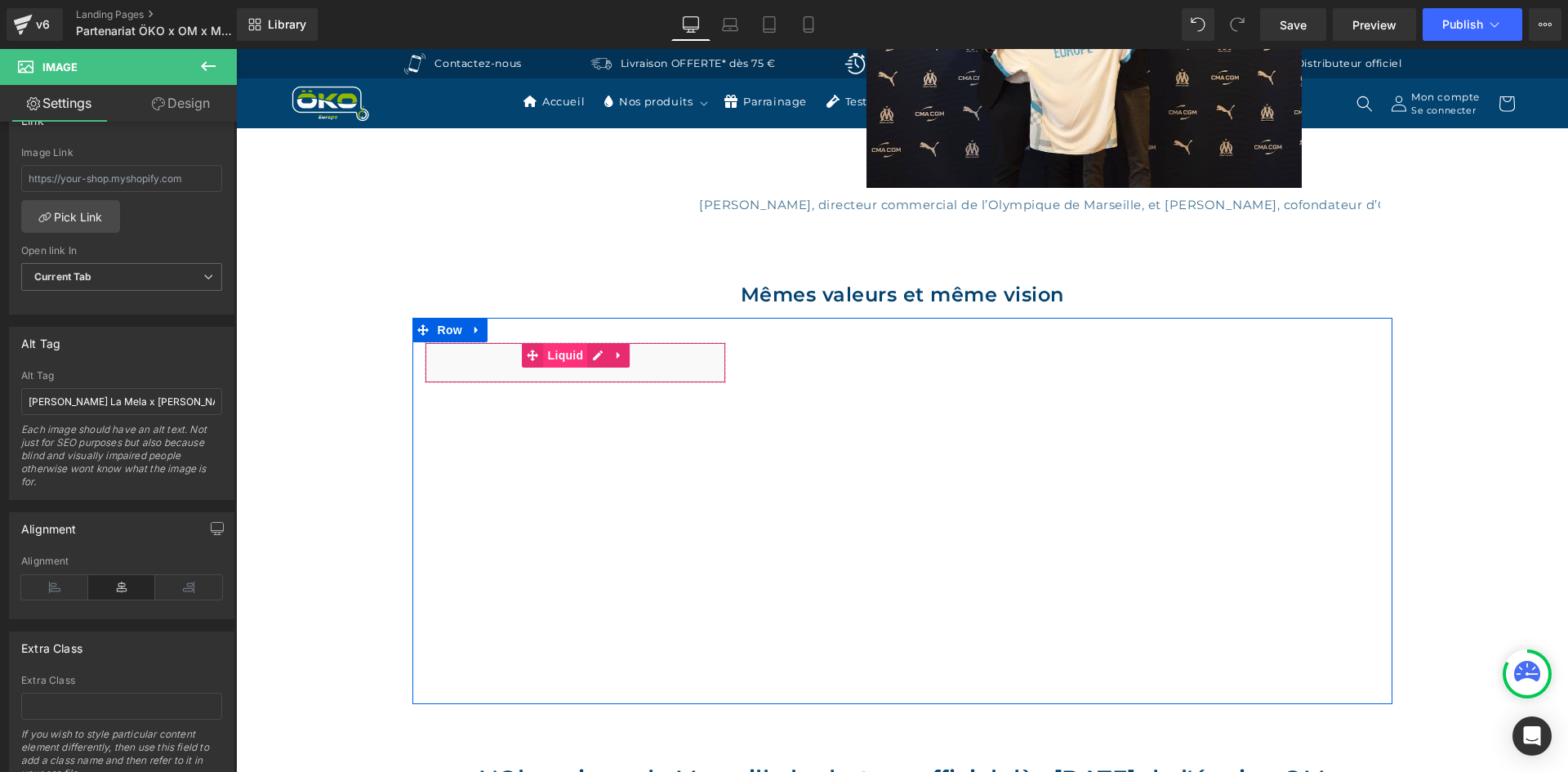
click at [566, 355] on span "Liquid" at bounding box center [566, 356] width 44 height 25
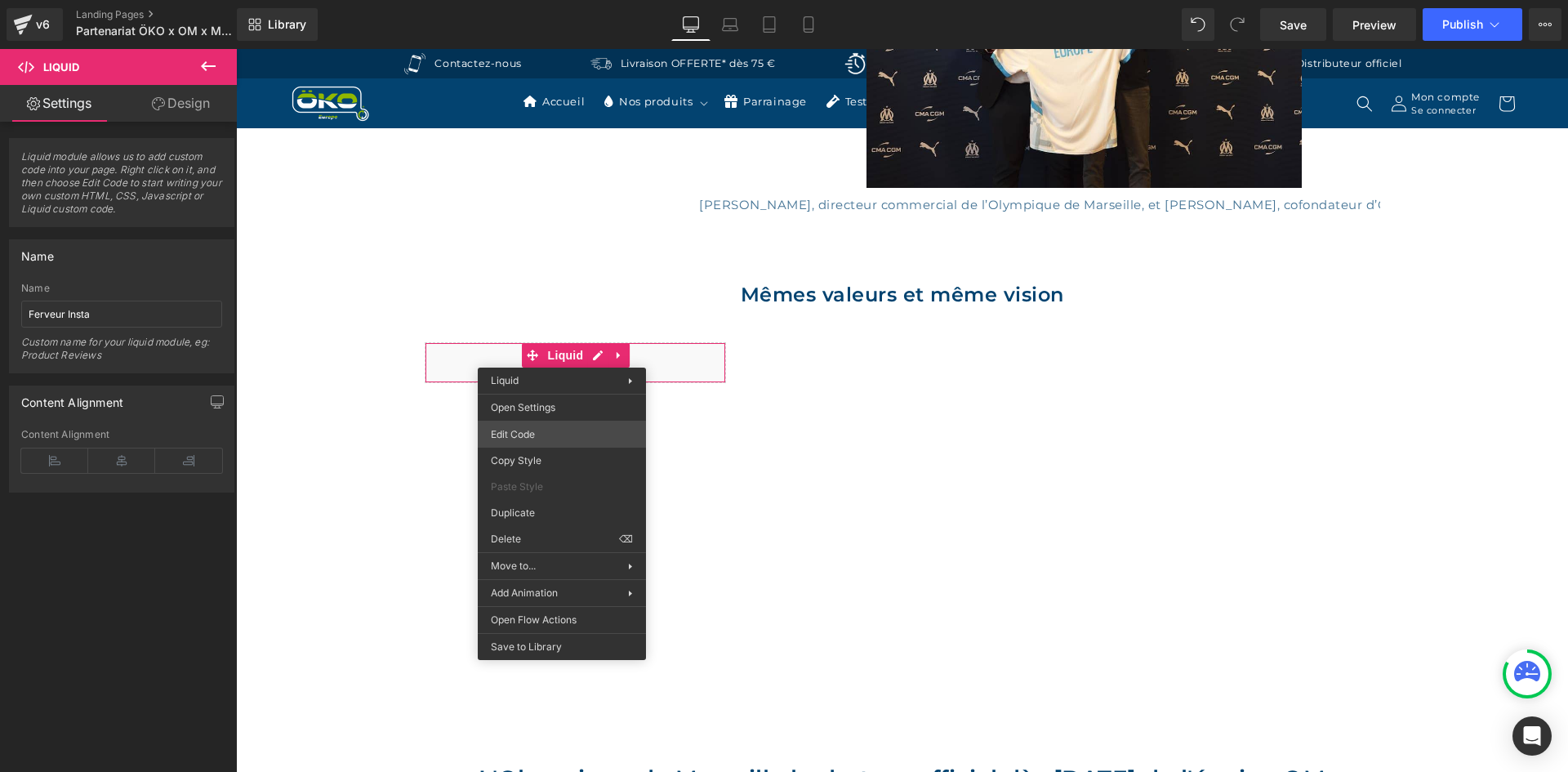
click at [513, 0] on div "Liquid You are previewing how the will restyle your page. You can not edit Elem…" at bounding box center [784, 0] width 1568 height 0
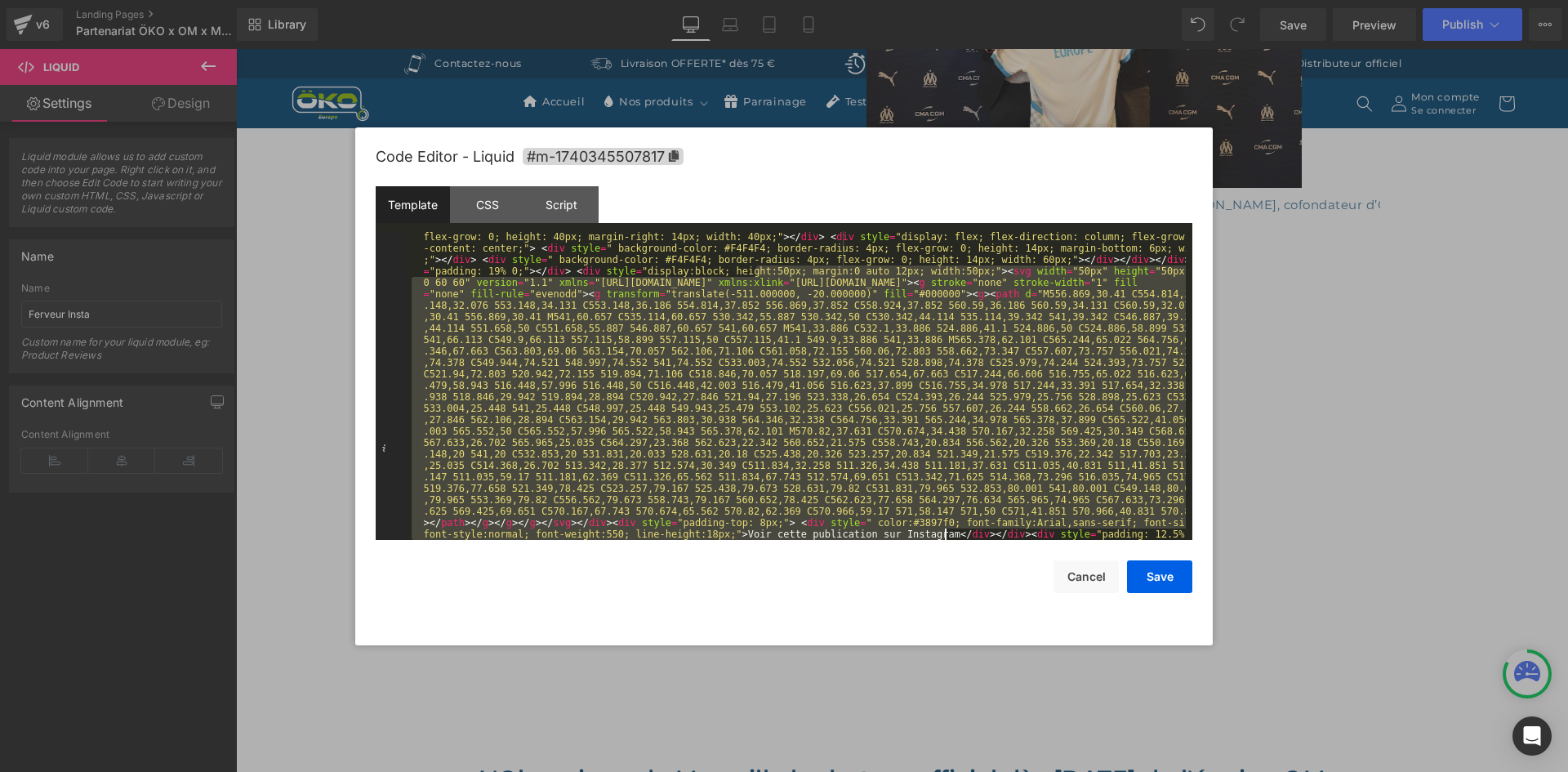
scroll to position [275, 0]
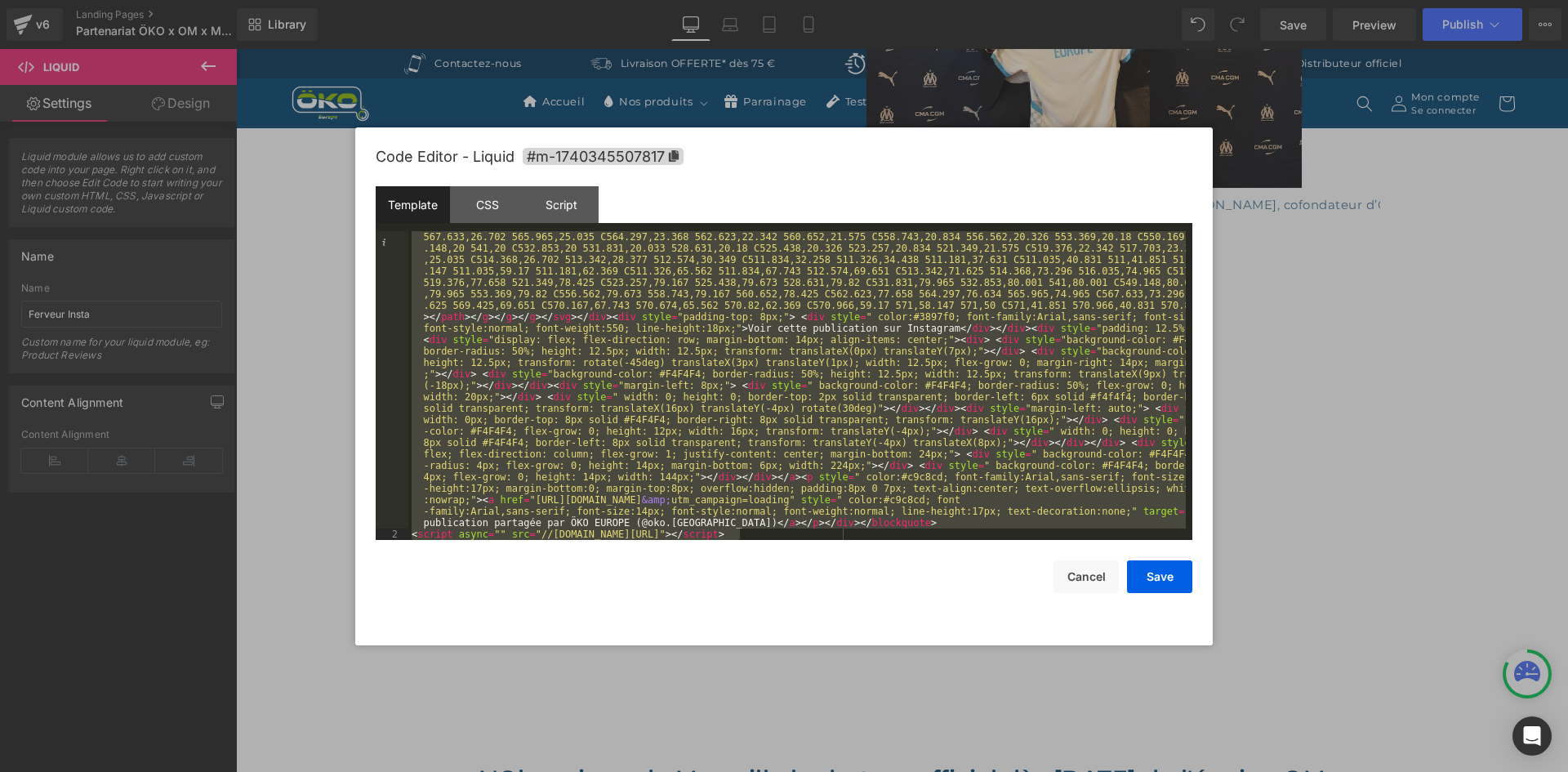
drag, startPoint x: 759, startPoint y: 339, endPoint x: 982, endPoint y: 537, distance: 298.2
click at [985, 540] on div "Code Editor - Liquid #m-1740345507817 Template CSS Script Data 1 2 < blockquote…" at bounding box center [784, 386] width 816 height 518
click at [1062, 574] on button "Cancel" at bounding box center [1086, 576] width 66 height 32
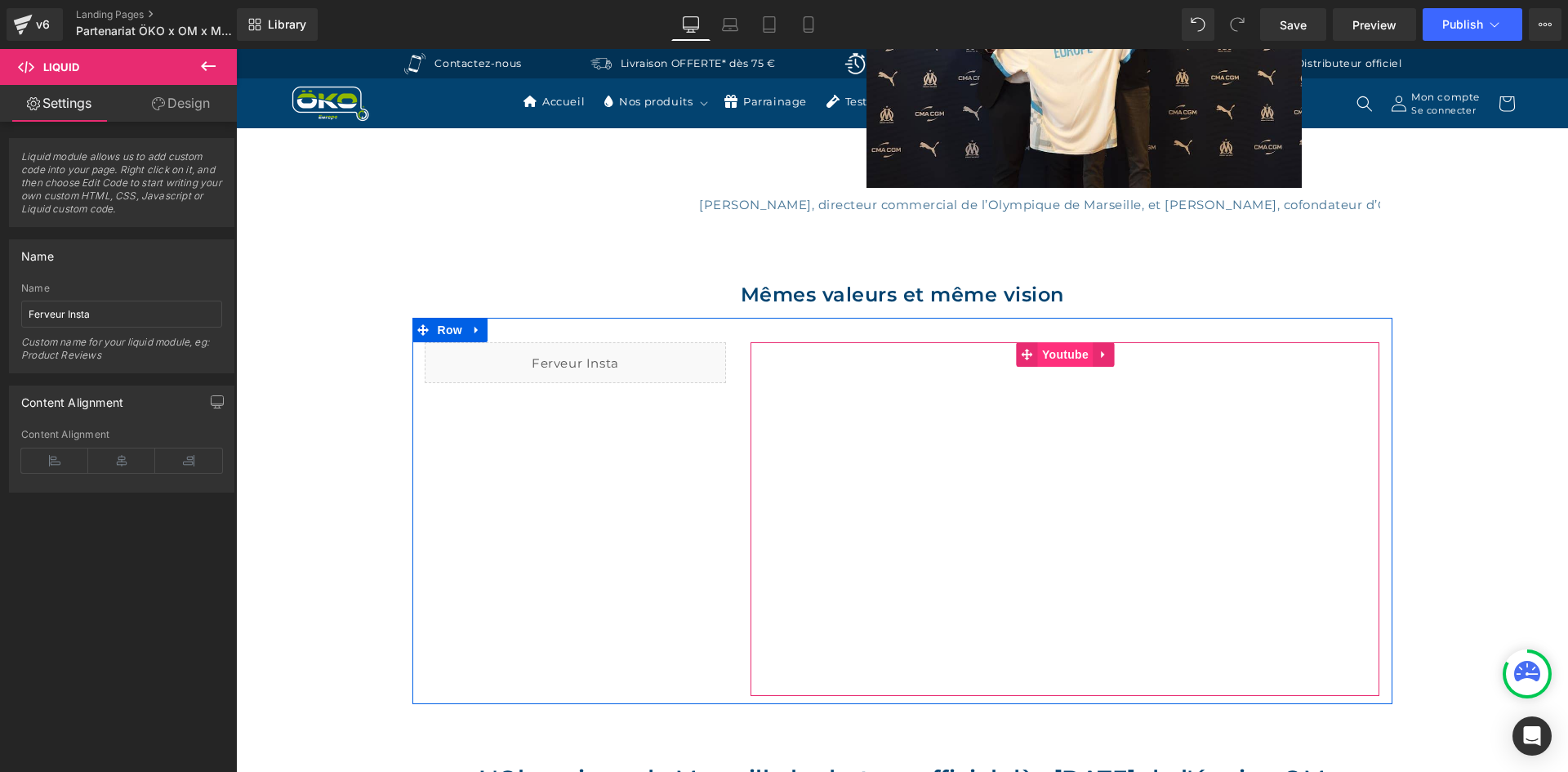
click at [1065, 344] on span "Youtube" at bounding box center [1064, 355] width 54 height 25
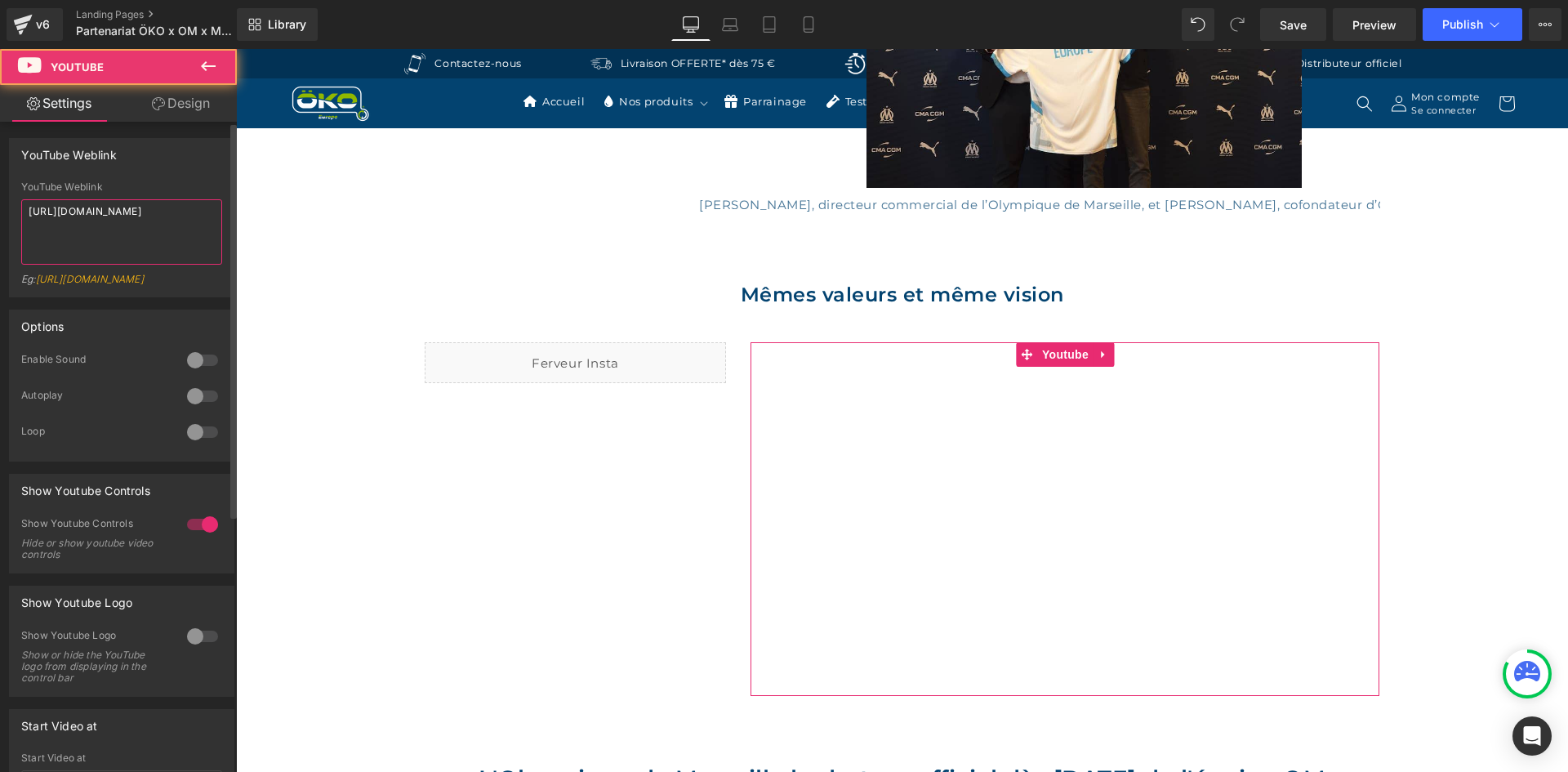
click at [112, 224] on textarea "https://www.youtube.com/watch?v=76JpcDbK2mk" at bounding box center [121, 232] width 201 height 66
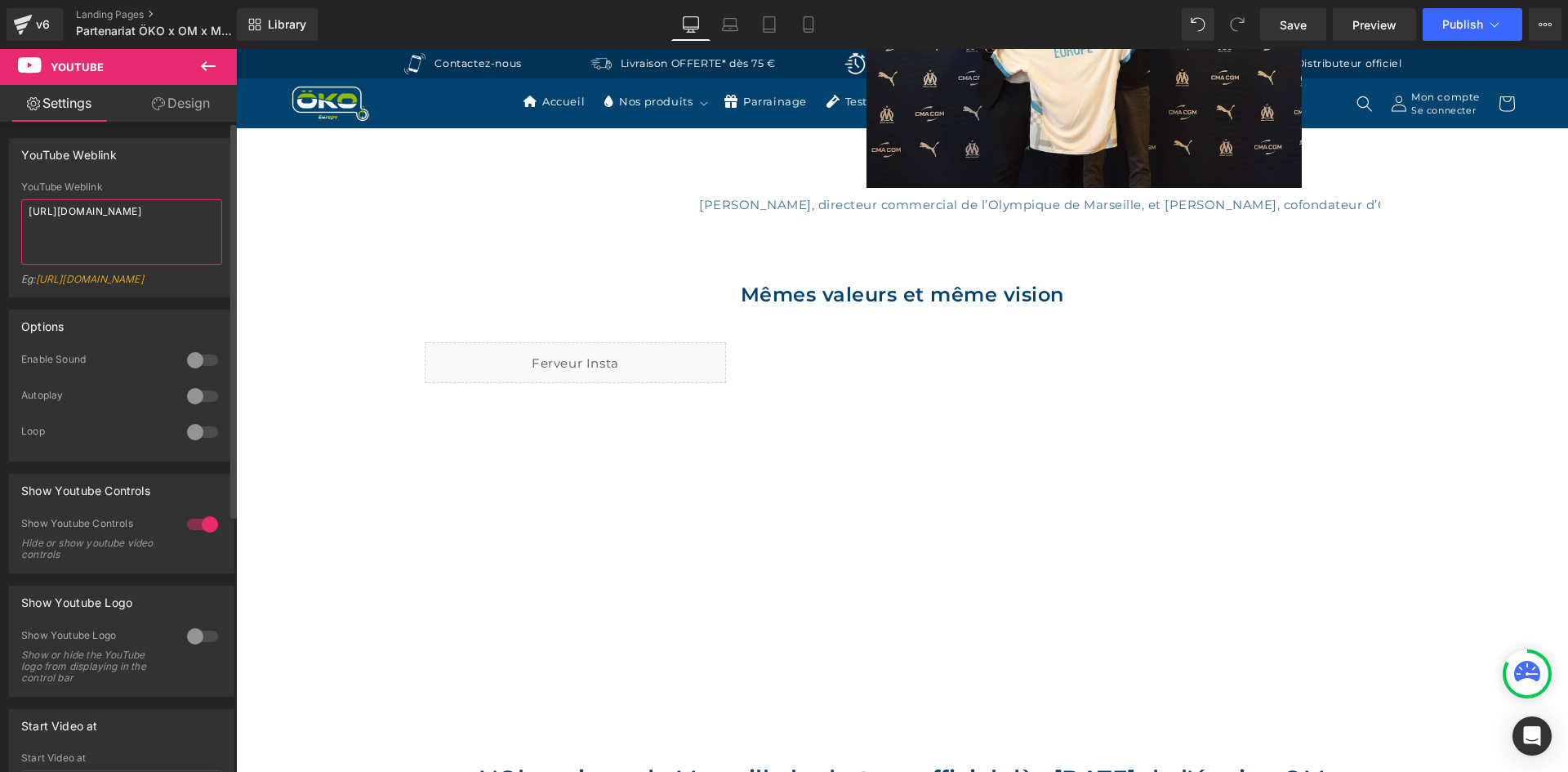
paste textarea "dt_TqlcrOBs"
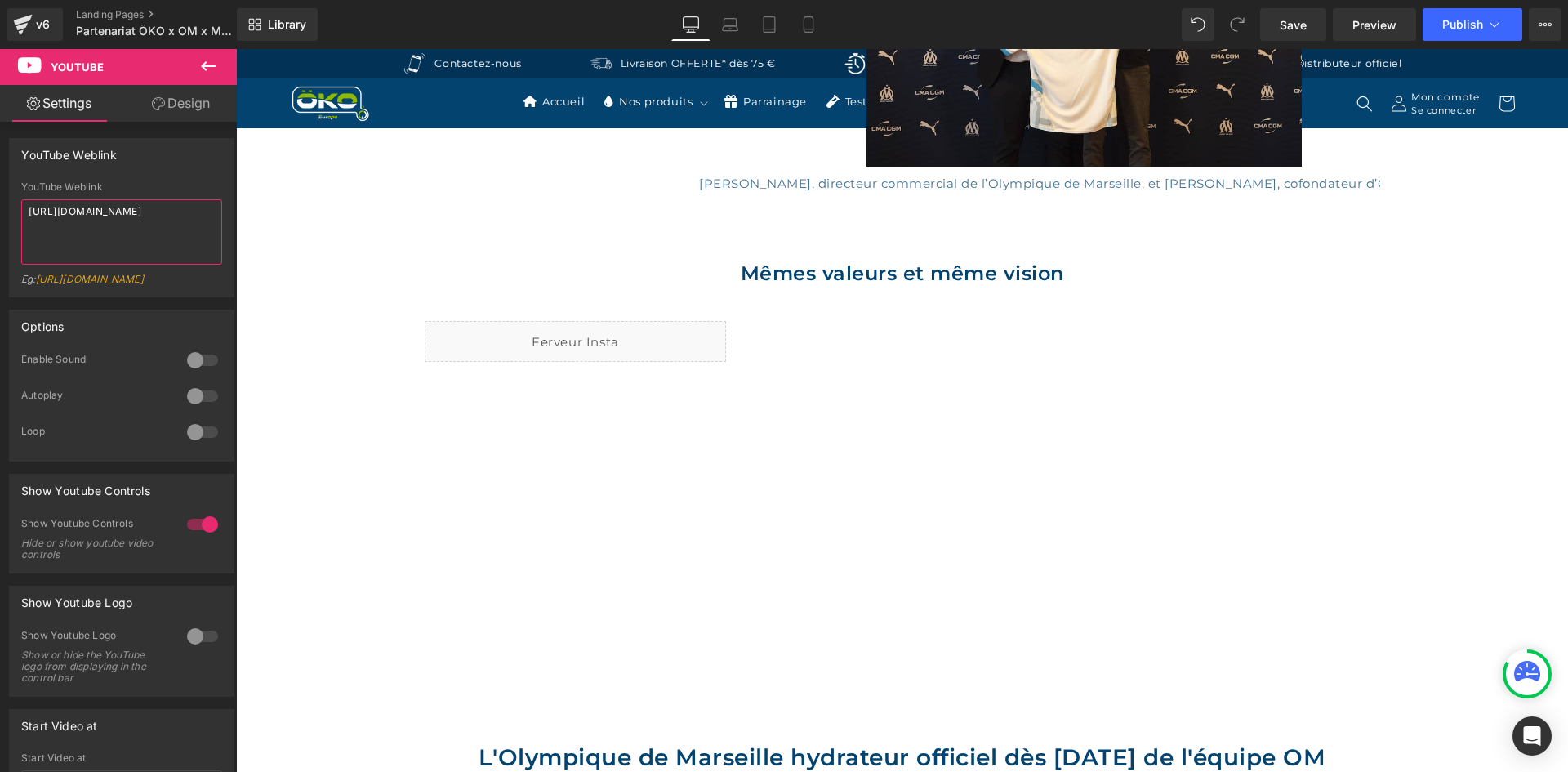
scroll to position [1163, 0]
type textarea "https://www.youtube.com/watch?v=dt_TqlcrOBs"
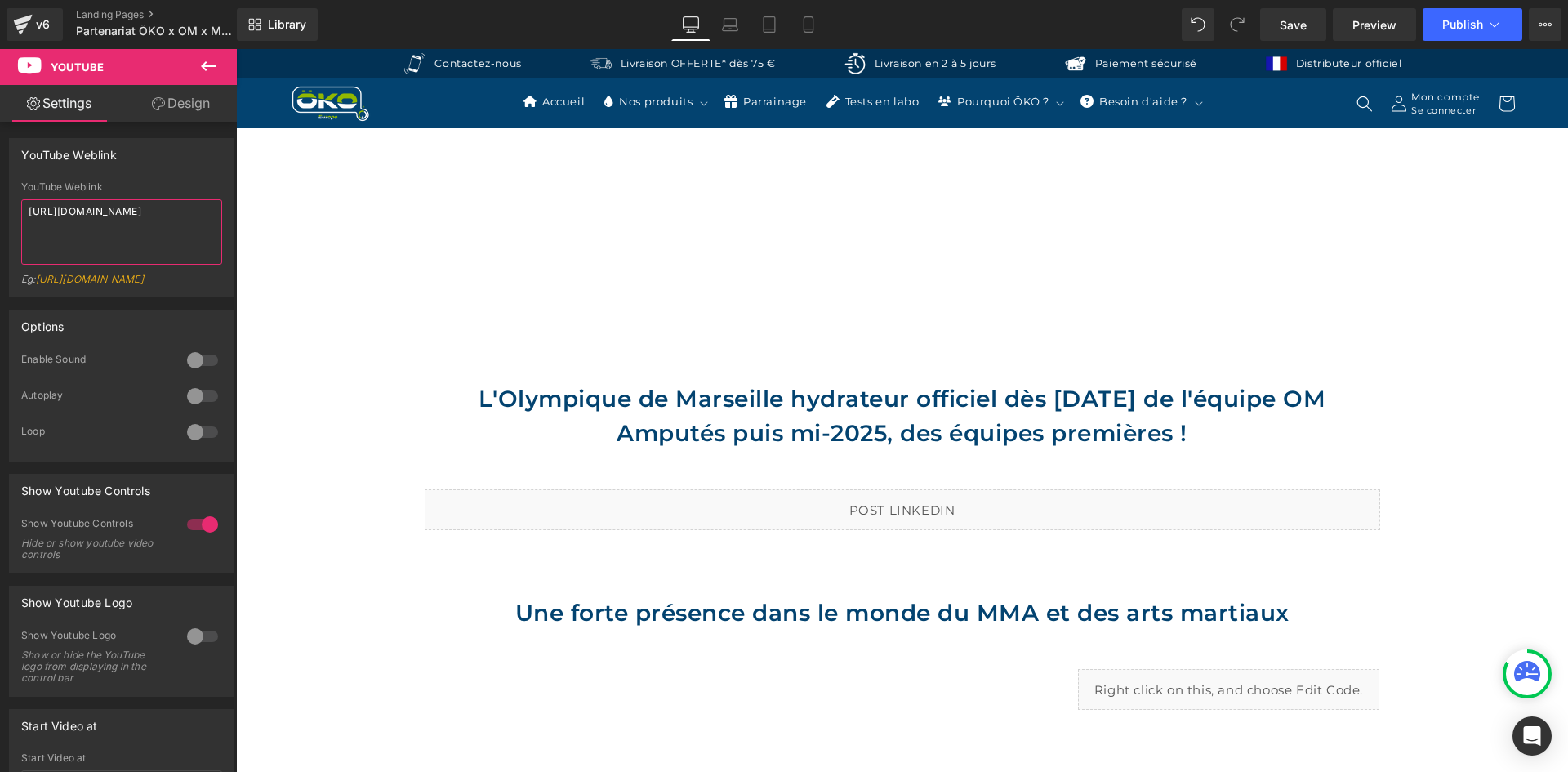
scroll to position [1491, 0]
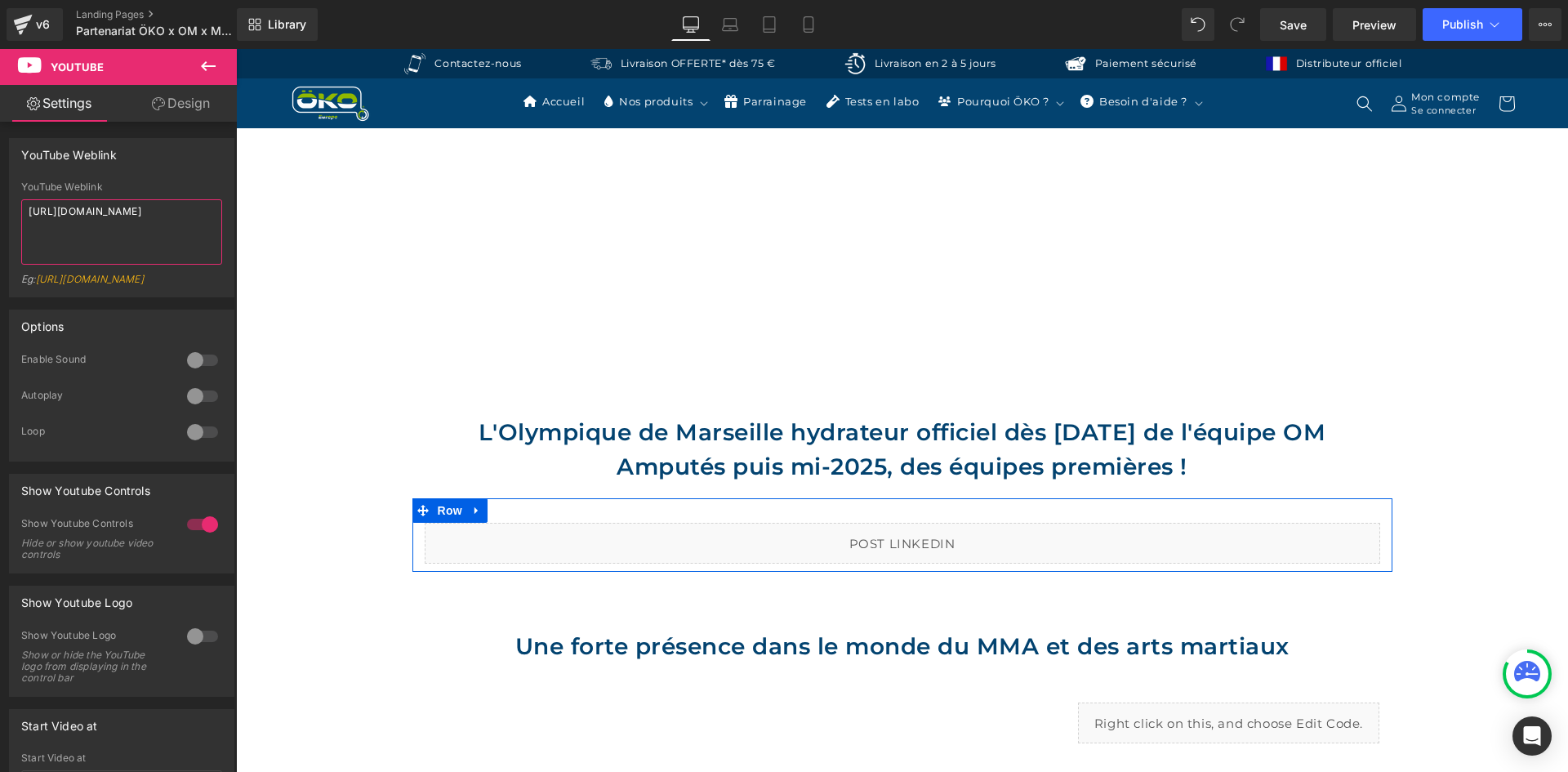
click at [916, 537] on div "Liquid" at bounding box center [902, 543] width 956 height 41
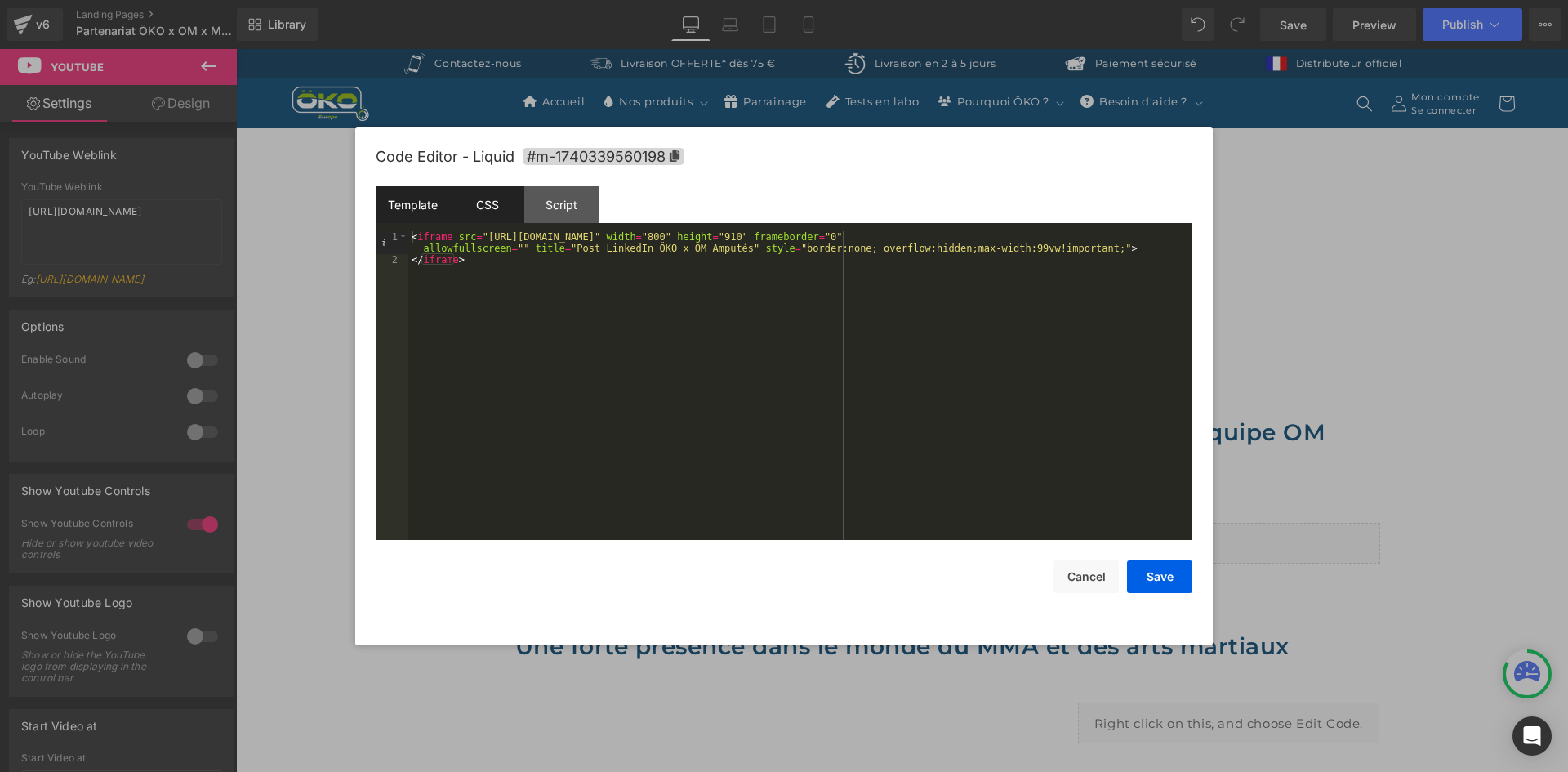
click at [492, 206] on div "CSS" at bounding box center [487, 204] width 74 height 37
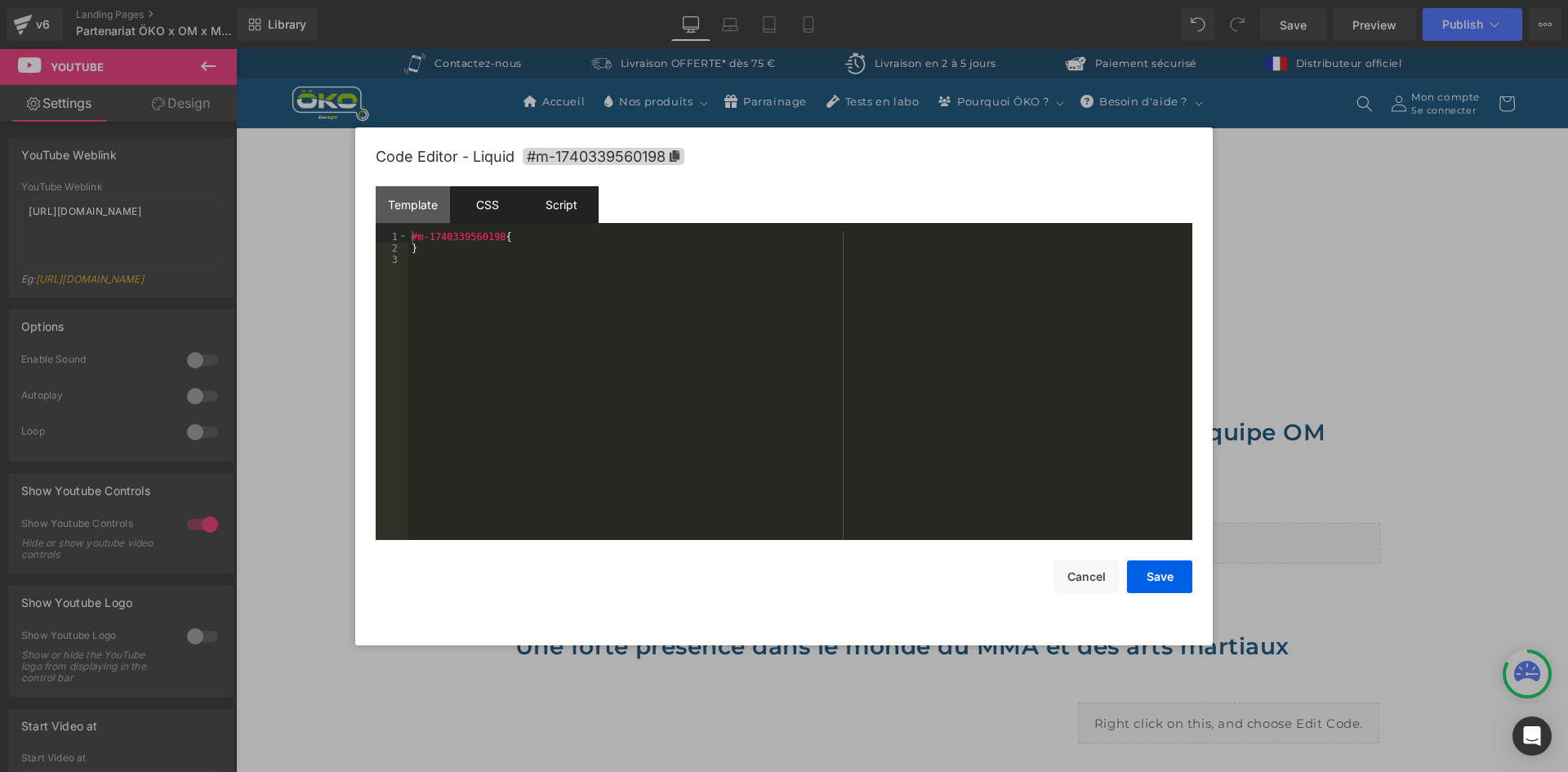
click at [546, 202] on div "Script" at bounding box center [562, 204] width 74 height 37
click at [1144, 583] on button "Save" at bounding box center [1160, 576] width 66 height 32
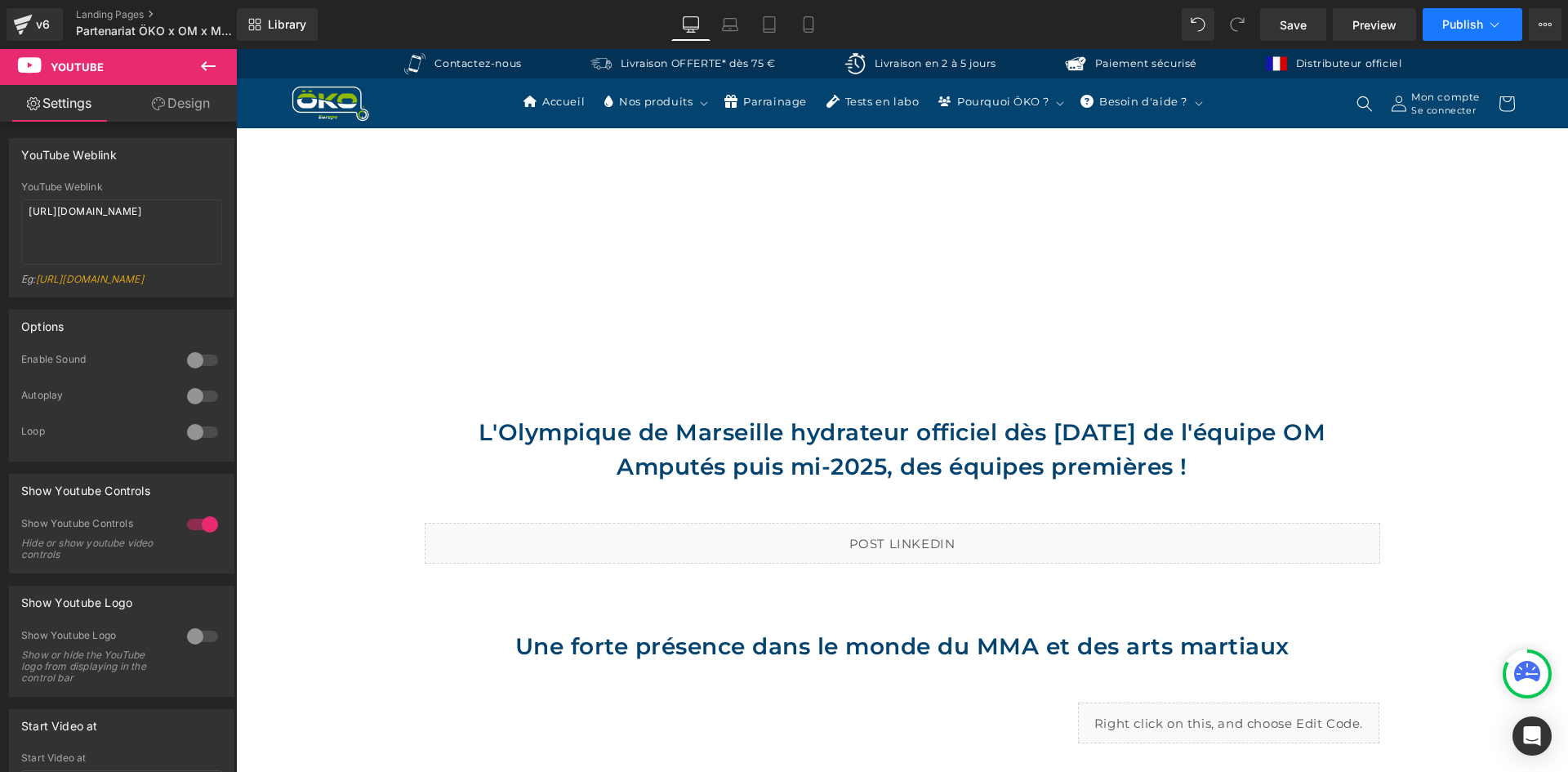
click at [1446, 30] on span "Publish" at bounding box center [1462, 25] width 41 height 13
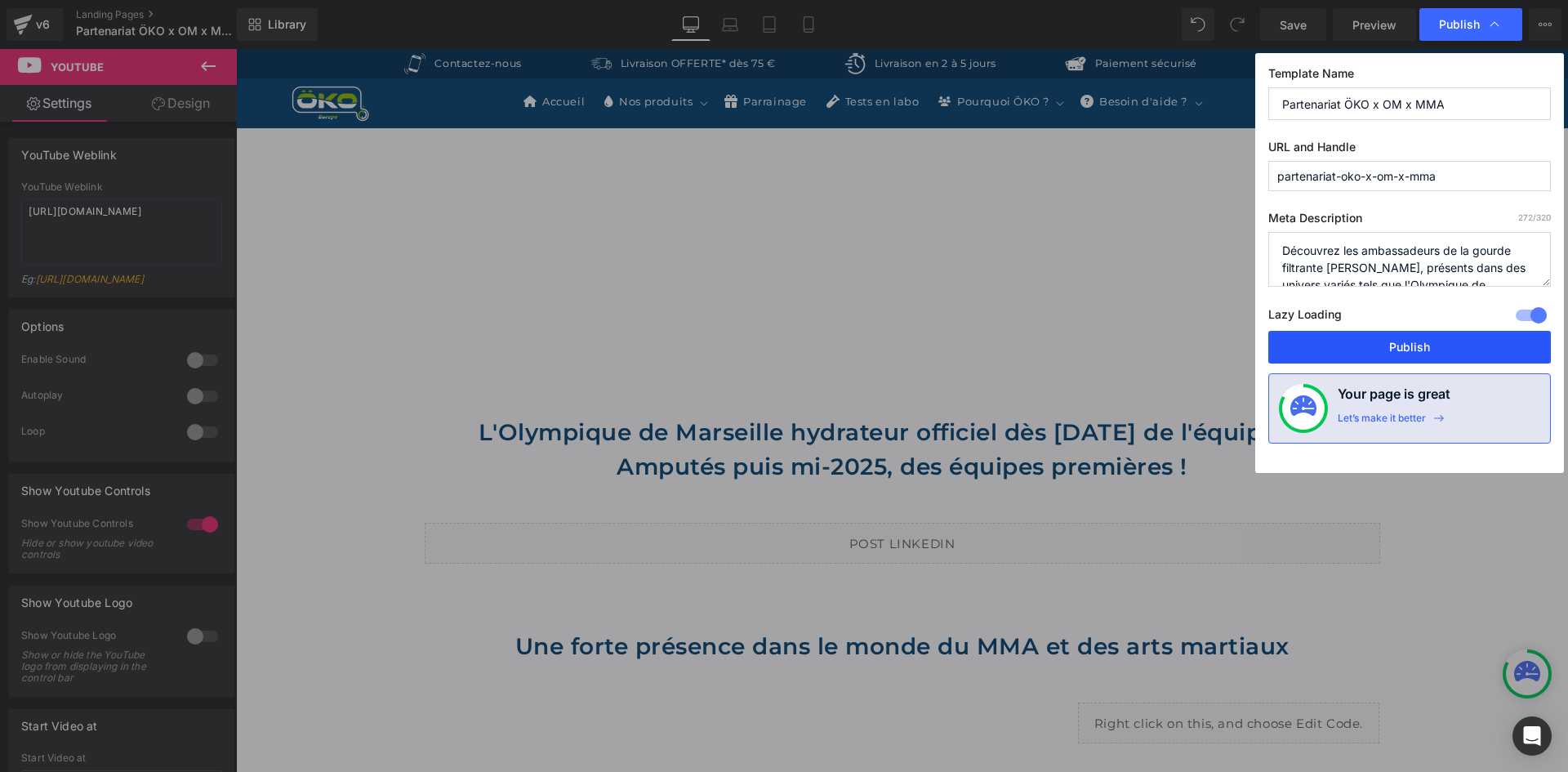
click at [1343, 350] on button "Publish" at bounding box center [1410, 347] width 282 height 32
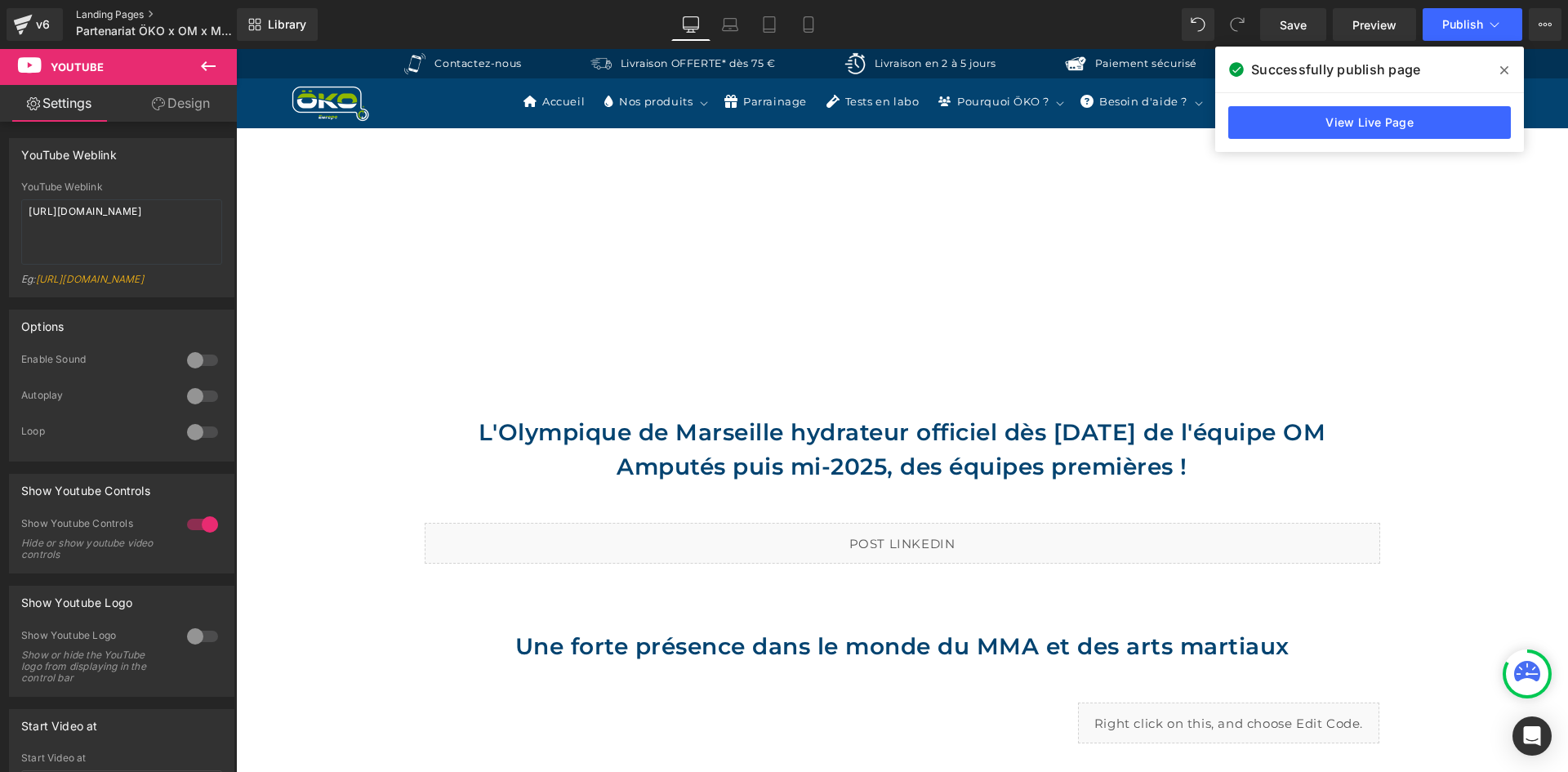
click at [80, 13] on link "Landing Pages" at bounding box center [170, 15] width 188 height 13
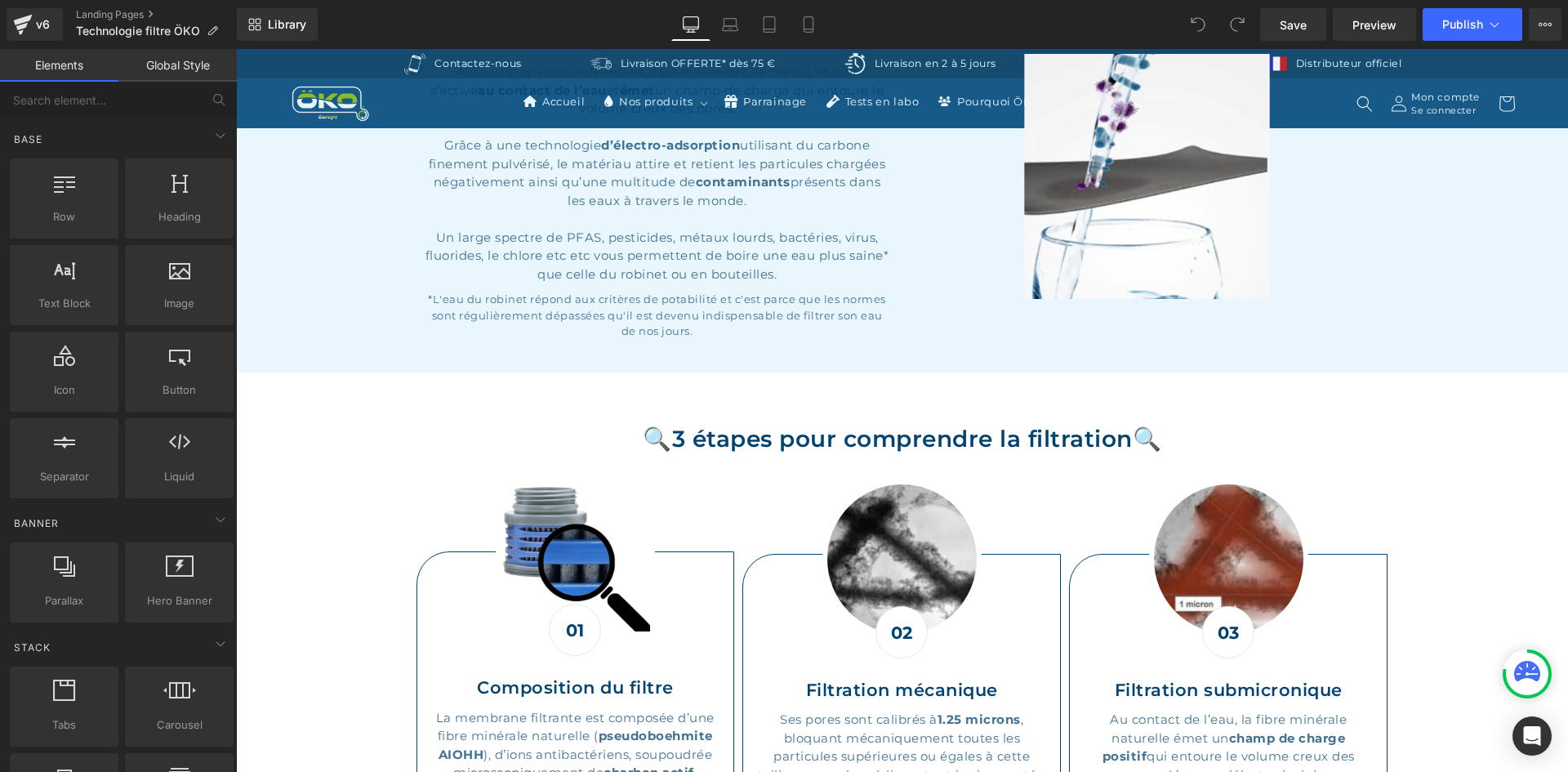
scroll to position [817, 0]
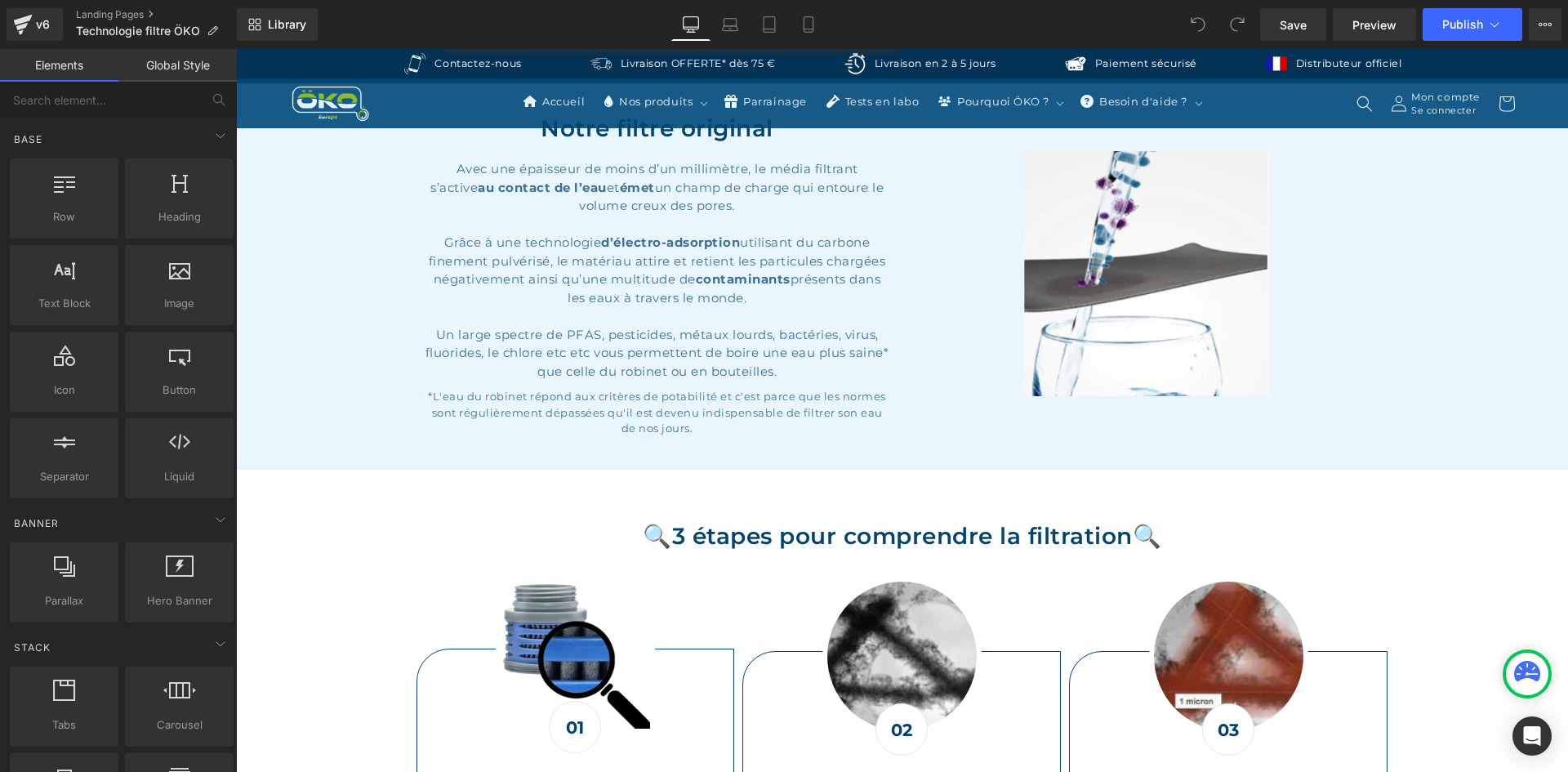
click at [475, 332] on div "Un large spectre de PFAS, pesticides, métaux lourds, bactéries, virus, fluoride…" at bounding box center [657, 354] width 465 height 55
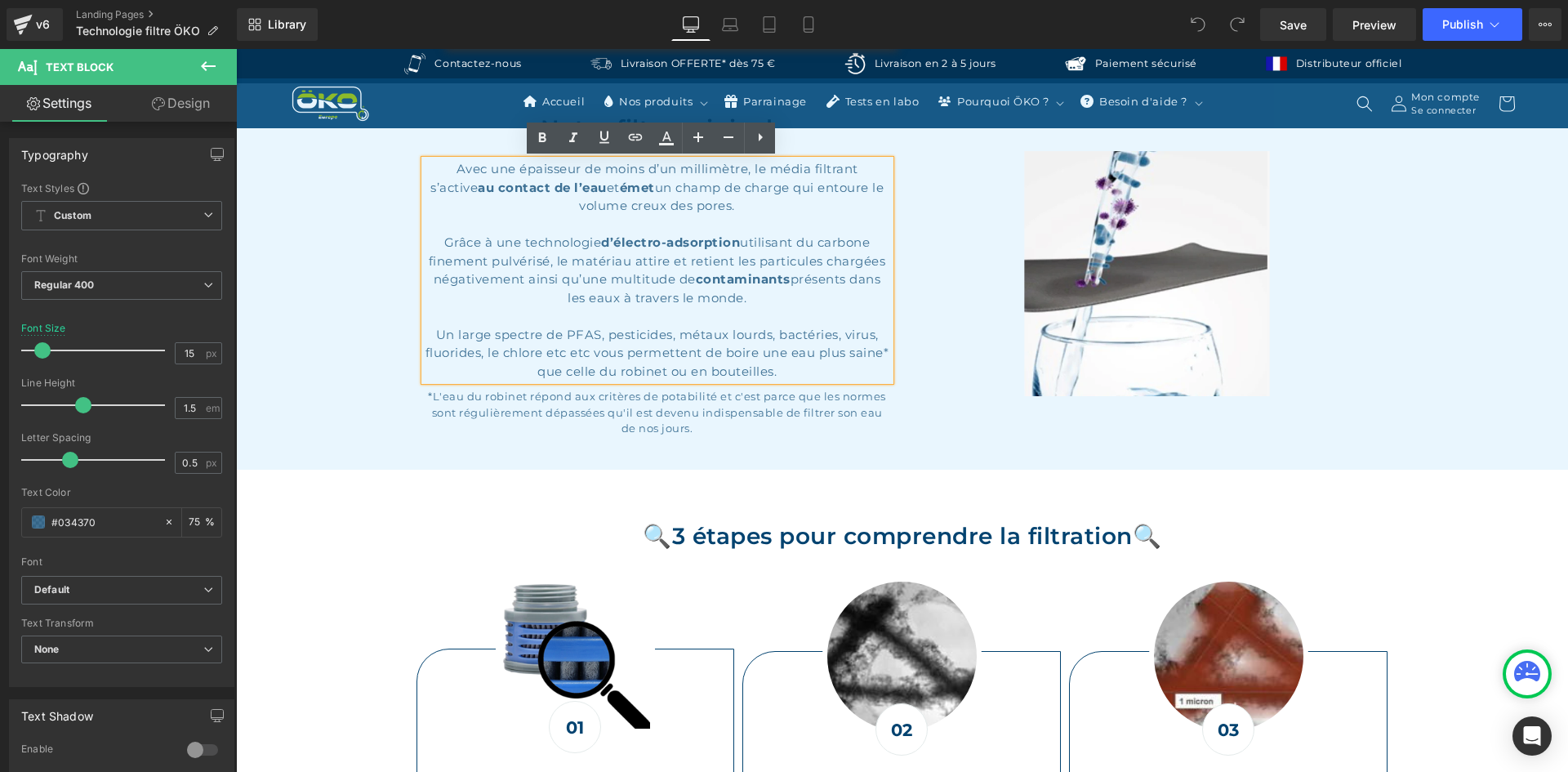
click at [810, 355] on div "Un large spectre de PFAS, pesticides, métaux lourds, bactéries, virus, fluoride…" at bounding box center [657, 354] width 465 height 55
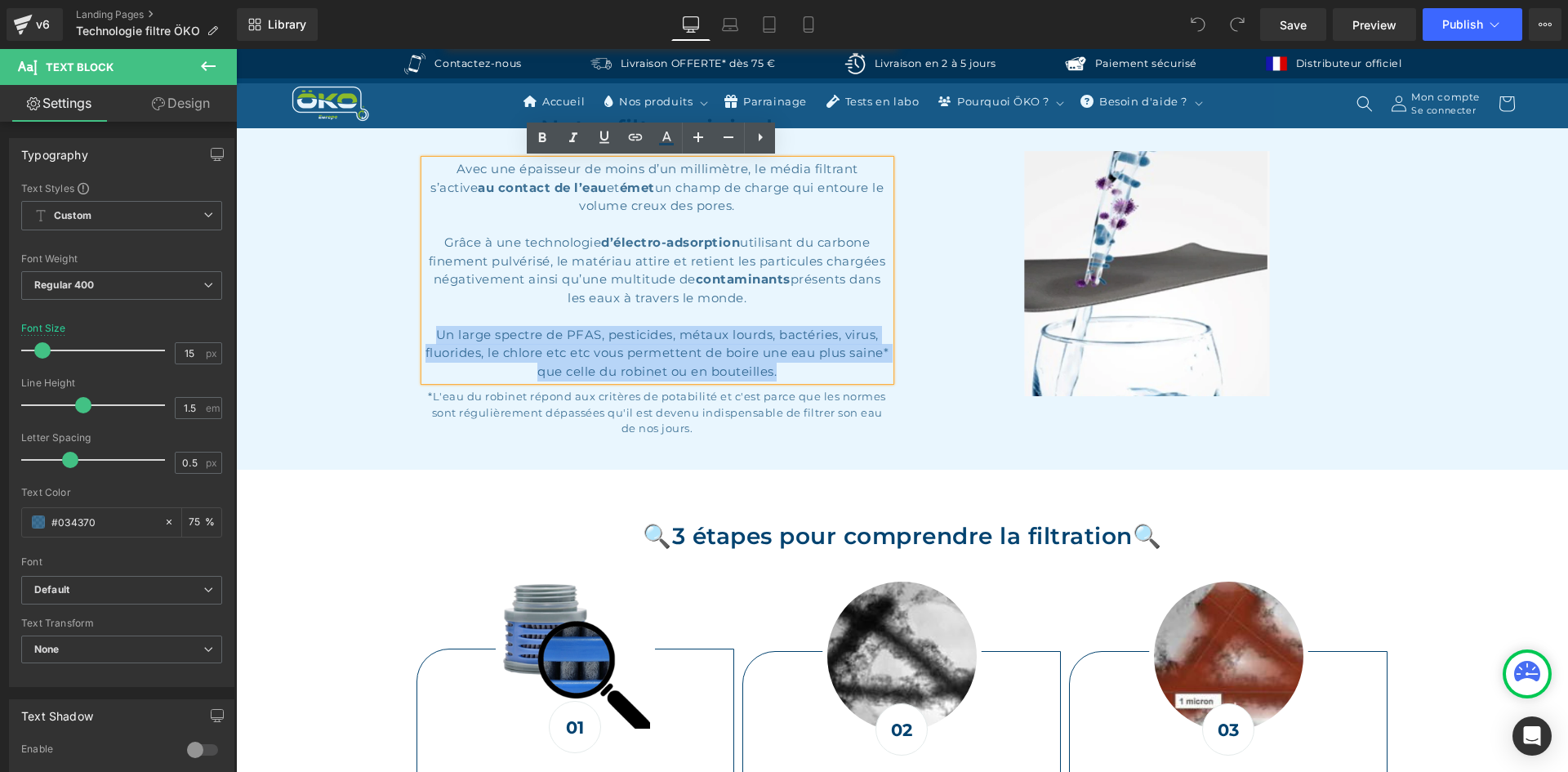
drag, startPoint x: 814, startPoint y: 366, endPoint x: 420, endPoint y: 333, distance: 395.4
click at [424, 333] on div "Un large spectre de PFAS, pesticides, métaux lourds, bactéries, virus, fluoride…" at bounding box center [657, 354] width 465 height 55
copy div "Un large spectre de PFAS, pesticides, métaux lourds, bactéries, virus, fluoride…"
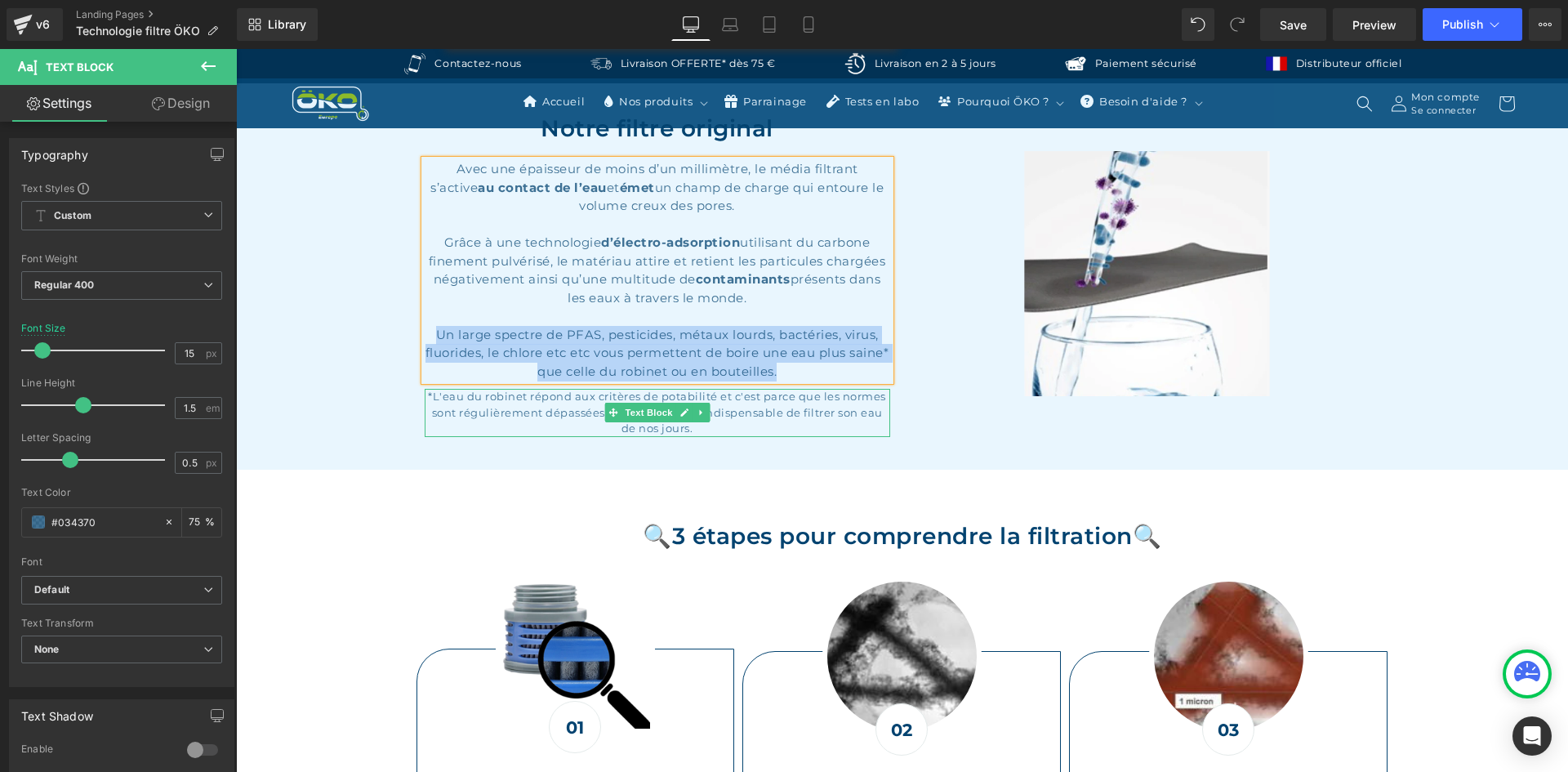
click at [548, 413] on div "*L'eau du robinet répond aux critères de potabilité et c'est parce que les norm…" at bounding box center [657, 413] width 465 height 49
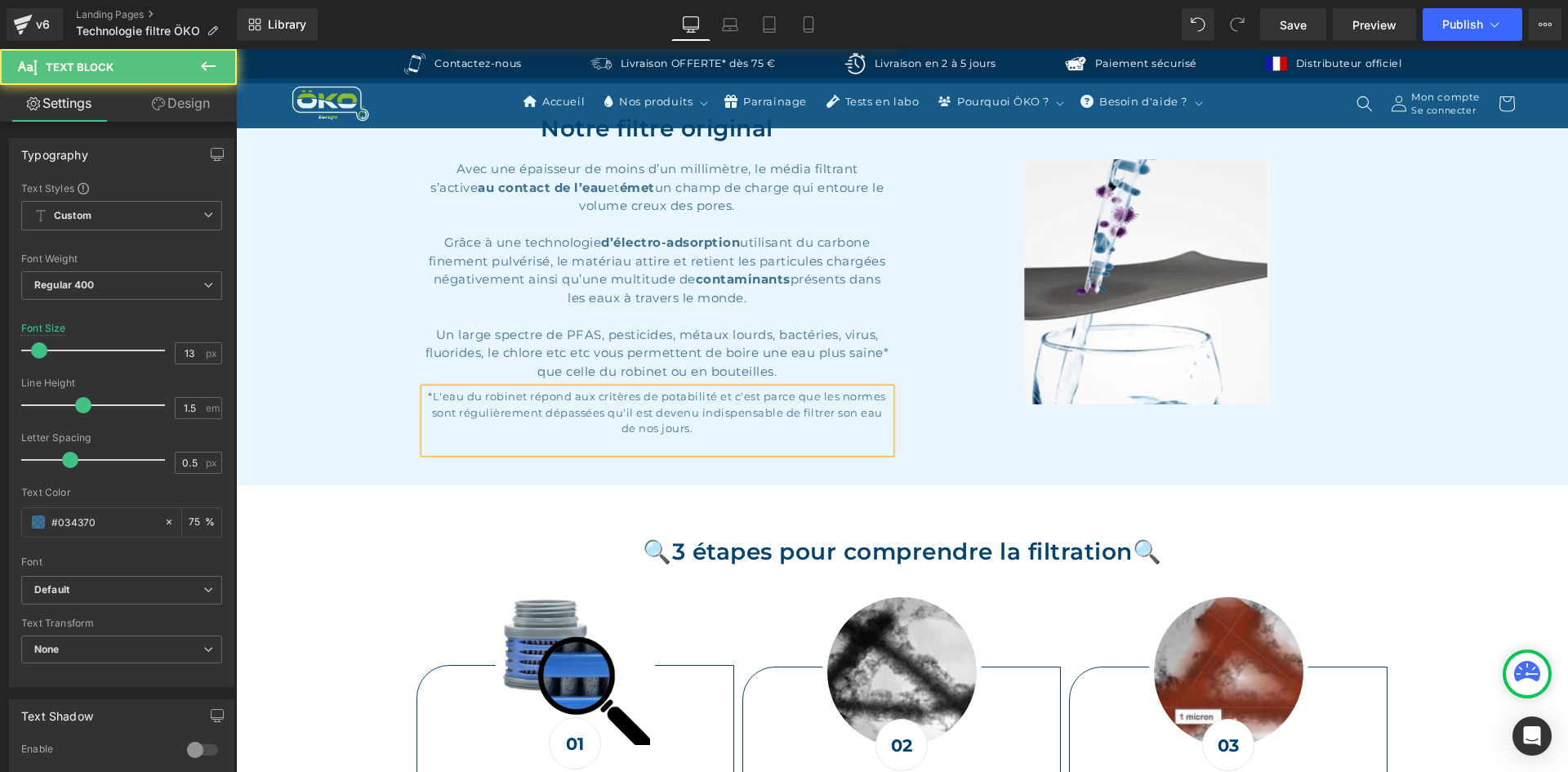
click at [594, 407] on div "*L'eau du robinet répond aux critères de potabilité et c'est parce que les norm…" at bounding box center [657, 421] width 465 height 64
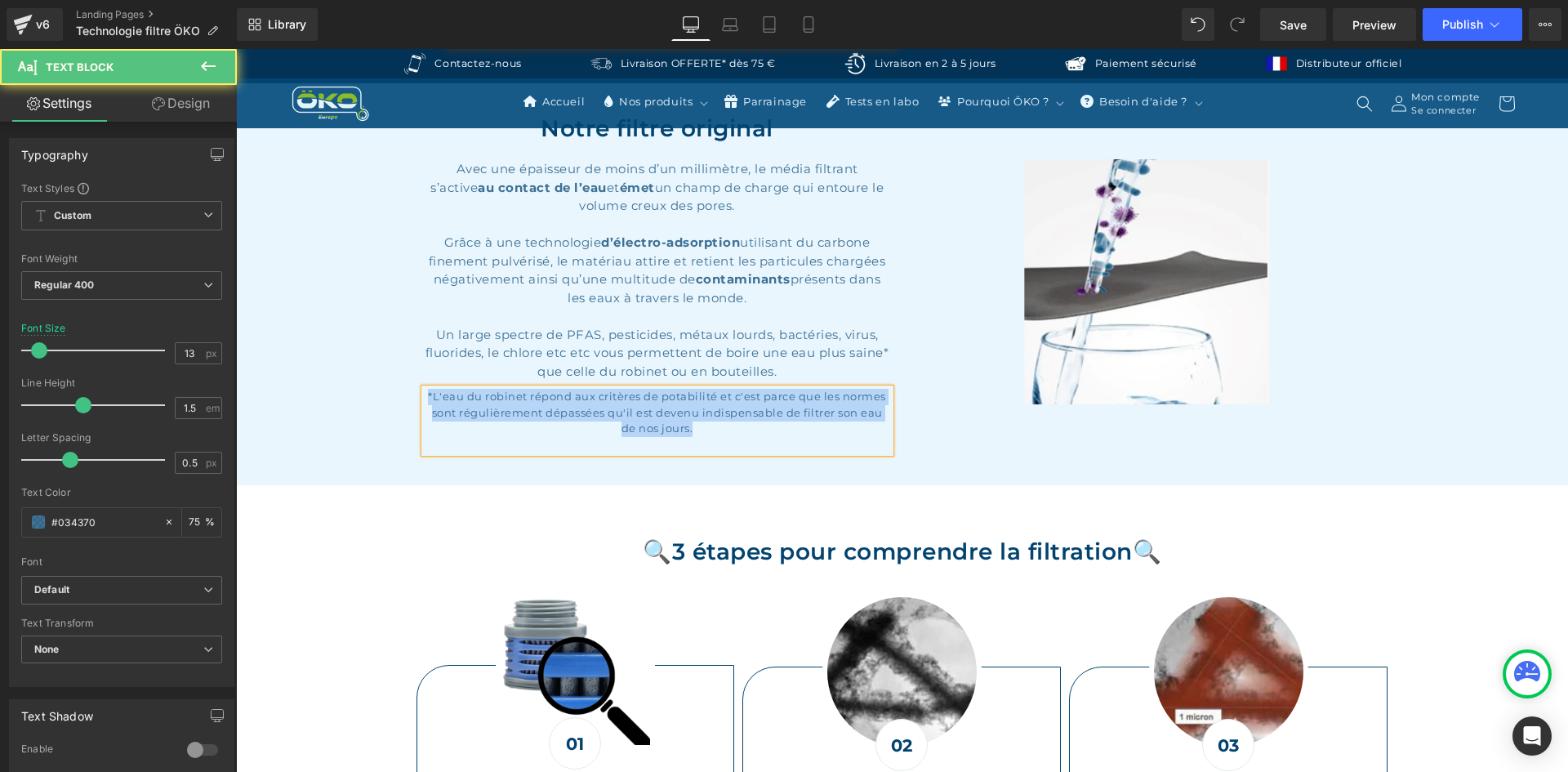
copy div "*L'eau du robinet répond aux critères de potabilité et c'est parce que les norm…"
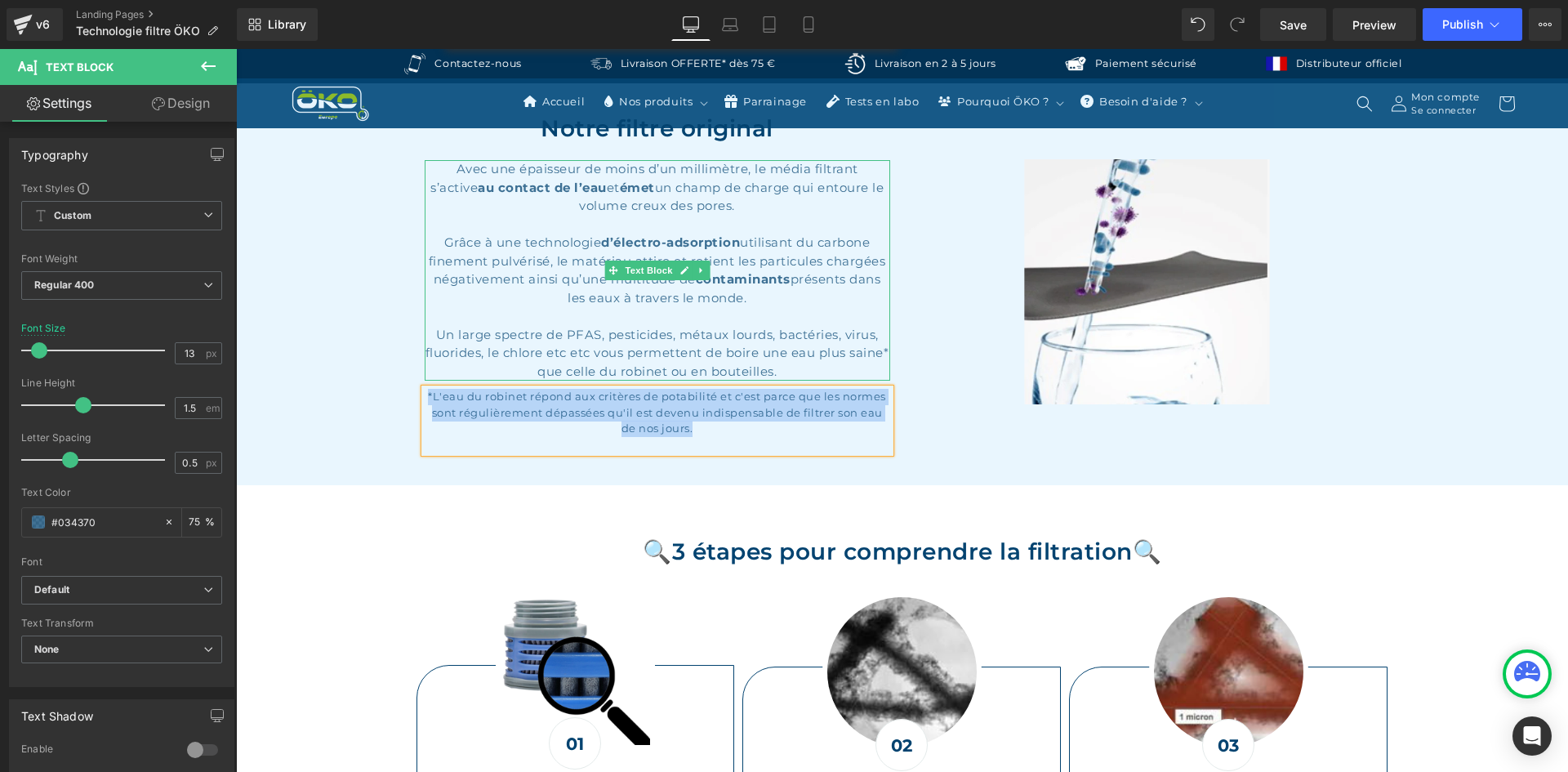
click at [606, 354] on div "Un large spectre de PFAS, pesticides, métaux lourds, bactéries, virus, fluoride…" at bounding box center [657, 354] width 465 height 55
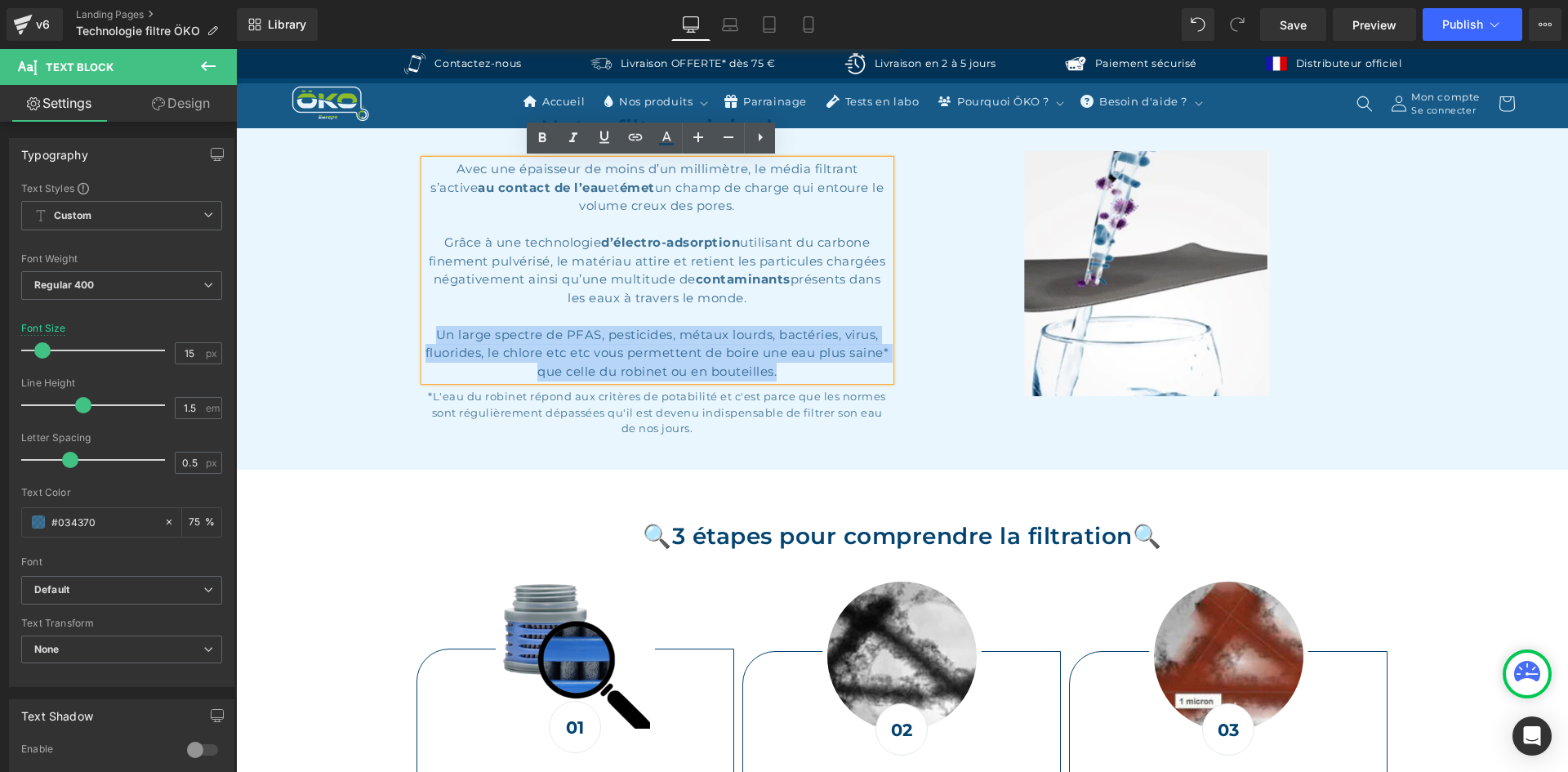
drag, startPoint x: 800, startPoint y: 366, endPoint x: 432, endPoint y: 338, distance: 369.1
click at [432, 338] on div "Un large spectre de PFAS, pesticides, métaux lourds, bactéries, virus, fluoride…" at bounding box center [657, 354] width 465 height 55
paste div
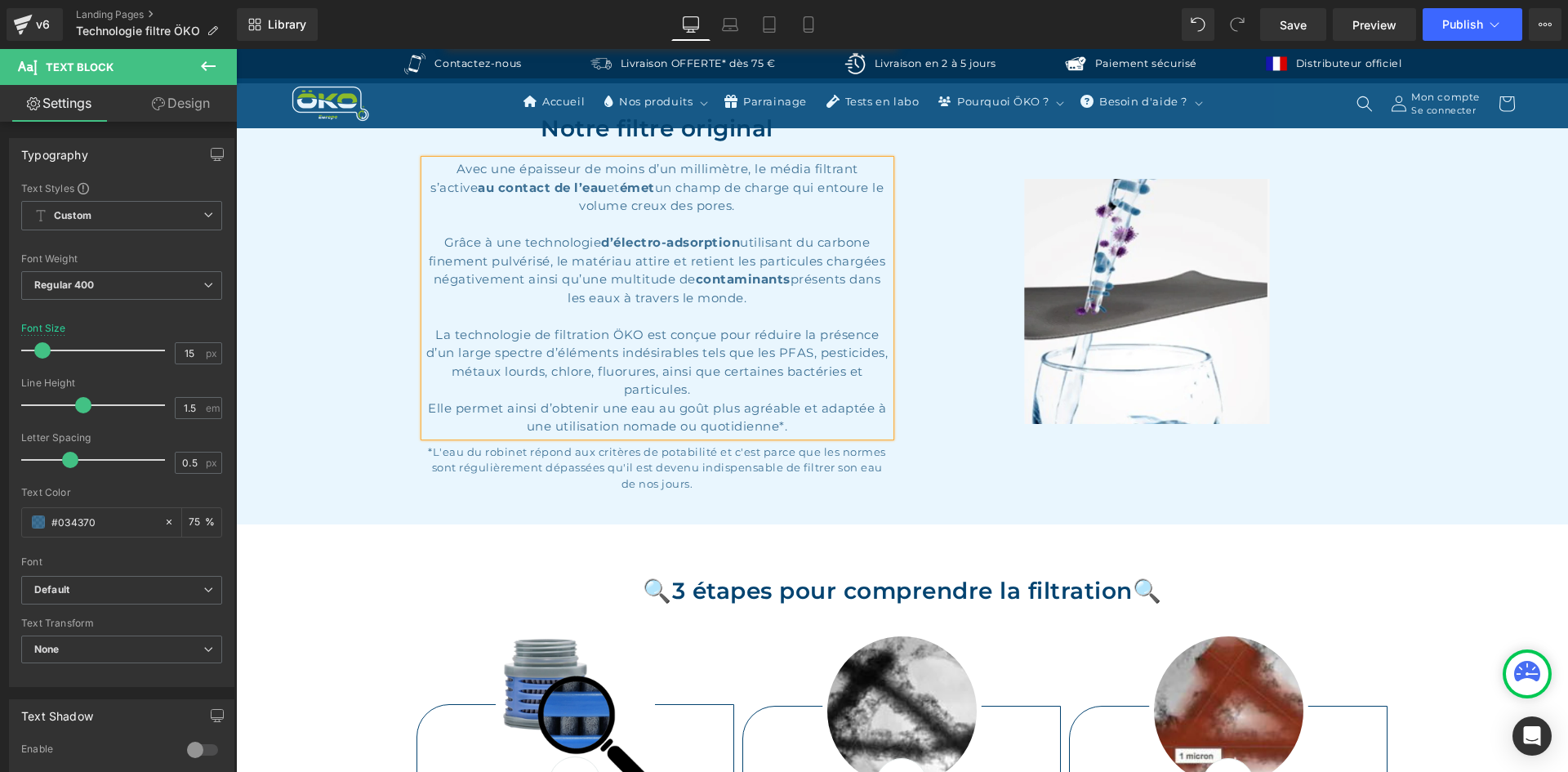
click at [450, 353] on div "La technologie de filtration ÖKO est conçue pour réduire la présence d’un large…" at bounding box center [657, 363] width 465 height 73
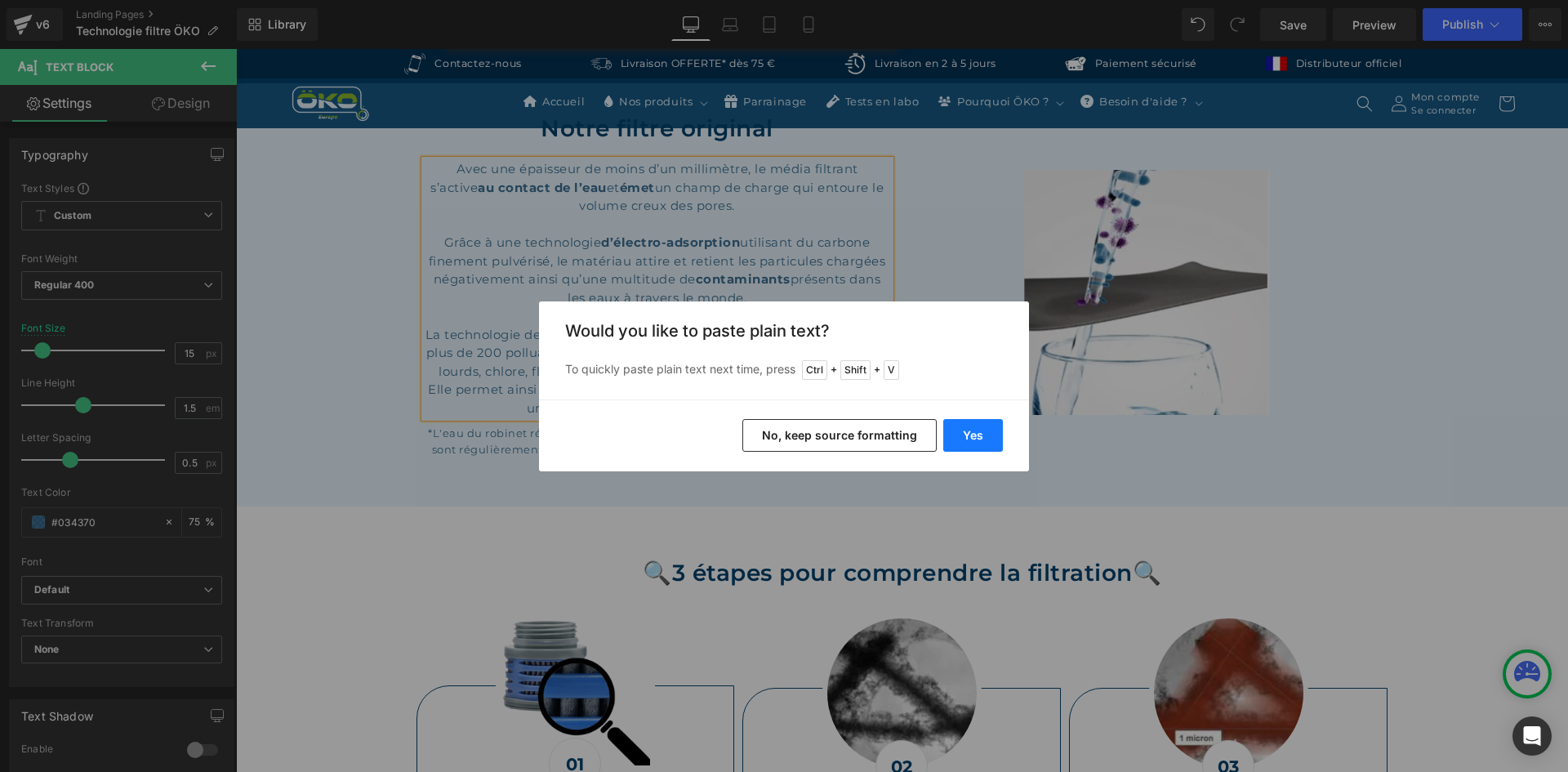
click at [990, 430] on button "Yes" at bounding box center [973, 435] width 60 height 32
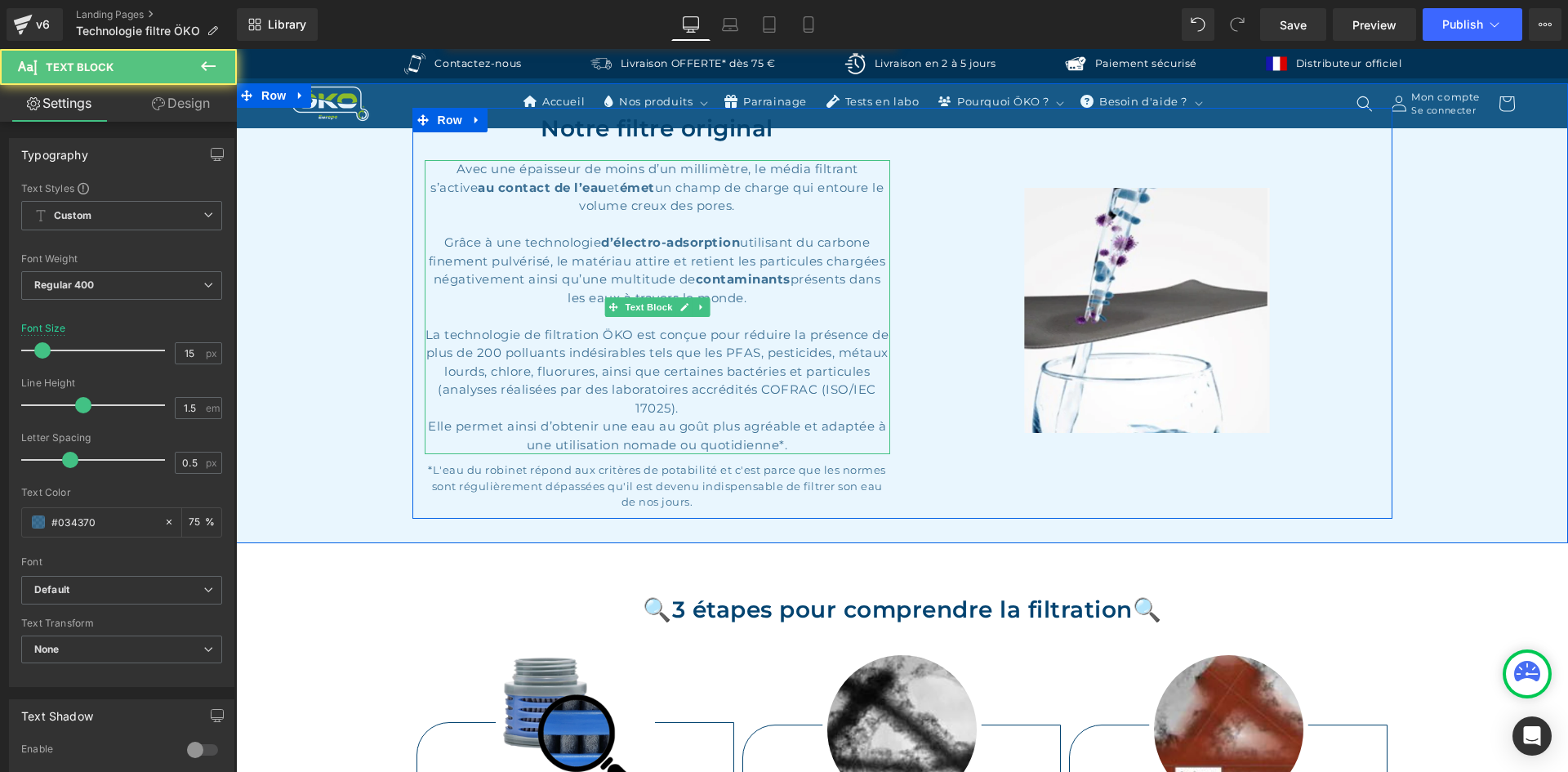
click at [706, 408] on div "La technologie de filtration ÖKO est conçue pour réduire la présence de plus de…" at bounding box center [657, 372] width 465 height 93
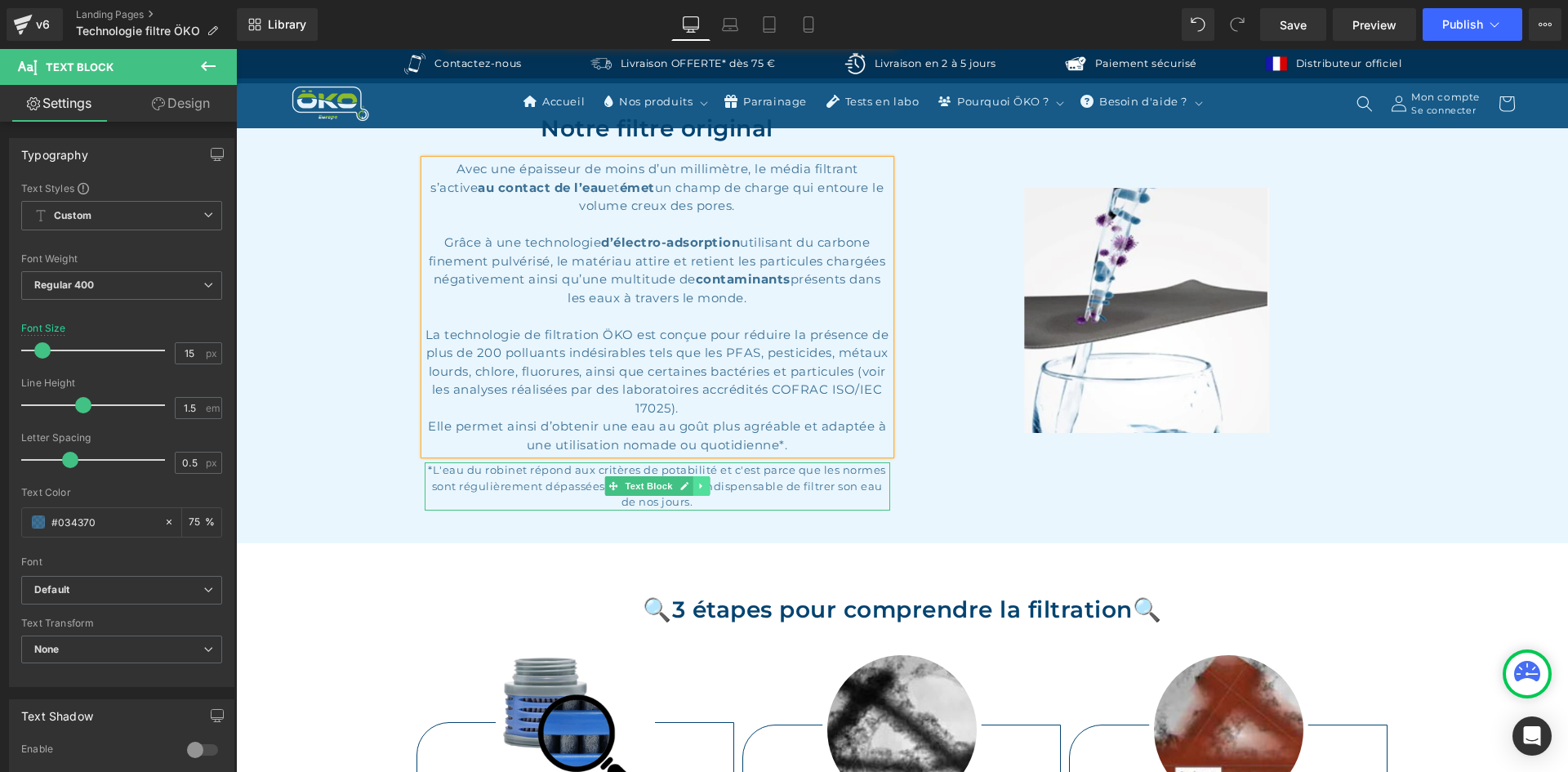
click at [700, 488] on link at bounding box center [701, 486] width 17 height 20
click at [705, 487] on icon at bounding box center [709, 486] width 9 height 9
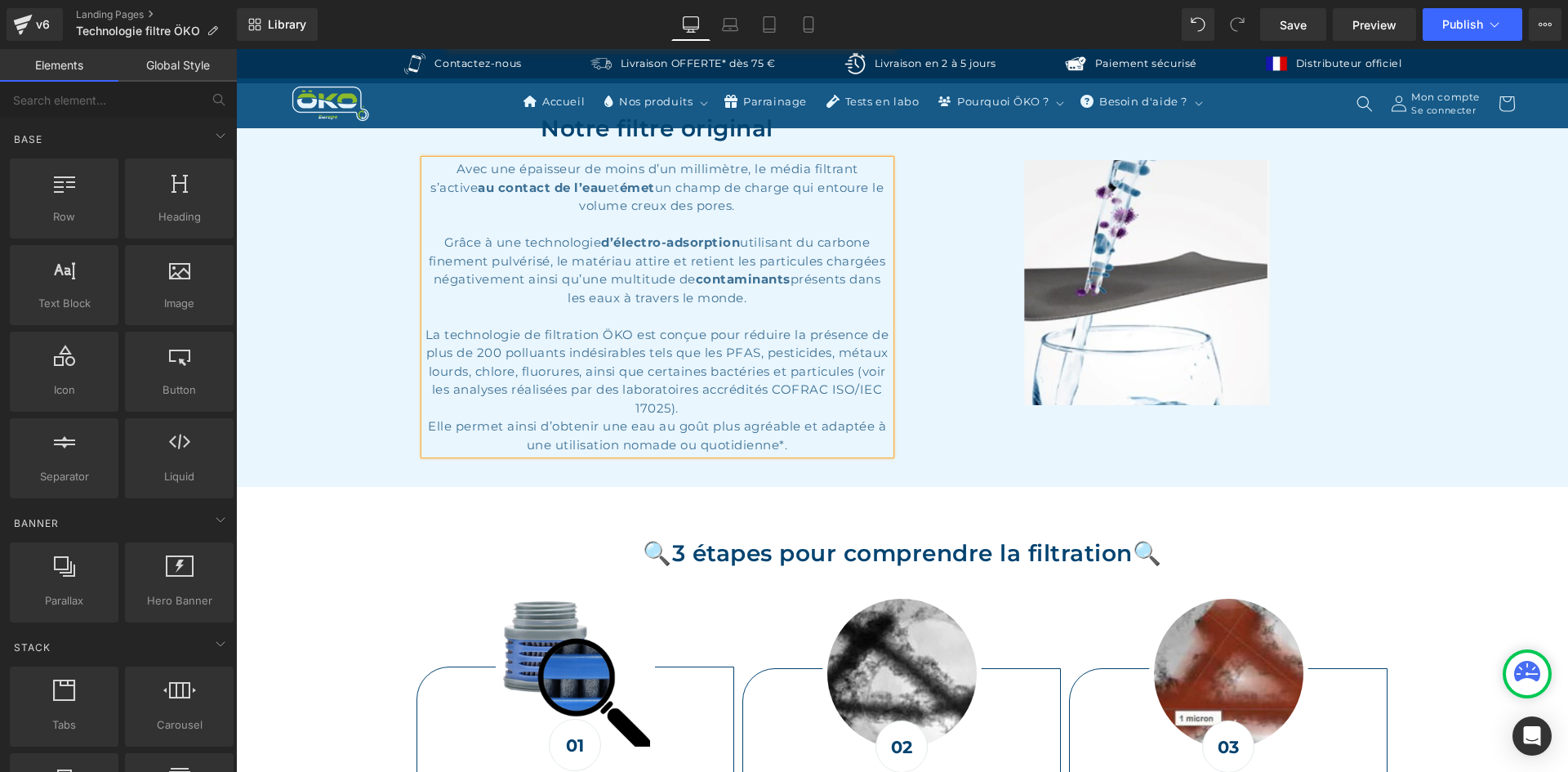
click at [804, 445] on div "Elle permet ainsi d’obtenir une eau au goût plus agréable et adaptée à une util…" at bounding box center [657, 436] width 465 height 37
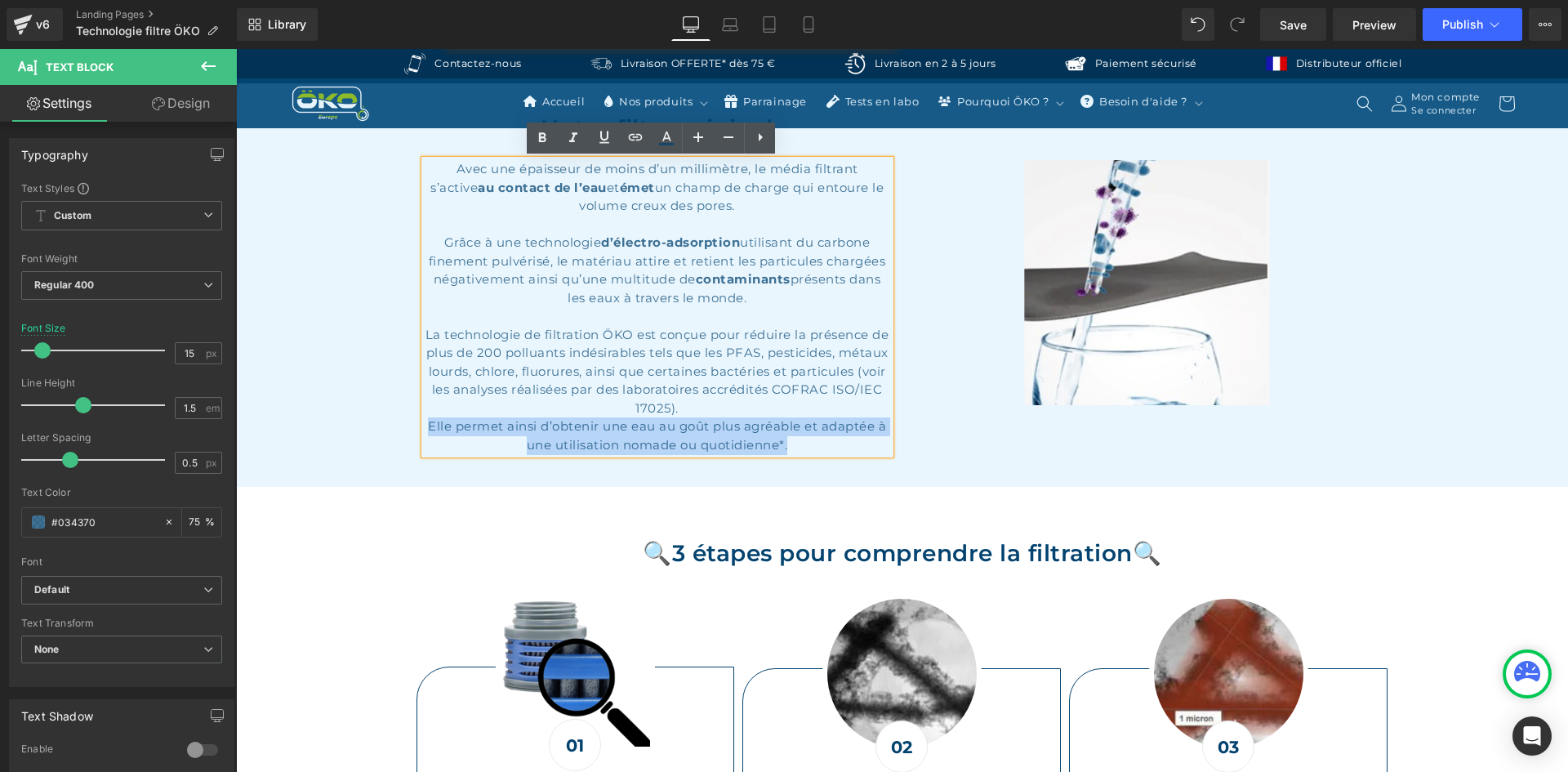
drag, startPoint x: 828, startPoint y: 444, endPoint x: 789, endPoint y: 411, distance: 51.1
click at [789, 411] on div "Avec une épaisseur de moins d’un millimètre, le média filtrant s’active au cont…" at bounding box center [657, 307] width 465 height 294
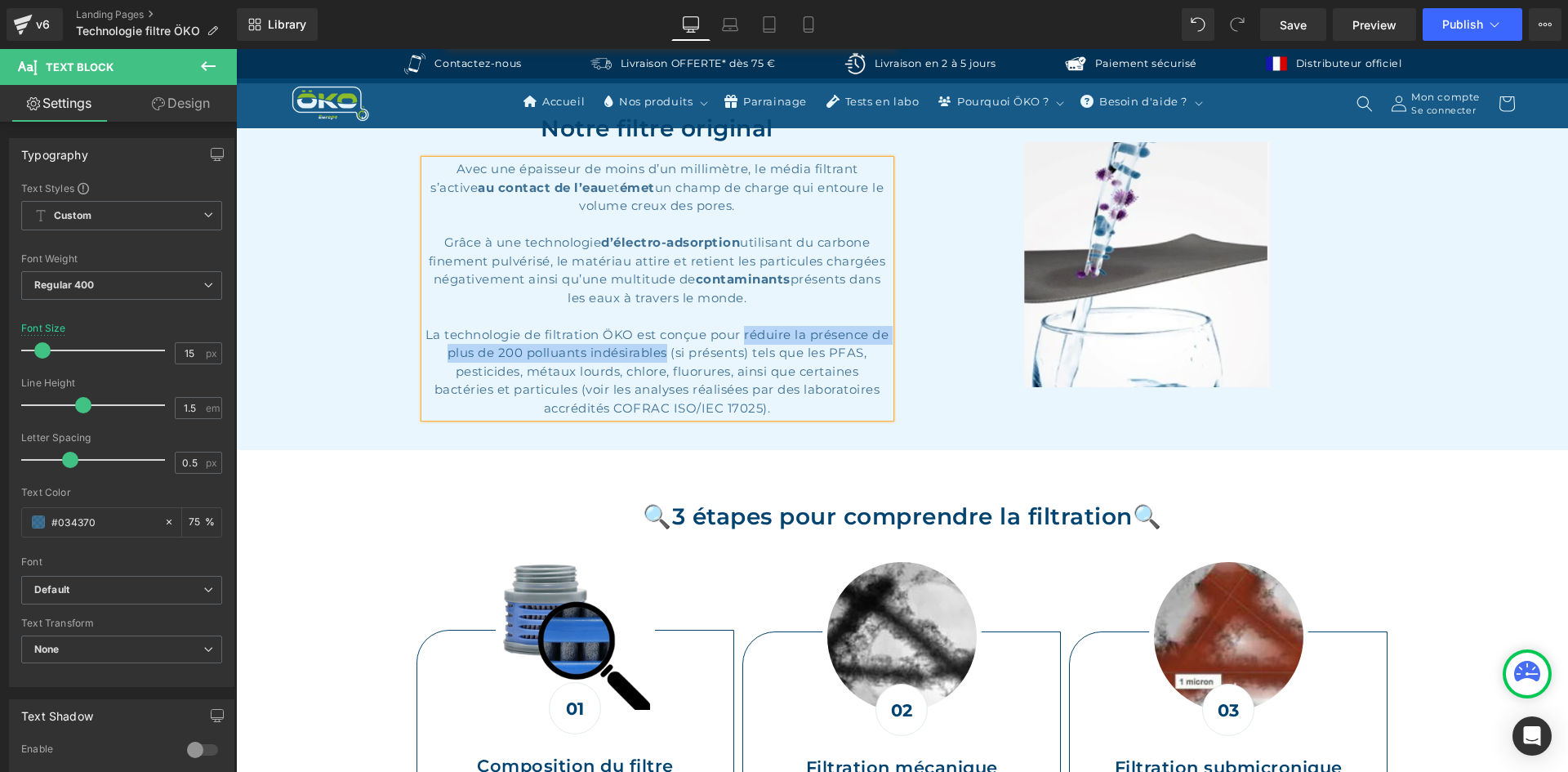
drag, startPoint x: 751, startPoint y: 344, endPoint x: 670, endPoint y: 354, distance: 81.6
click at [670, 354] on div "La technologie de filtration ÖKO est conçue pour réduire la présence de plus de…" at bounding box center [657, 372] width 465 height 93
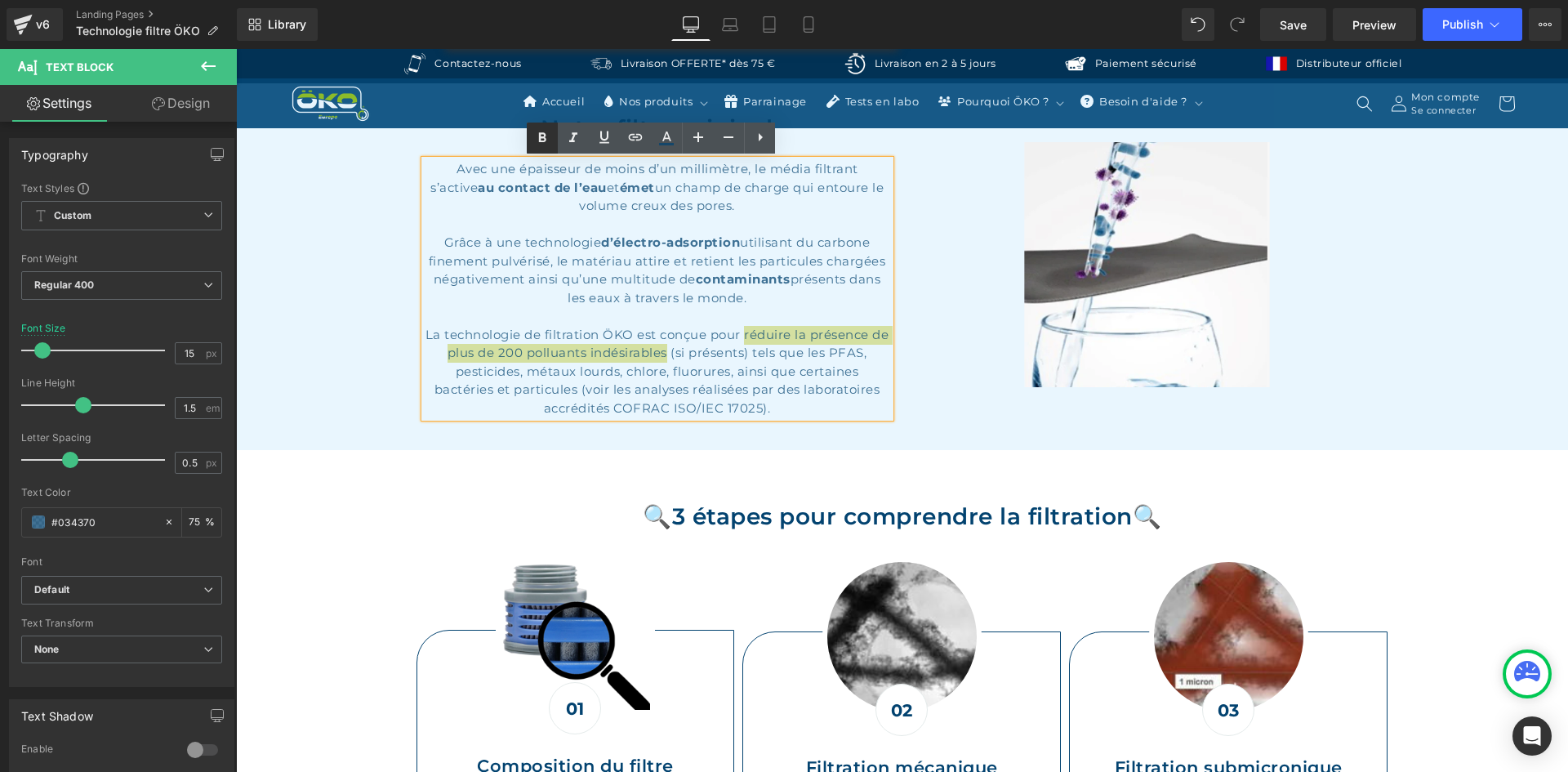
click at [552, 137] on link at bounding box center [542, 137] width 31 height 31
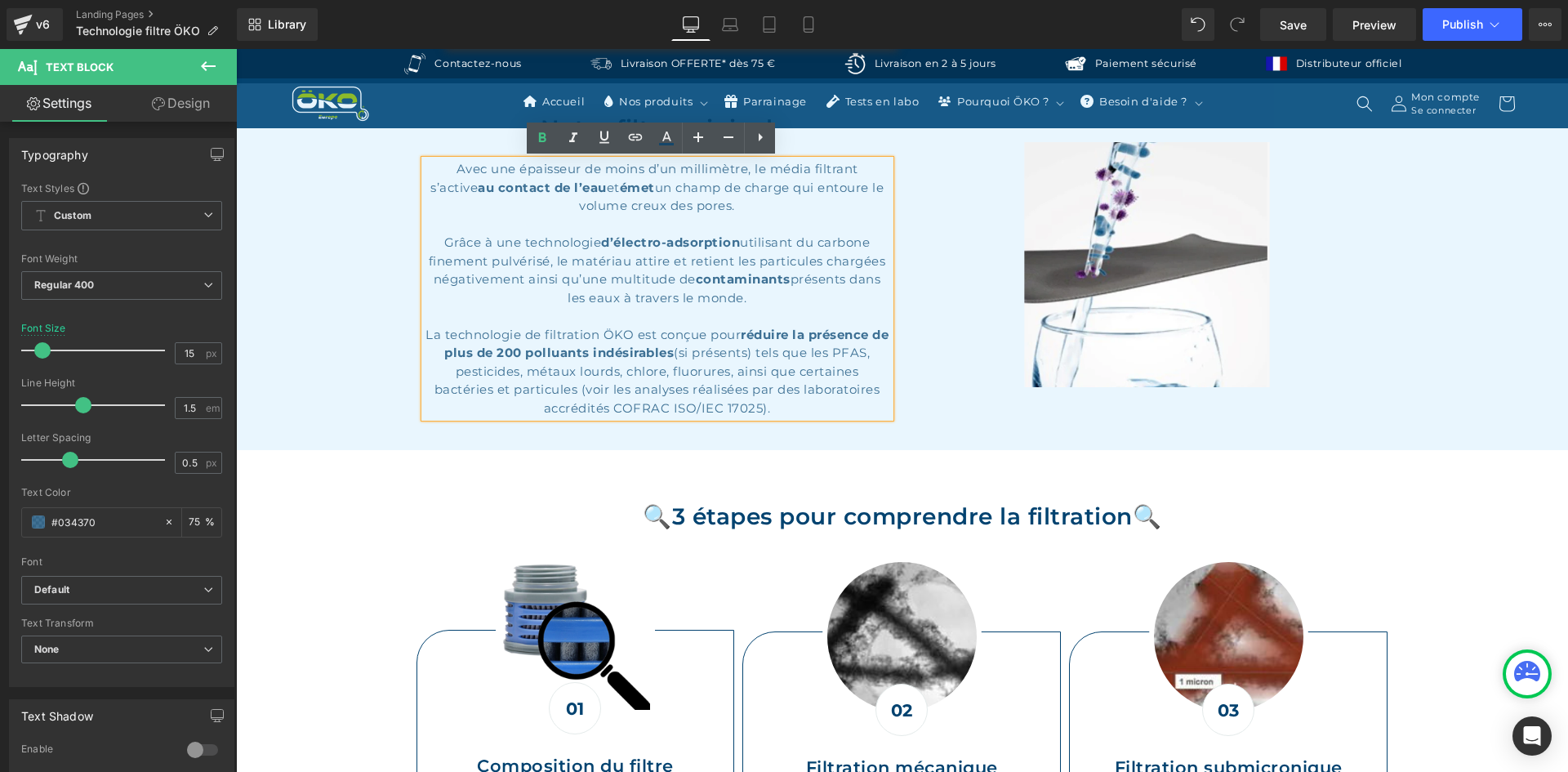
click at [853, 435] on div "Notre filtre original Heading Avec une épaisseur de moins d’un millimètre, le m…" at bounding box center [901, 266] width 1332 height 366
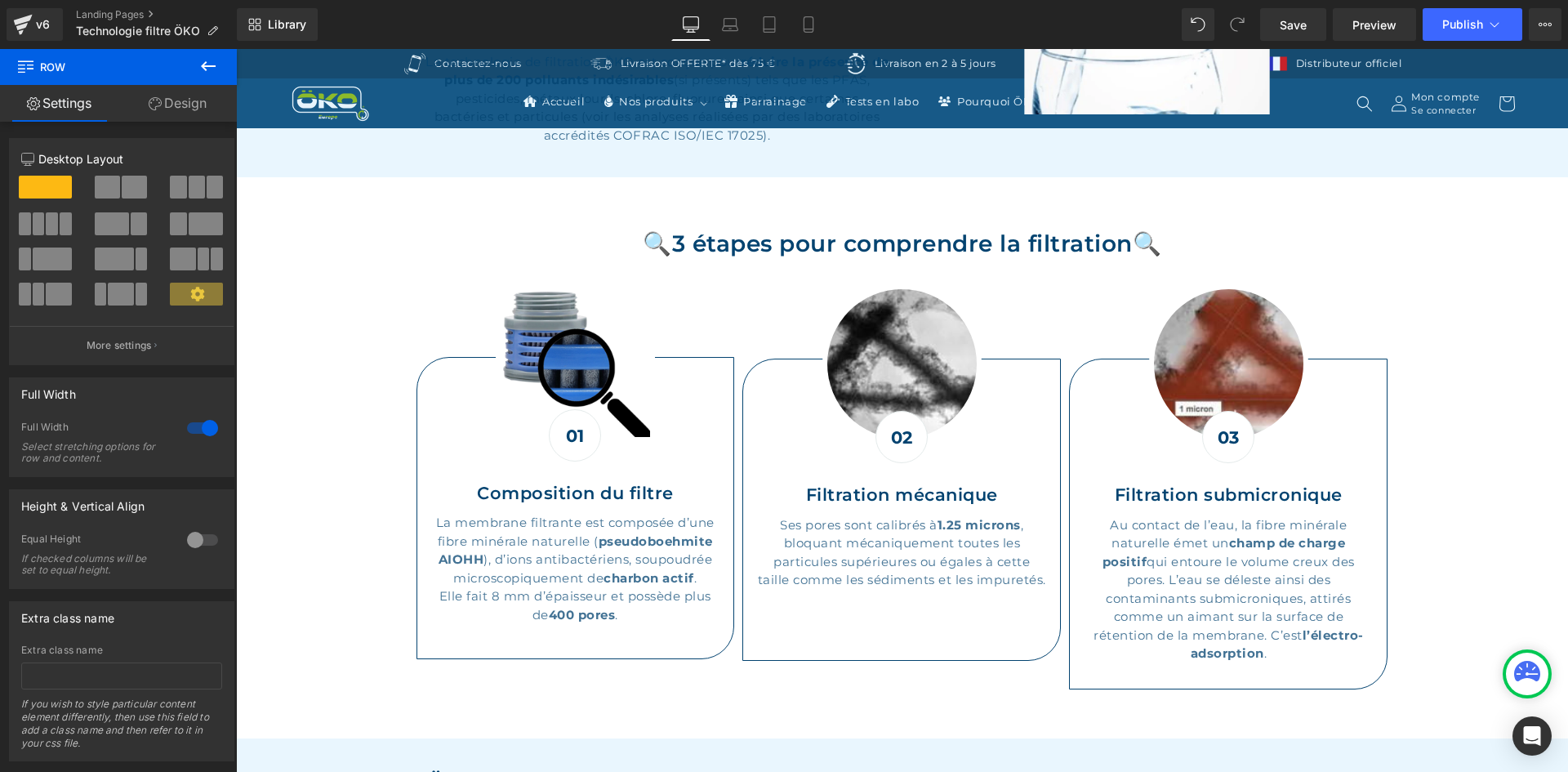
scroll to position [1225, 0]
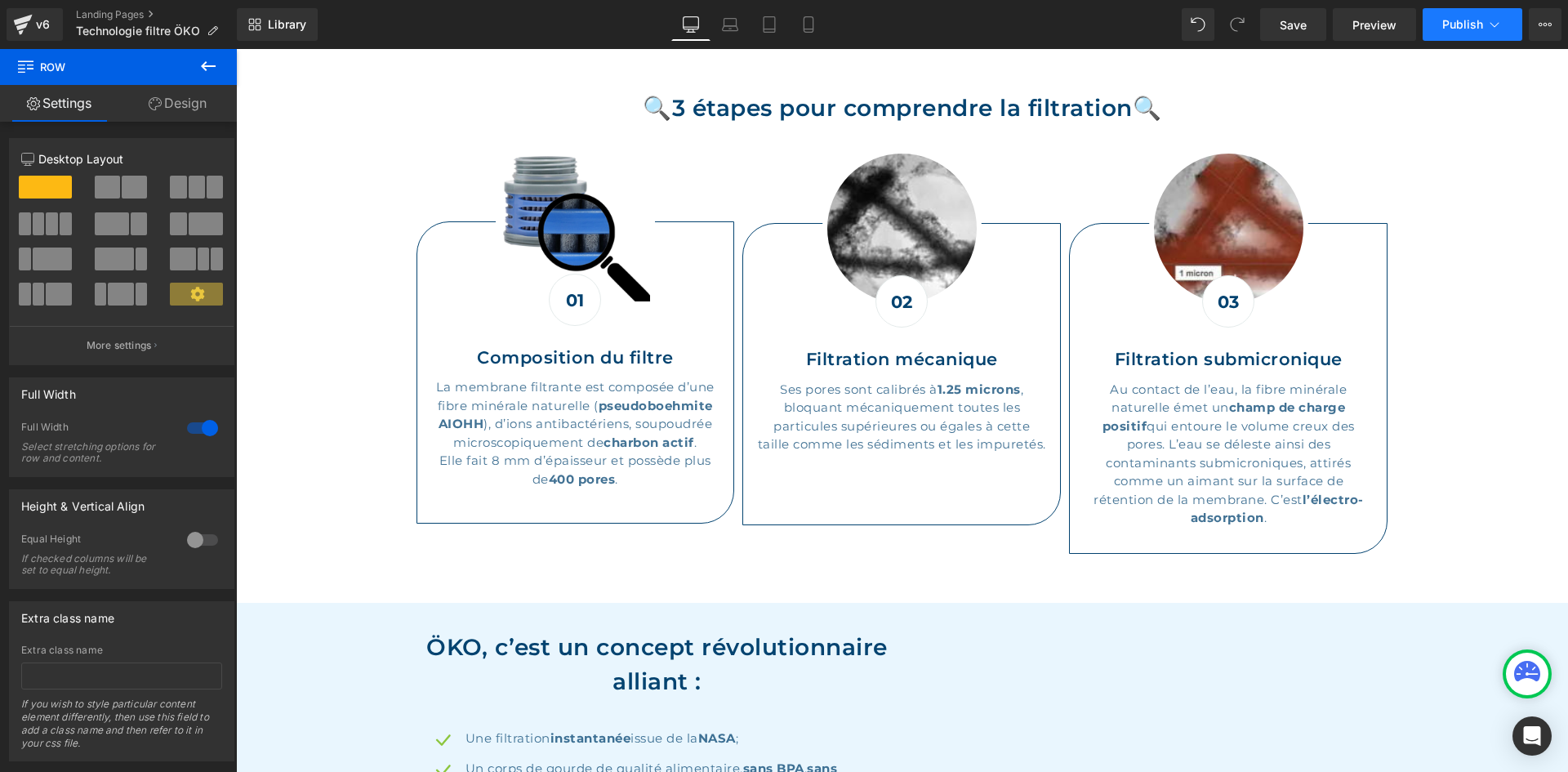
click at [1442, 20] on span "Publish" at bounding box center [1462, 25] width 41 height 13
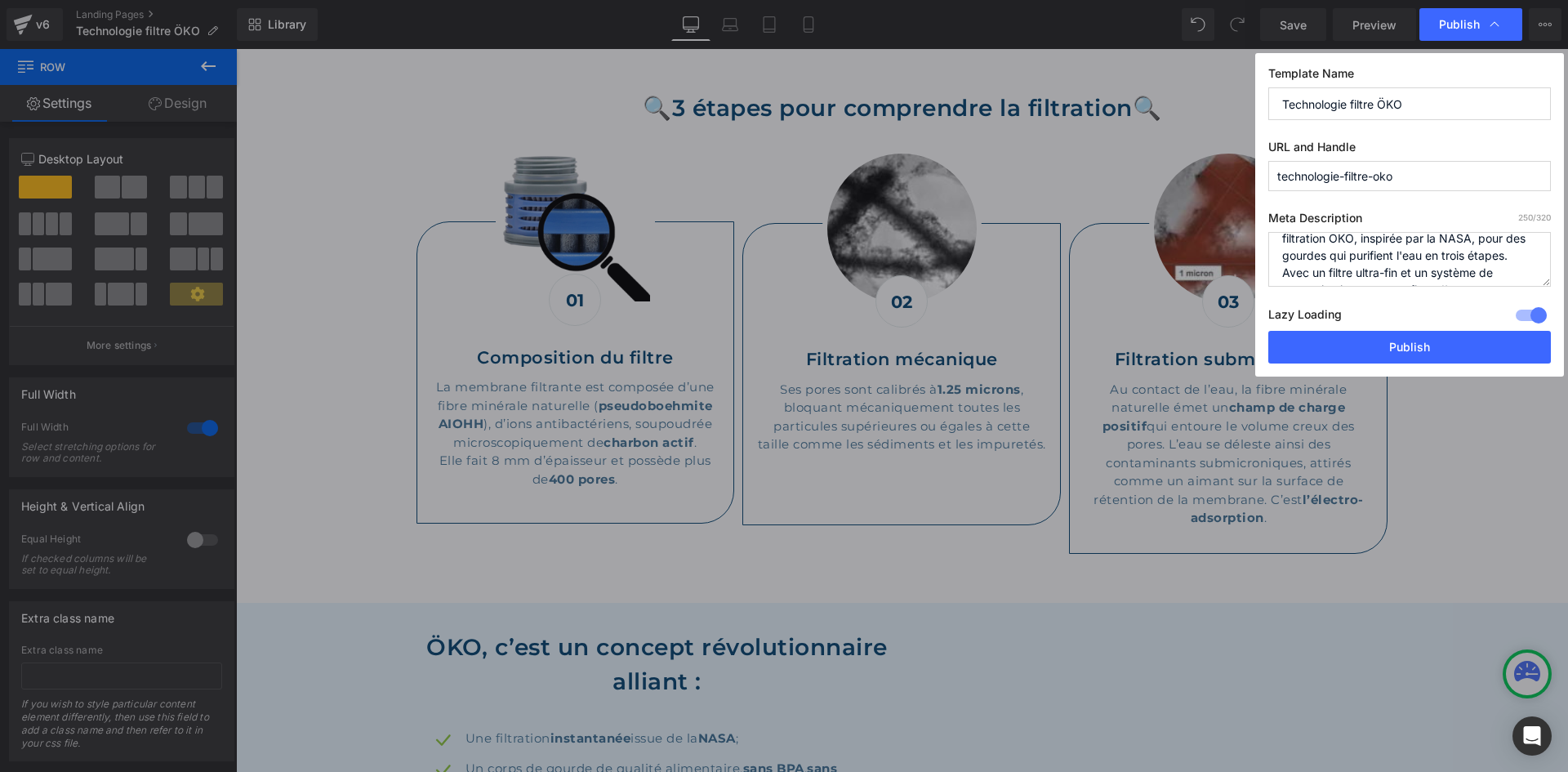
scroll to position [53, 0]
click at [1409, 237] on textarea "Découvrez la technologie révolutionnaire de filtration ÖKO, inspirée par la NAS…" at bounding box center [1410, 259] width 282 height 54
click at [1410, 241] on textarea "Découvrez la technologie révolutionnaire de filtration ÖKO, inspirée par la NAS…" at bounding box center [1410, 259] width 282 height 54
type textarea "Découvrez la technologie révolutionnaire de filtration ÖKO, inspirée par la NAS…"
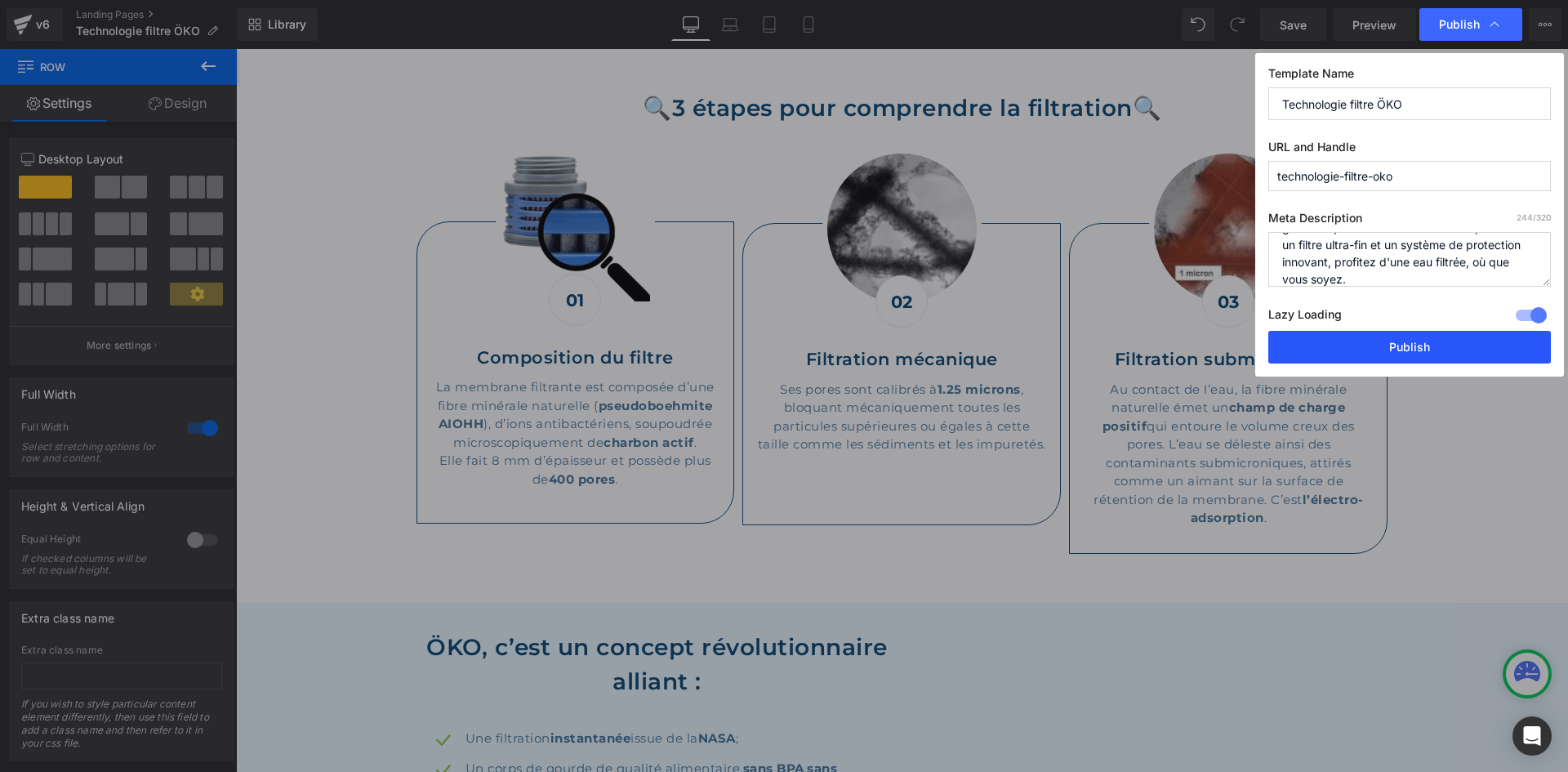
drag, startPoint x: 1388, startPoint y: 363, endPoint x: 1121, endPoint y: 252, distance: 289.2
click at [1388, 363] on button "Publish" at bounding box center [1410, 347] width 282 height 32
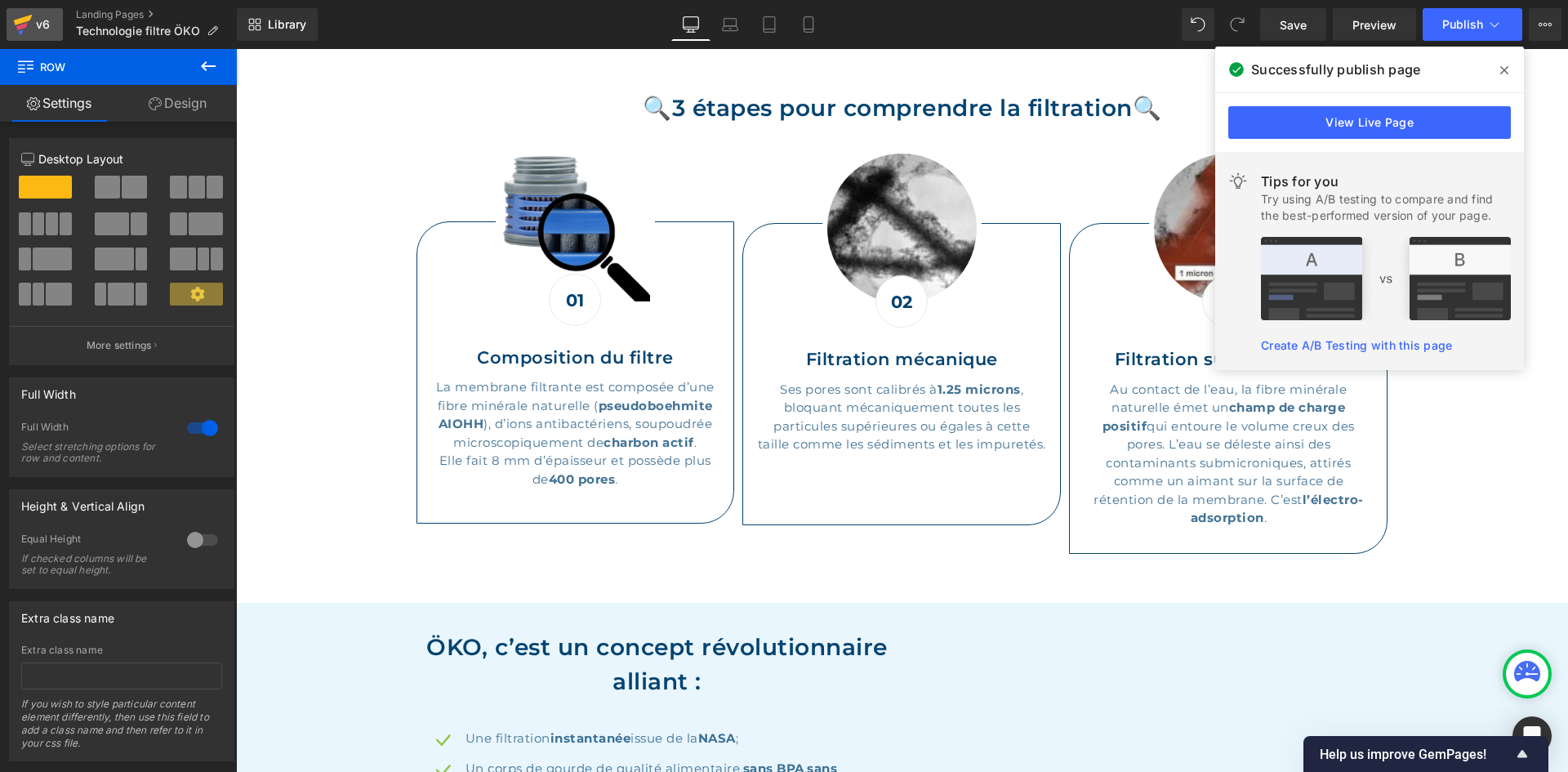
click at [34, 20] on div "v6" at bounding box center [42, 25] width 20 height 21
